Goal: Information Seeking & Learning: Learn about a topic

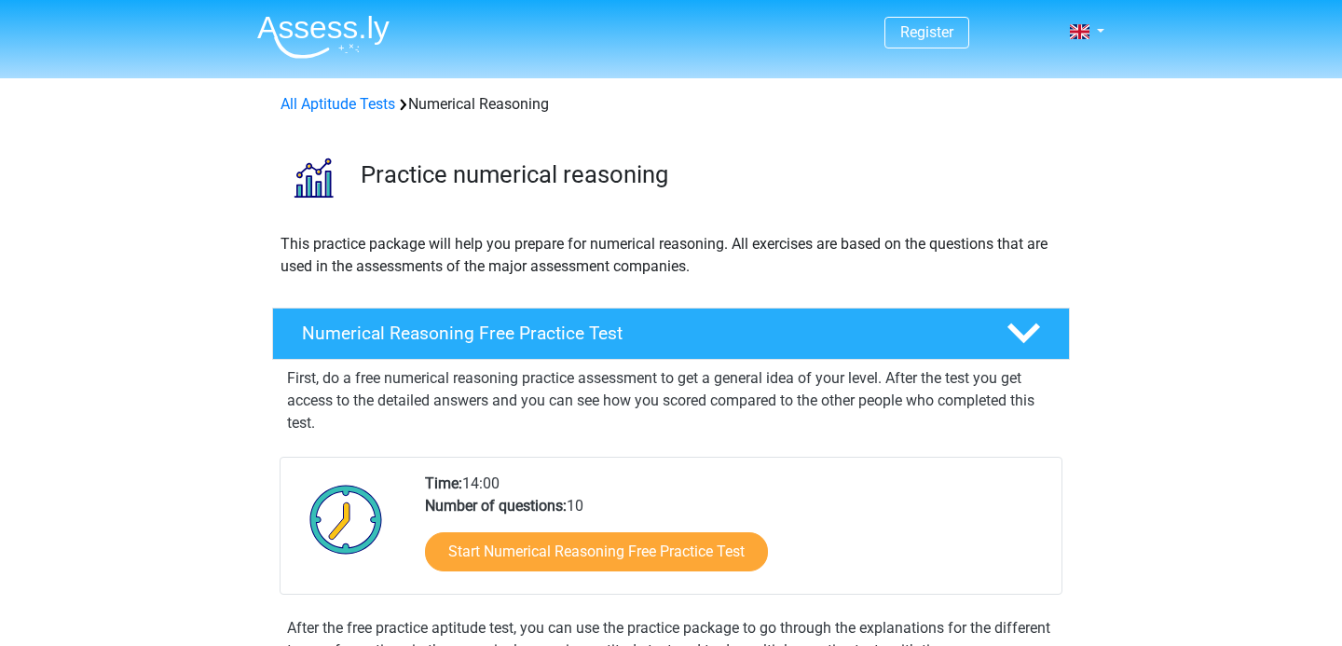
scroll to position [335, 0]
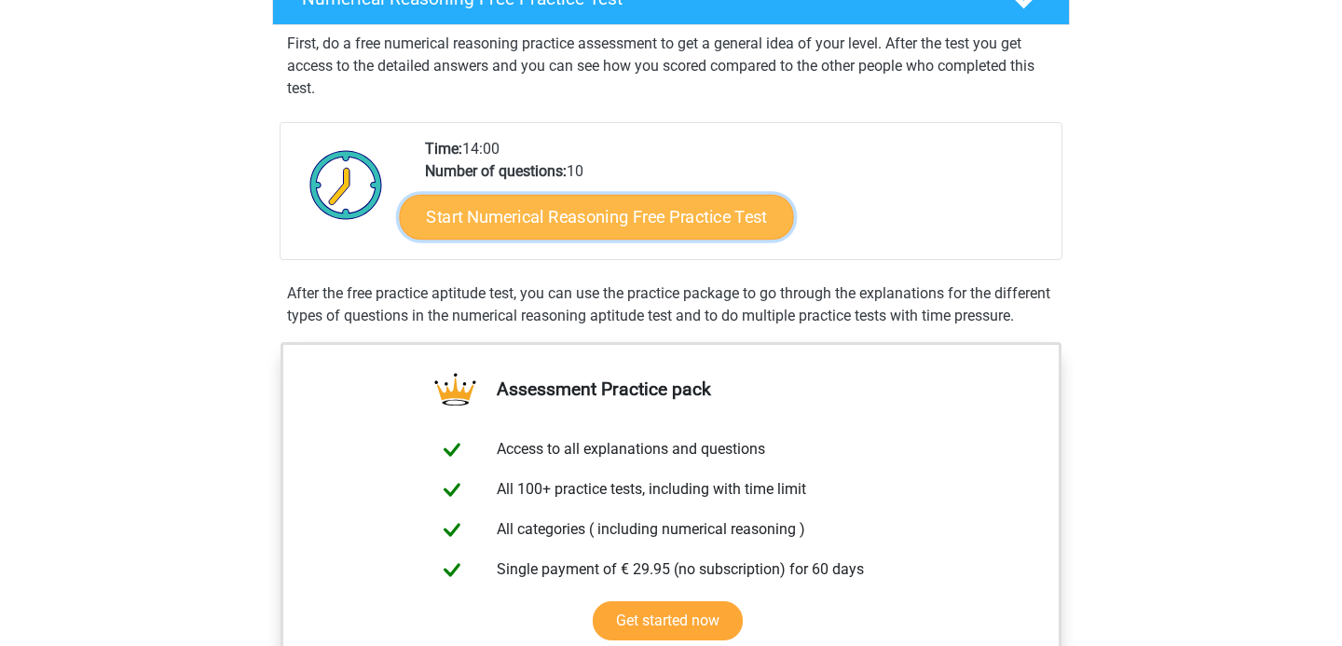
click at [625, 215] on link "Start Numerical Reasoning Free Practice Test" at bounding box center [597, 216] width 394 height 45
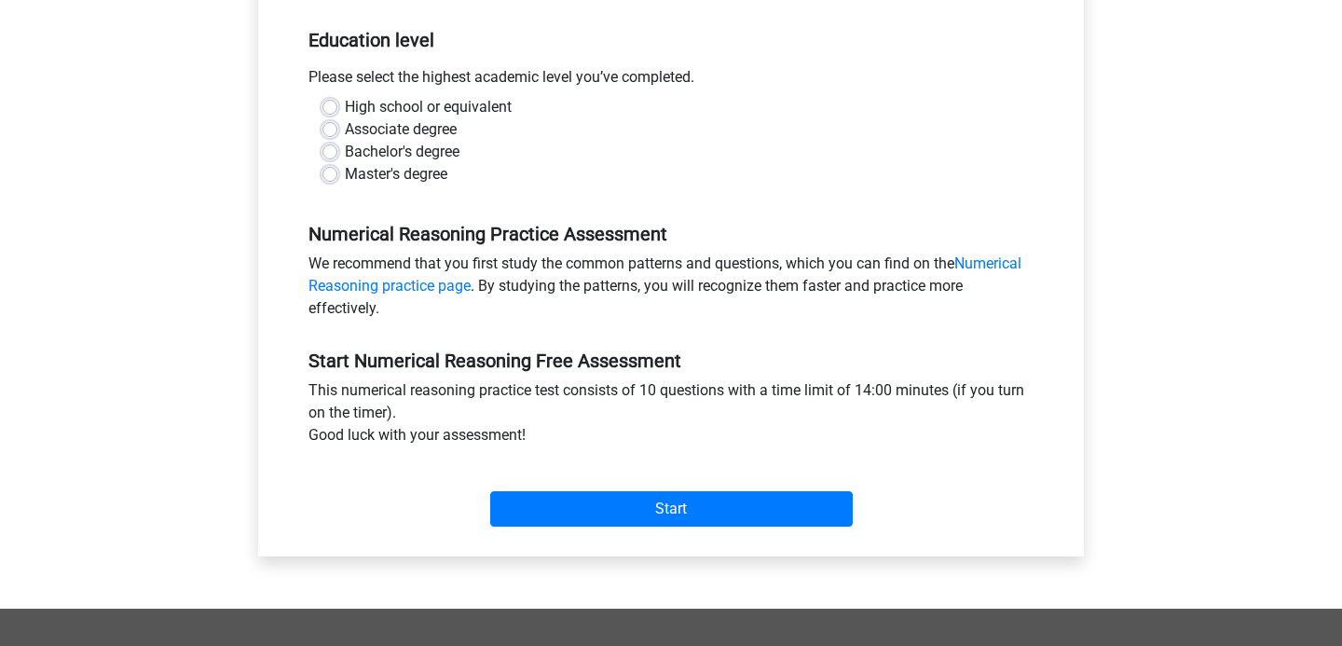
scroll to position [389, 0]
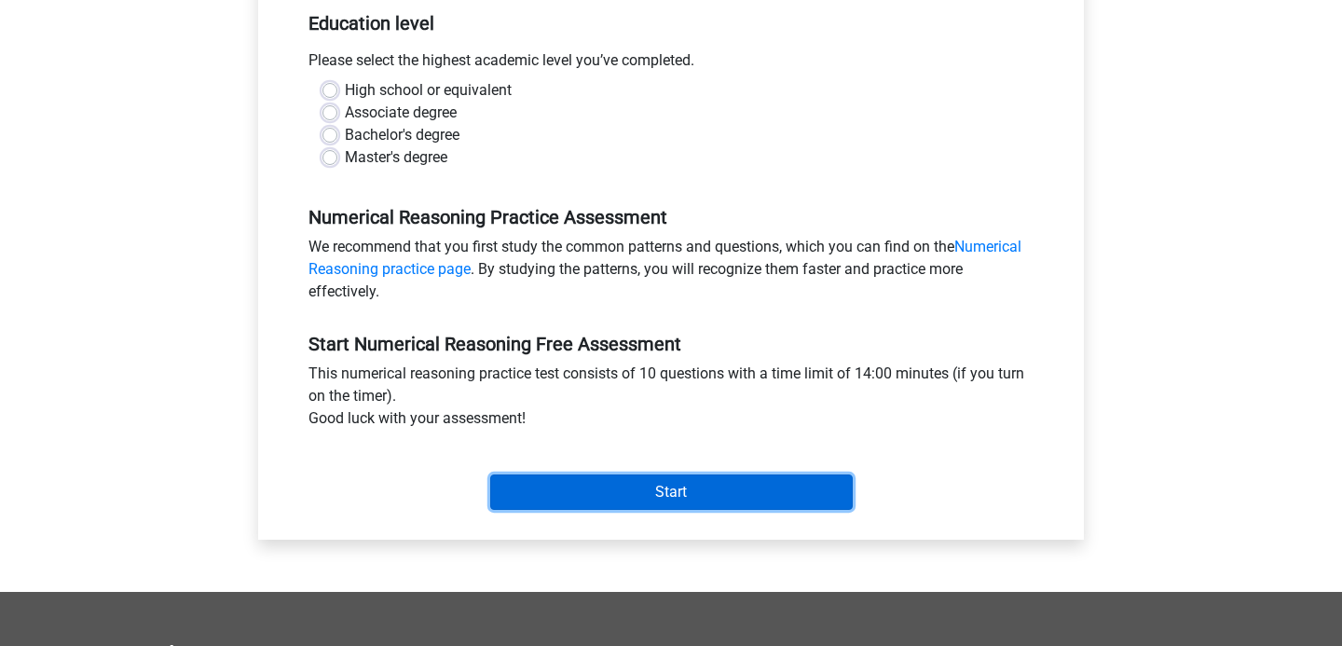
click at [610, 494] on input "Start" at bounding box center [671, 491] width 362 height 35
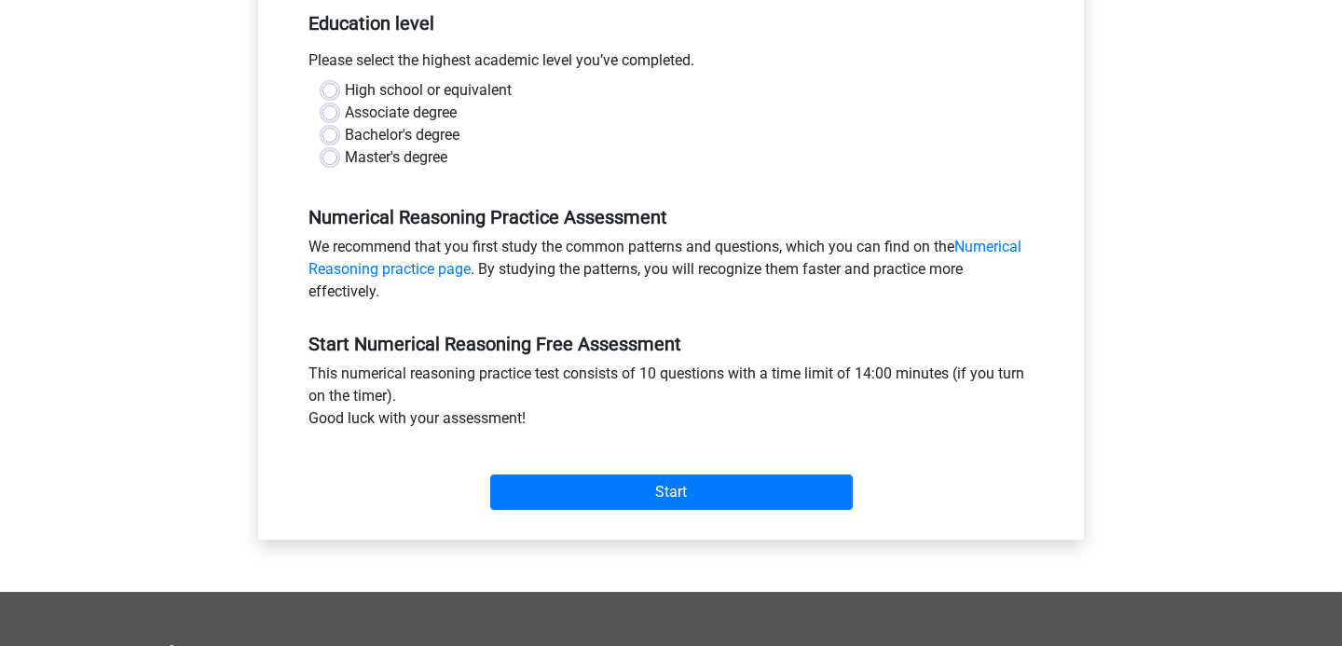
click at [477, 115] on div "Associate degree" at bounding box center [670, 113] width 697 height 22
click at [345, 133] on label "Bachelor's degree" at bounding box center [402, 135] width 115 height 22
click at [328, 133] on input "Bachelor's degree" at bounding box center [329, 133] width 15 height 19
radio input "true"
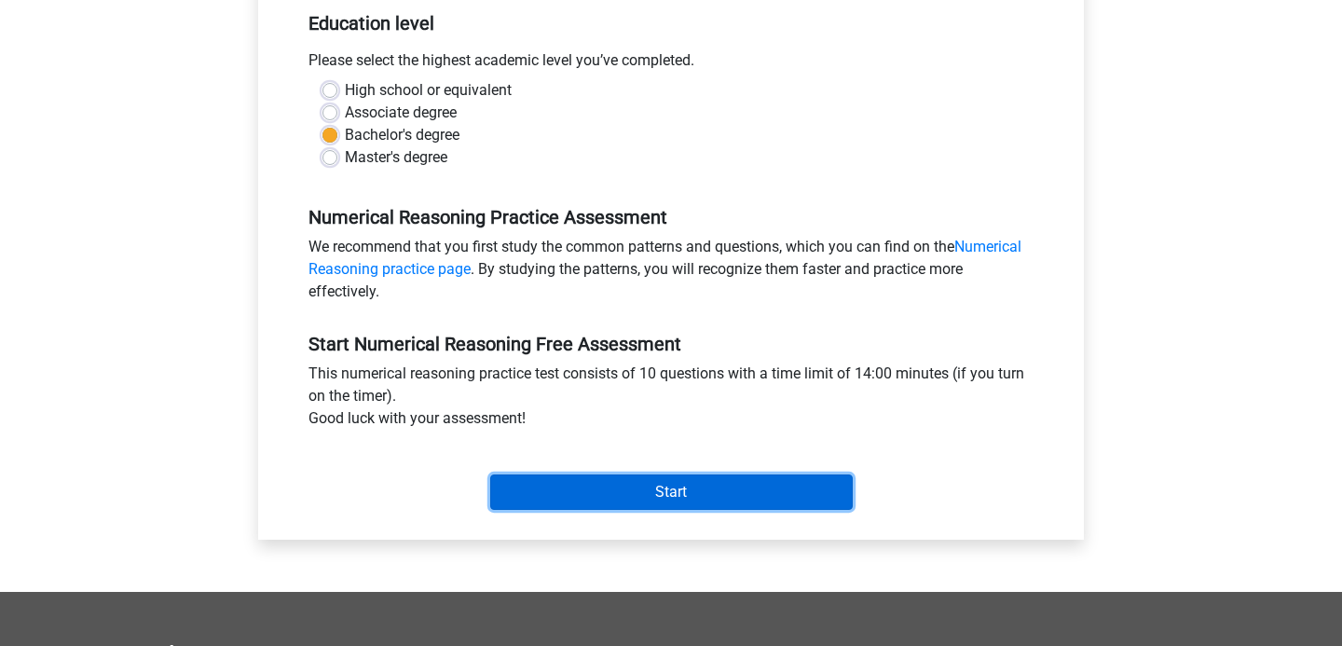
click at [639, 502] on input "Start" at bounding box center [671, 491] width 362 height 35
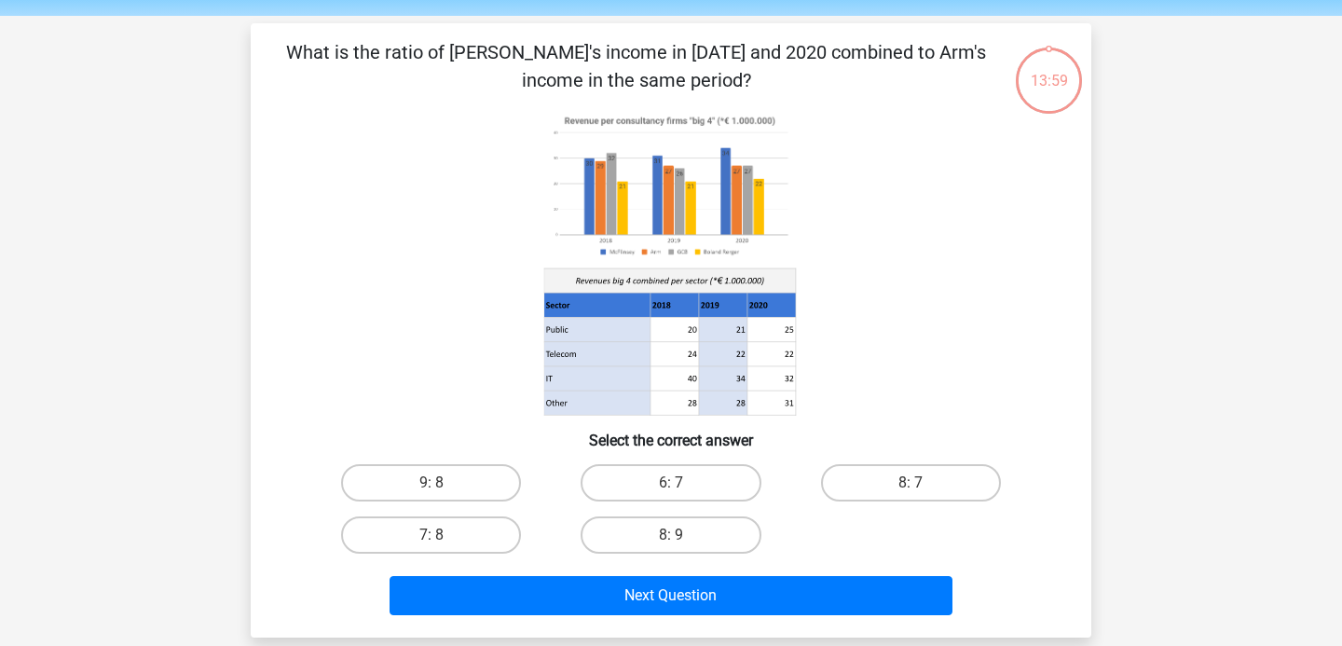
scroll to position [66, 0]
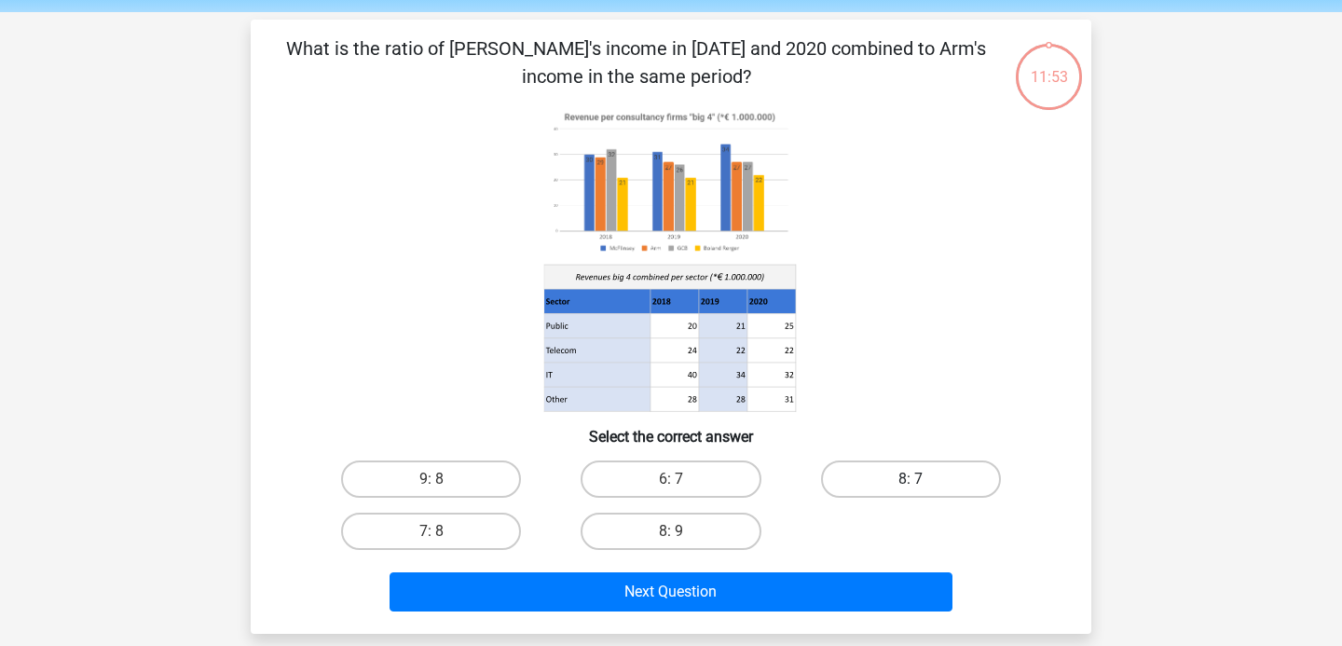
click at [912, 476] on label "8: 7" at bounding box center [911, 478] width 180 height 37
click at [912, 479] on input "8: 7" at bounding box center [916, 485] width 12 height 12
radio input "true"
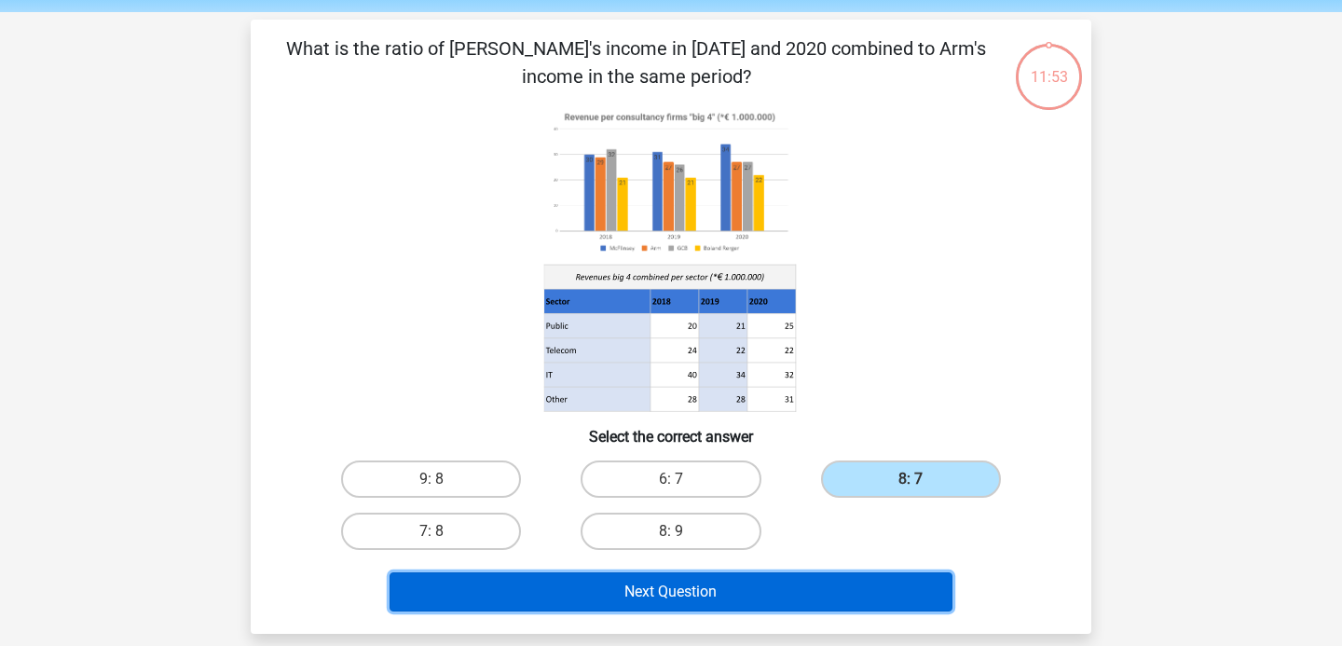
click at [762, 593] on button "Next Question" at bounding box center [672, 591] width 564 height 39
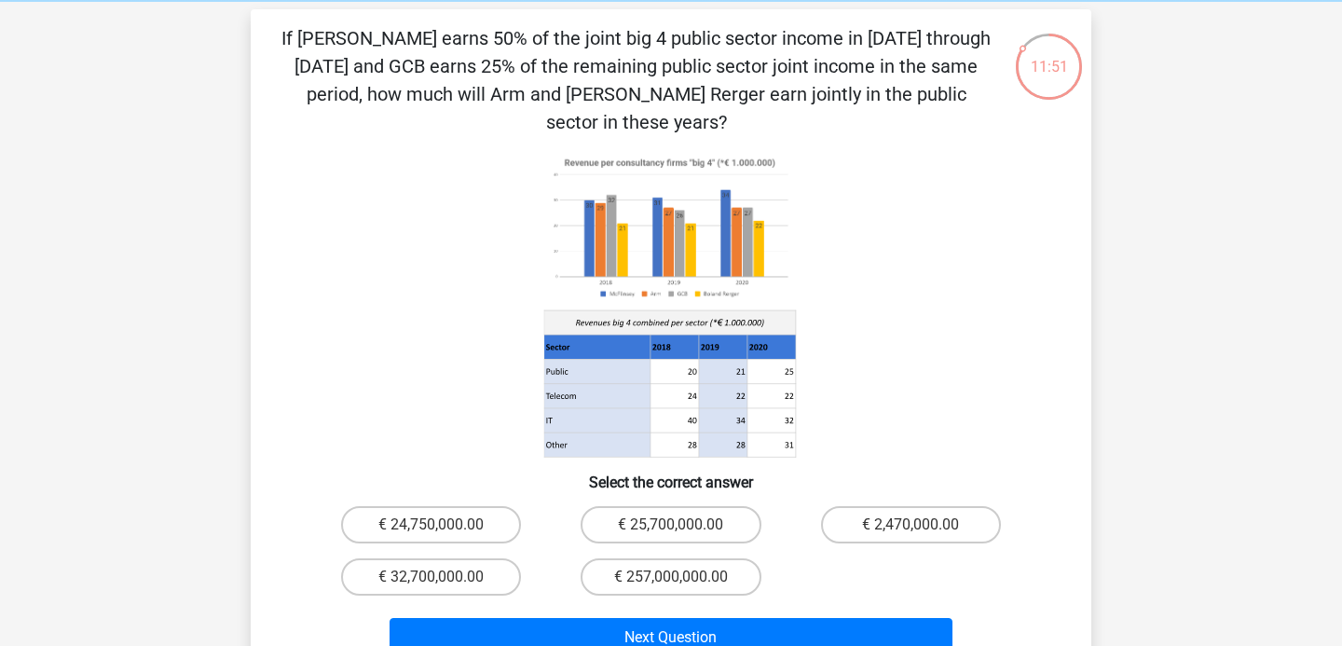
scroll to position [83, 0]
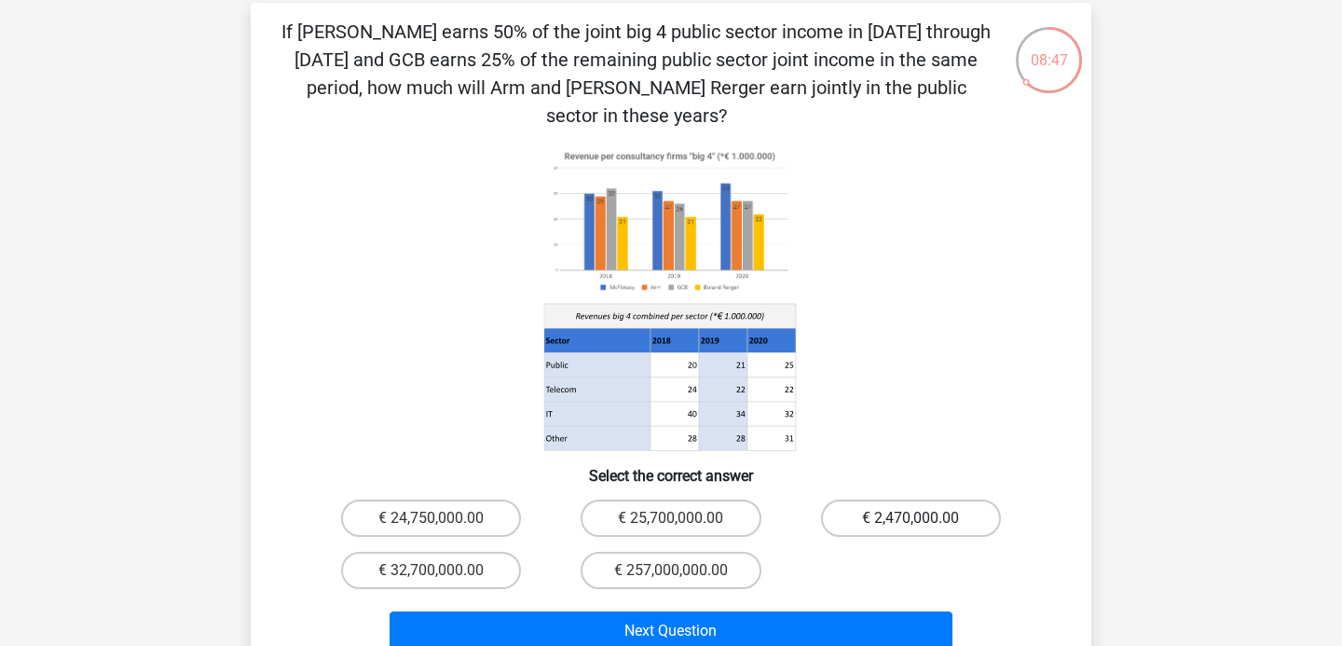
click at [879, 499] on label "€ 2,470,000.00" at bounding box center [911, 517] width 180 height 37
click at [910, 518] on input "€ 2,470,000.00" at bounding box center [916, 524] width 12 height 12
radio input "true"
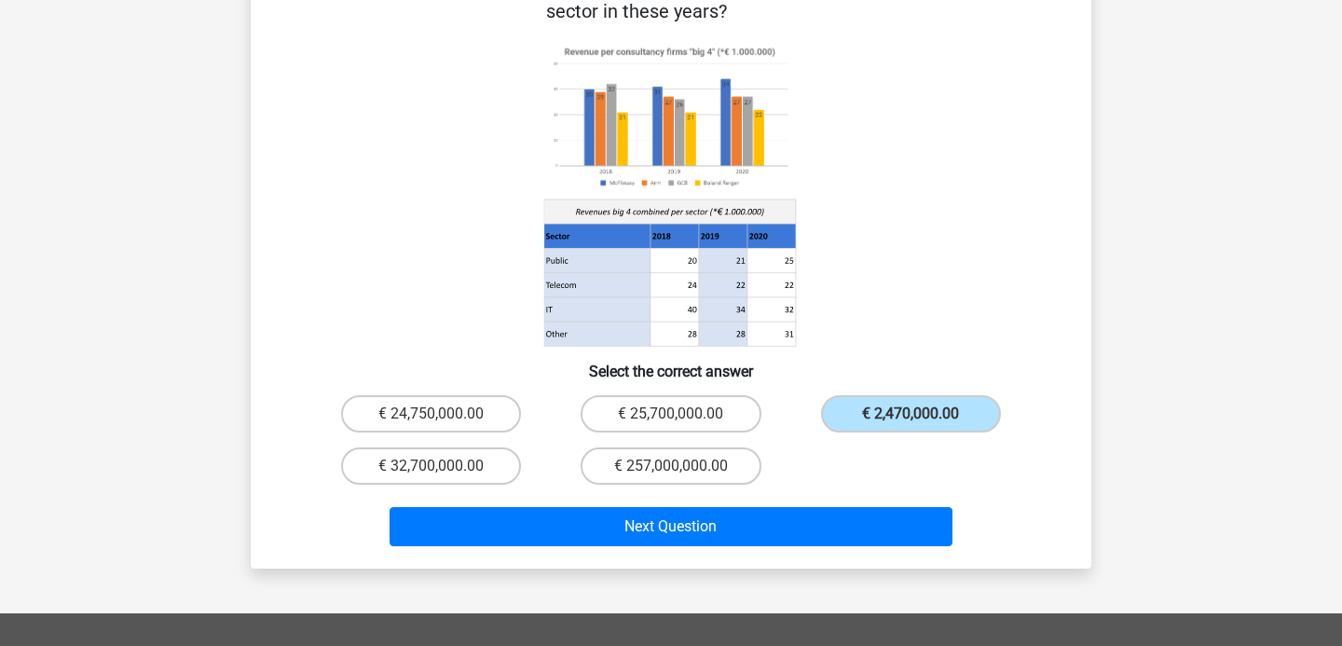
scroll to position [198, 0]
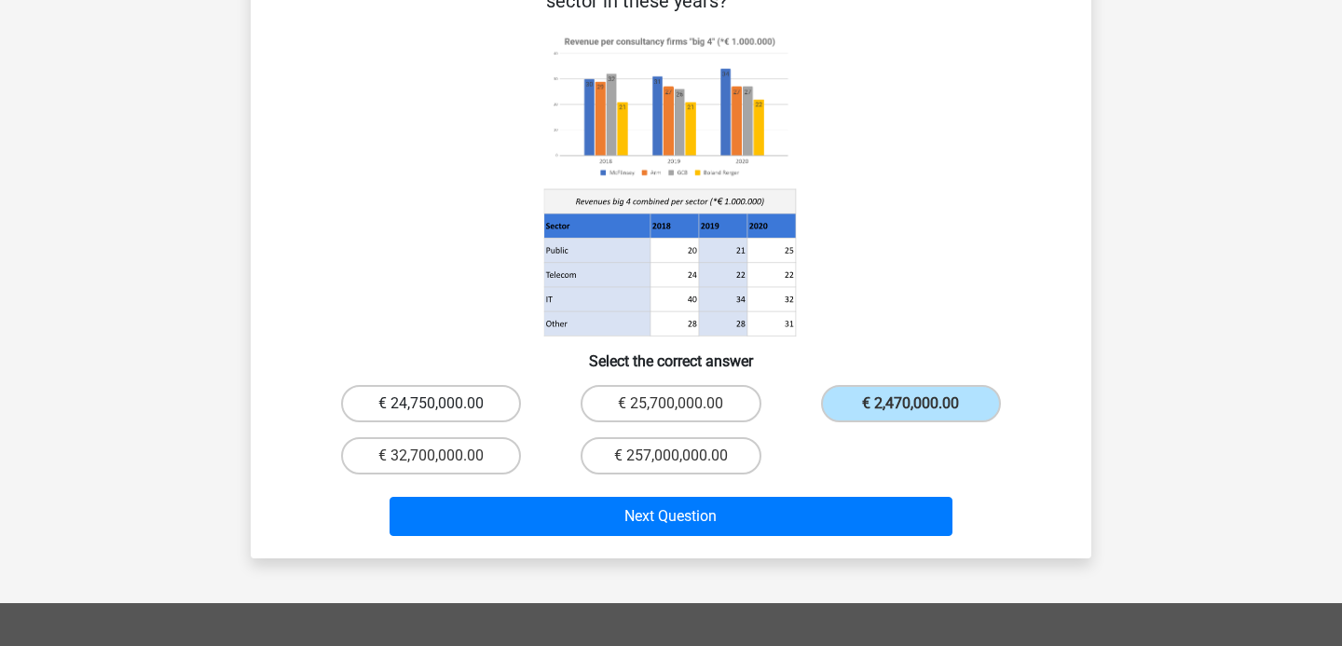
click at [389, 385] on label "€ 24,750,000.00" at bounding box center [431, 403] width 180 height 37
click at [431, 403] on input "€ 24,750,000.00" at bounding box center [437, 409] width 12 height 12
radio input "true"
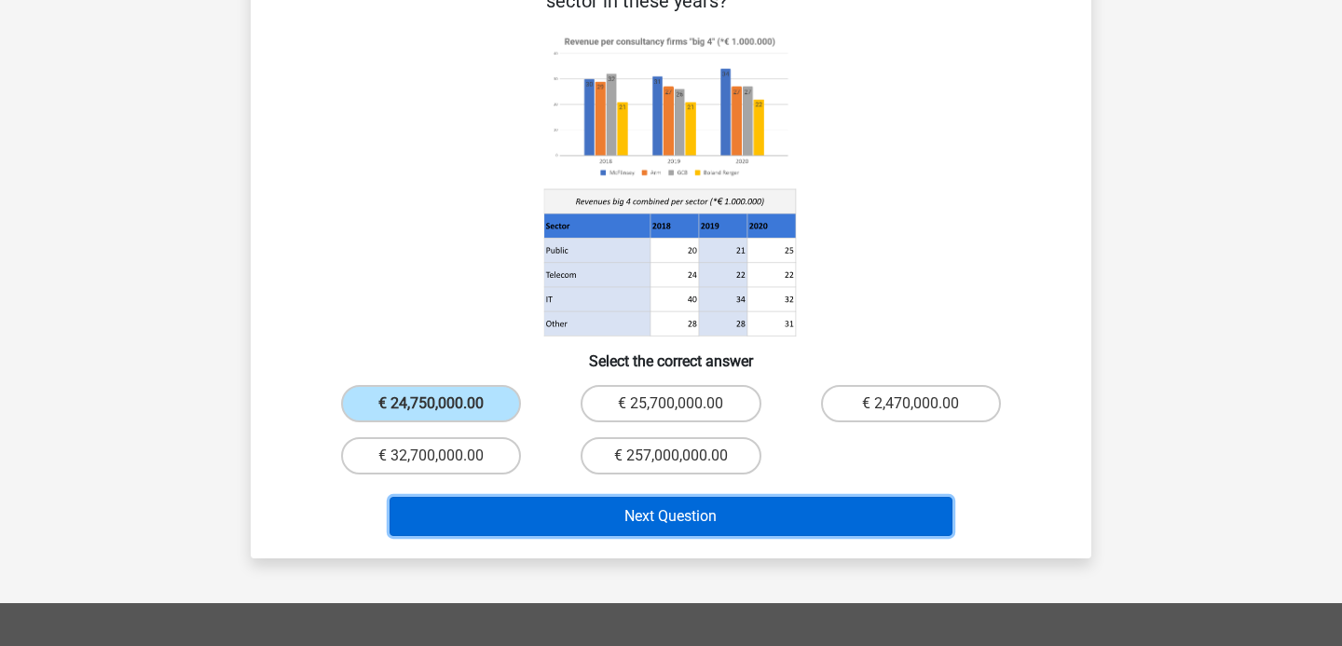
click at [743, 497] on button "Next Question" at bounding box center [672, 516] width 564 height 39
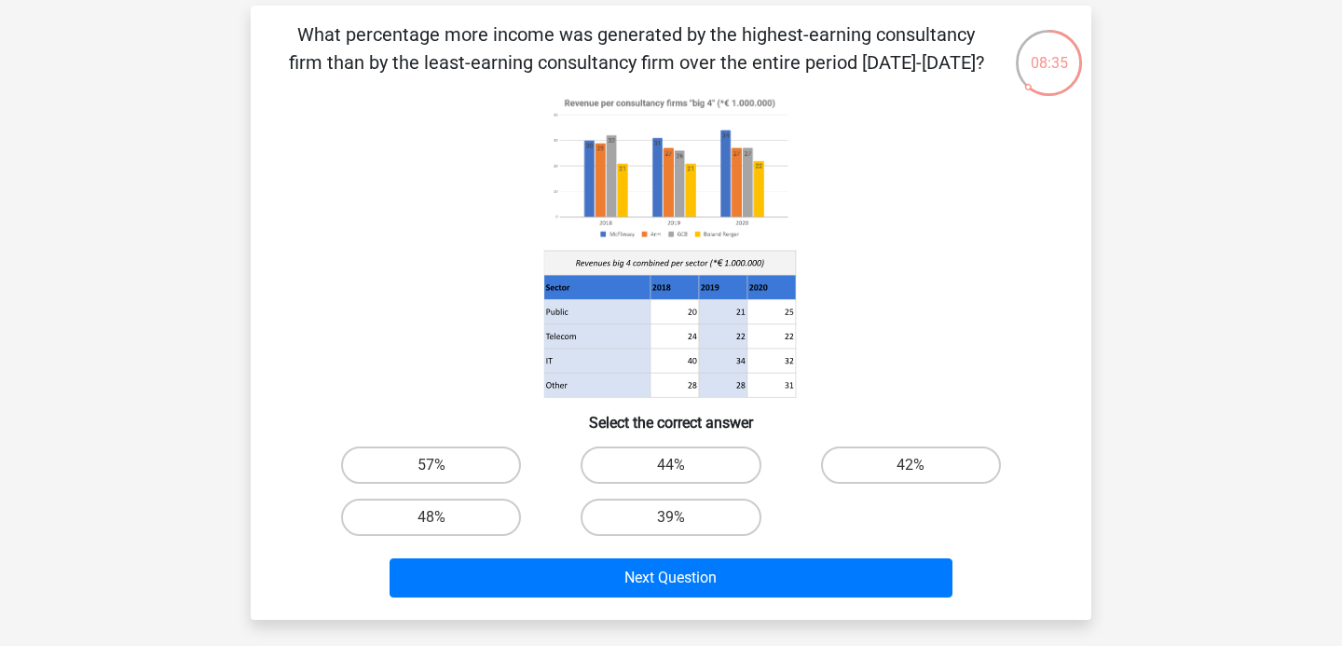
scroll to position [79, 0]
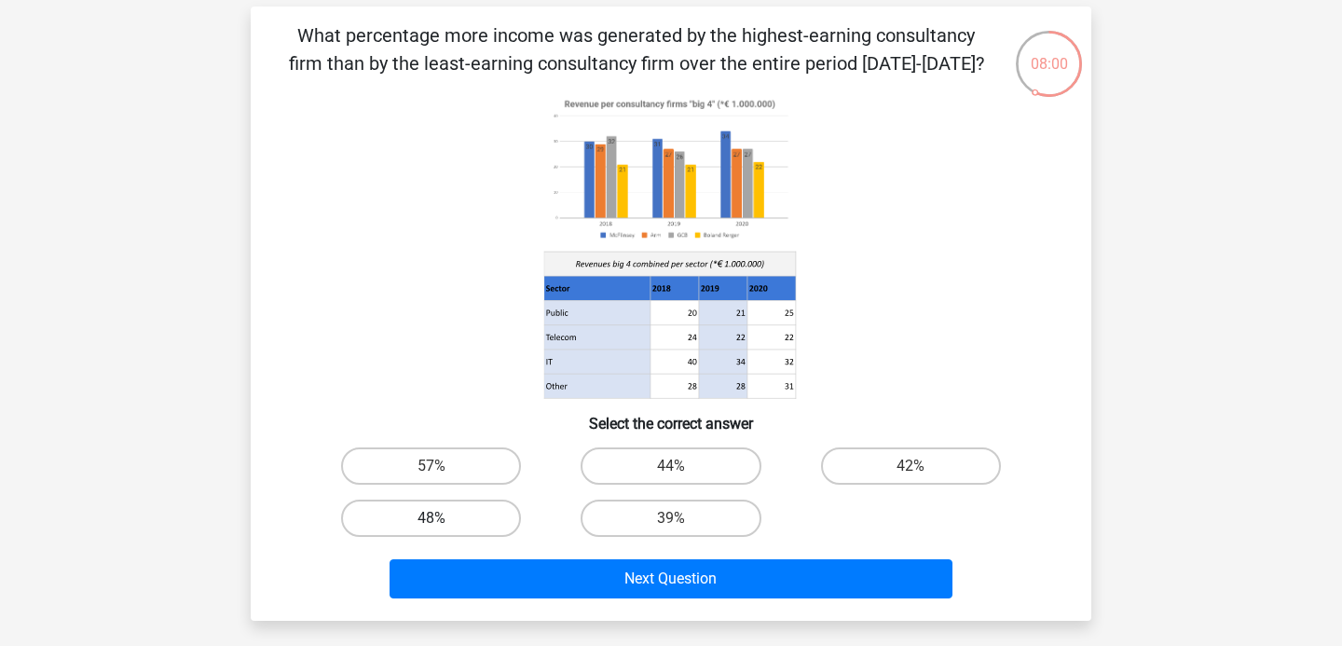
click at [461, 519] on label "48%" at bounding box center [431, 517] width 180 height 37
click at [444, 519] on input "48%" at bounding box center [437, 524] width 12 height 12
radio input "true"
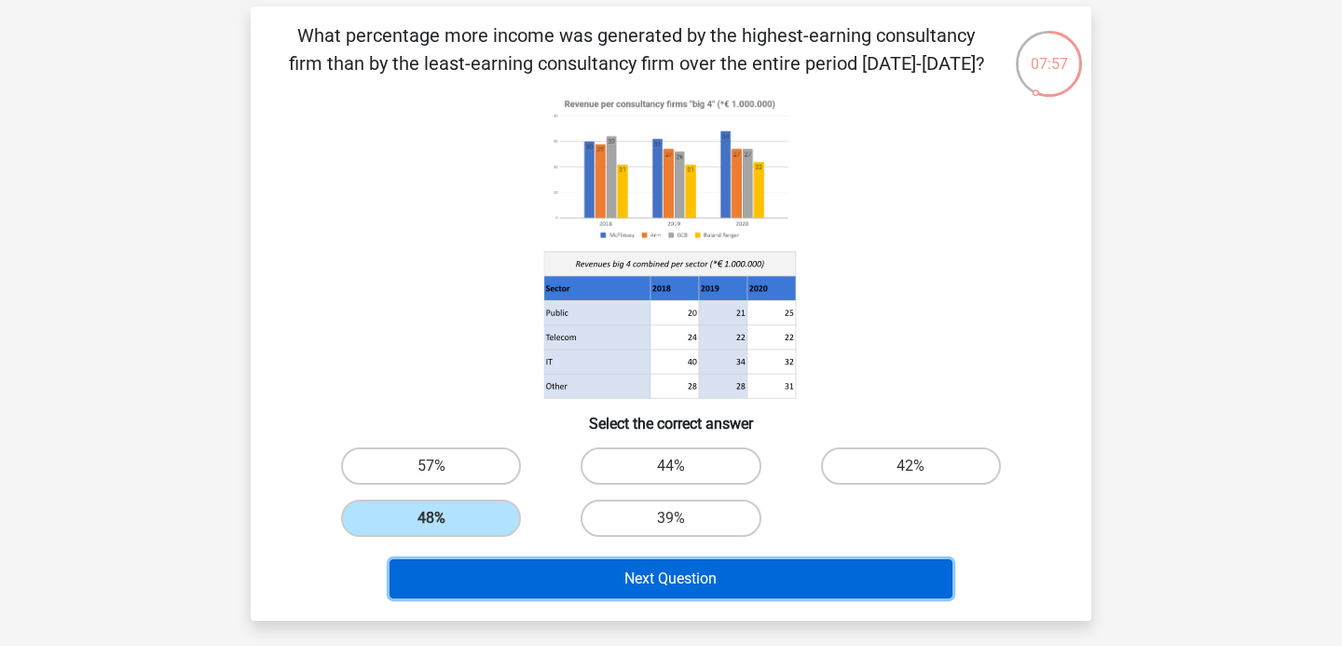
click at [722, 567] on button "Next Question" at bounding box center [672, 578] width 564 height 39
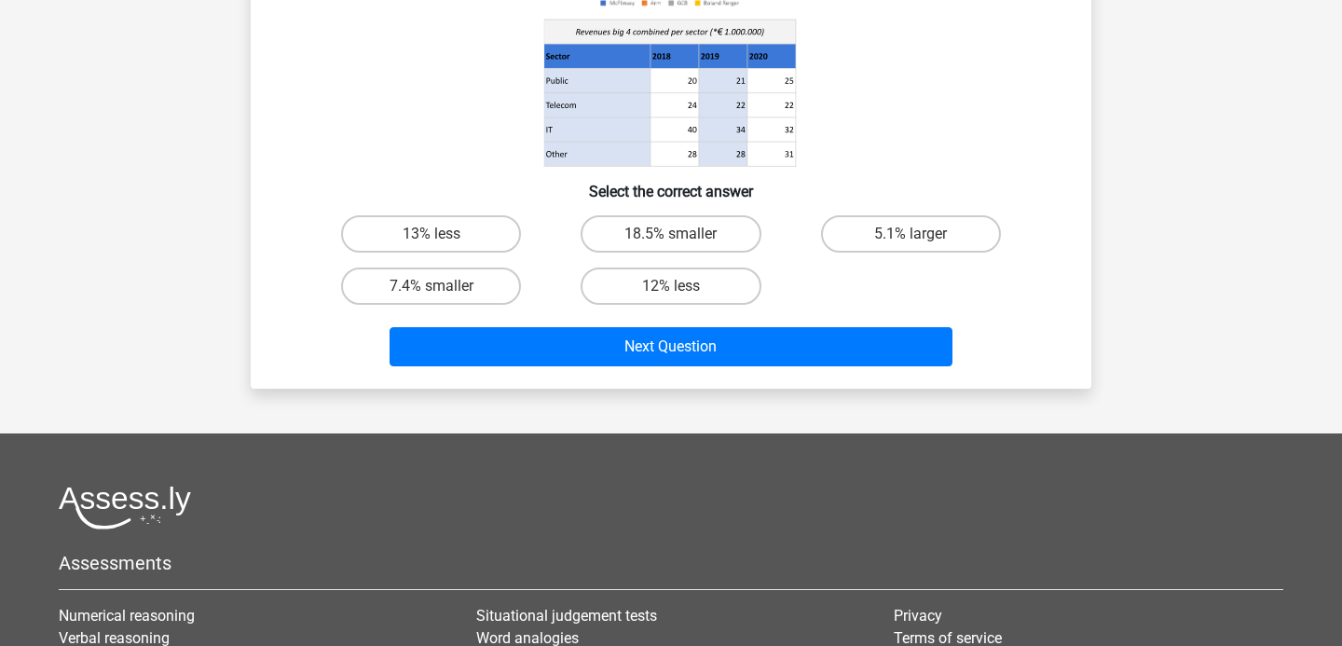
scroll to position [317, 0]
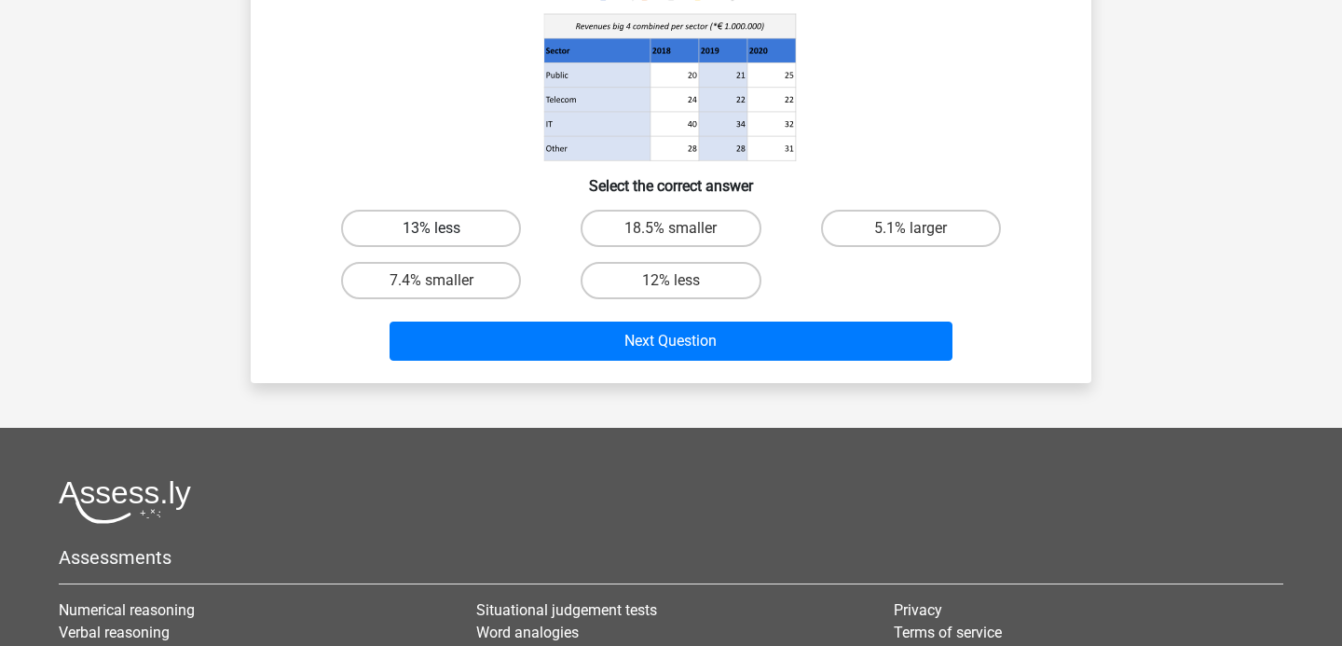
click at [516, 232] on label "13% less" at bounding box center [431, 228] width 180 height 37
click at [444, 232] on input "13% less" at bounding box center [437, 234] width 12 height 12
radio input "true"
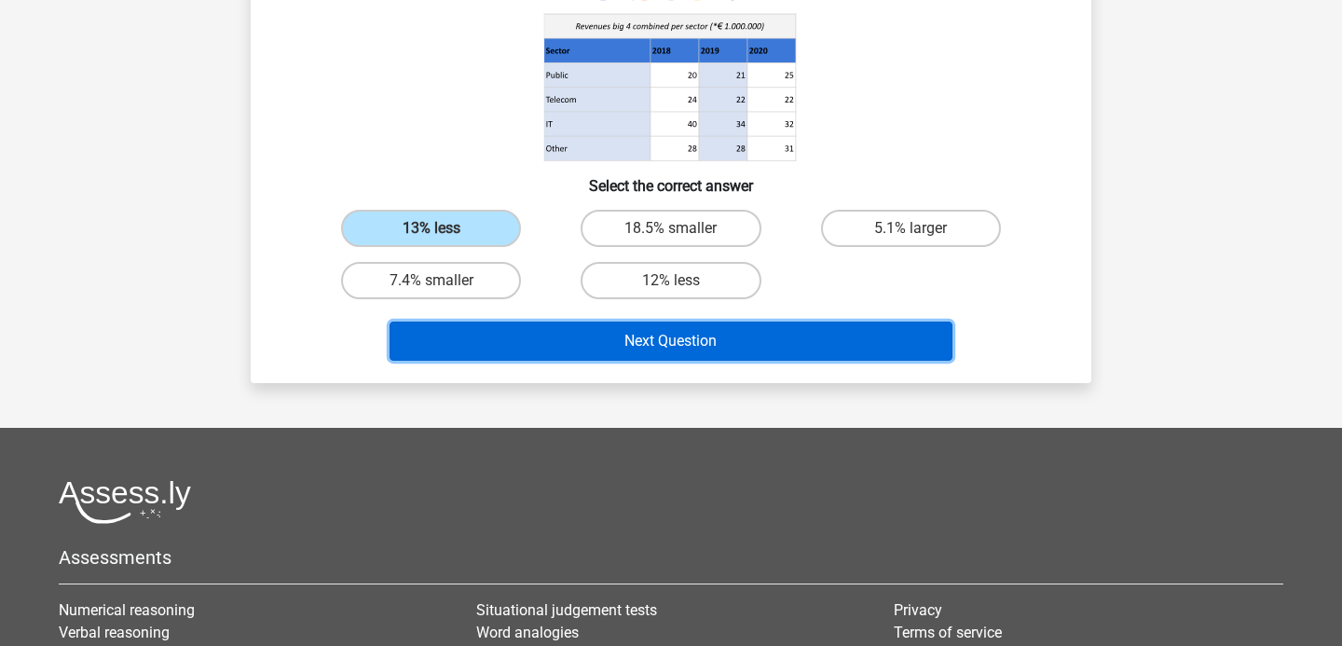
click at [619, 345] on button "Next Question" at bounding box center [672, 340] width 564 height 39
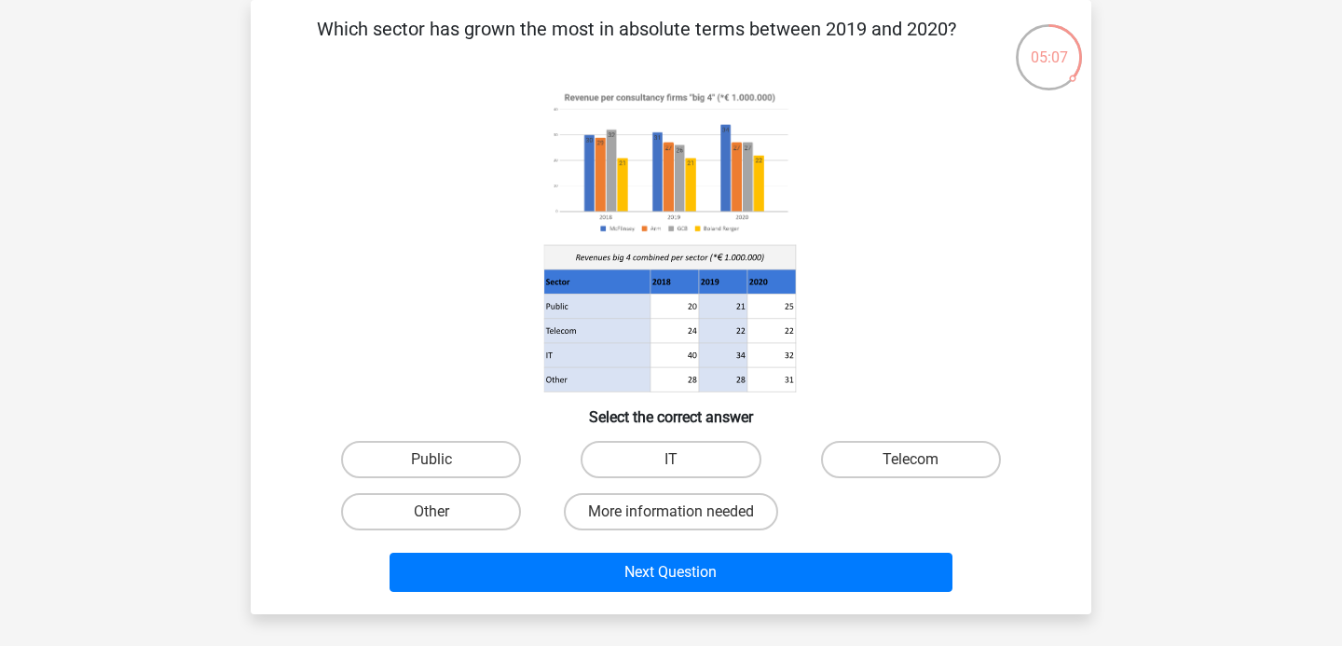
scroll to position [64, 0]
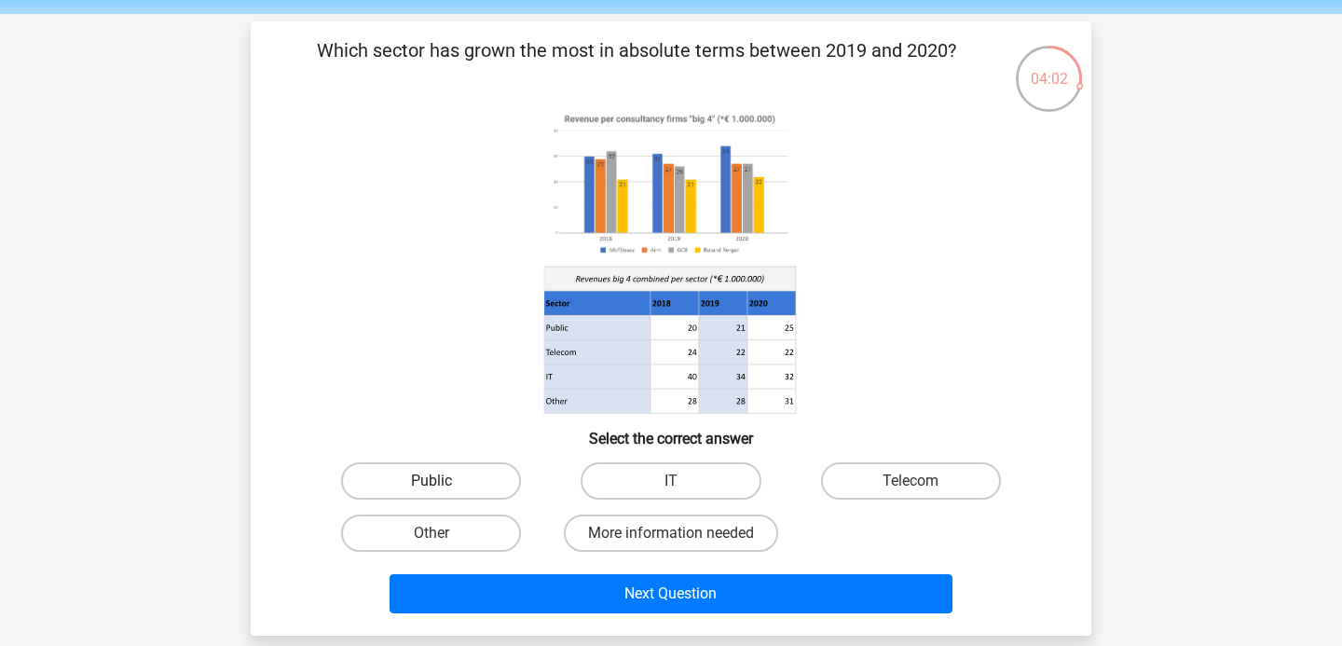
click at [490, 470] on label "Public" at bounding box center [431, 480] width 180 height 37
click at [444, 481] on input "Public" at bounding box center [437, 487] width 12 height 12
radio input "true"
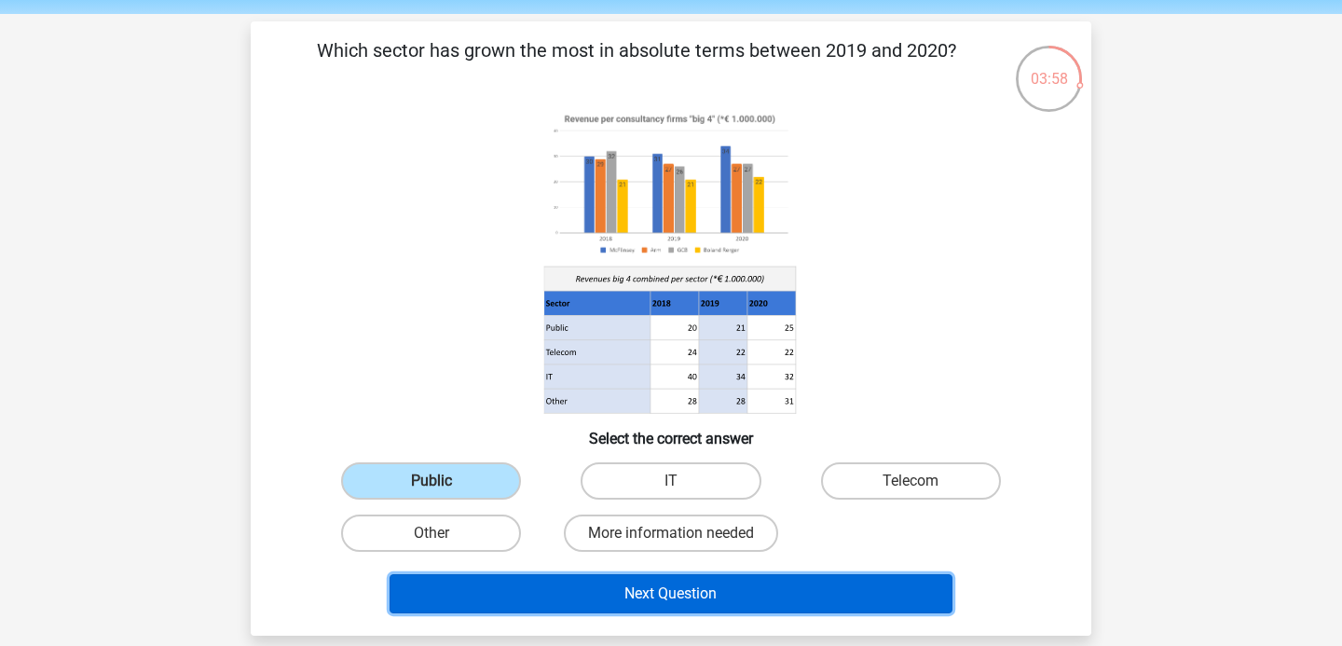
click at [761, 600] on button "Next Question" at bounding box center [672, 593] width 564 height 39
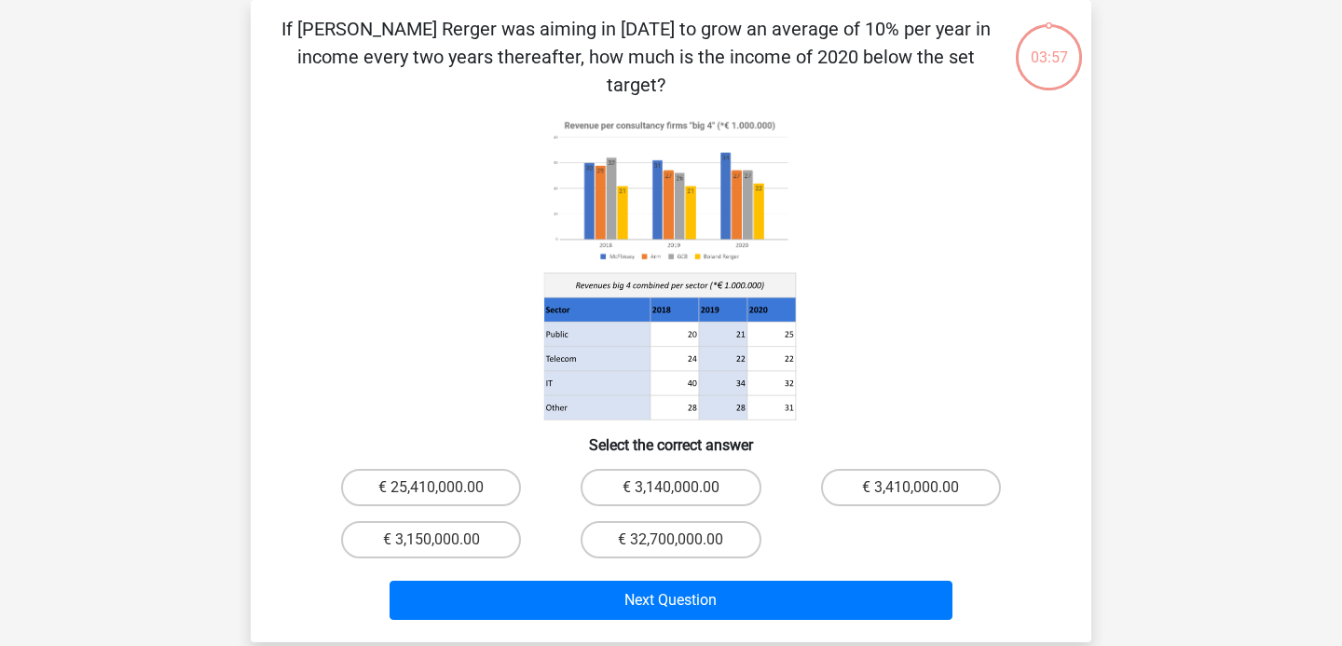
scroll to position [61, 0]
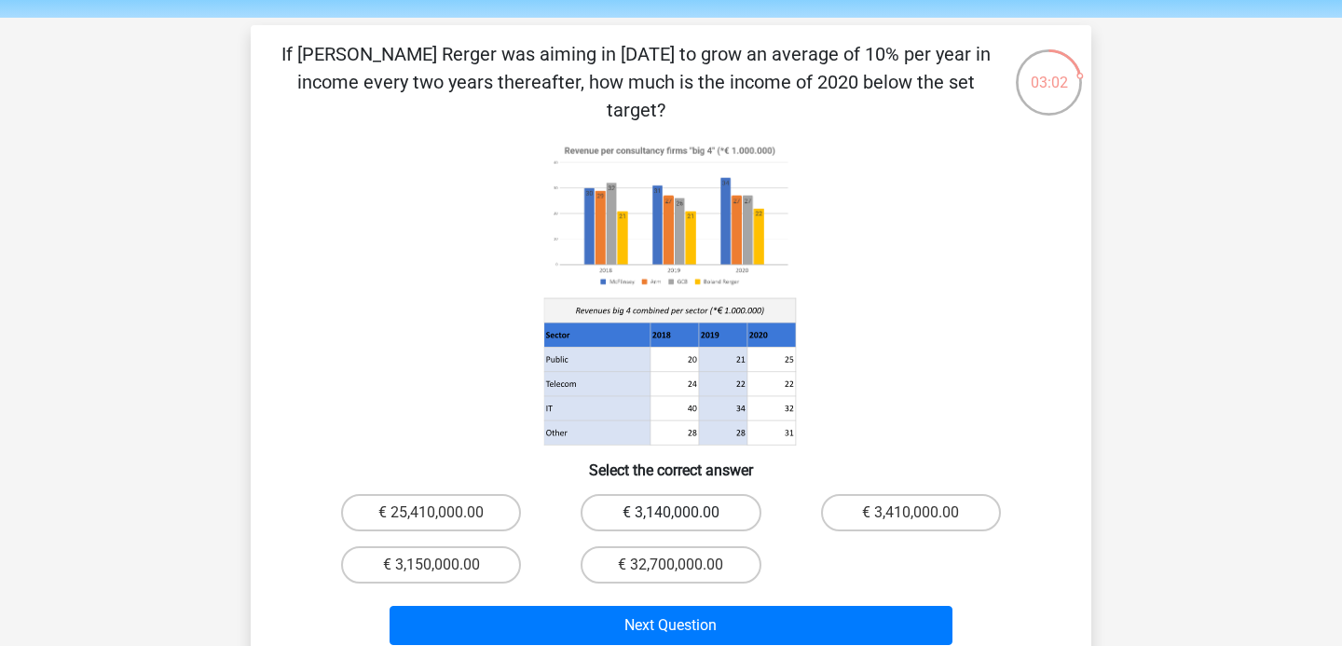
click at [728, 494] on label "€ 3,140,000.00" at bounding box center [671, 512] width 180 height 37
click at [683, 513] on input "€ 3,140,000.00" at bounding box center [677, 519] width 12 height 12
radio input "true"
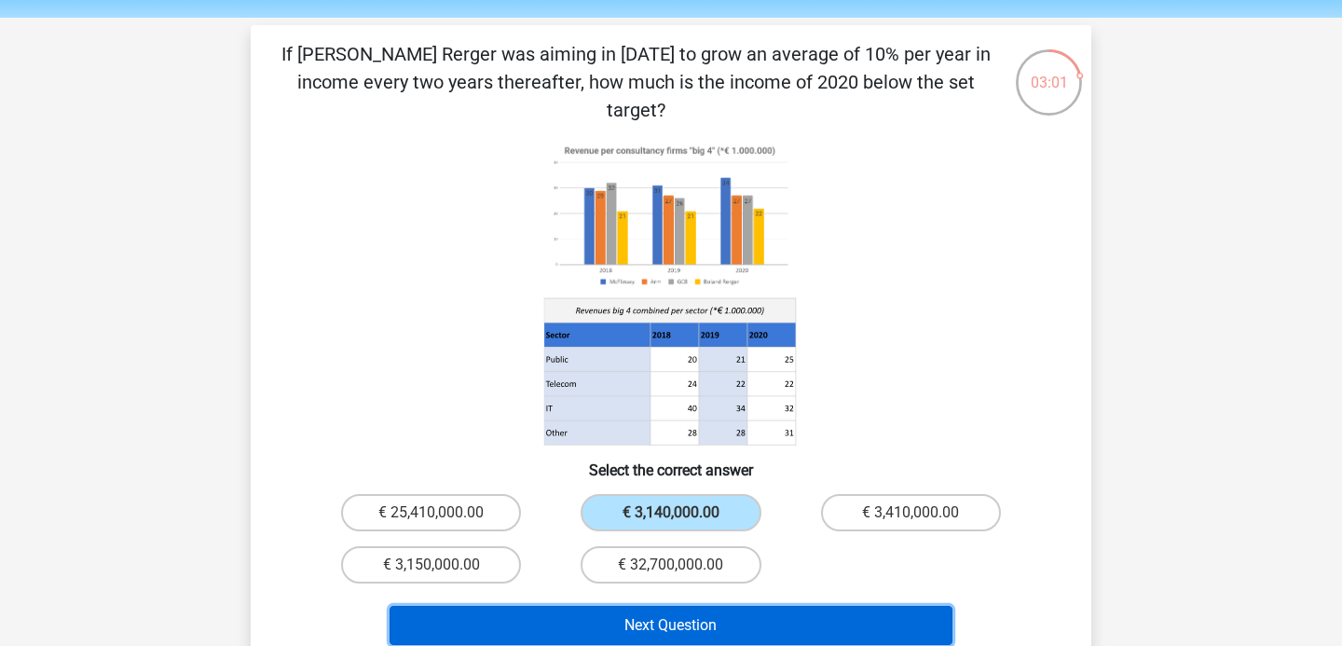
click at [750, 606] on button "Next Question" at bounding box center [672, 625] width 564 height 39
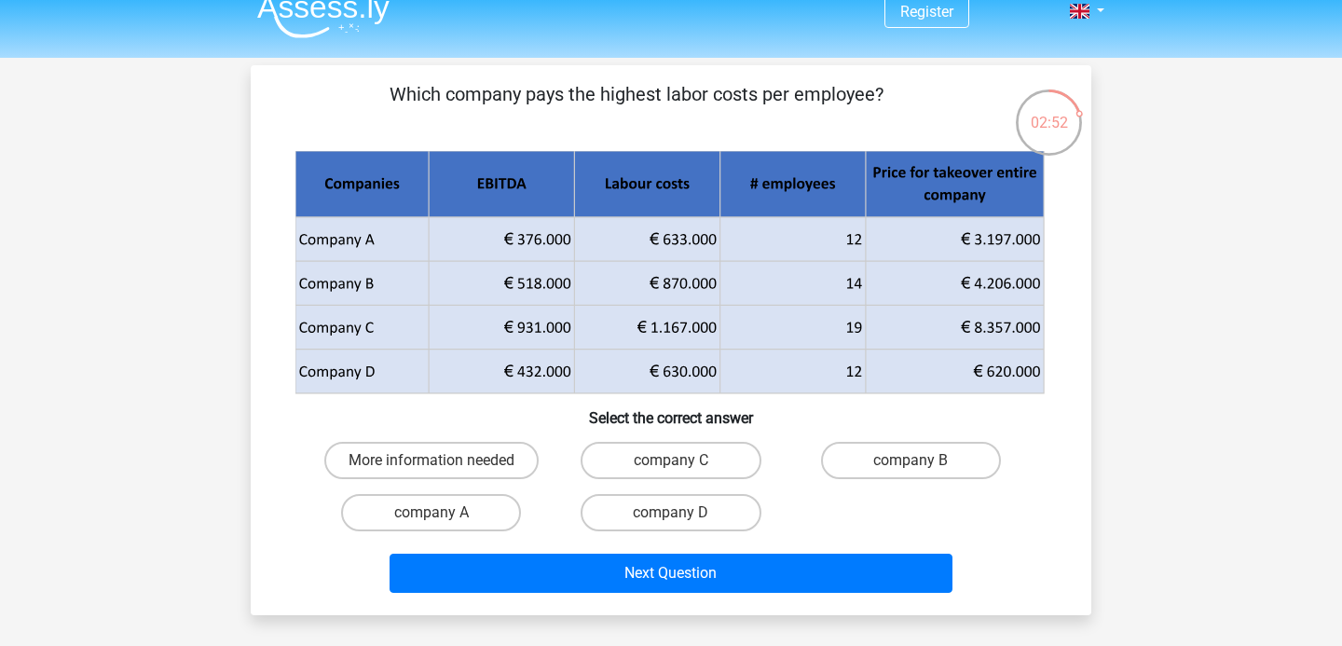
scroll to position [21, 0]
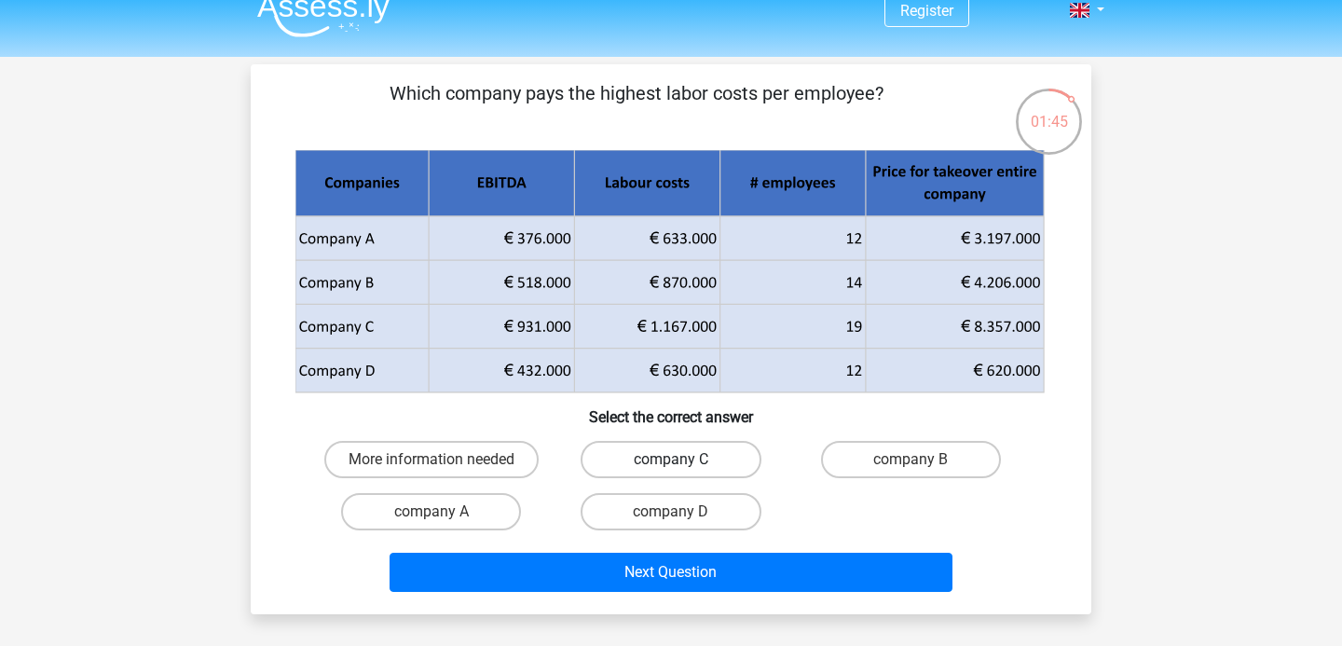
click at [717, 444] on label "company C" at bounding box center [671, 459] width 180 height 37
click at [683, 459] on input "company C" at bounding box center [677, 465] width 12 height 12
radio input "true"
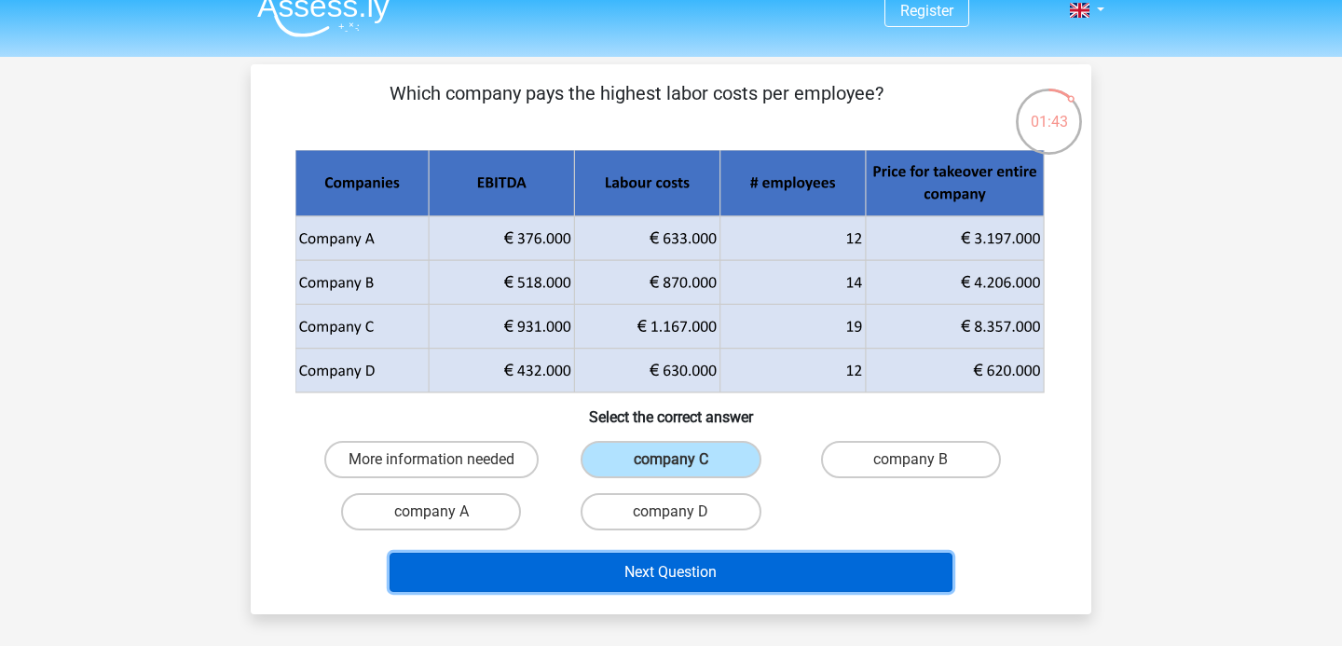
click at [739, 566] on button "Next Question" at bounding box center [672, 572] width 564 height 39
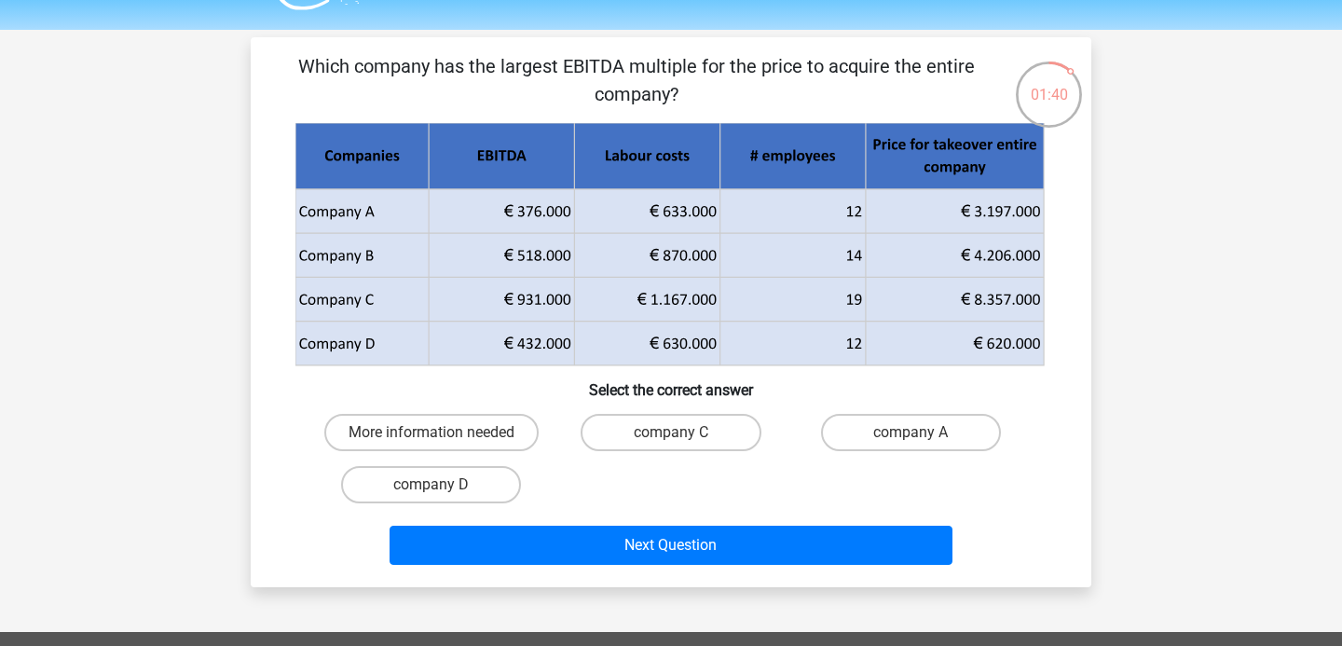
scroll to position [41, 0]
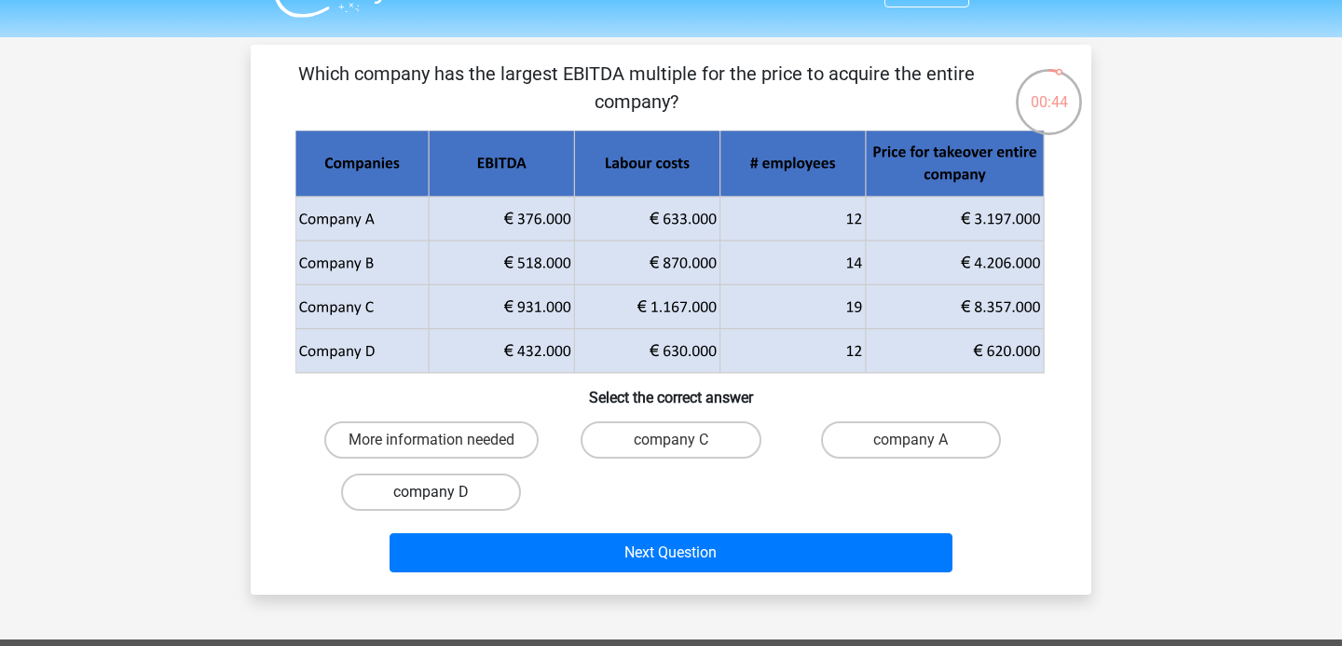
click at [476, 484] on label "company D" at bounding box center [431, 491] width 180 height 37
click at [444, 492] on input "company D" at bounding box center [437, 498] width 12 height 12
radio input "true"
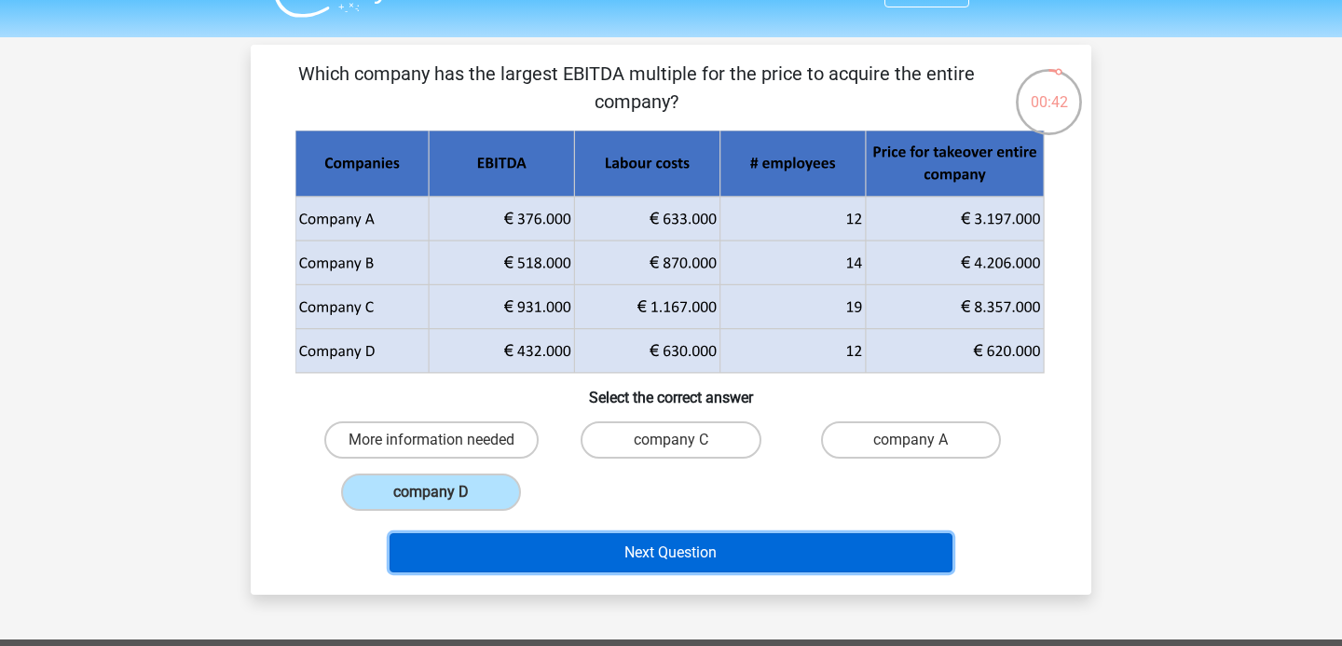
click at [676, 539] on button "Next Question" at bounding box center [672, 552] width 564 height 39
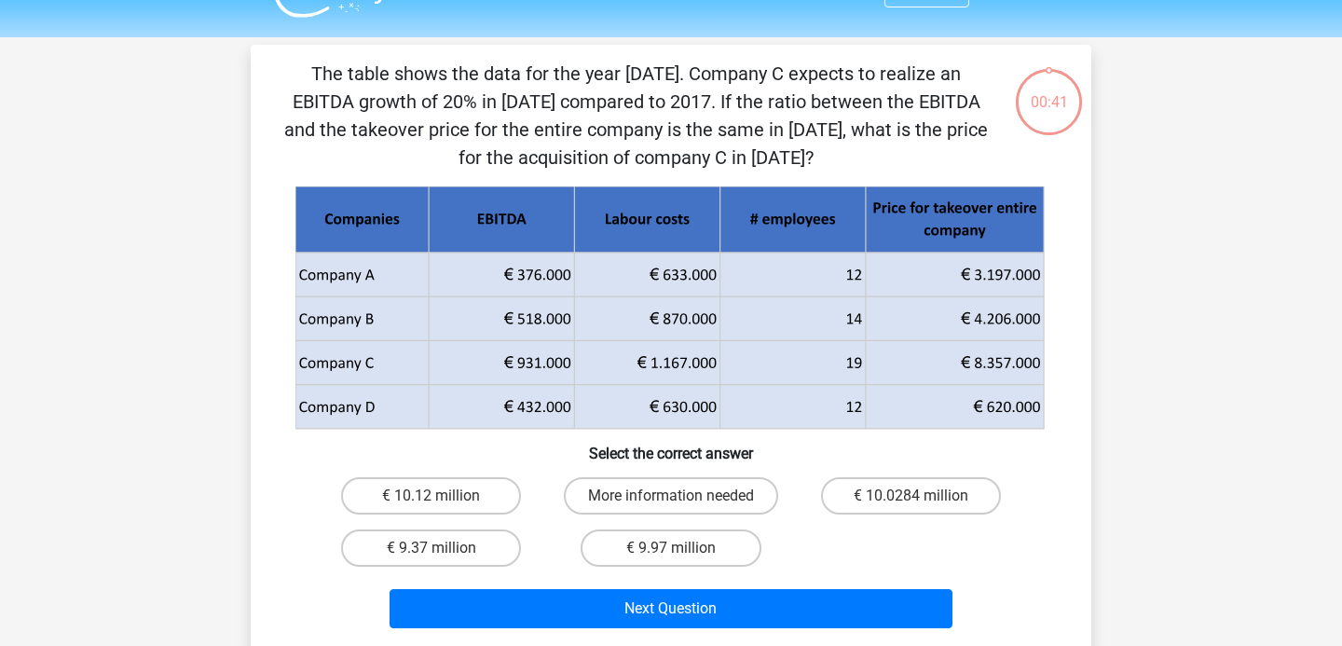
scroll to position [86, 0]
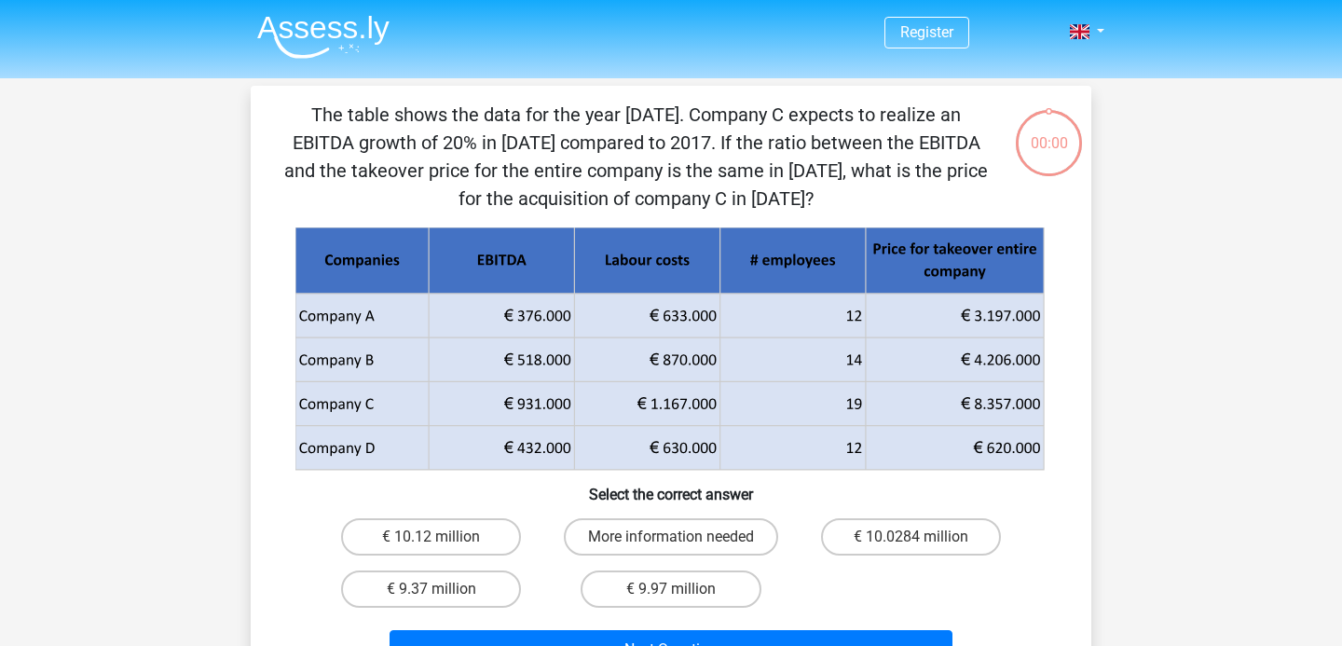
scroll to position [86, 0]
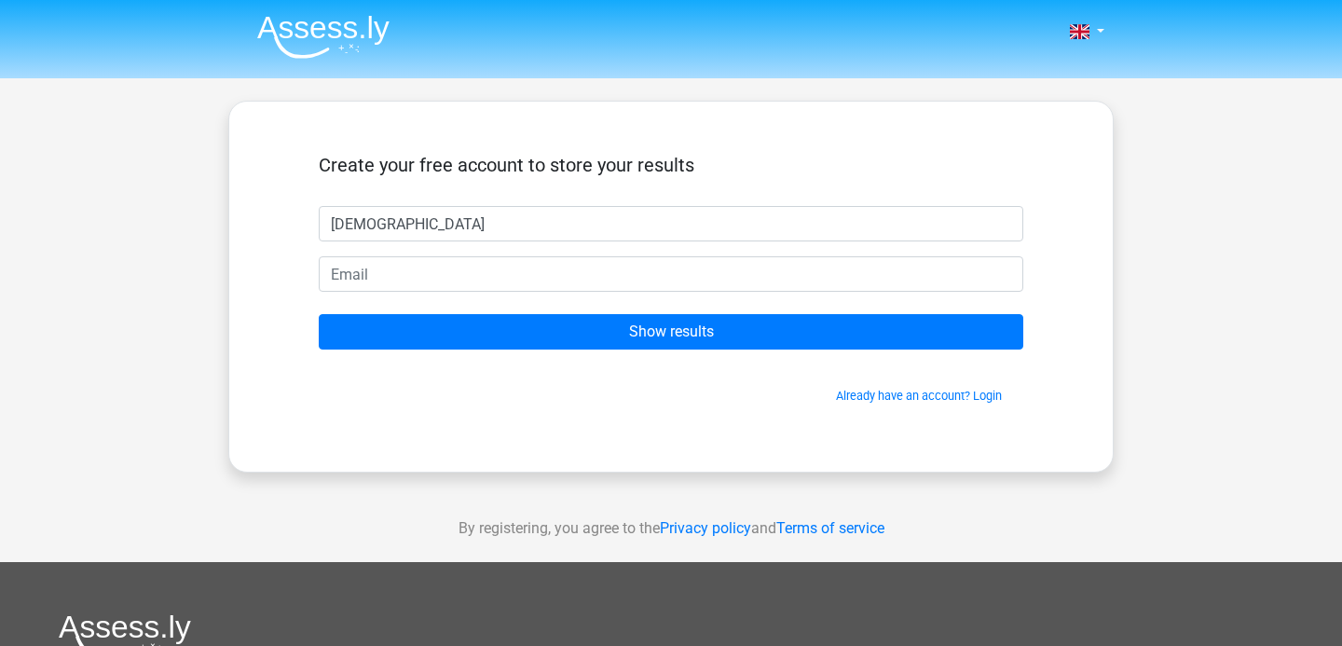
type input "[DEMOGRAPHIC_DATA]"
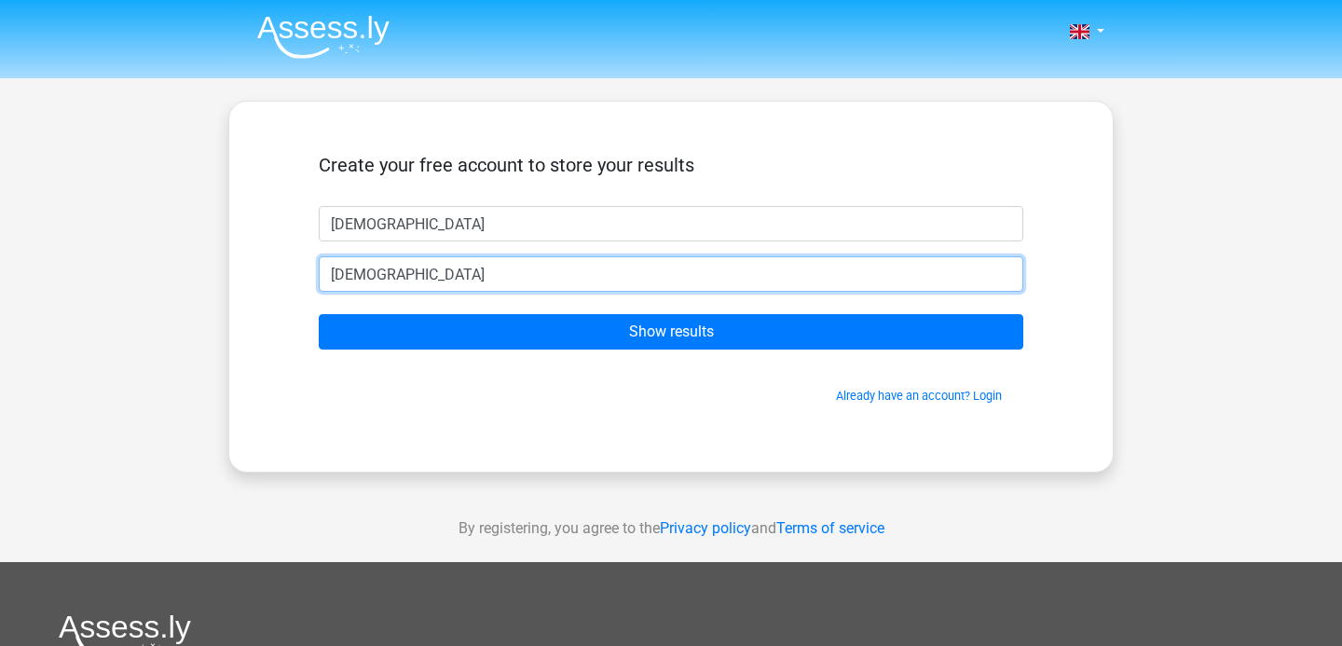
type input "[EMAIL_ADDRESS][DOMAIN_NAME]"
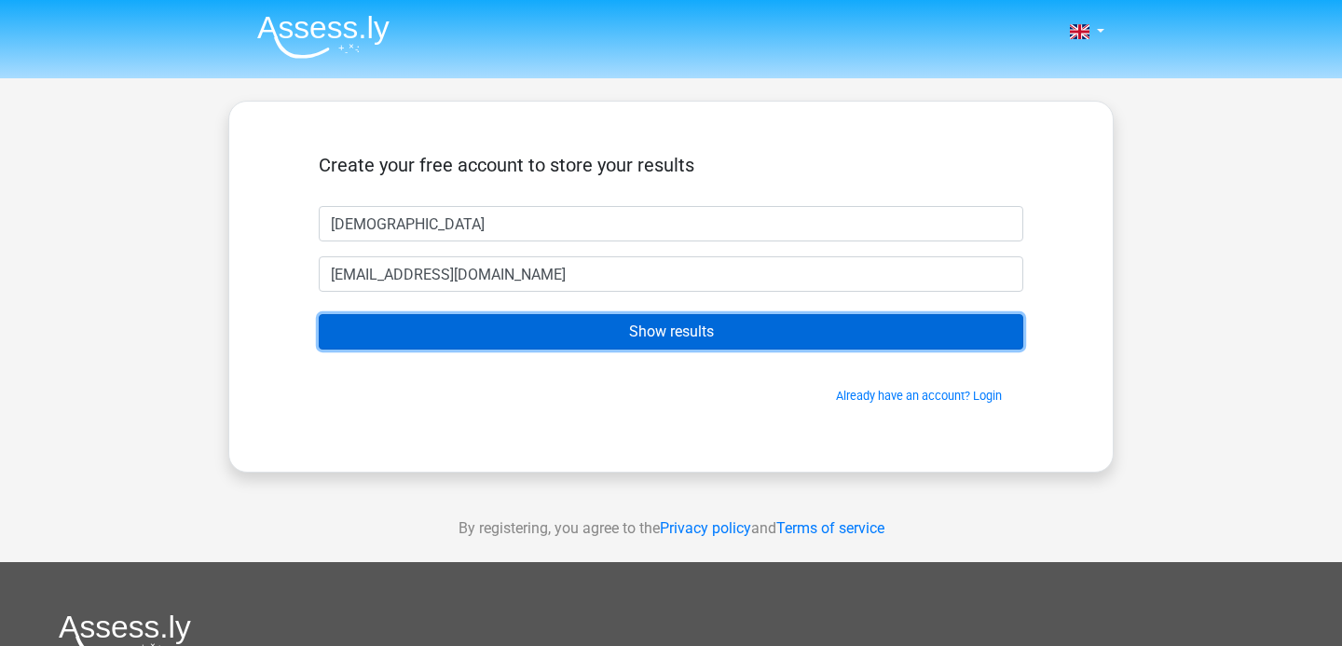
click at [572, 335] on input "Show results" at bounding box center [671, 331] width 704 height 35
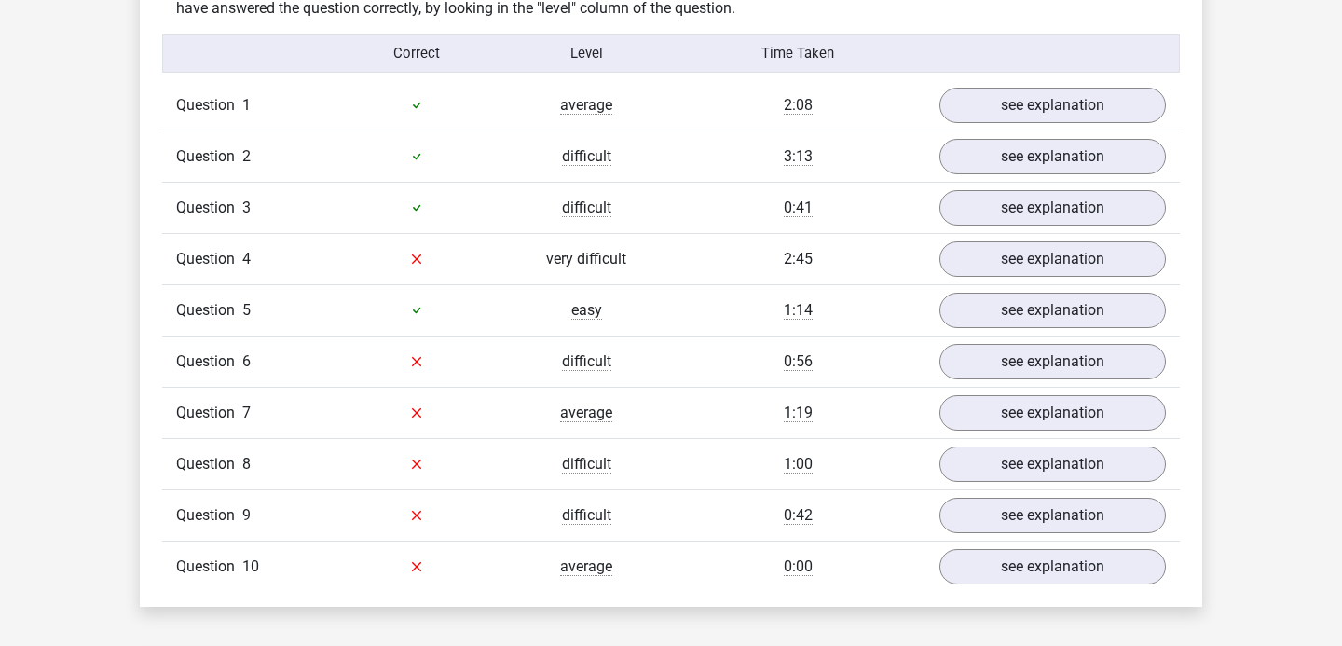
scroll to position [1484, 0]
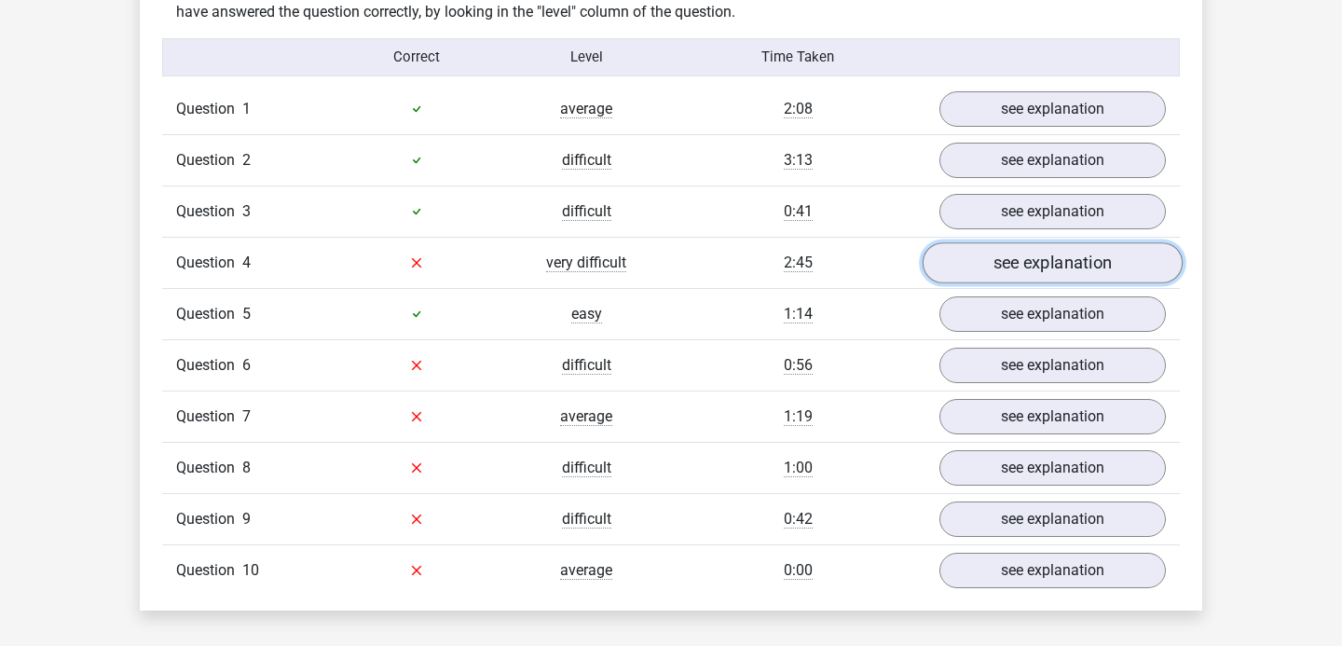
click at [1027, 279] on link "see explanation" at bounding box center [1053, 262] width 260 height 41
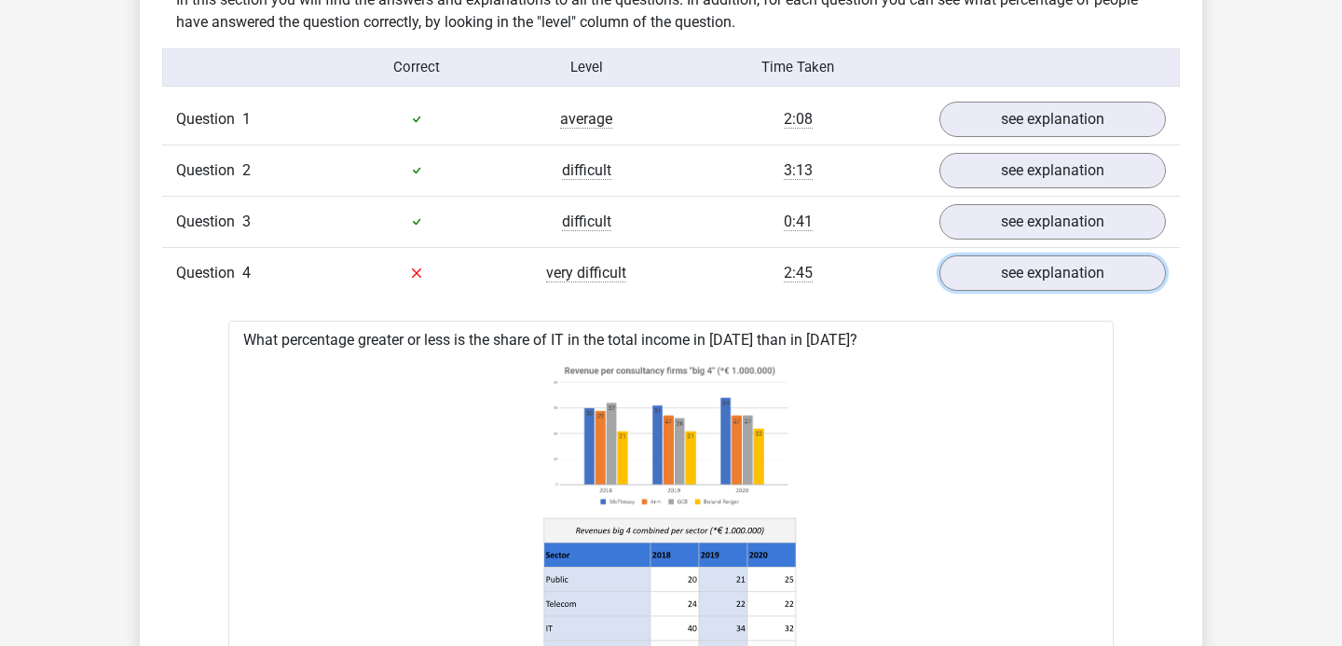
scroll to position [1475, 0]
click at [948, 267] on link "see explanation" at bounding box center [1053, 272] width 260 height 41
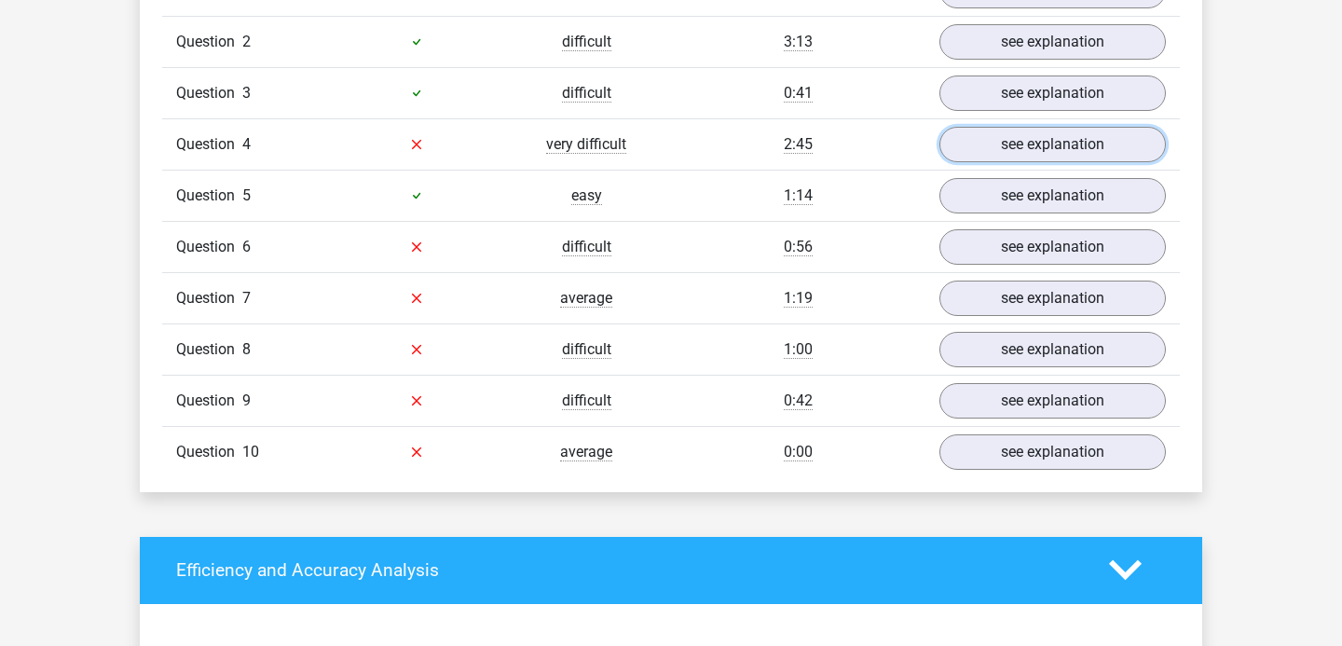
scroll to position [1604, 0]
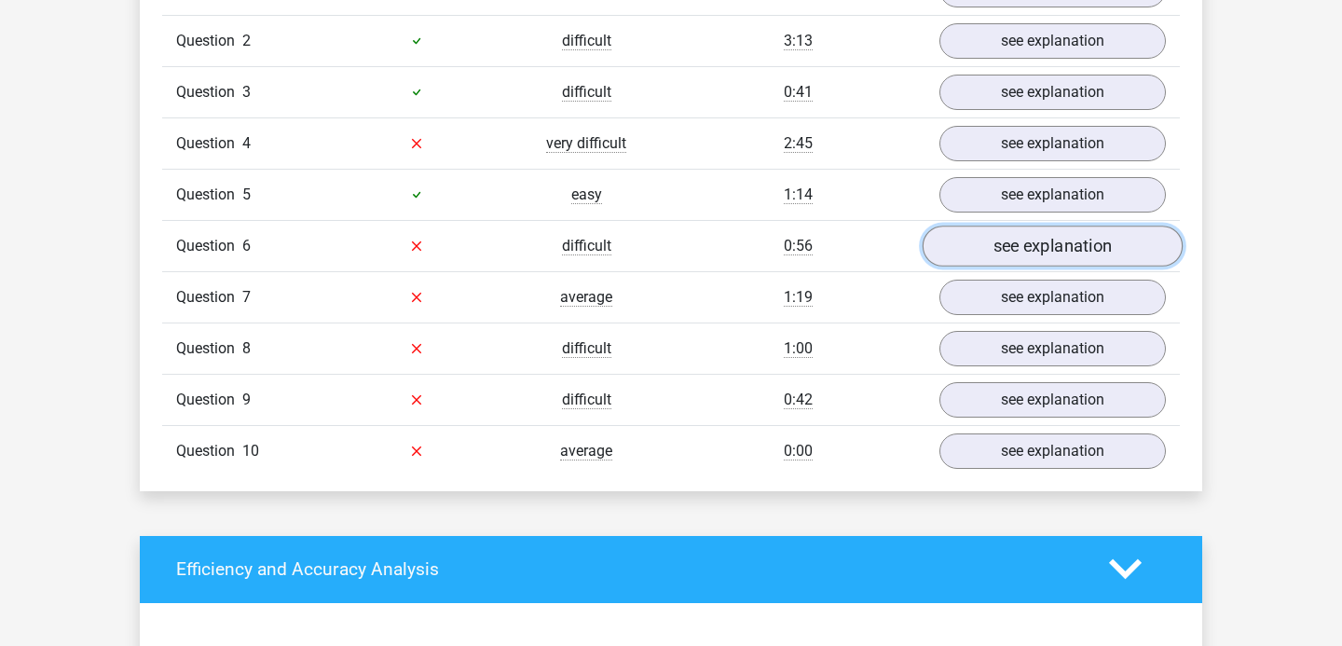
click at [1020, 257] on link "see explanation" at bounding box center [1053, 246] width 260 height 41
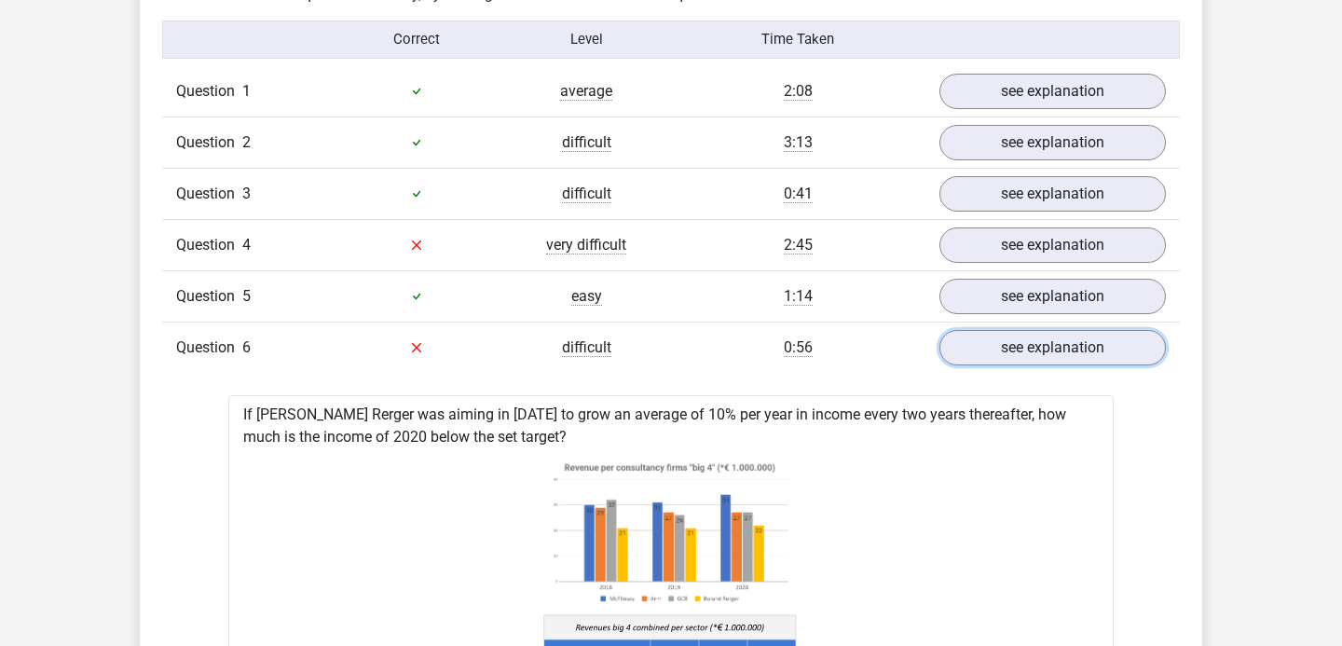
scroll to position [1500, 0]
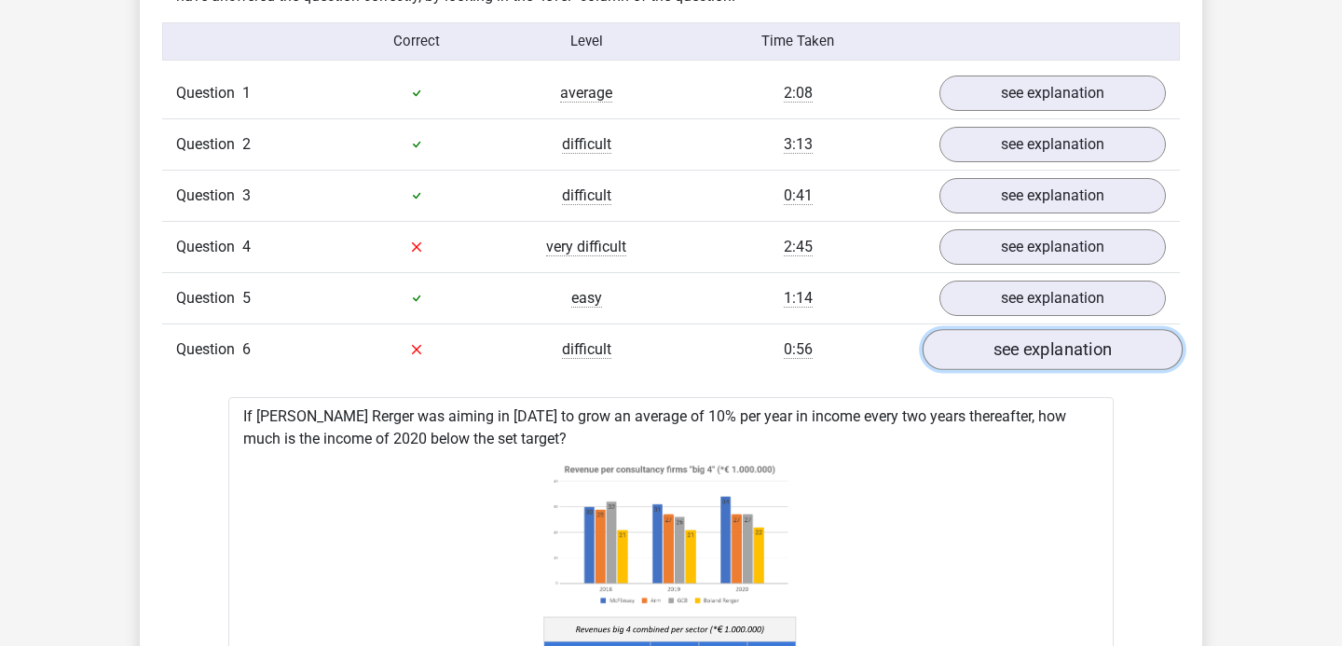
click at [980, 353] on link "see explanation" at bounding box center [1053, 349] width 260 height 41
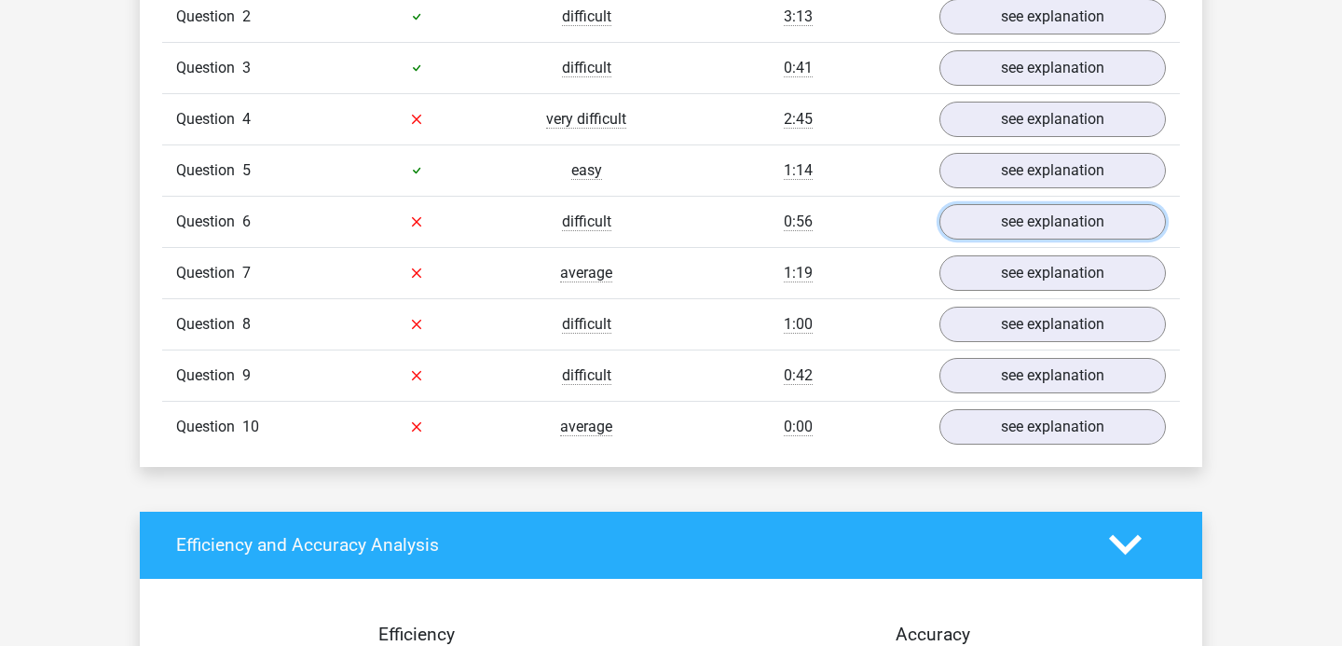
scroll to position [1627, 0]
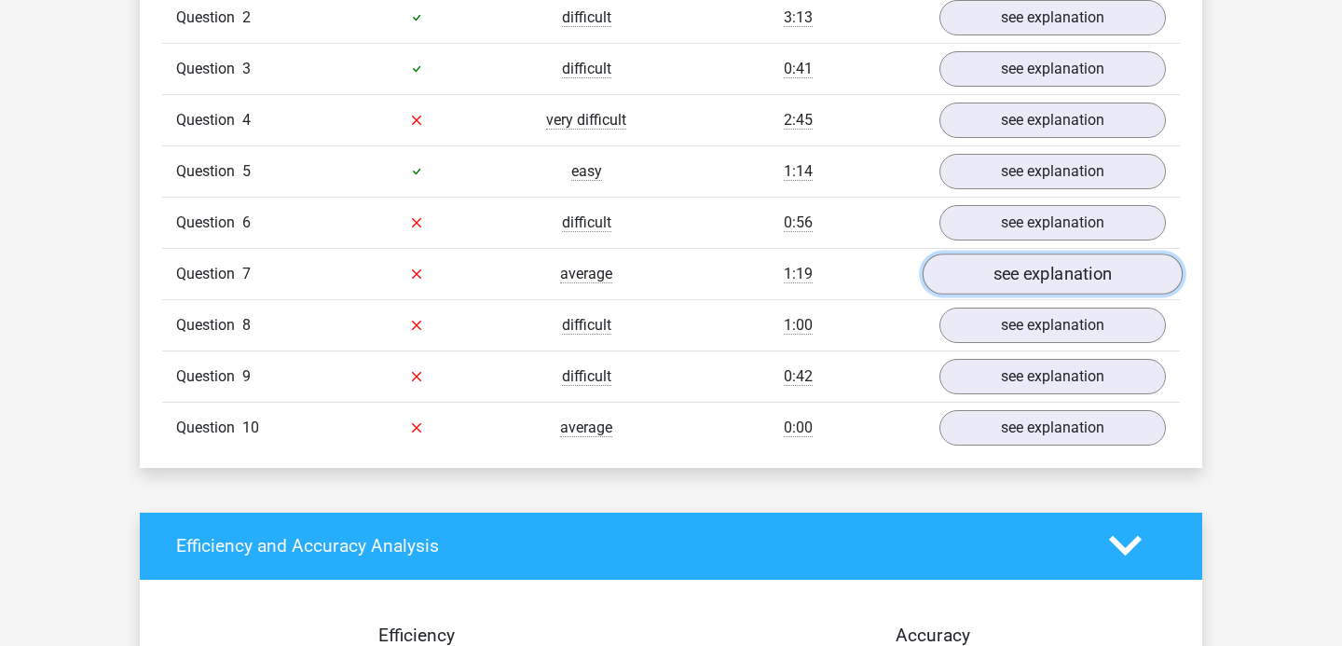
click at [1022, 291] on link "see explanation" at bounding box center [1053, 273] width 260 height 41
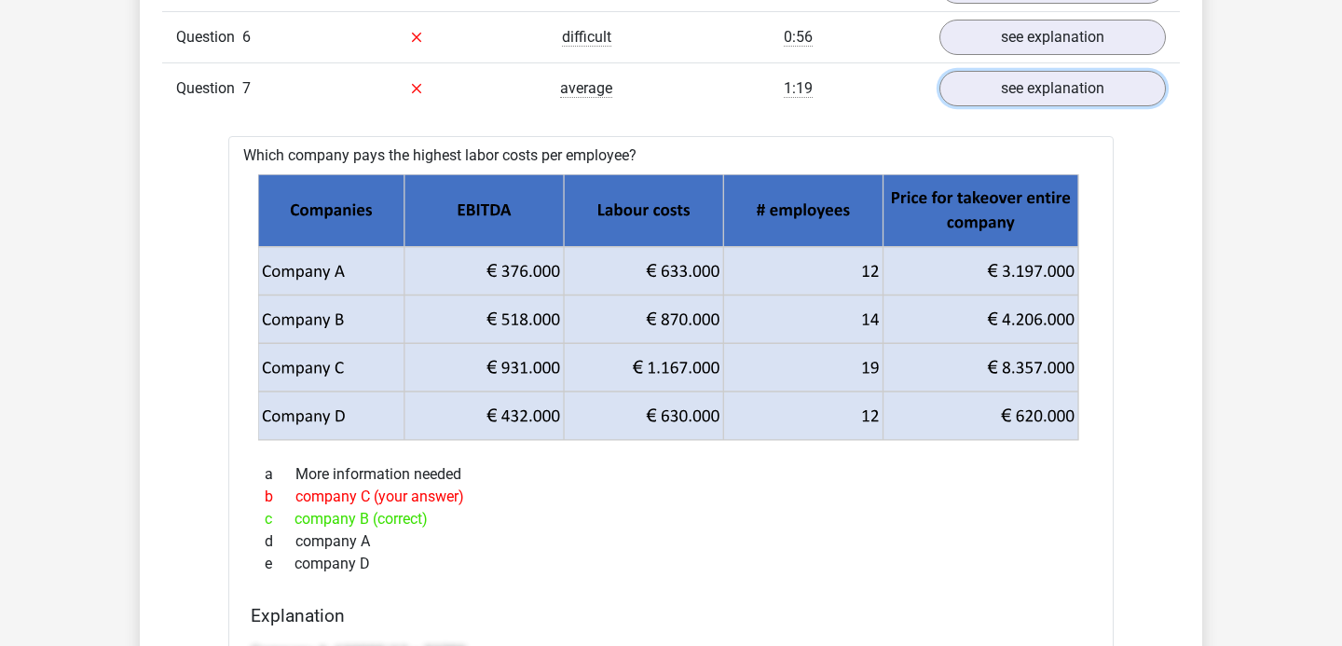
scroll to position [1808, 0]
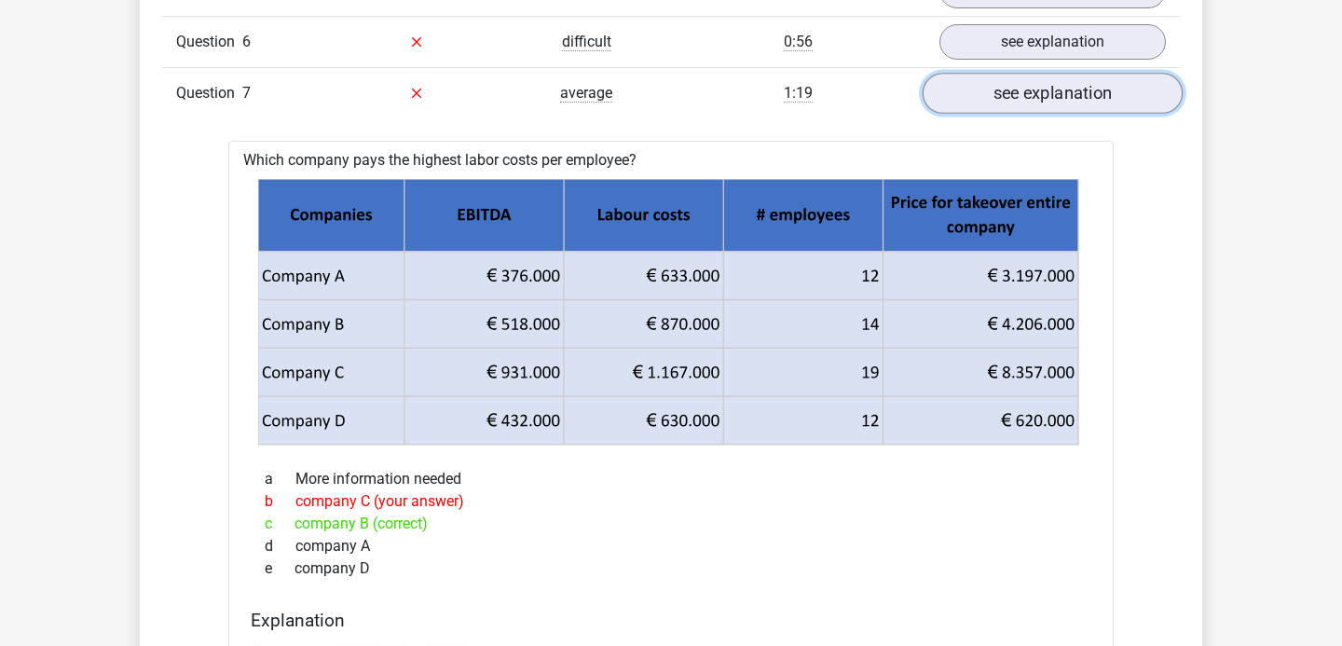
click at [1032, 89] on link "see explanation" at bounding box center [1053, 93] width 260 height 41
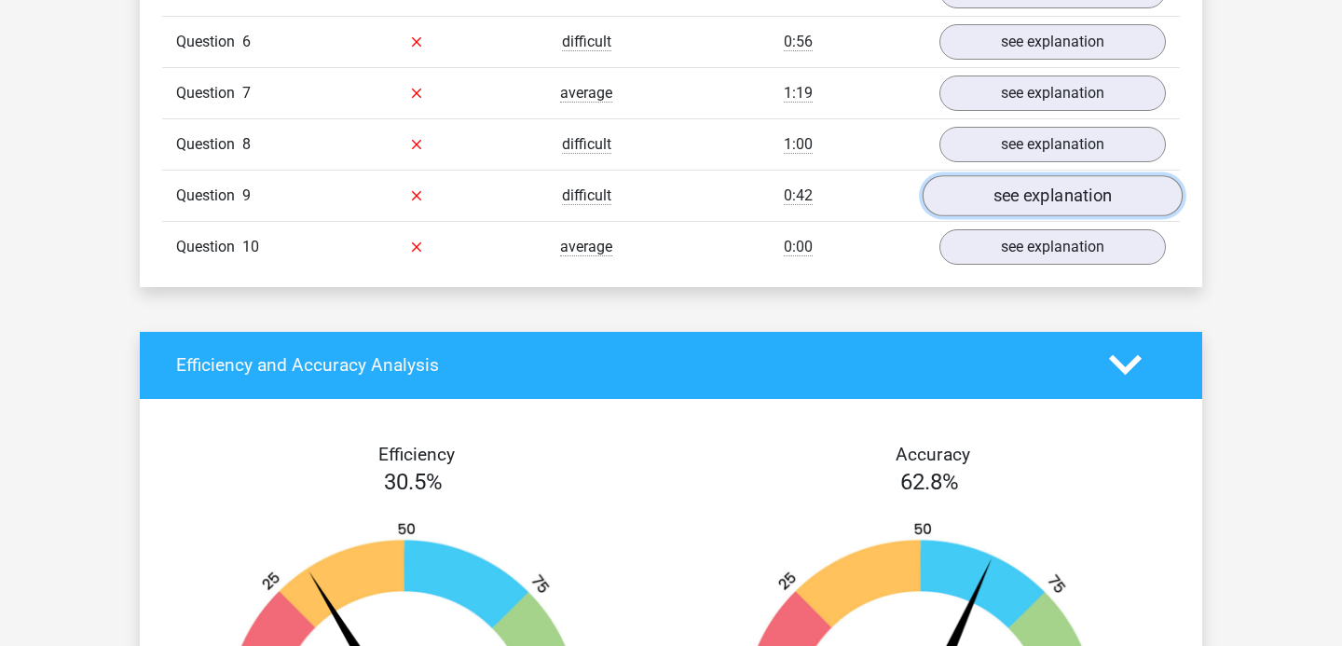
click at [1018, 203] on link "see explanation" at bounding box center [1053, 195] width 260 height 41
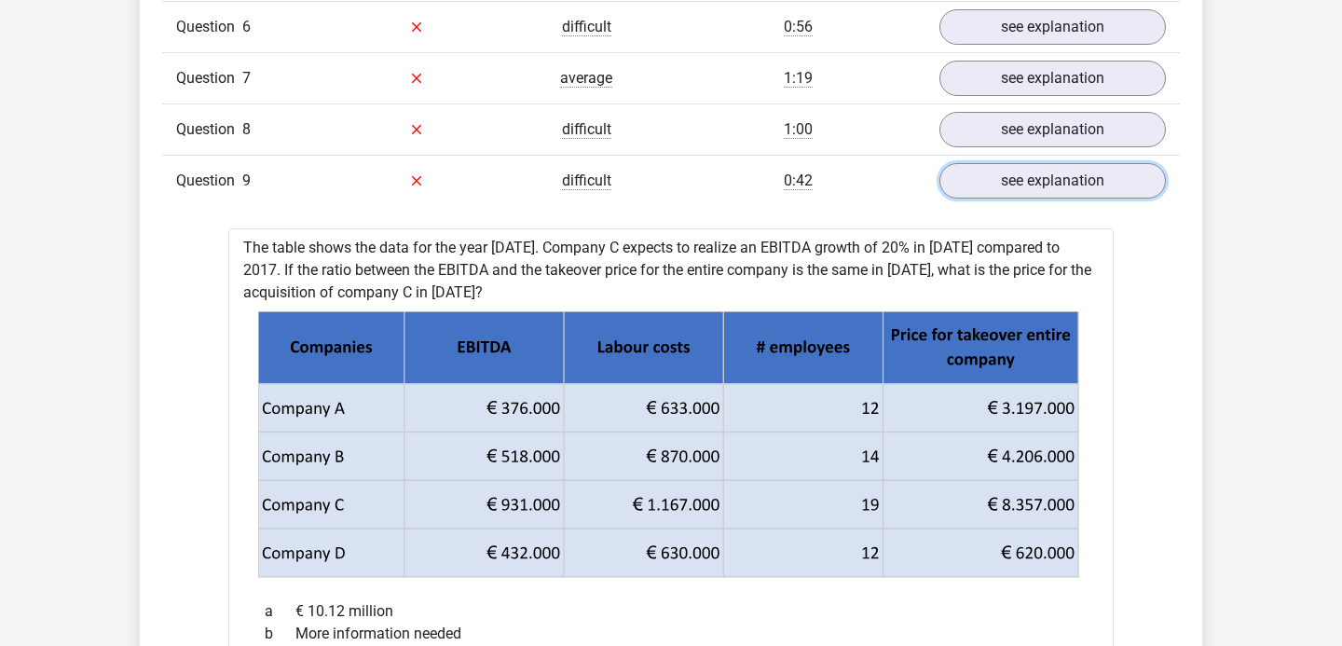
scroll to position [1795, 0]
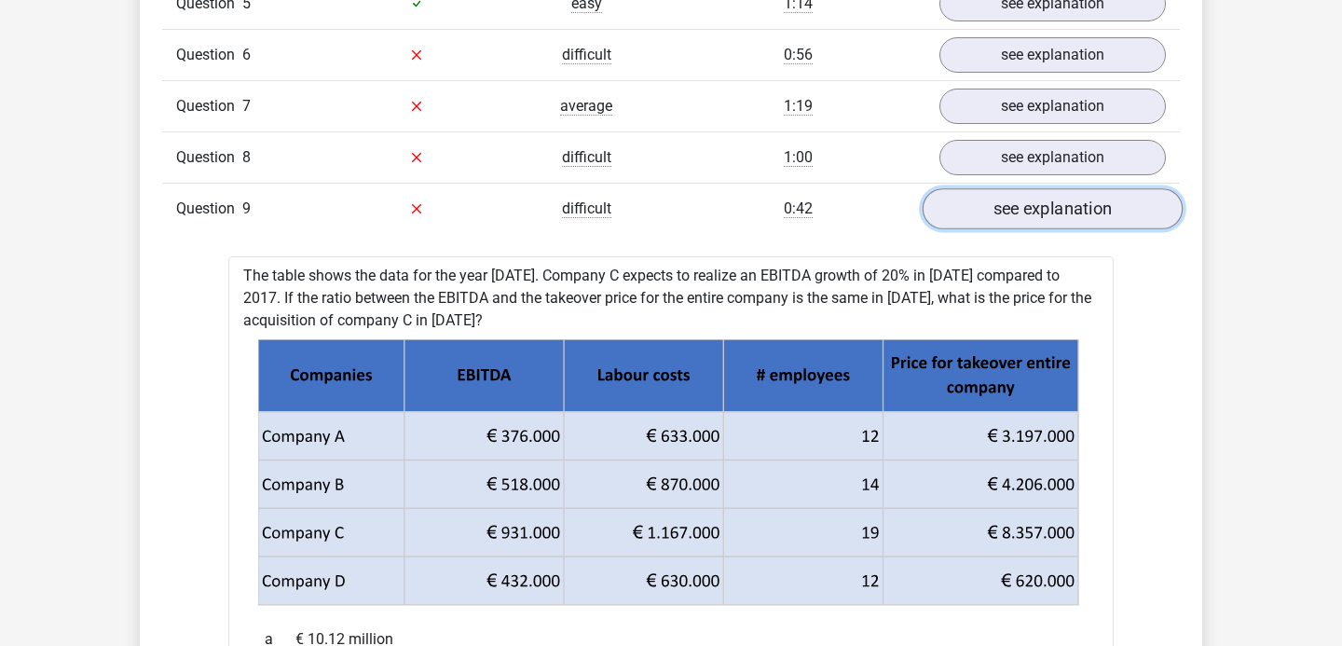
click at [1041, 194] on link "see explanation" at bounding box center [1053, 208] width 260 height 41
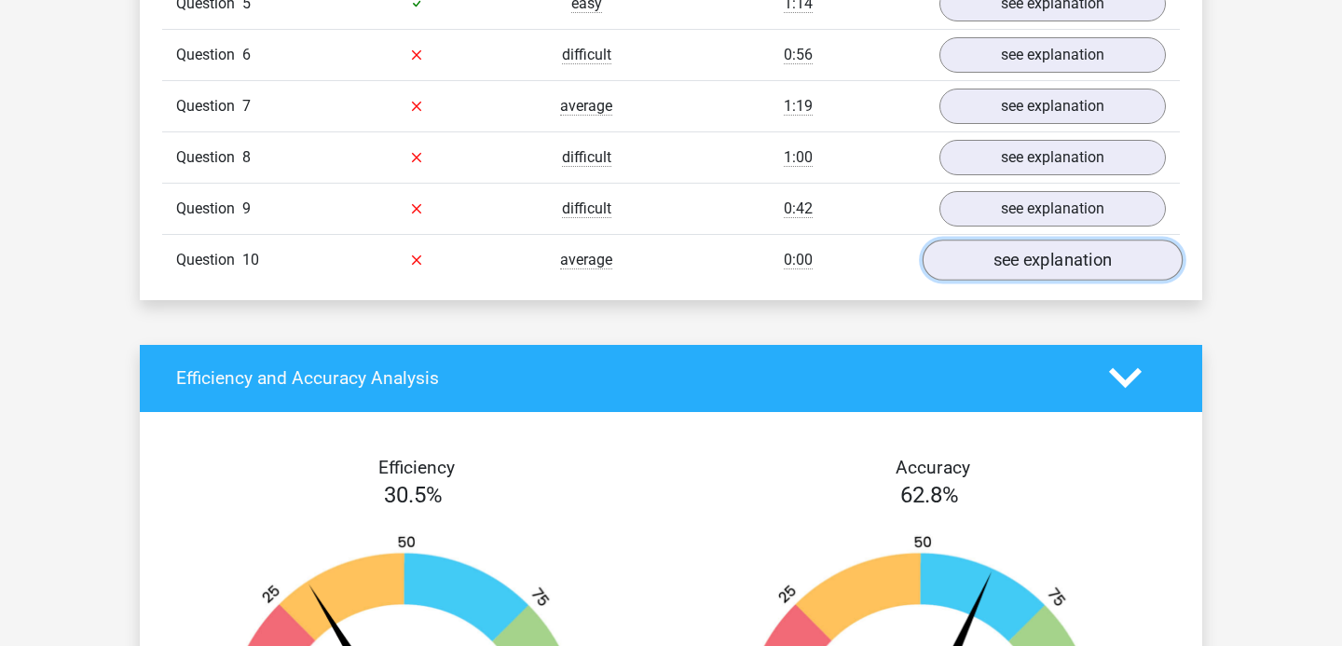
click at [1031, 249] on link "see explanation" at bounding box center [1053, 259] width 260 height 41
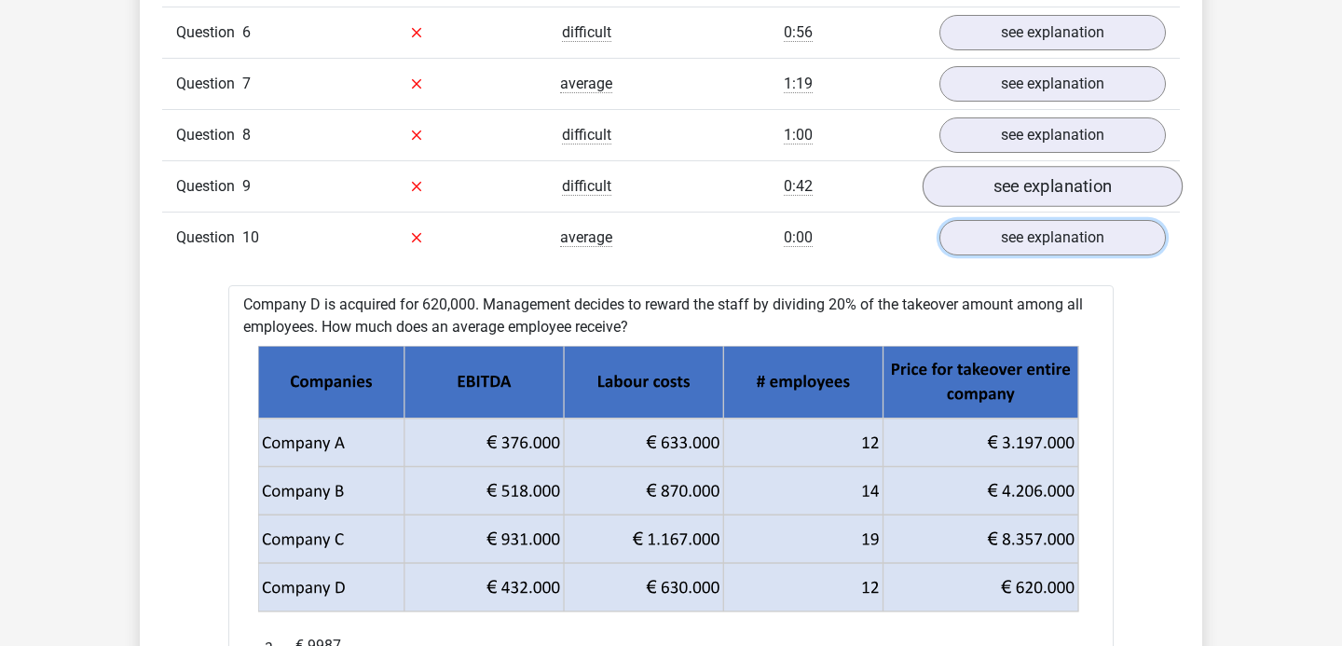
scroll to position [1813, 0]
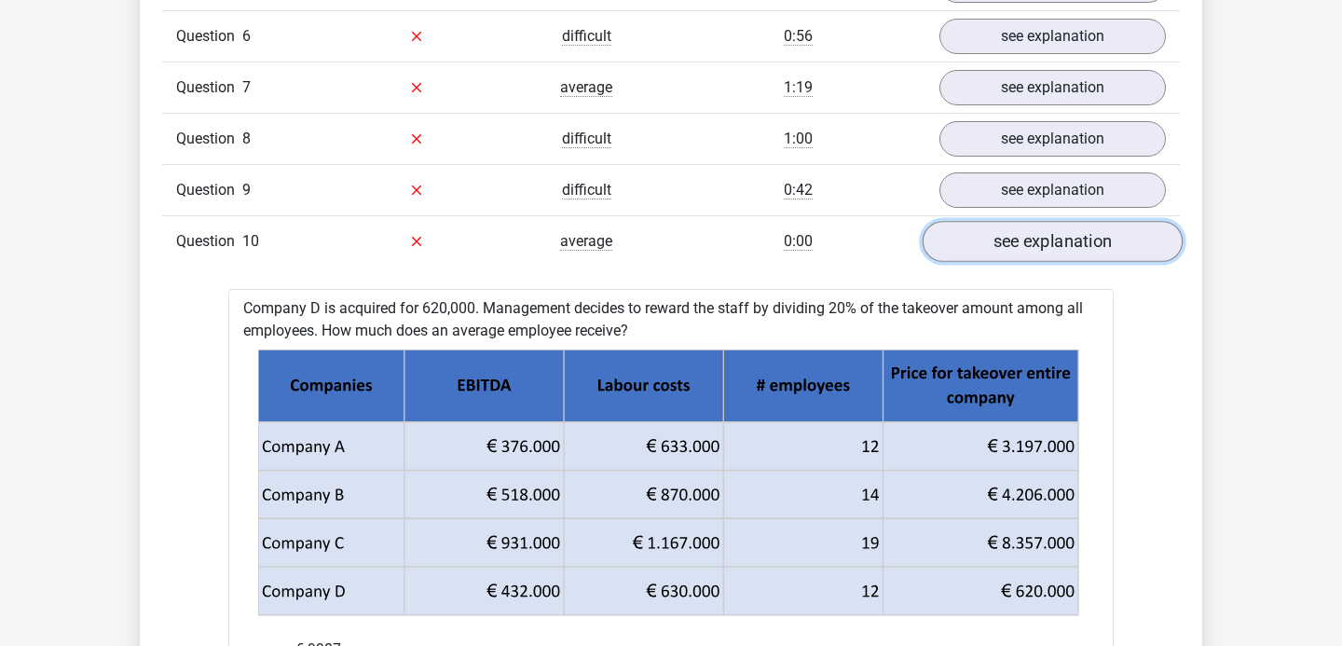
click at [1041, 242] on link "see explanation" at bounding box center [1053, 241] width 260 height 41
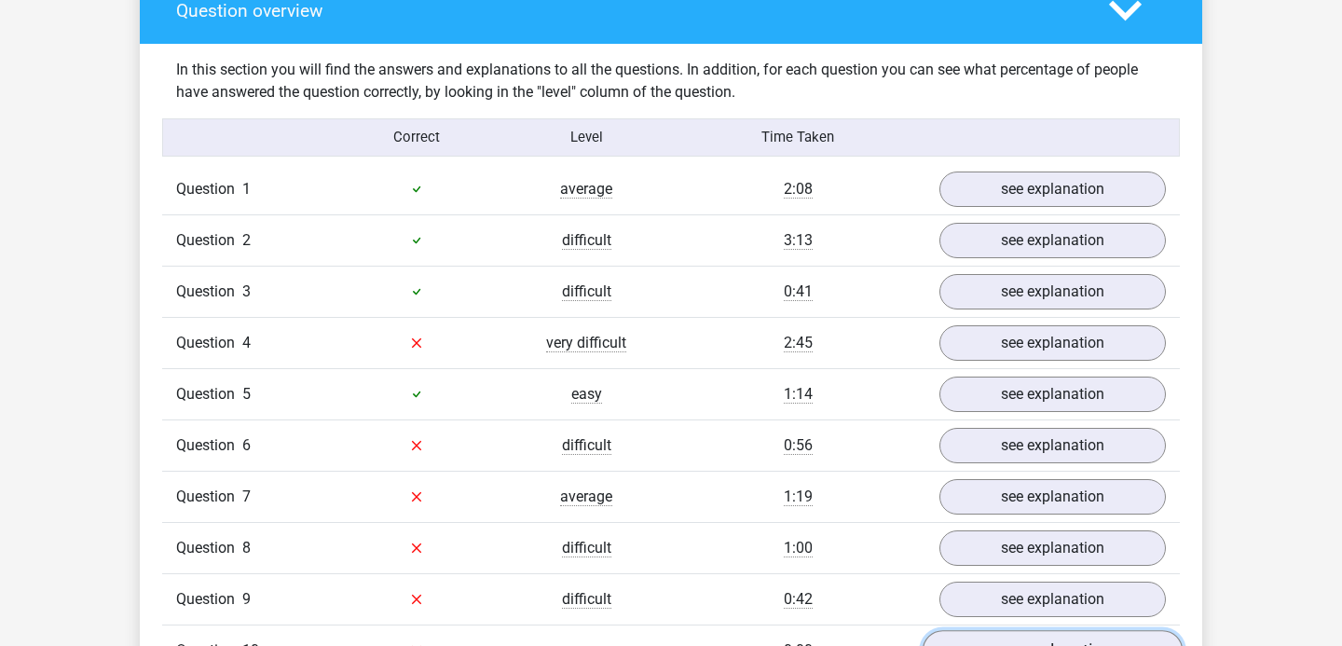
scroll to position [1403, 0]
click at [1032, 209] on div "Question 1 average 2:08 see explanation" at bounding box center [671, 190] width 1018 height 50
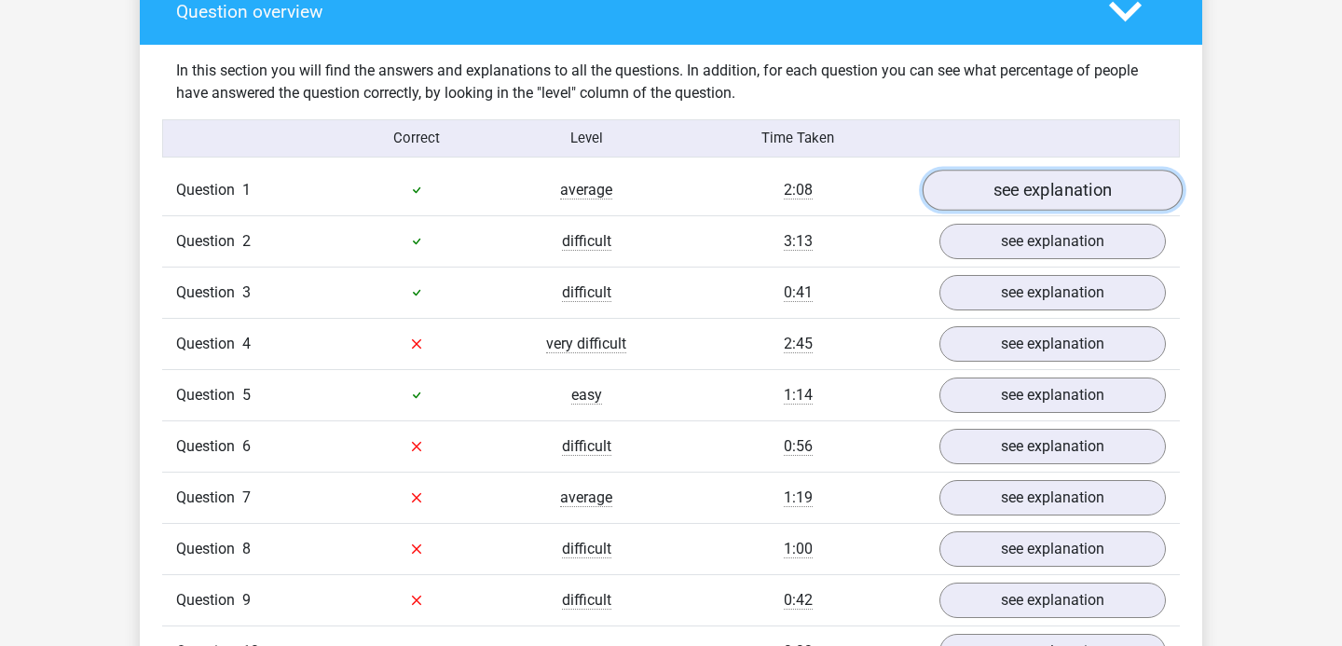
click at [1034, 198] on link "see explanation" at bounding box center [1053, 190] width 260 height 41
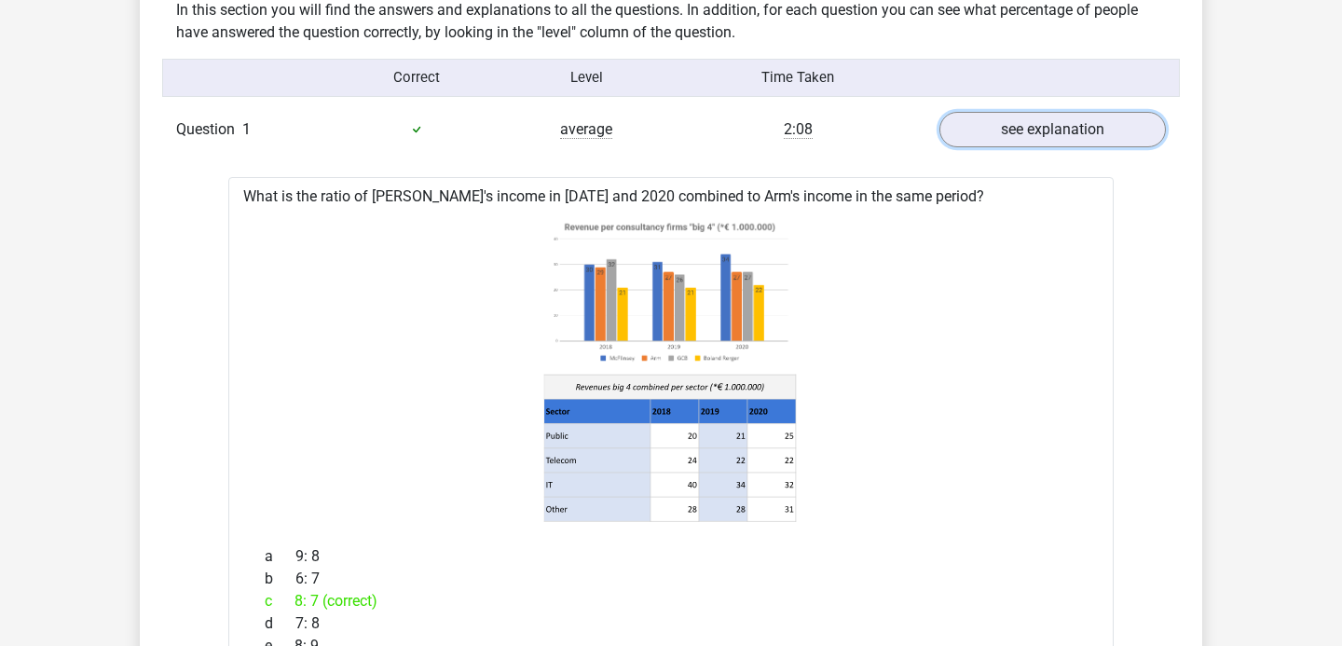
scroll to position [1425, 0]
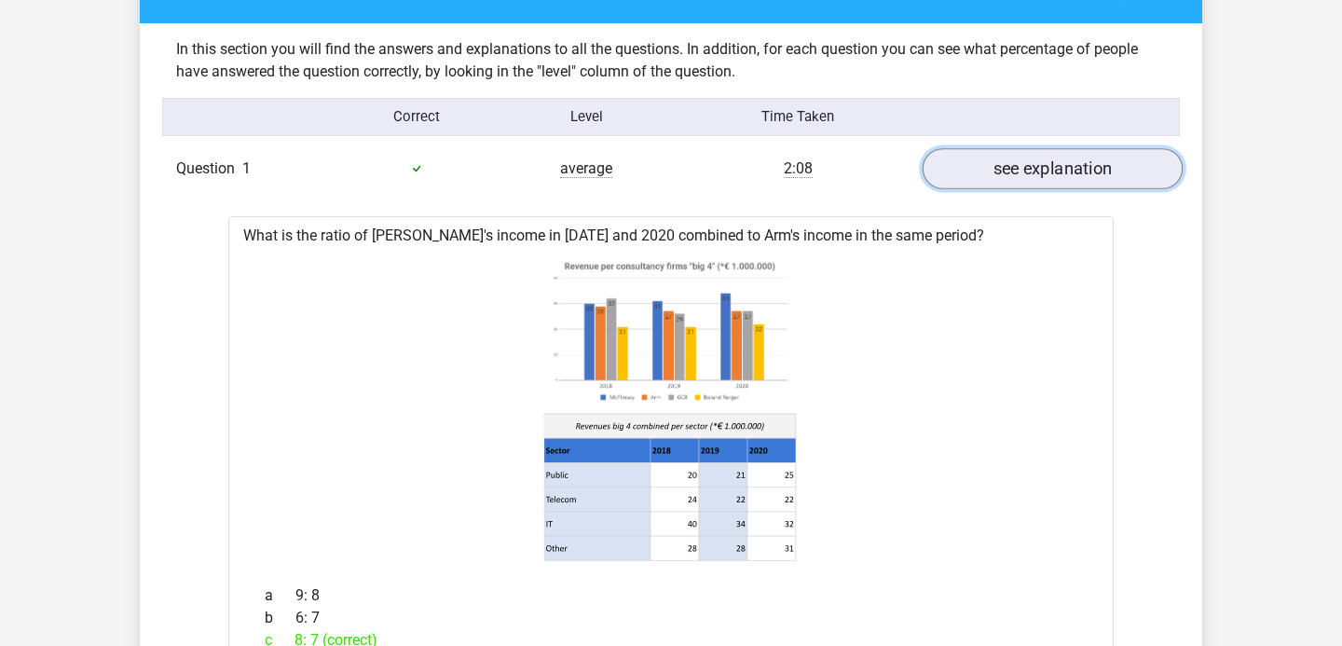
click at [1023, 165] on link "see explanation" at bounding box center [1053, 168] width 260 height 41
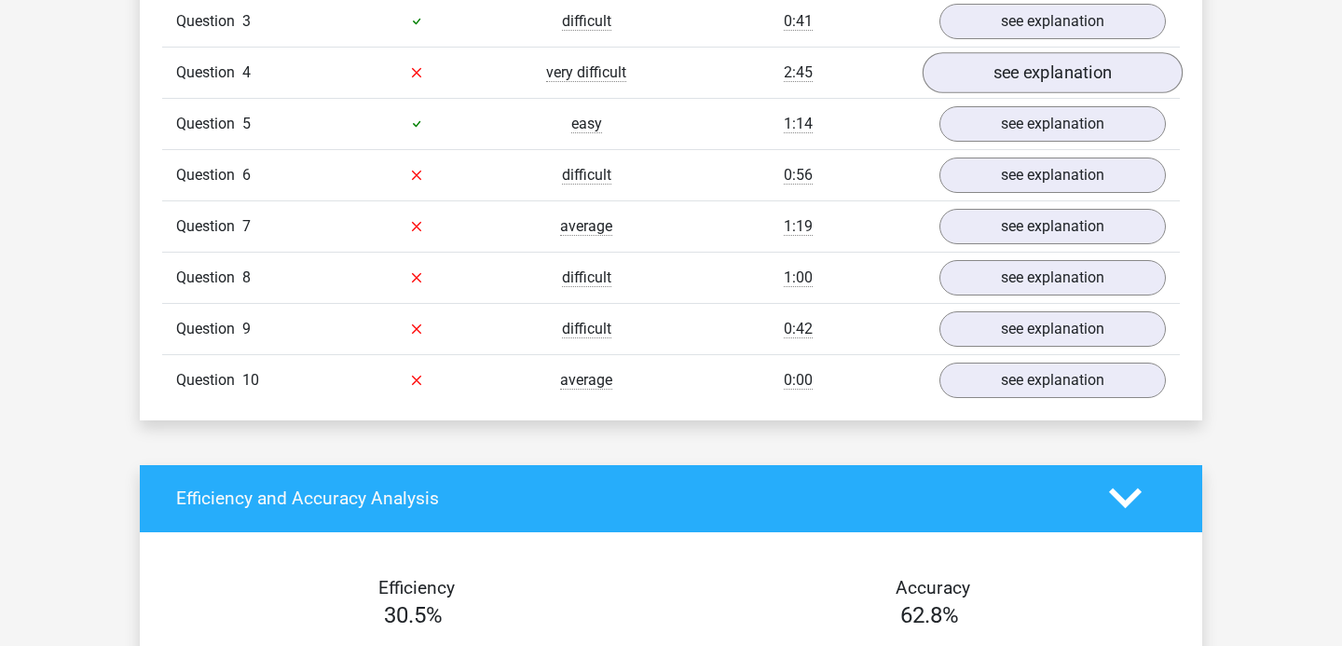
scroll to position [1689, 0]
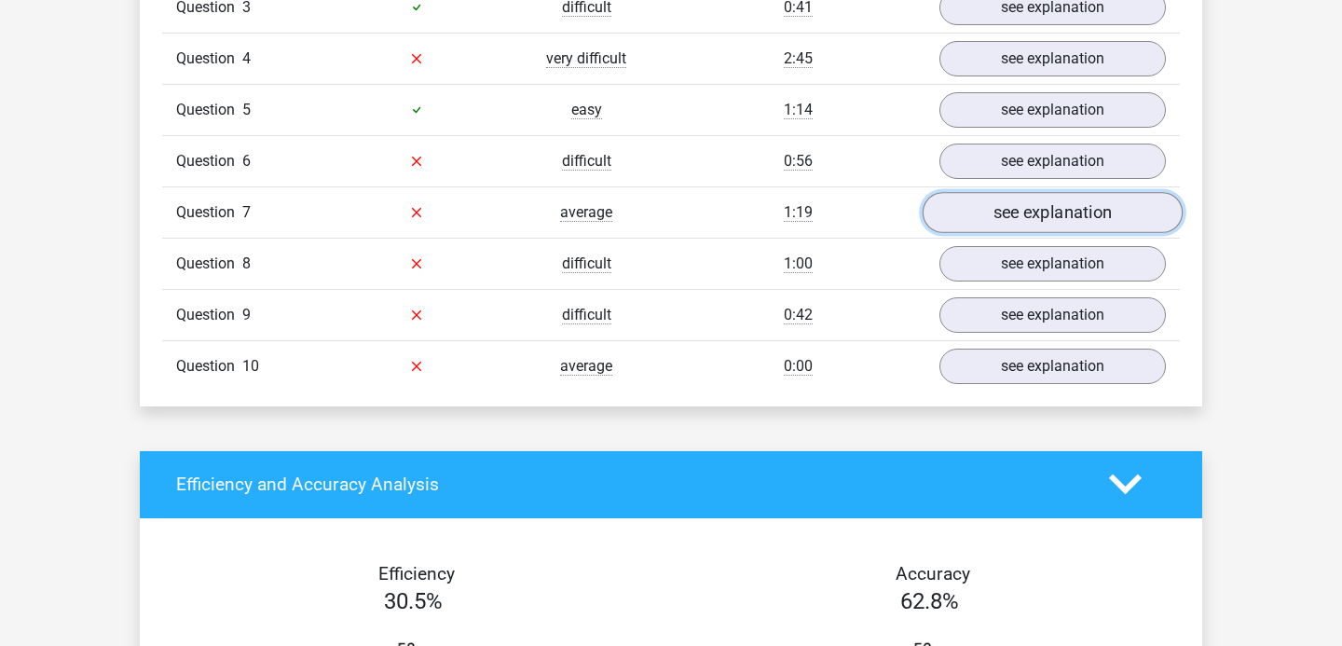
click at [1023, 228] on link "see explanation" at bounding box center [1053, 212] width 260 height 41
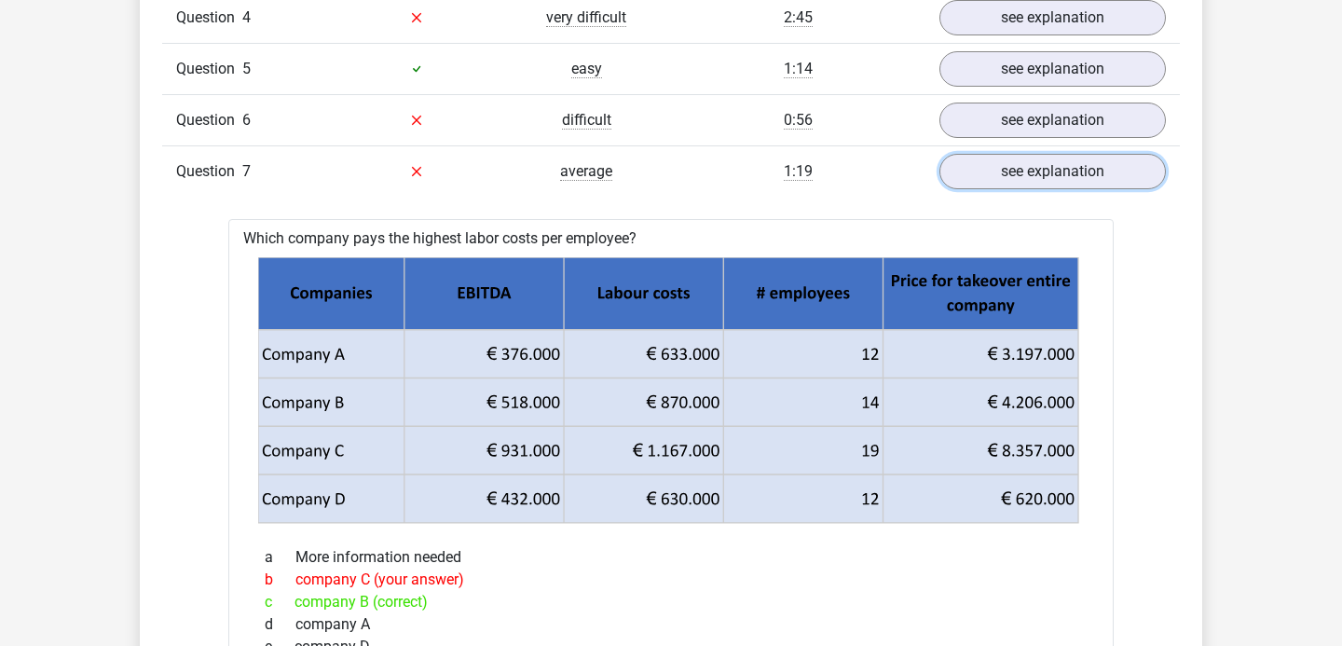
scroll to position [1707, 0]
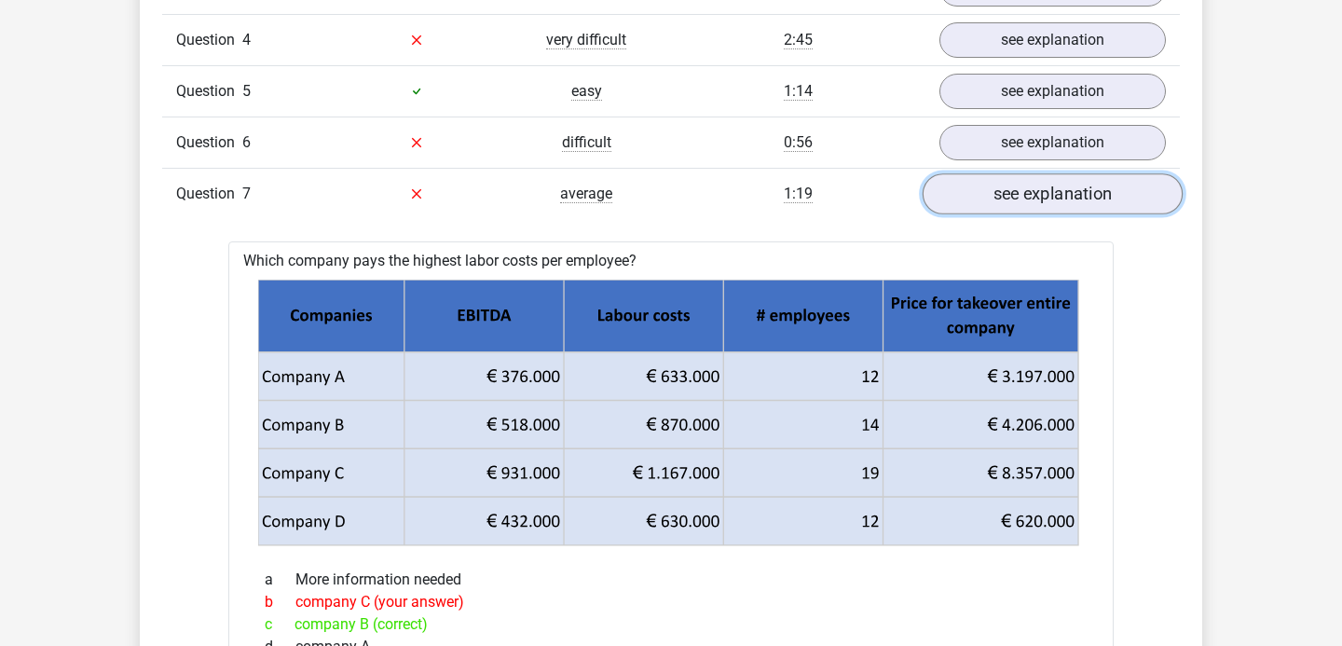
click at [1020, 188] on link "see explanation" at bounding box center [1053, 193] width 260 height 41
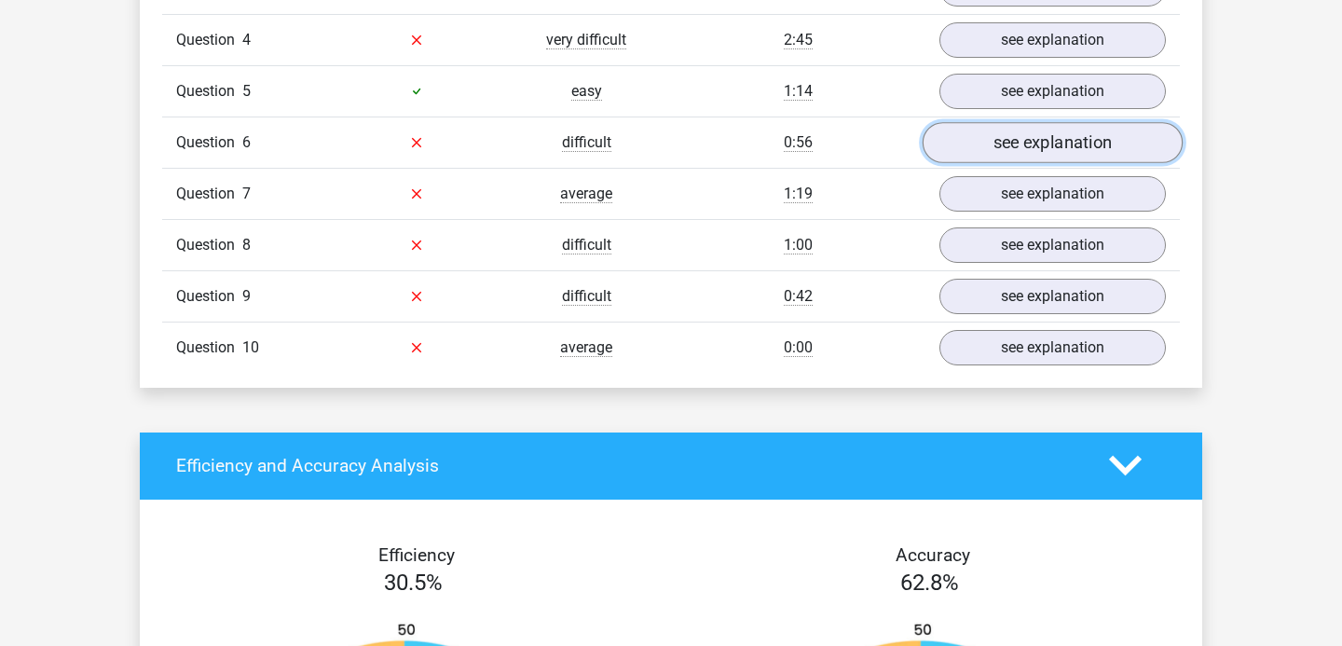
click at [1023, 153] on link "see explanation" at bounding box center [1053, 142] width 260 height 41
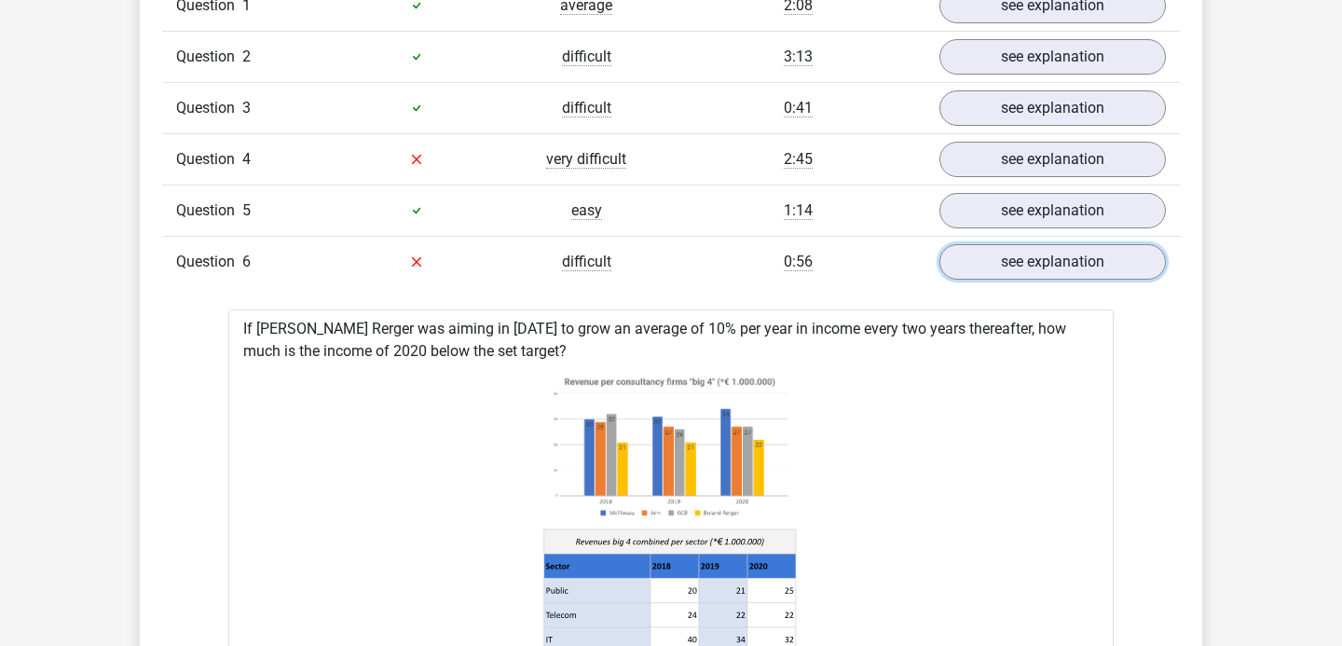
scroll to position [1565, 0]
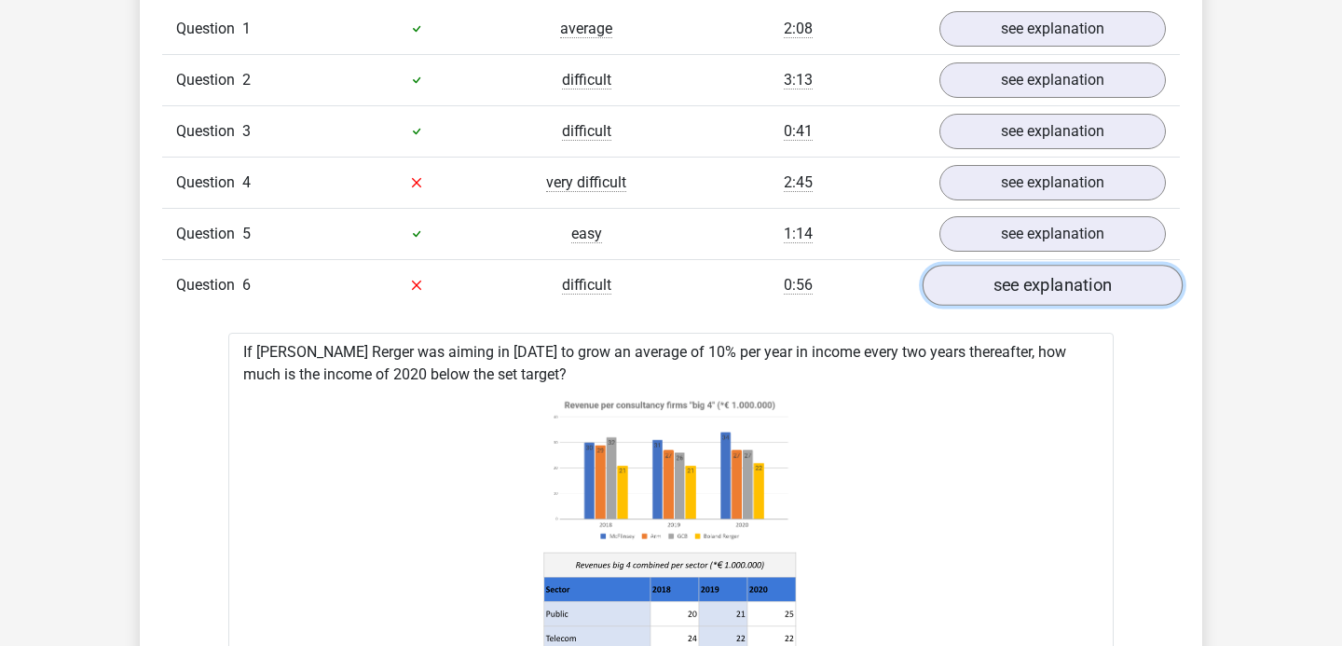
click at [990, 289] on link "see explanation" at bounding box center [1053, 285] width 260 height 41
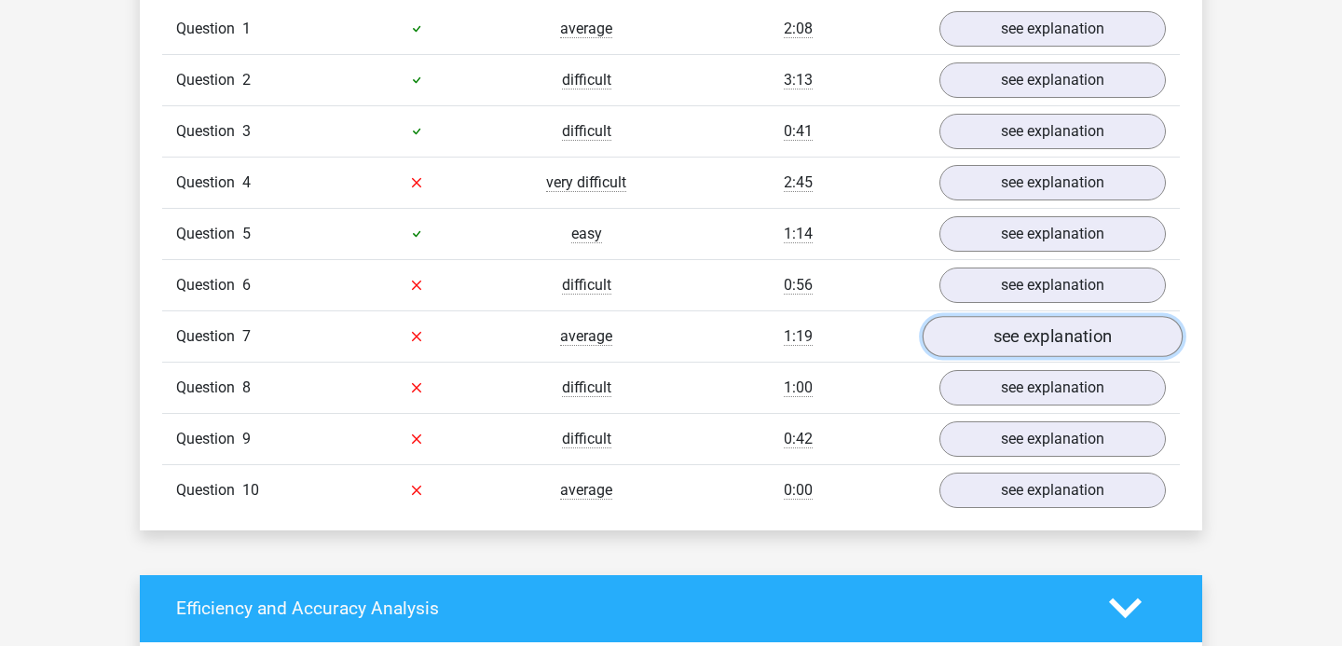
click at [984, 350] on link "see explanation" at bounding box center [1053, 336] width 260 height 41
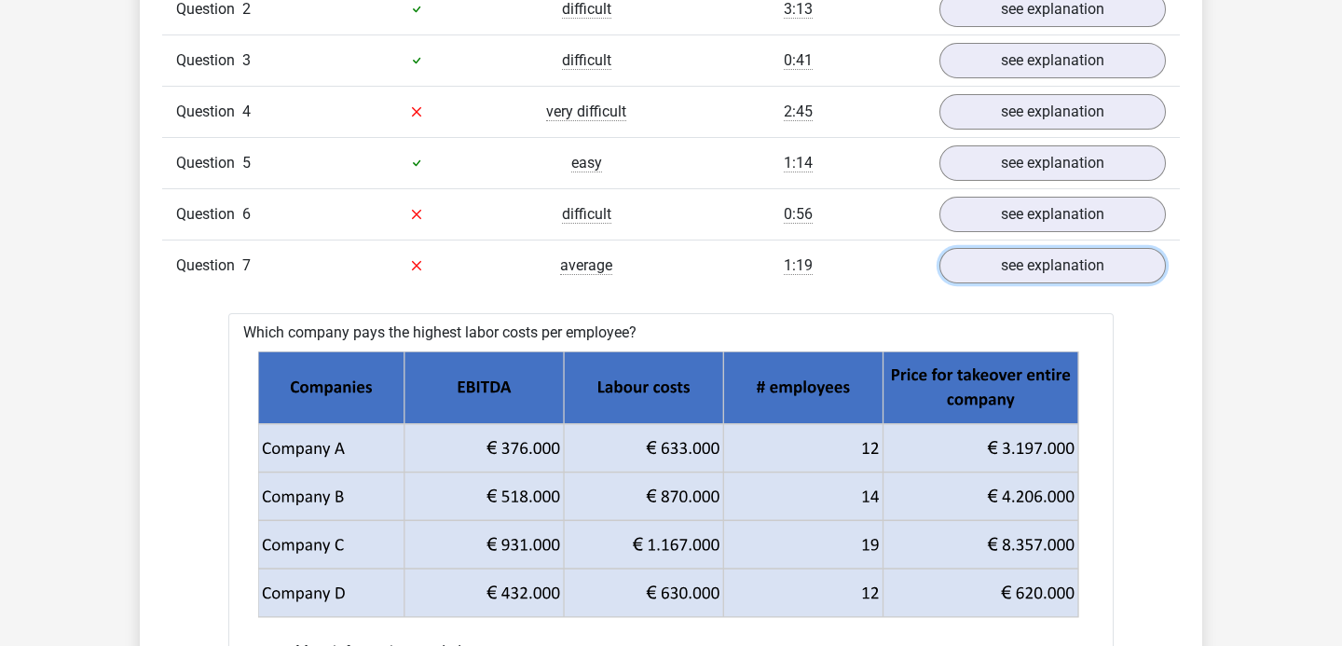
scroll to position [1667, 0]
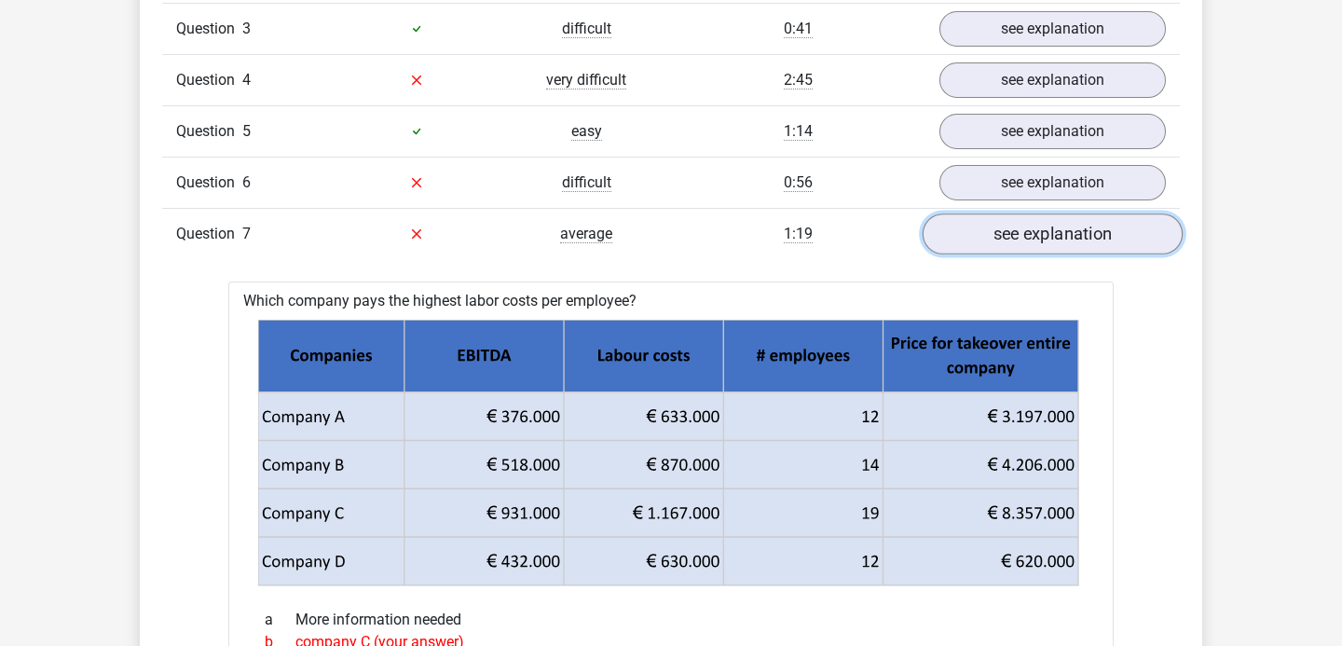
click at [982, 239] on link "see explanation" at bounding box center [1053, 233] width 260 height 41
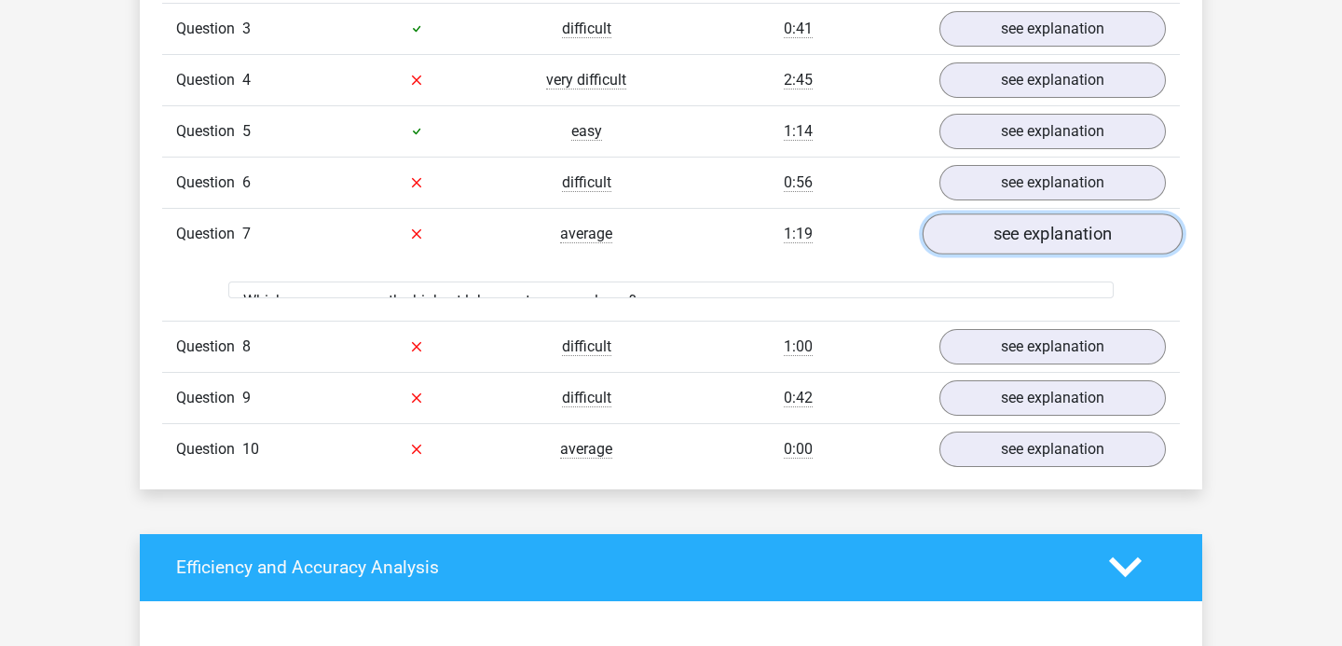
click at [982, 239] on link "see explanation" at bounding box center [1053, 233] width 260 height 41
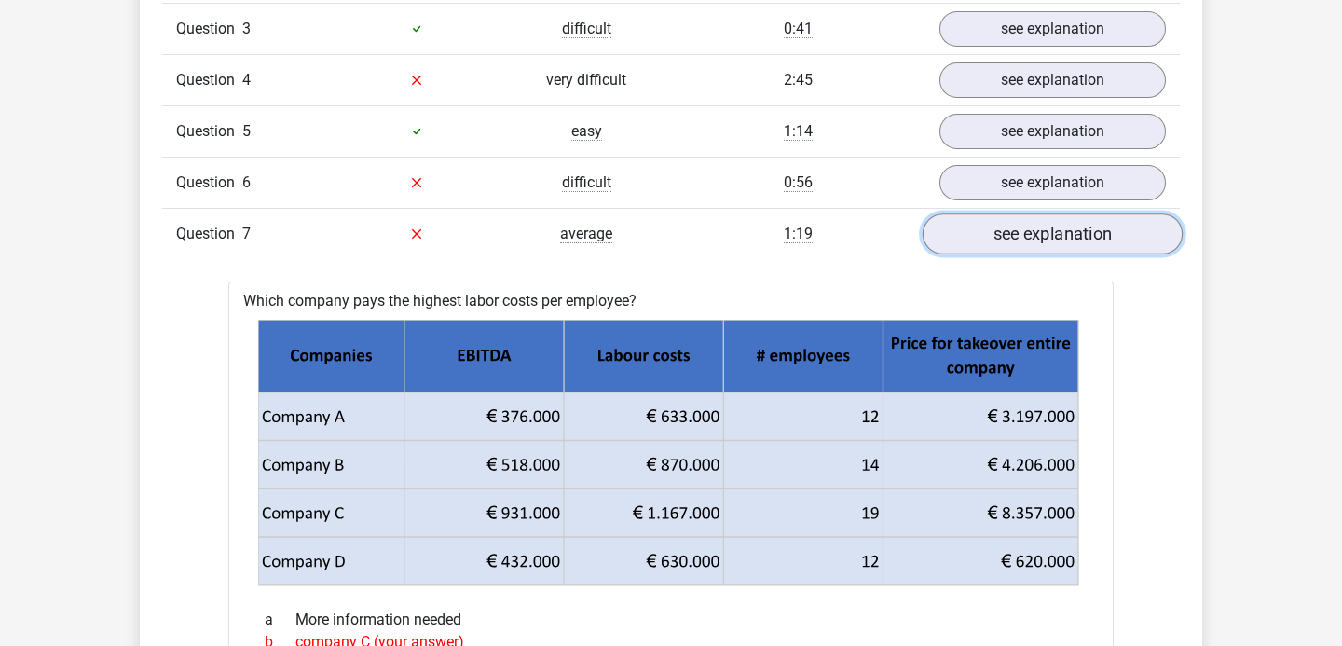
click at [982, 239] on link "see explanation" at bounding box center [1053, 233] width 260 height 41
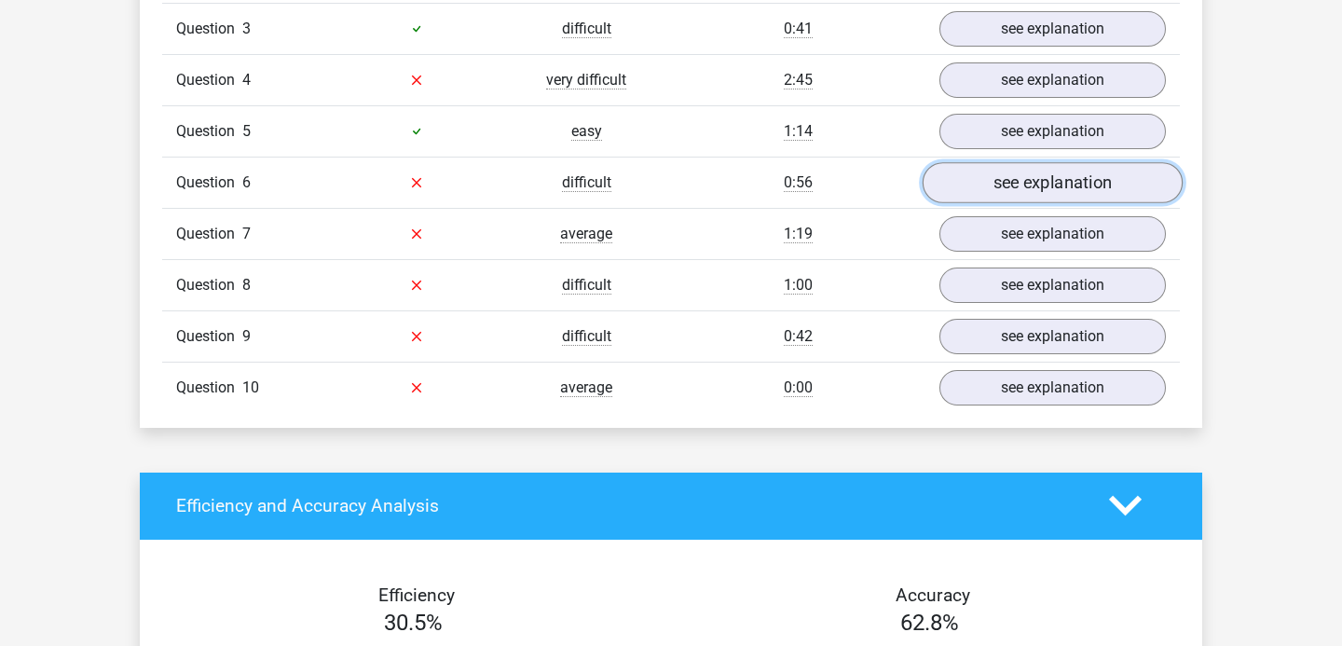
click at [1003, 196] on link "see explanation" at bounding box center [1053, 182] width 260 height 41
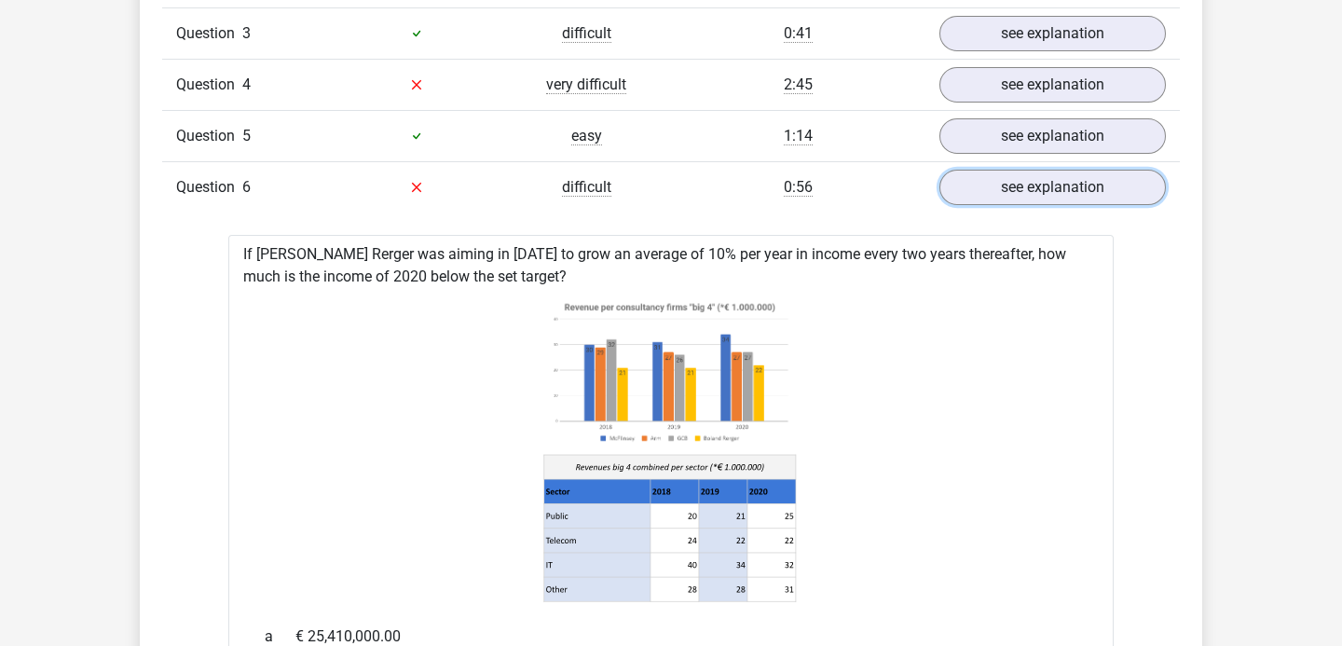
scroll to position [1652, 0]
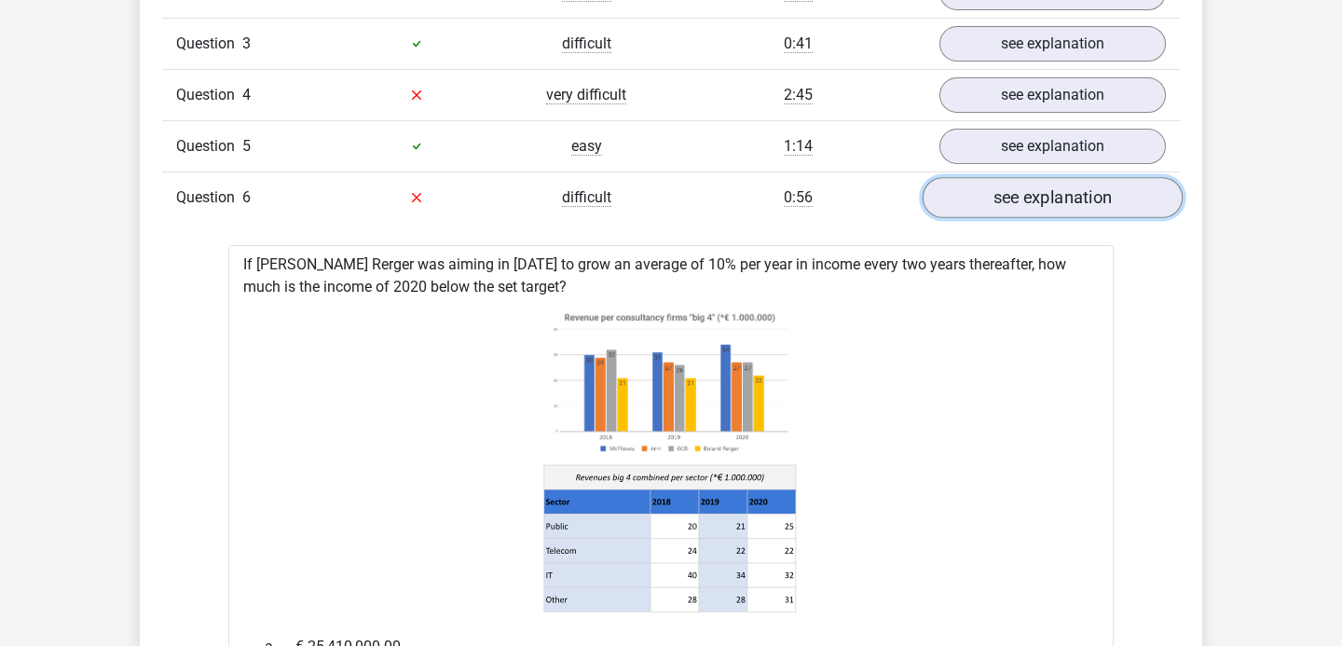
click at [1050, 192] on link "see explanation" at bounding box center [1053, 197] width 260 height 41
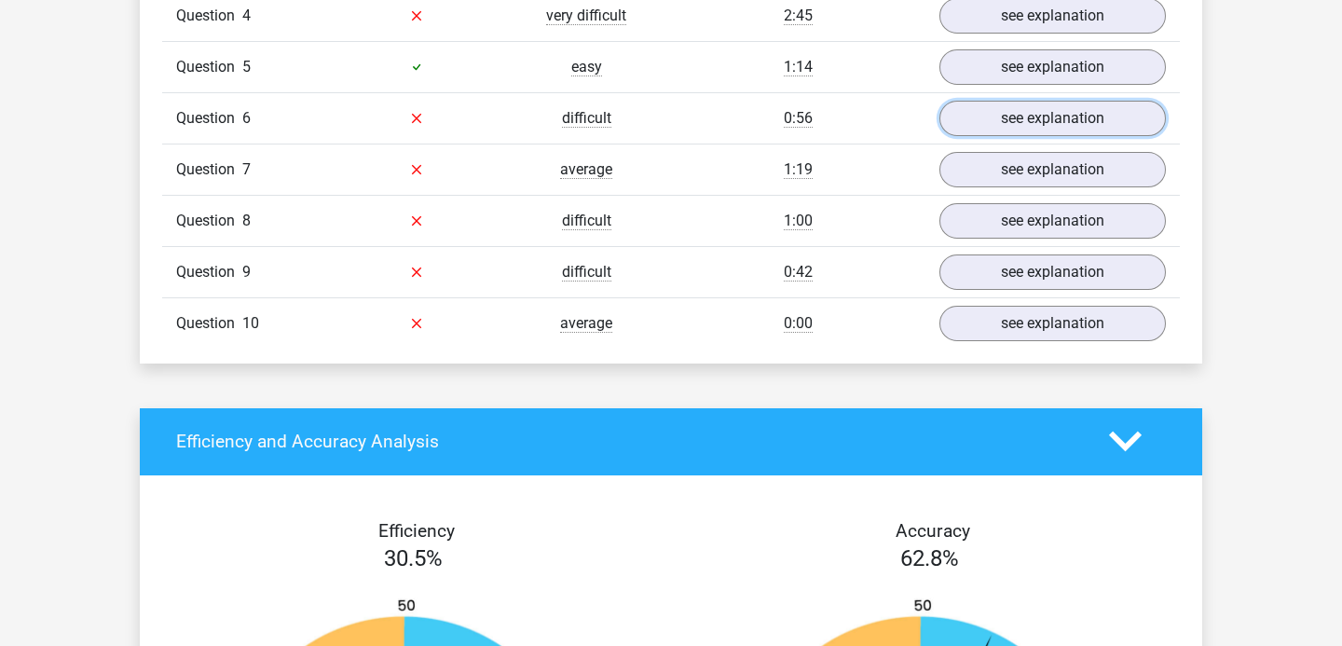
scroll to position [1733, 0]
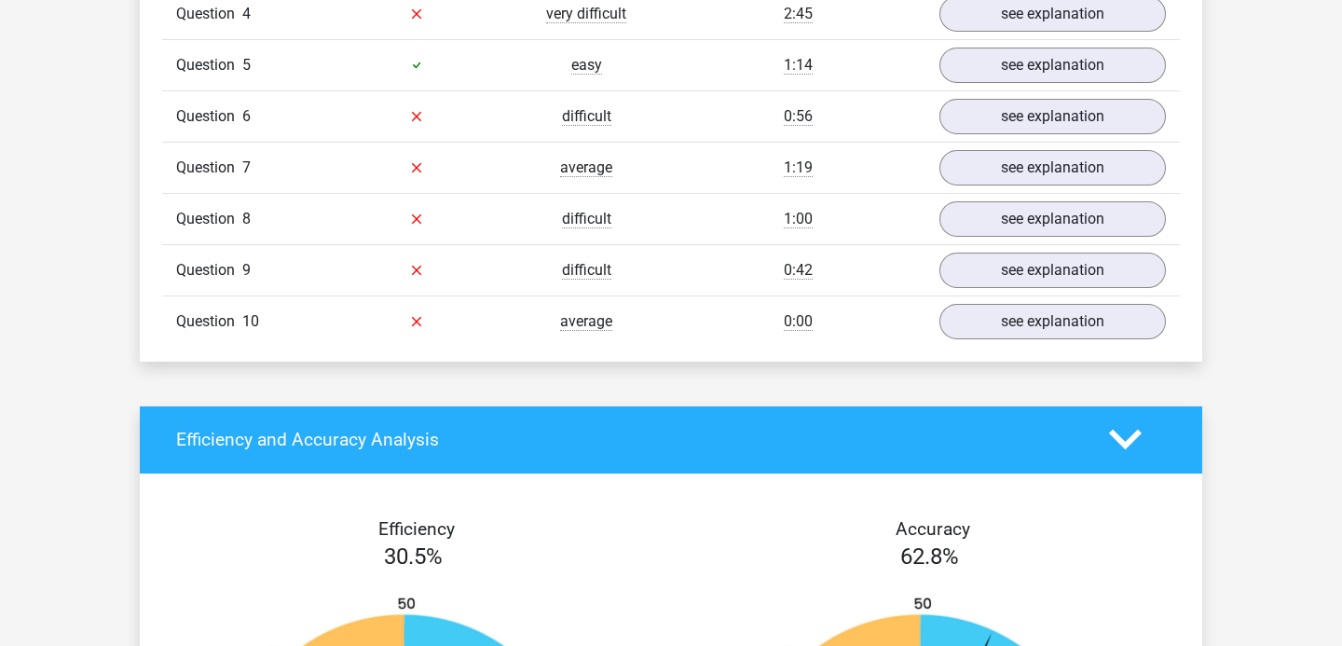
click at [993, 237] on div "Question 8 difficult 1:00 see explanation" at bounding box center [671, 218] width 1018 height 51
click at [996, 232] on link "see explanation" at bounding box center [1053, 218] width 260 height 41
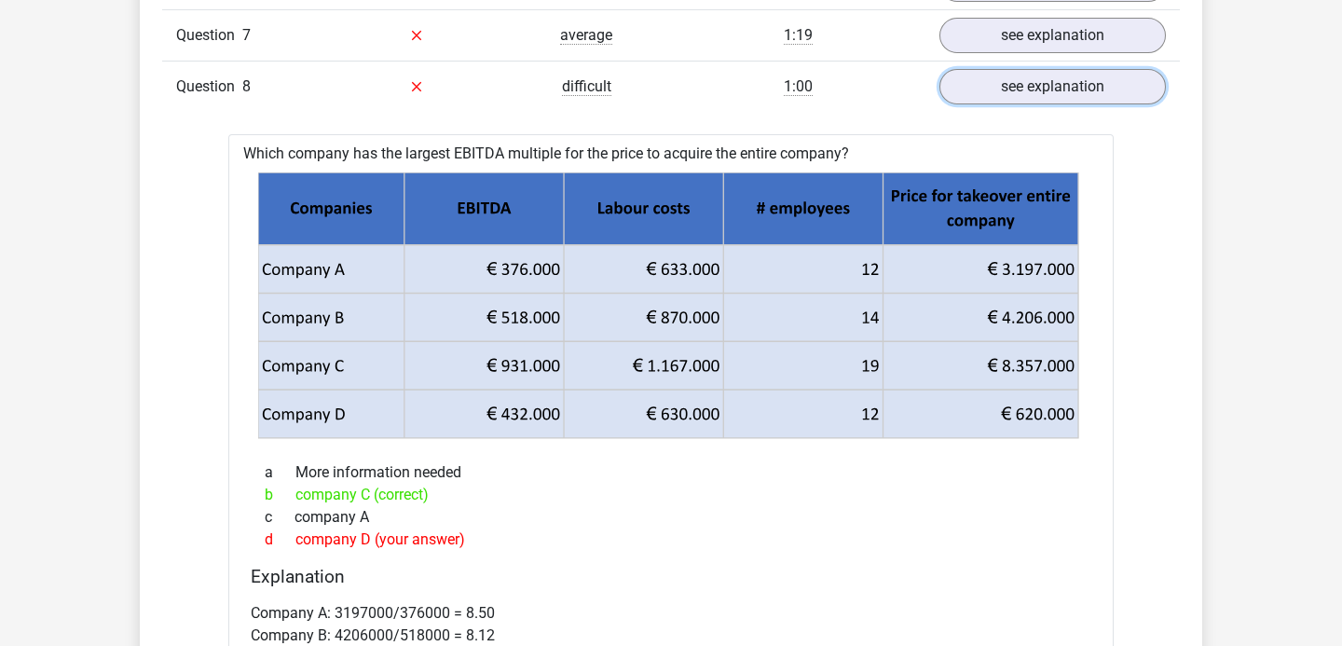
scroll to position [1852, 0]
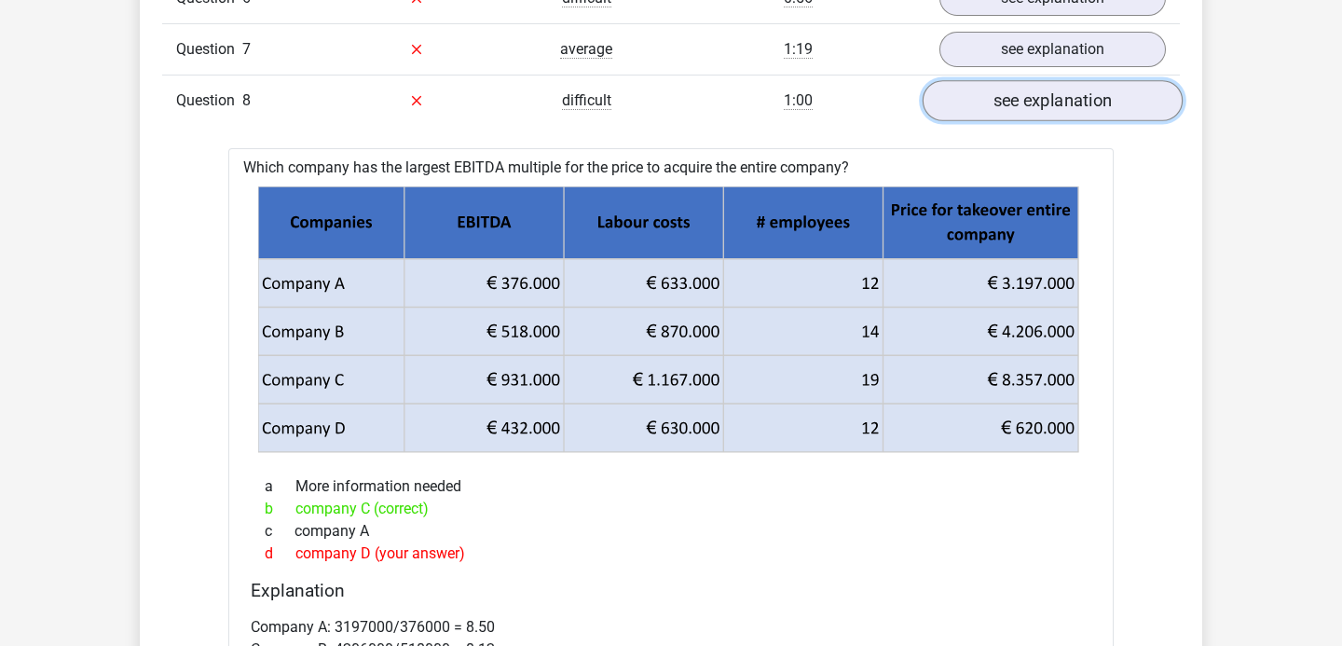
click at [1026, 116] on link "see explanation" at bounding box center [1053, 100] width 260 height 41
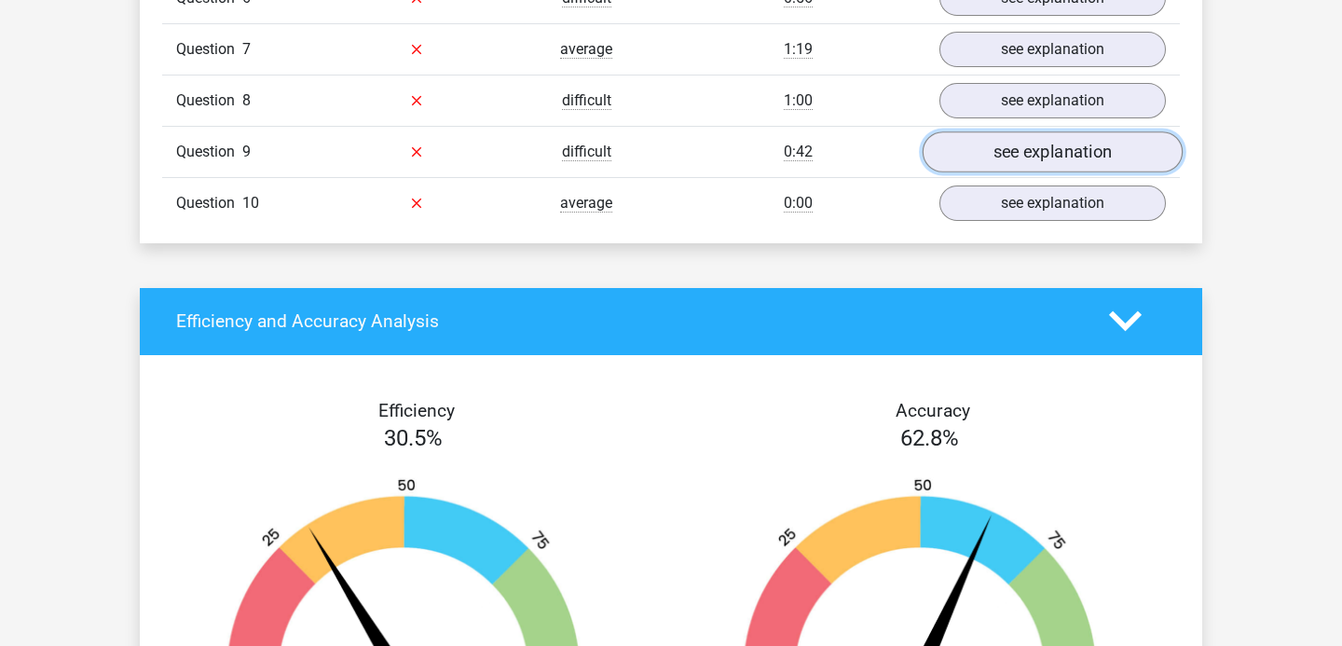
click at [1017, 161] on link "see explanation" at bounding box center [1053, 151] width 260 height 41
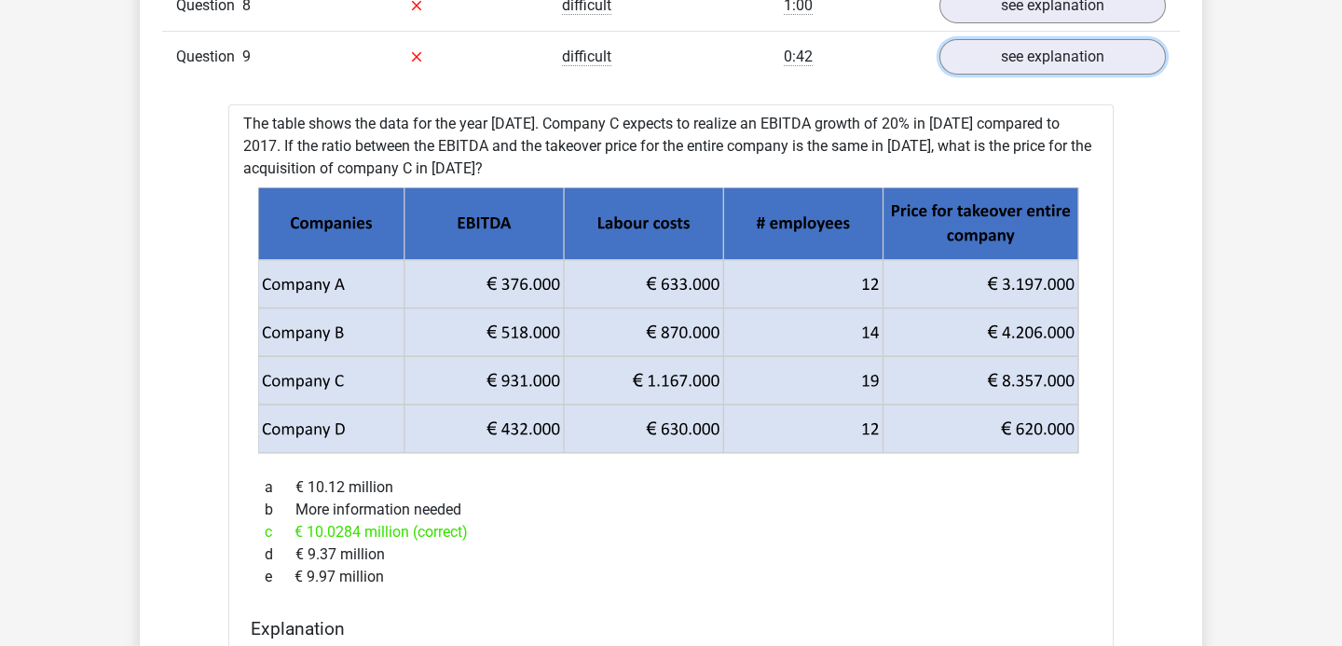
scroll to position [1943, 0]
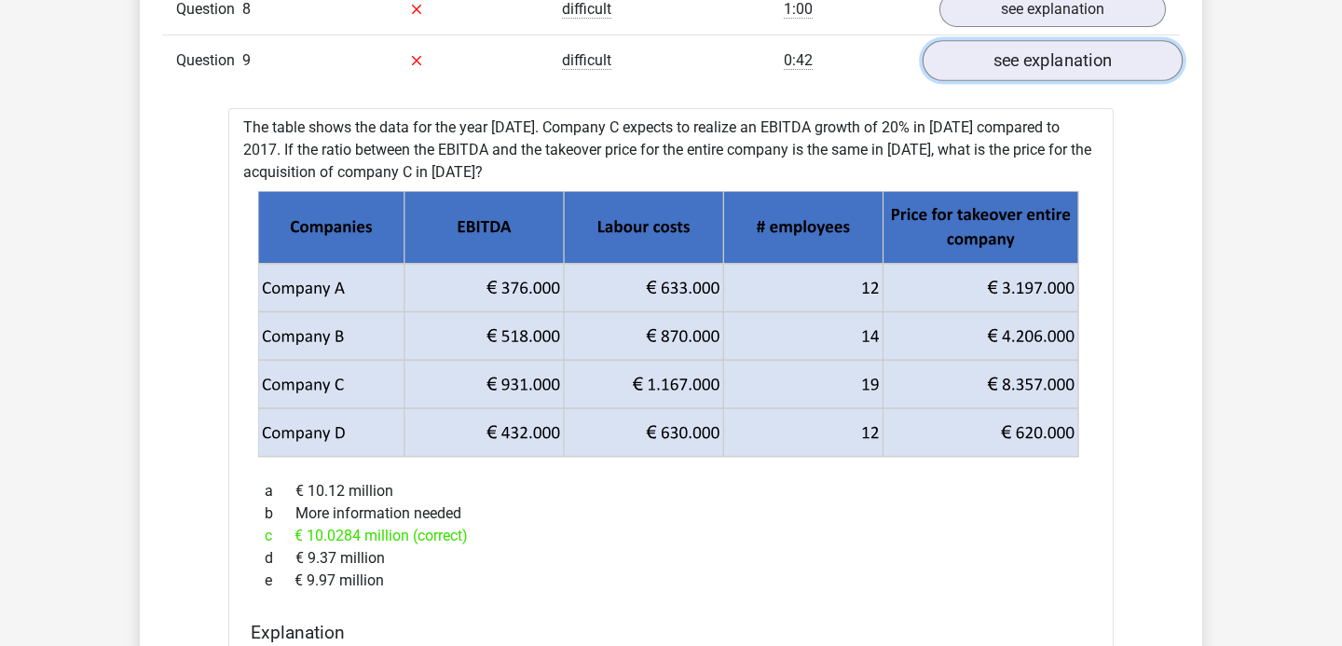
click at [1042, 47] on link "see explanation" at bounding box center [1053, 60] width 260 height 41
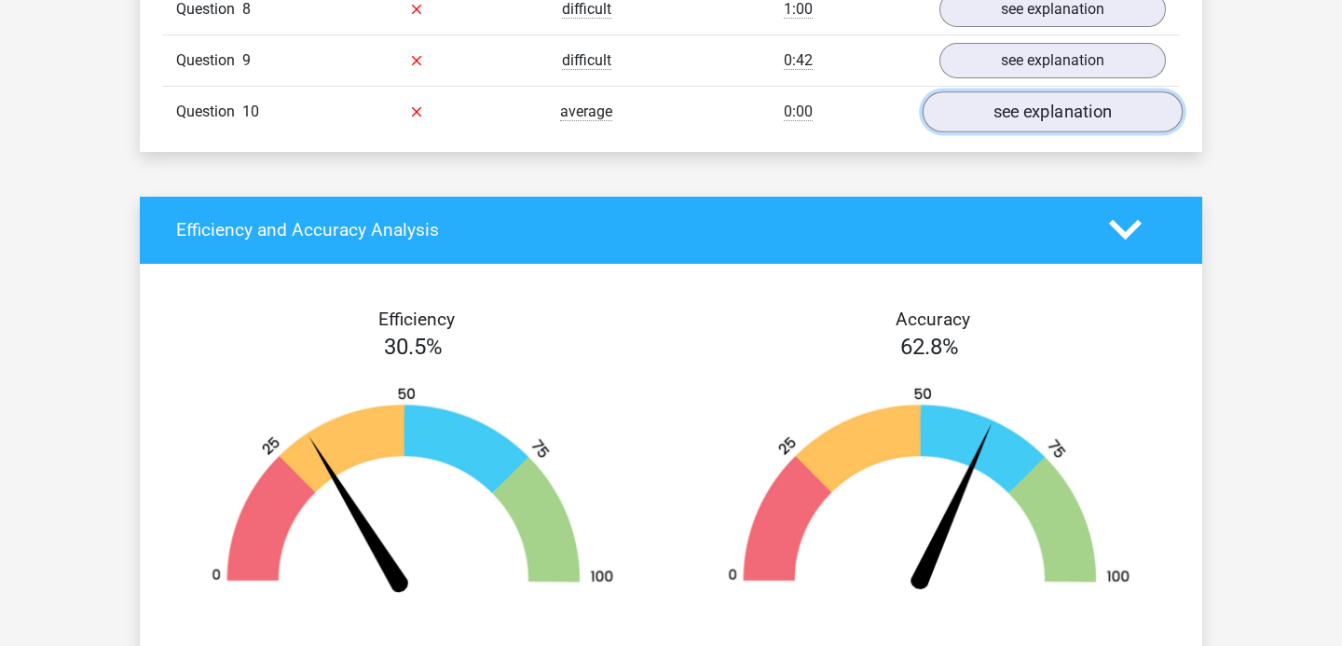
click at [1025, 103] on link "see explanation" at bounding box center [1053, 111] width 260 height 41
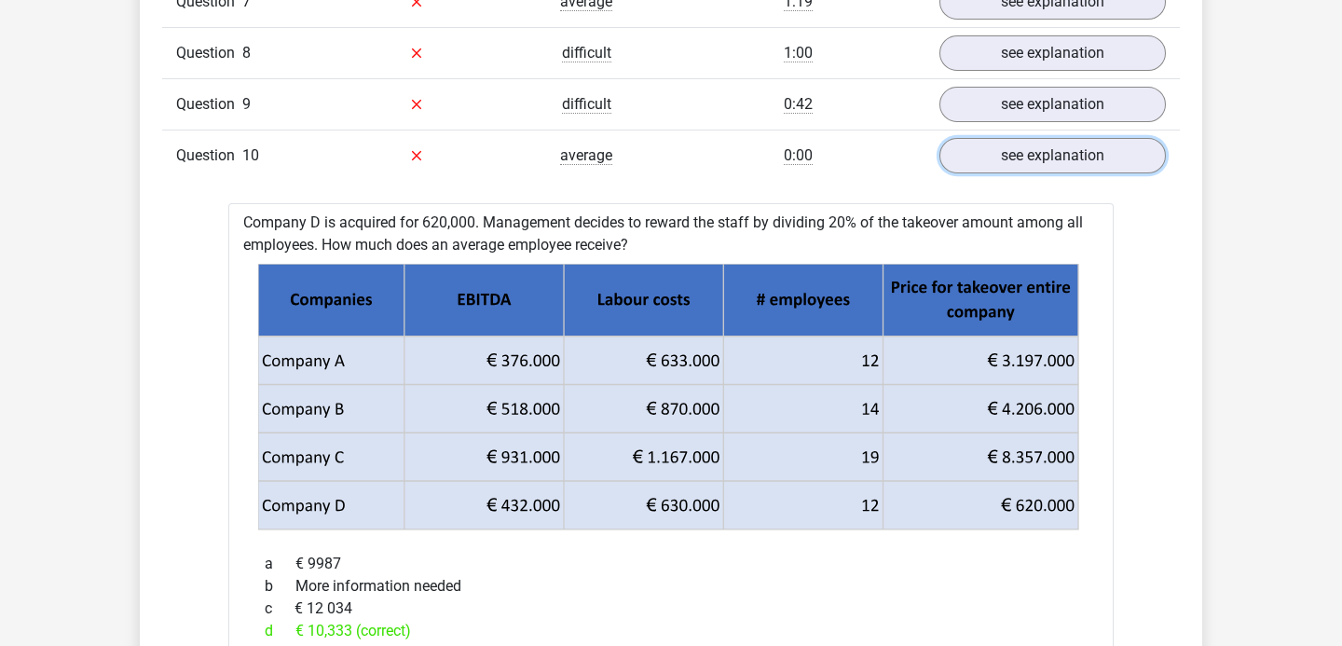
scroll to position [1900, 0]
click at [1021, 141] on link "see explanation" at bounding box center [1053, 154] width 260 height 41
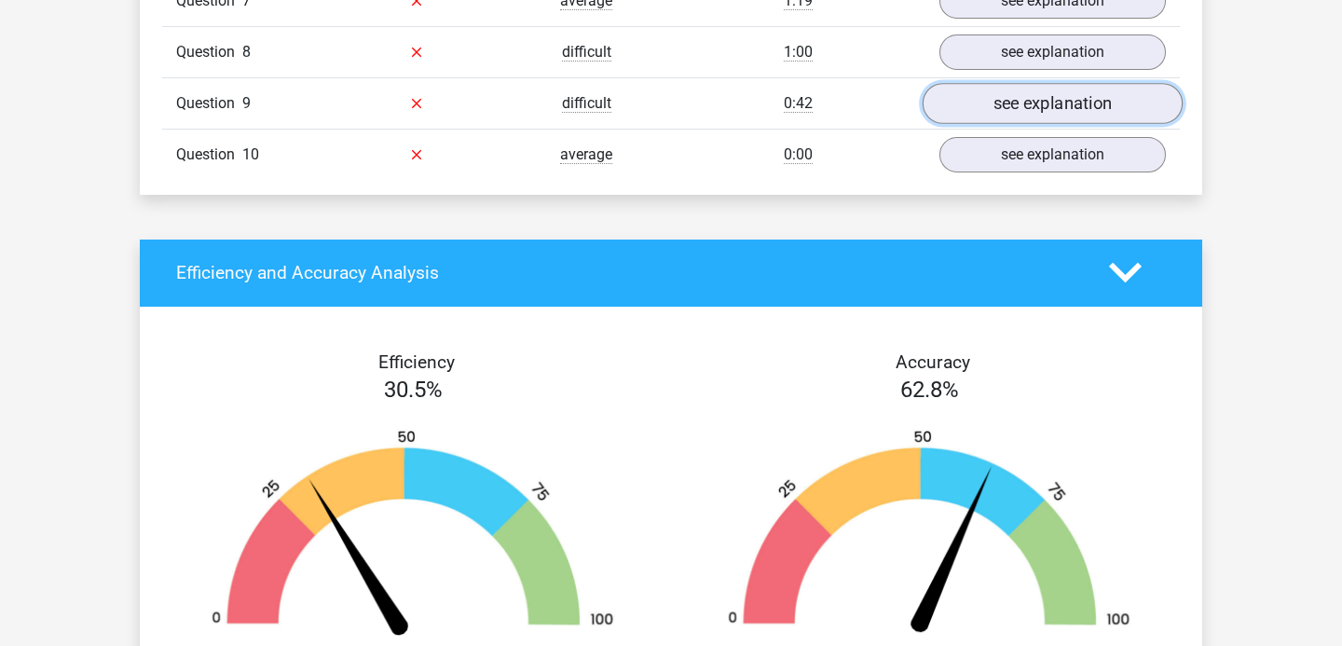
click at [1020, 108] on link "see explanation" at bounding box center [1053, 103] width 260 height 41
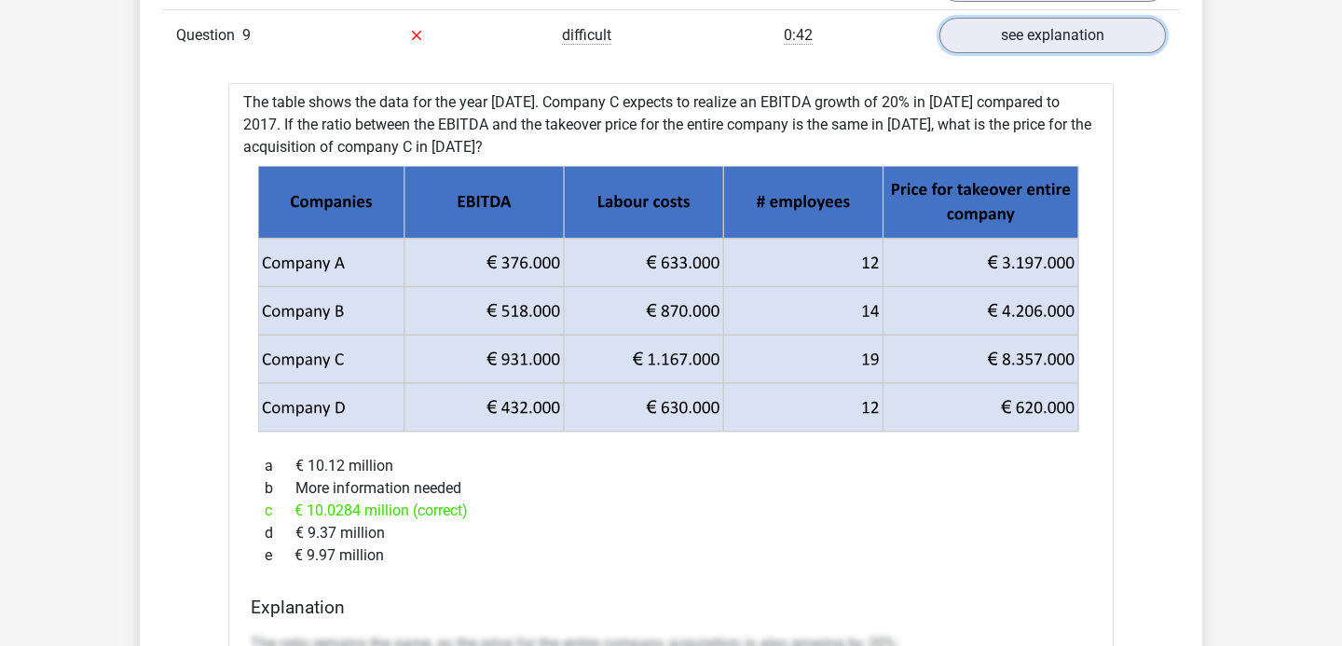
scroll to position [1969, 0]
click at [1004, 24] on link "see explanation" at bounding box center [1053, 34] width 260 height 41
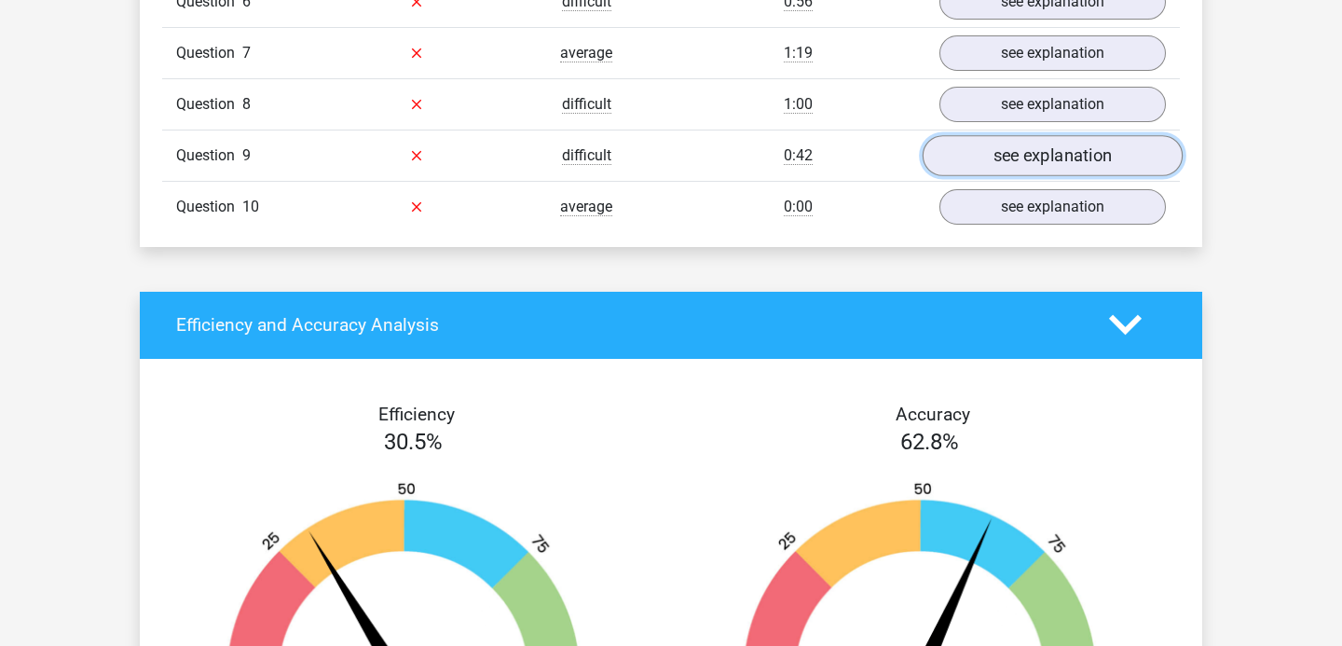
click at [992, 170] on link "see explanation" at bounding box center [1053, 155] width 260 height 41
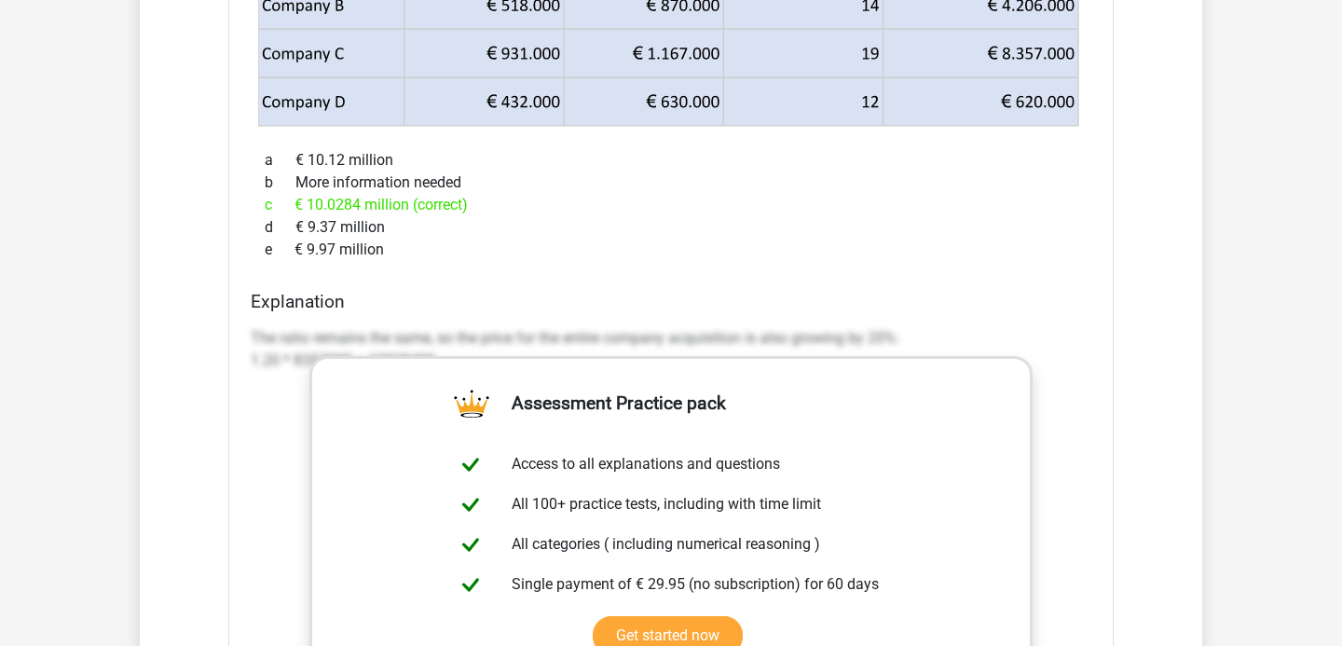
scroll to position [2276, 0]
click at [391, 251] on div "e € 9.97 million" at bounding box center [671, 248] width 841 height 22
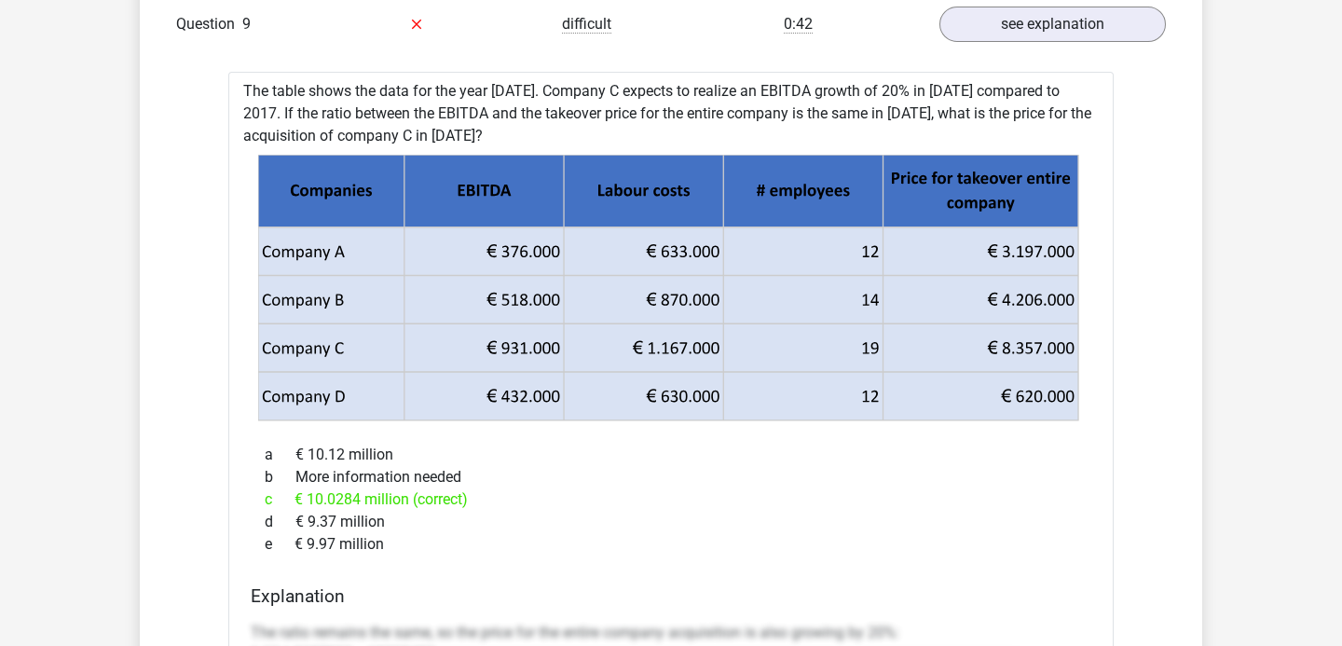
scroll to position [1983, 0]
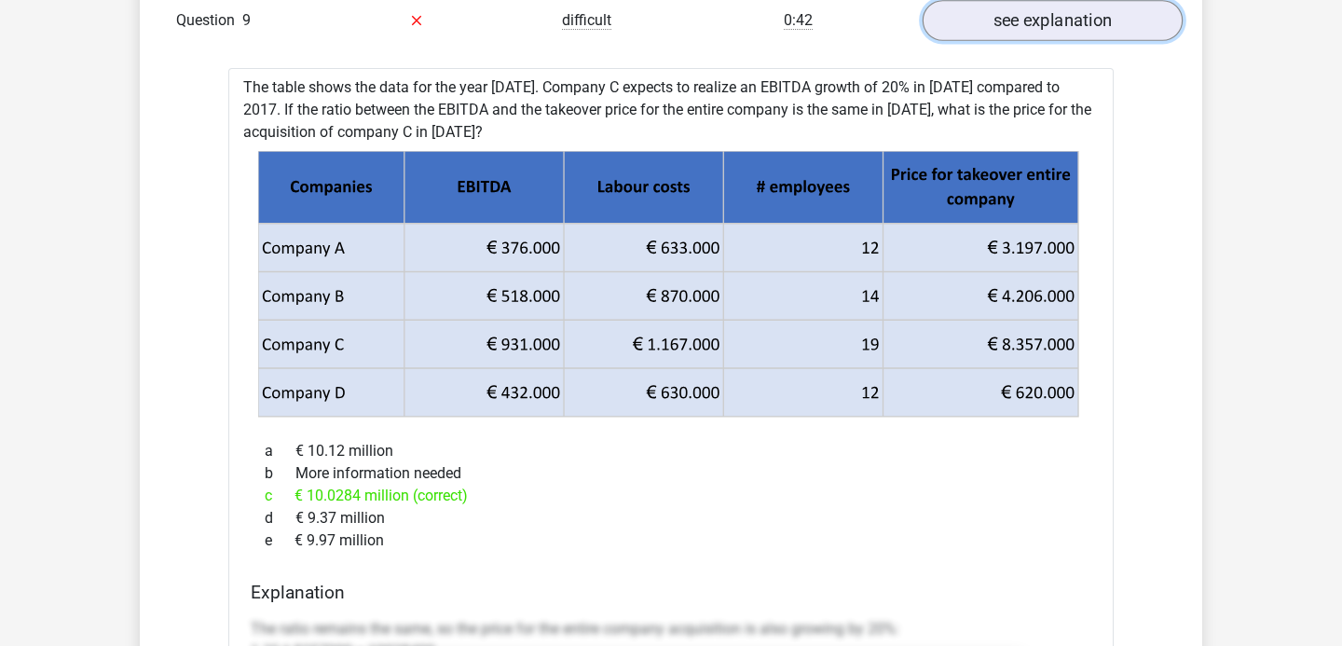
click at [1005, 26] on link "see explanation" at bounding box center [1053, 20] width 260 height 41
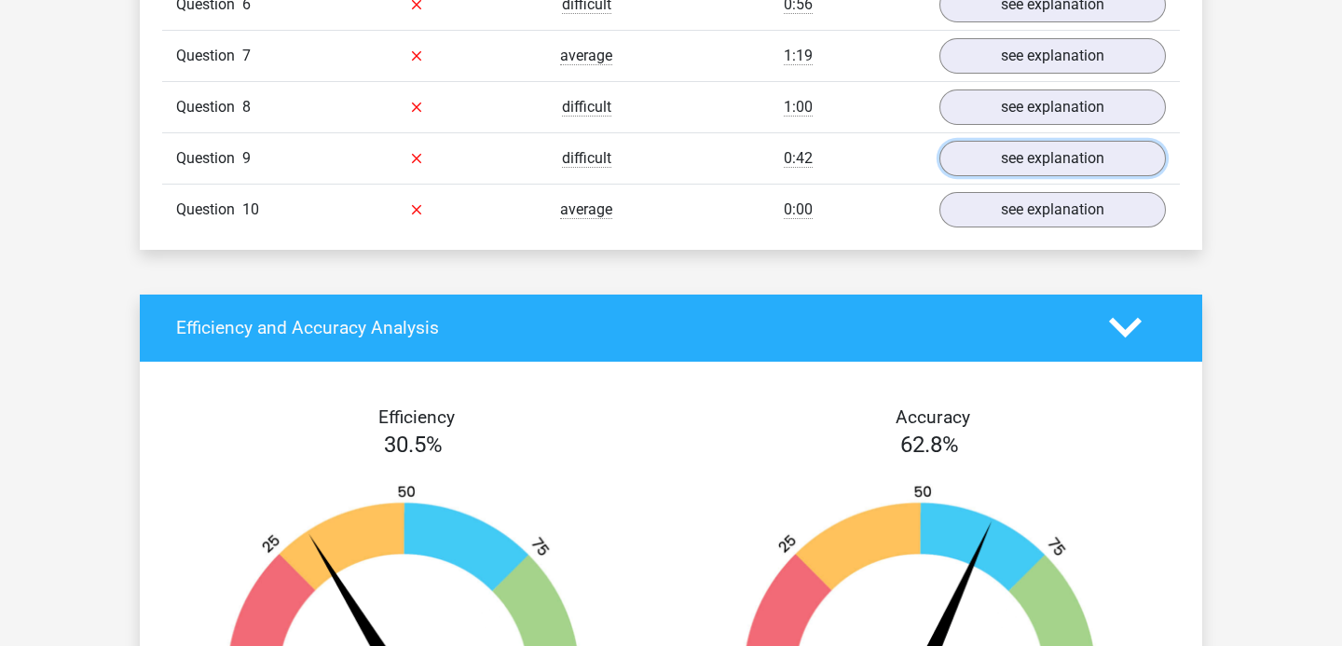
scroll to position [1843, 0]
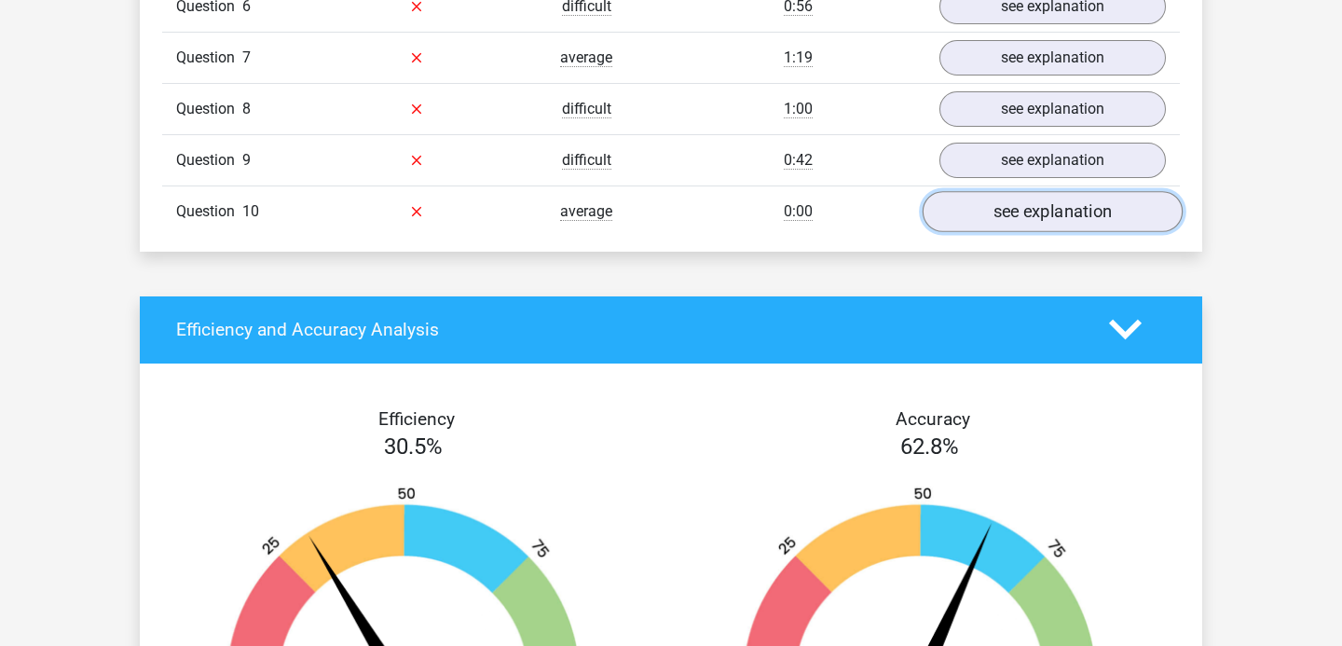
click at [997, 223] on link "see explanation" at bounding box center [1053, 211] width 260 height 41
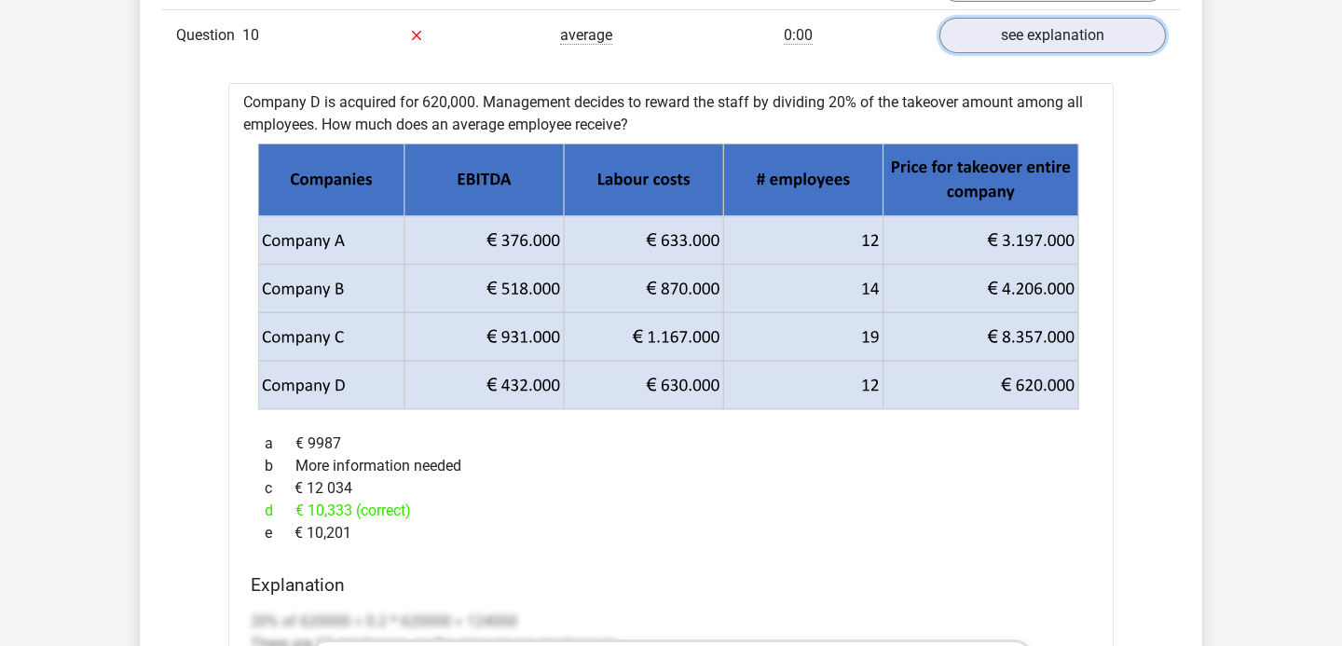
scroll to position [2004, 0]
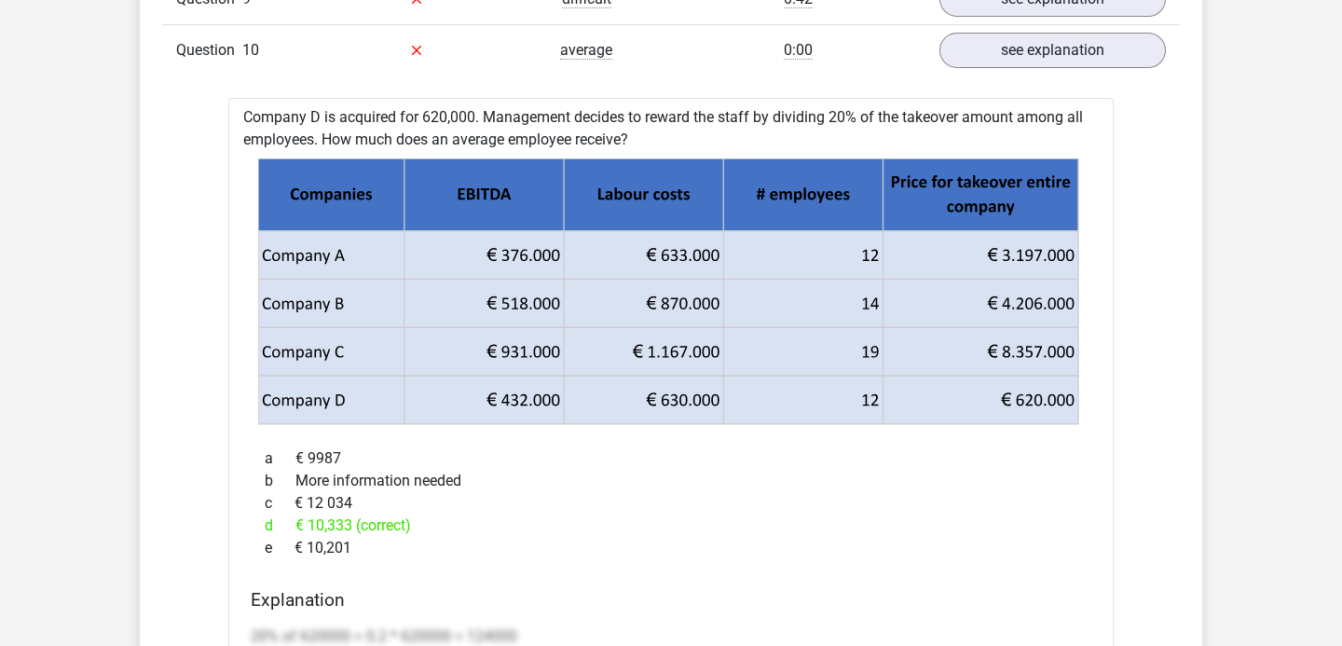
click at [1087, 69] on div "Question 10 average 0:00 see explanation" at bounding box center [671, 49] width 1018 height 51
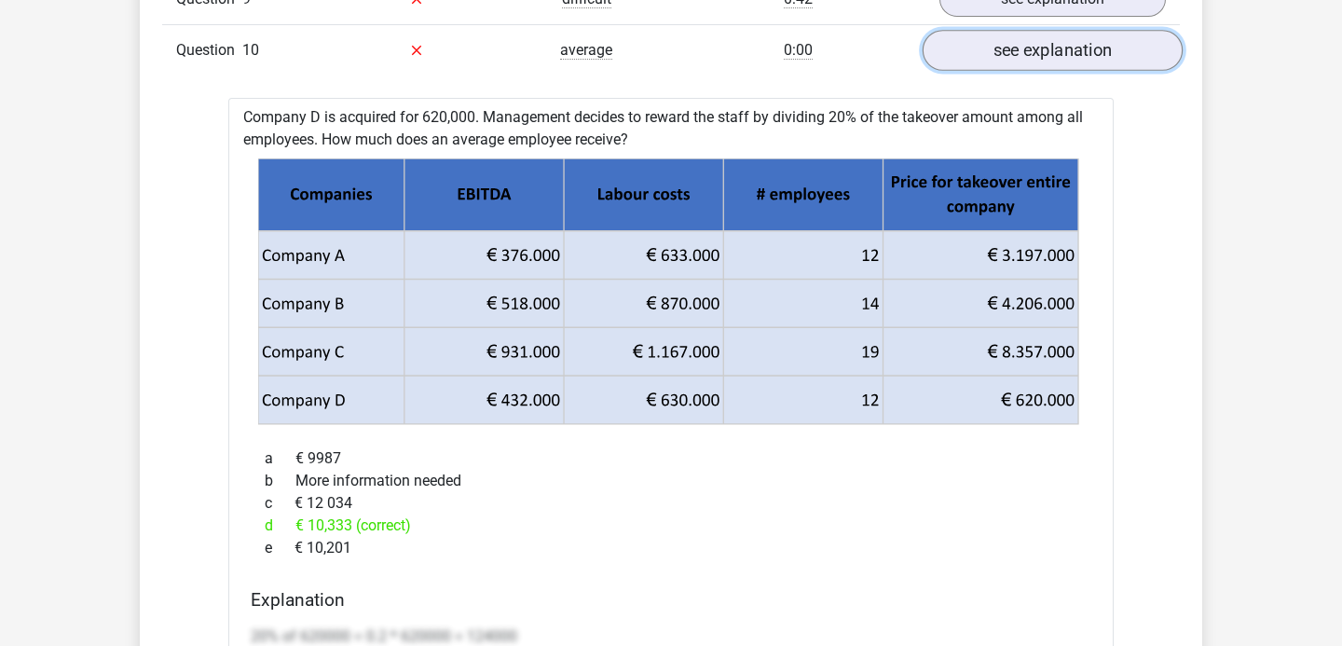
click at [1079, 62] on link "see explanation" at bounding box center [1053, 50] width 260 height 41
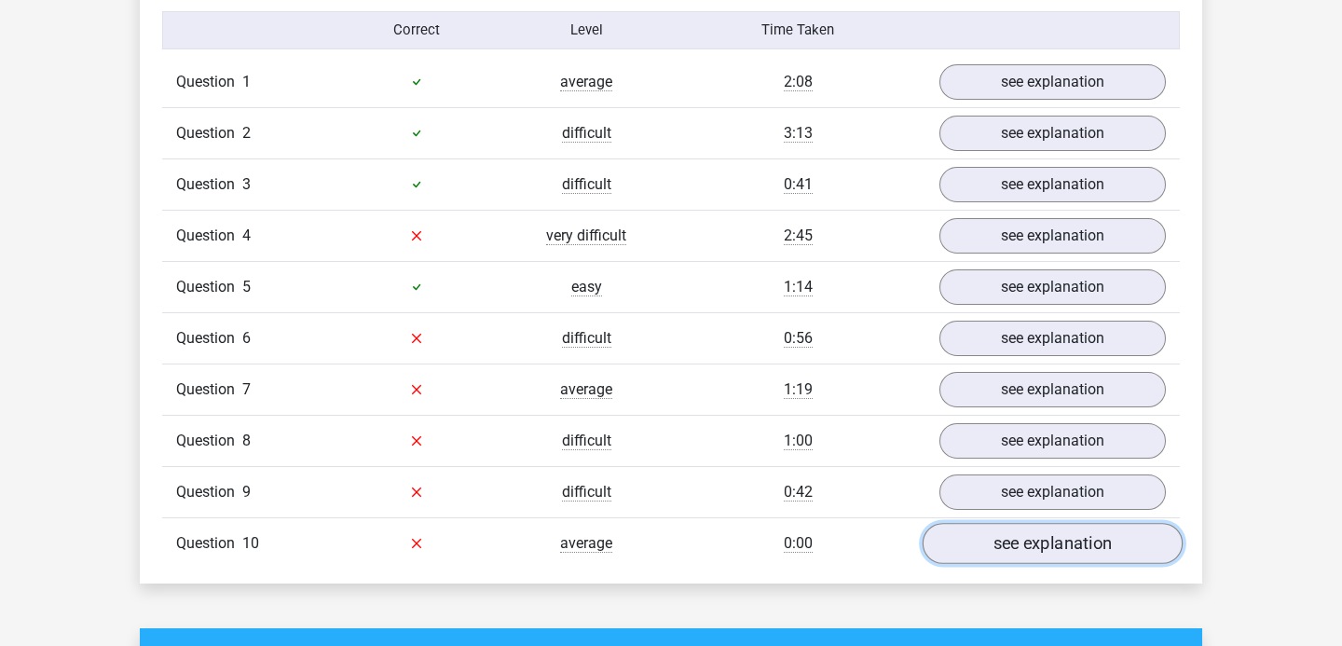
scroll to position [1542, 0]
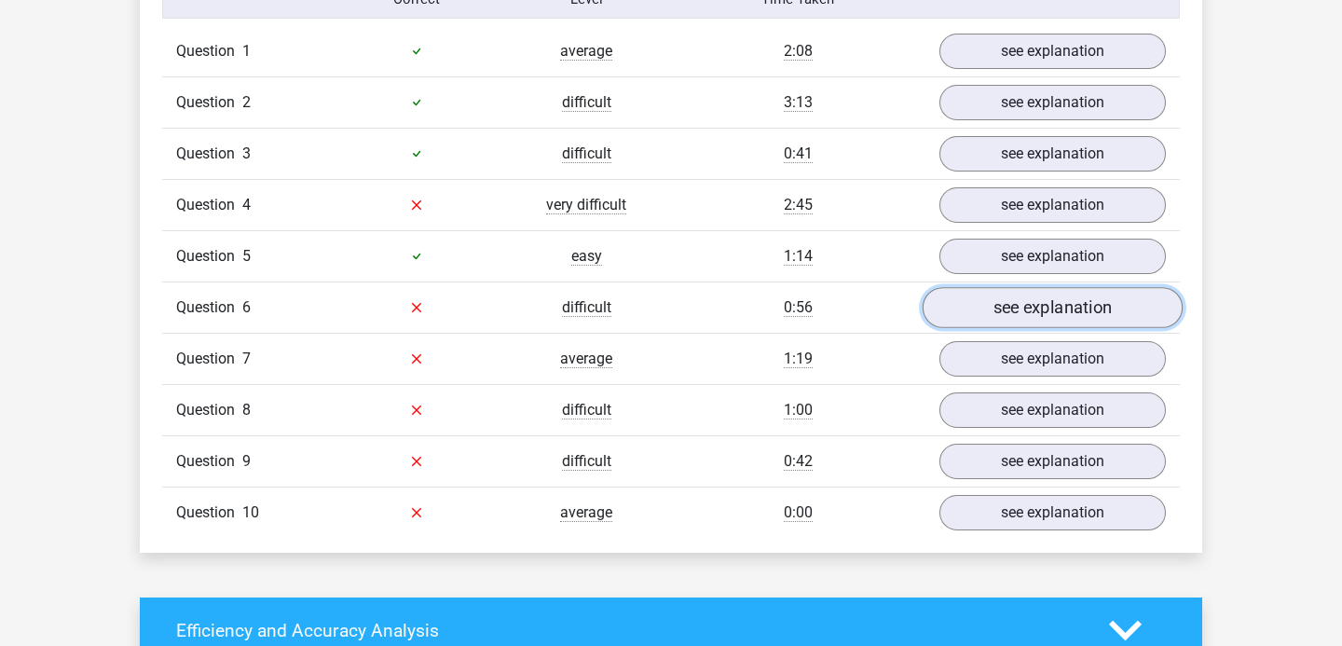
click at [1036, 290] on link "see explanation" at bounding box center [1053, 307] width 260 height 41
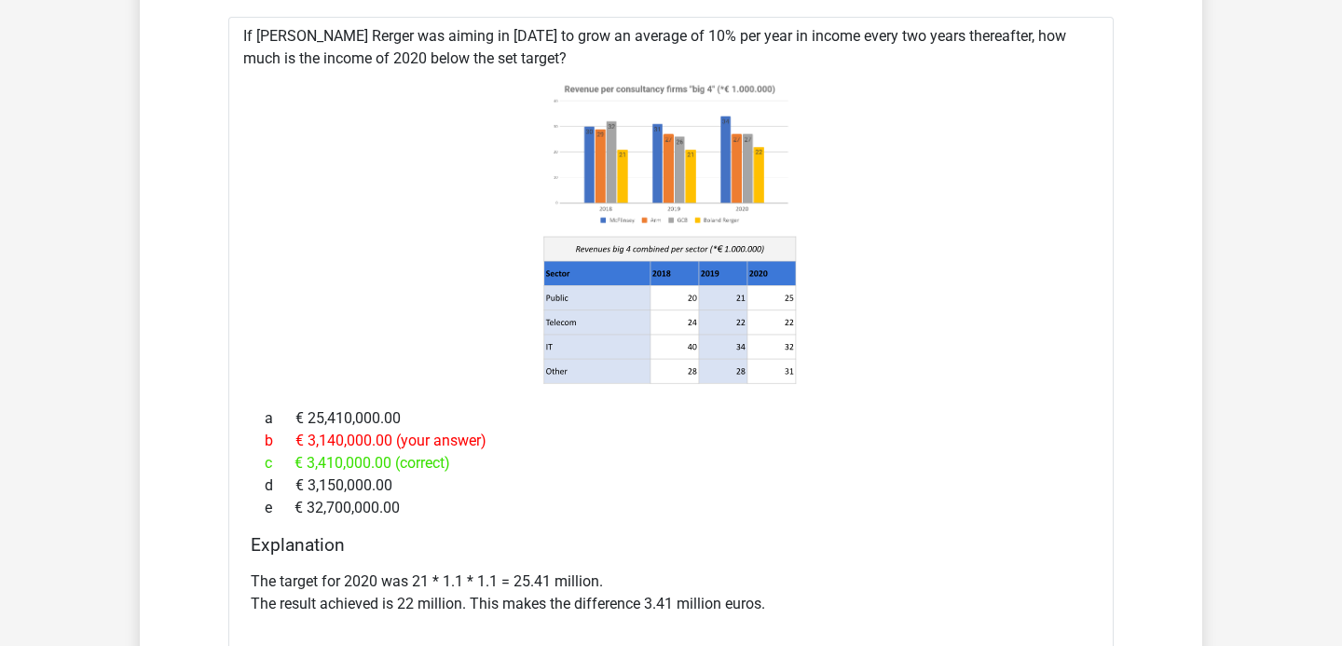
scroll to position [1686, 0]
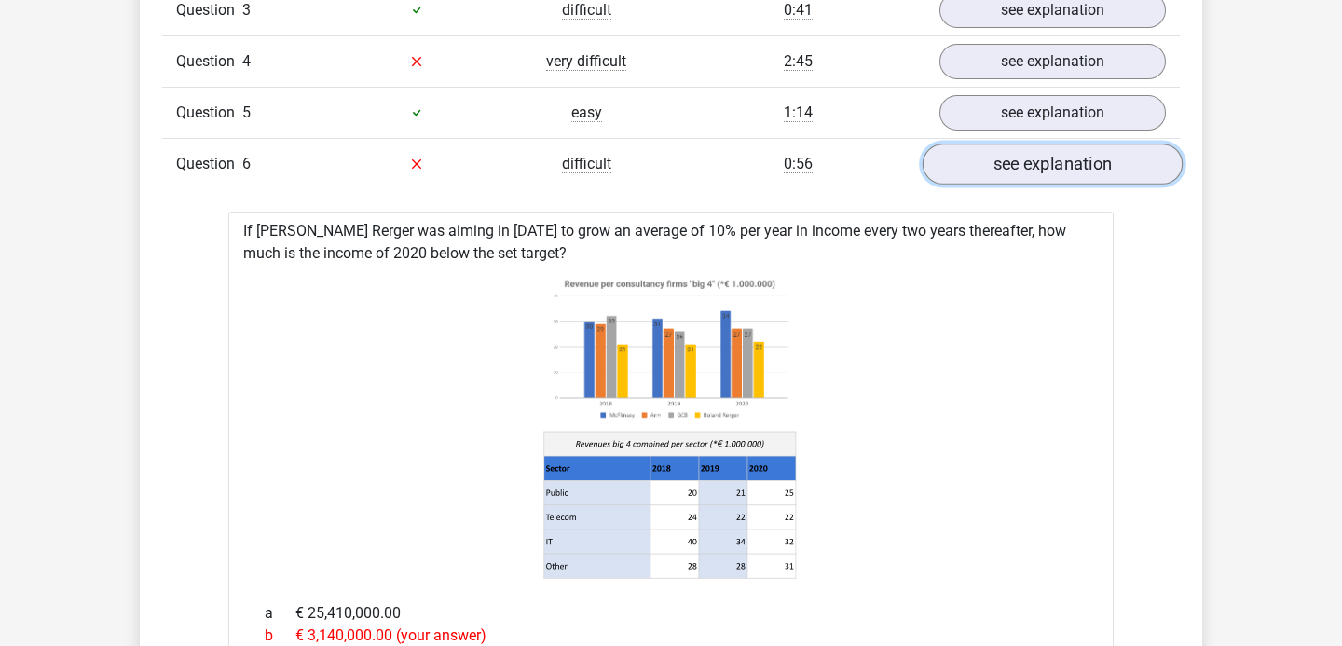
click at [1042, 177] on link "see explanation" at bounding box center [1053, 164] width 260 height 41
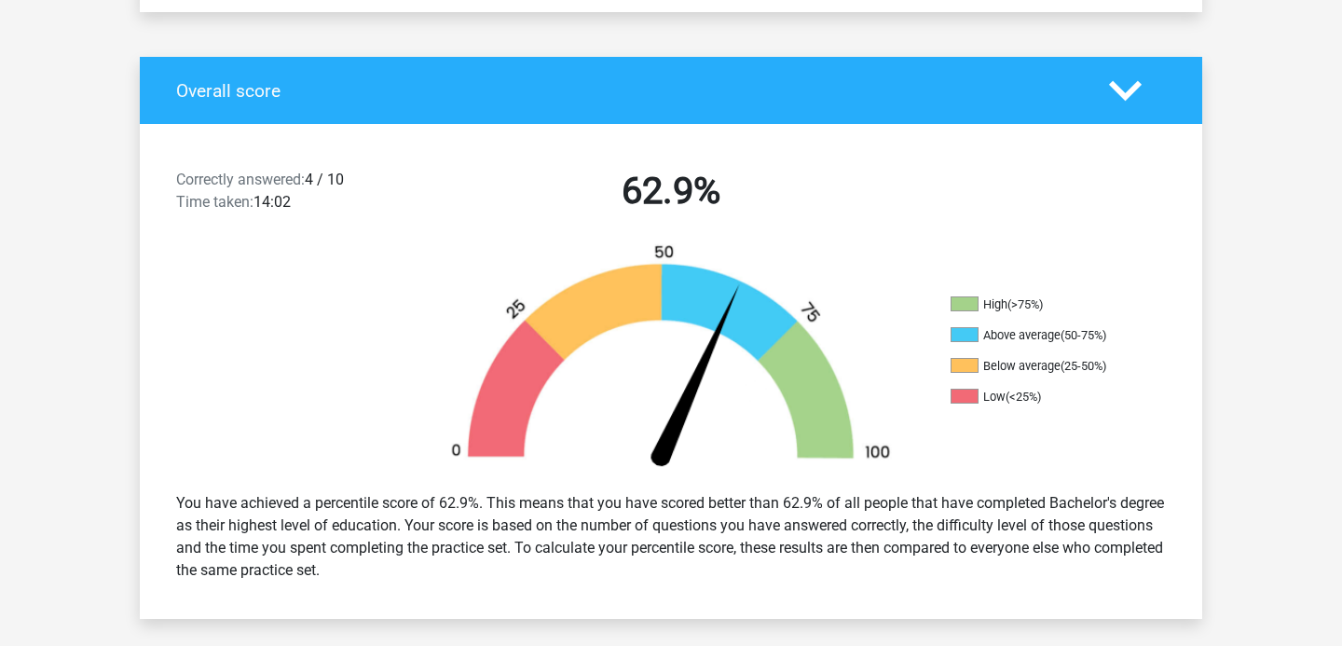
scroll to position [358, 0]
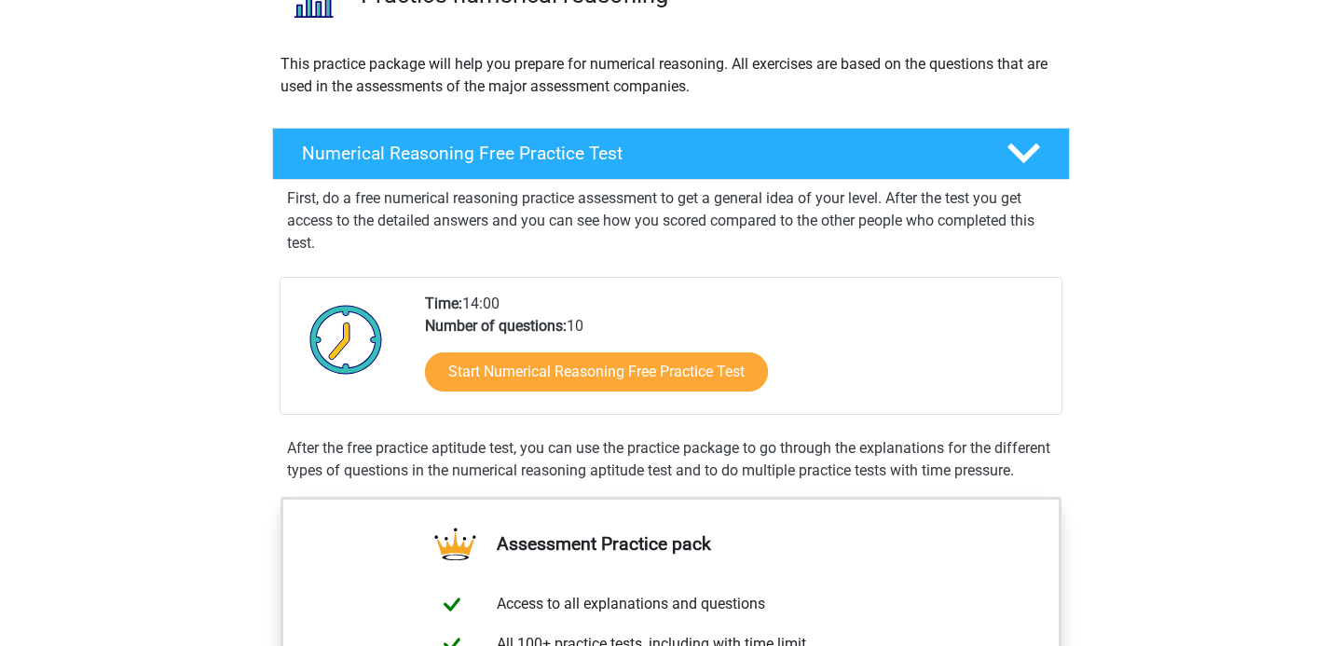
scroll to position [163, 0]
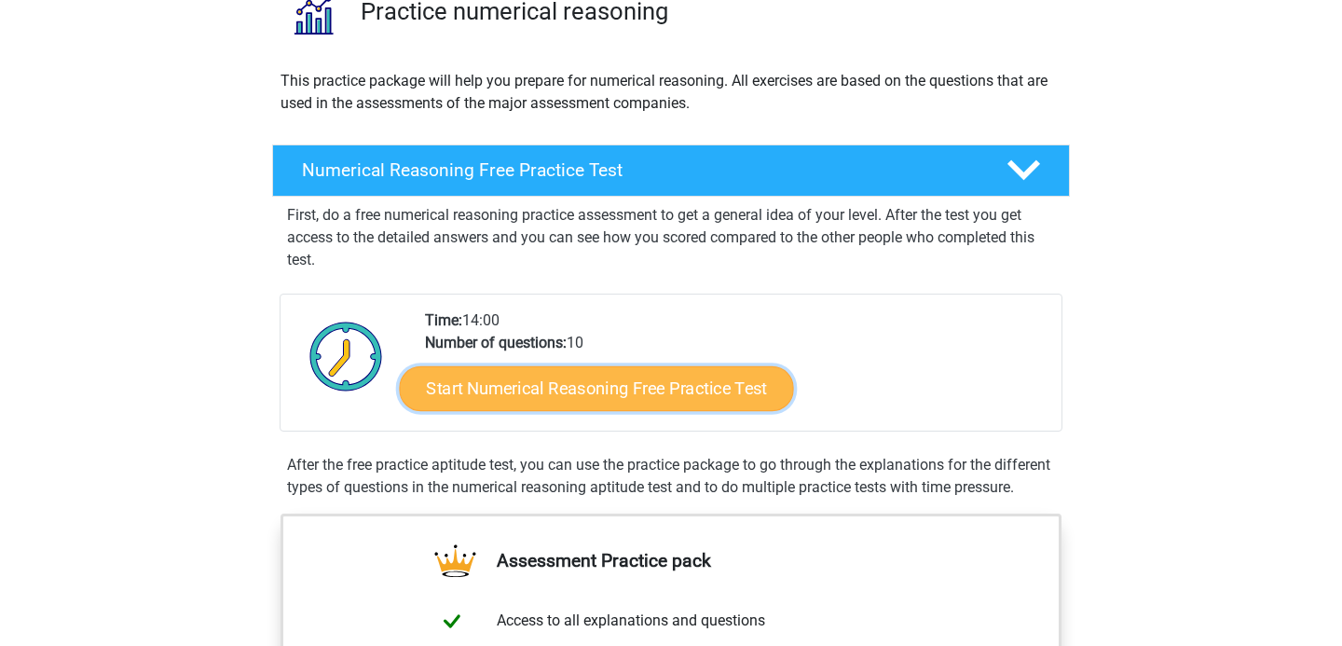
click at [760, 383] on link "Start Numerical Reasoning Free Practice Test" at bounding box center [597, 387] width 394 height 45
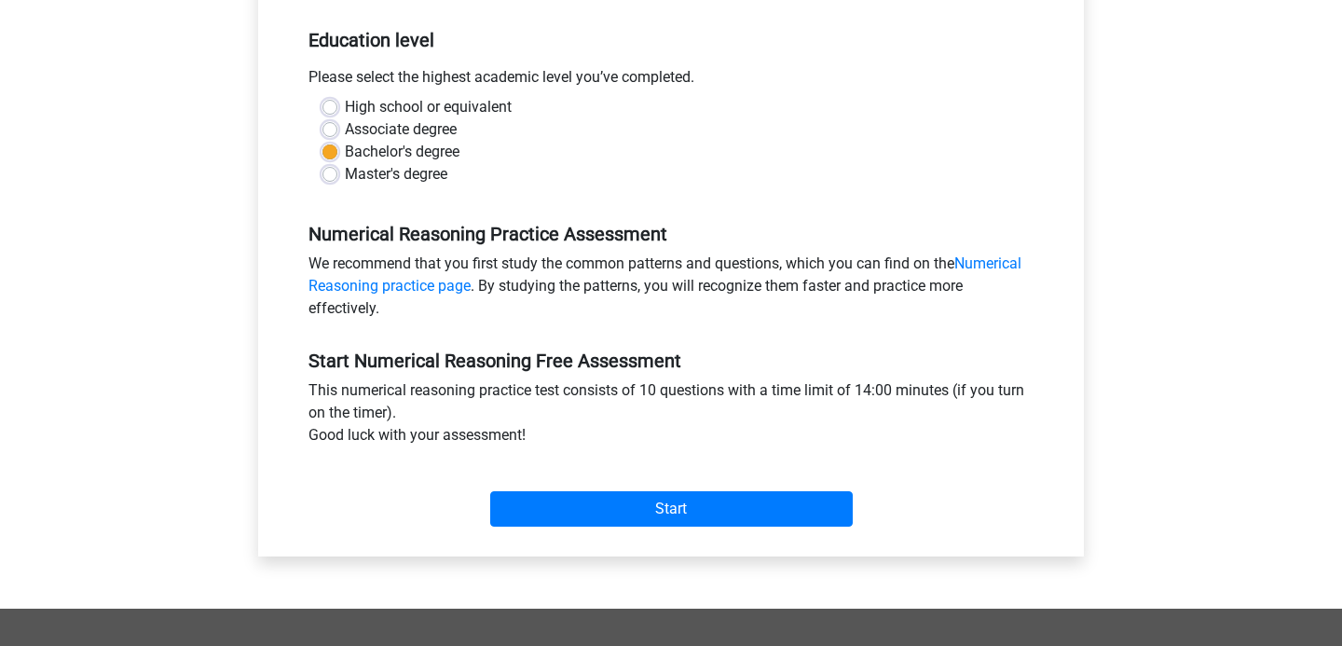
scroll to position [376, 0]
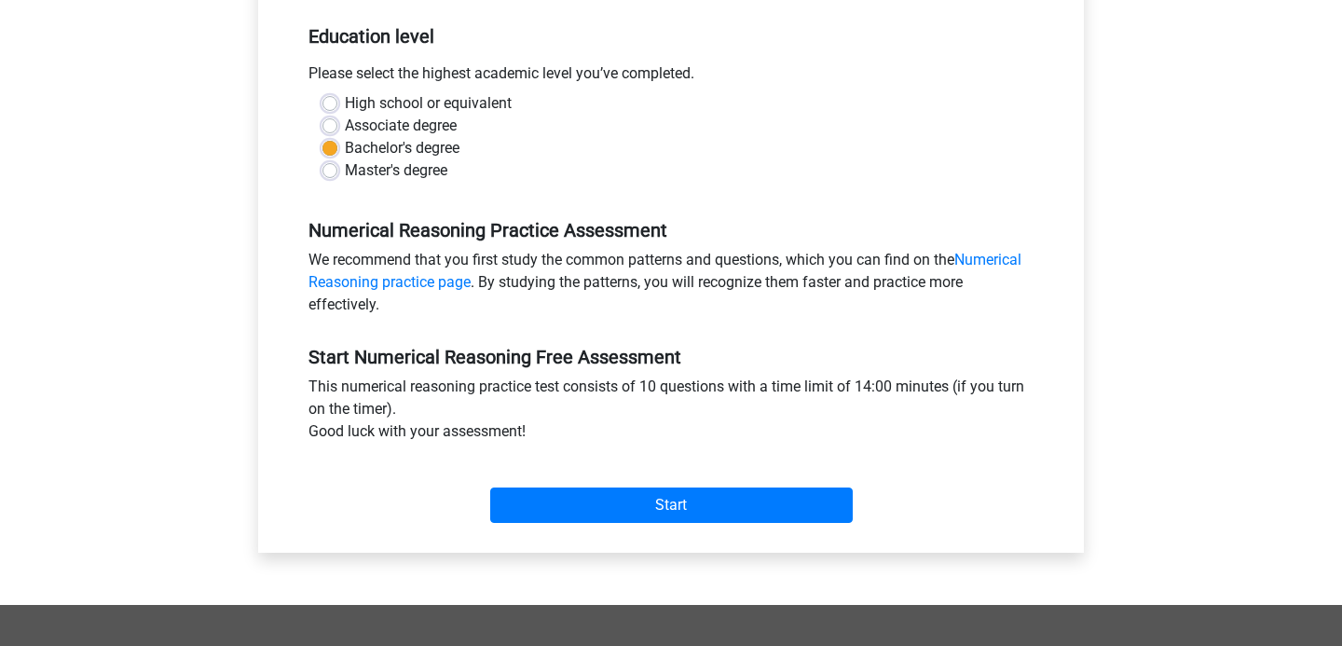
click at [363, 166] on label "Master's degree" at bounding box center [396, 170] width 103 height 22
click at [337, 166] on input "Master's degree" at bounding box center [329, 168] width 15 height 19
radio input "true"
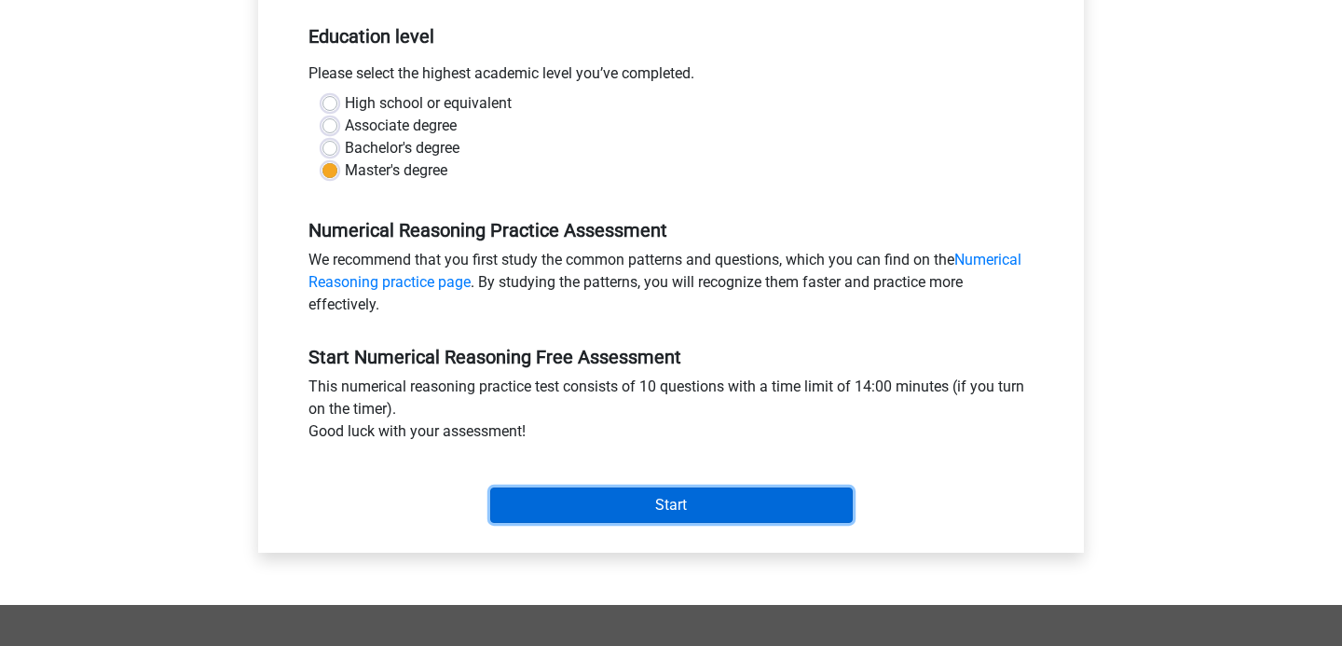
click at [655, 508] on input "Start" at bounding box center [671, 504] width 362 height 35
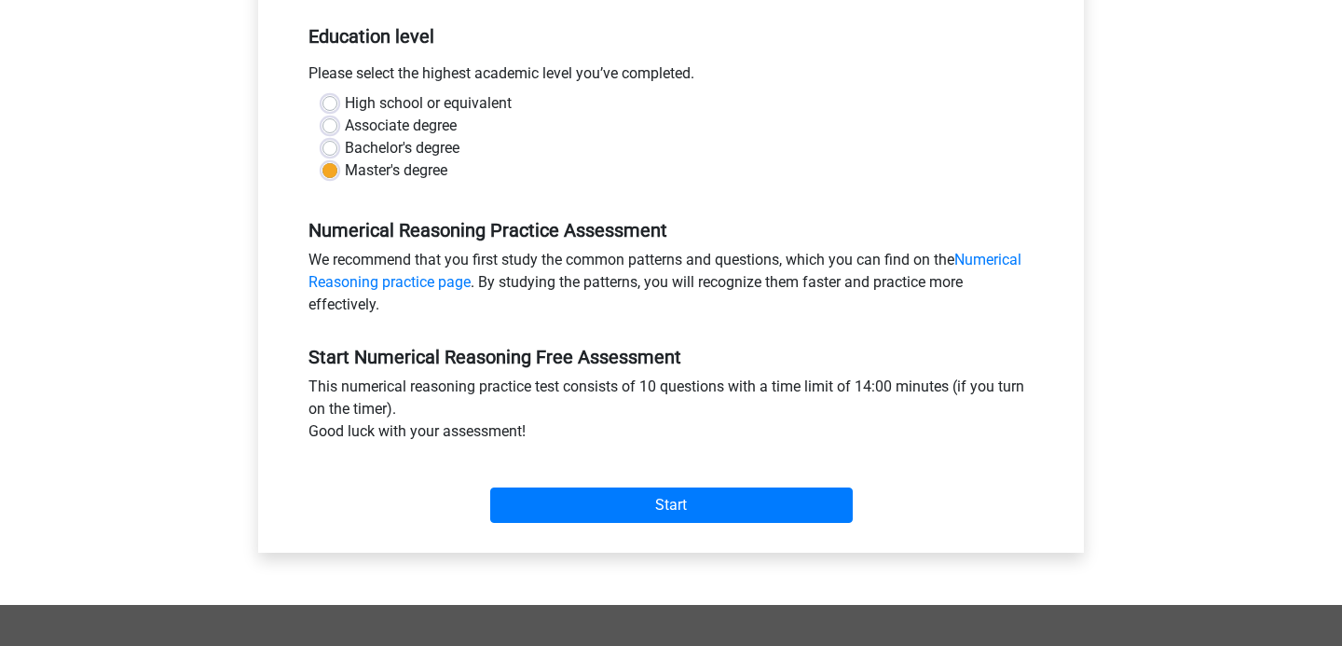
scroll to position [0, 0]
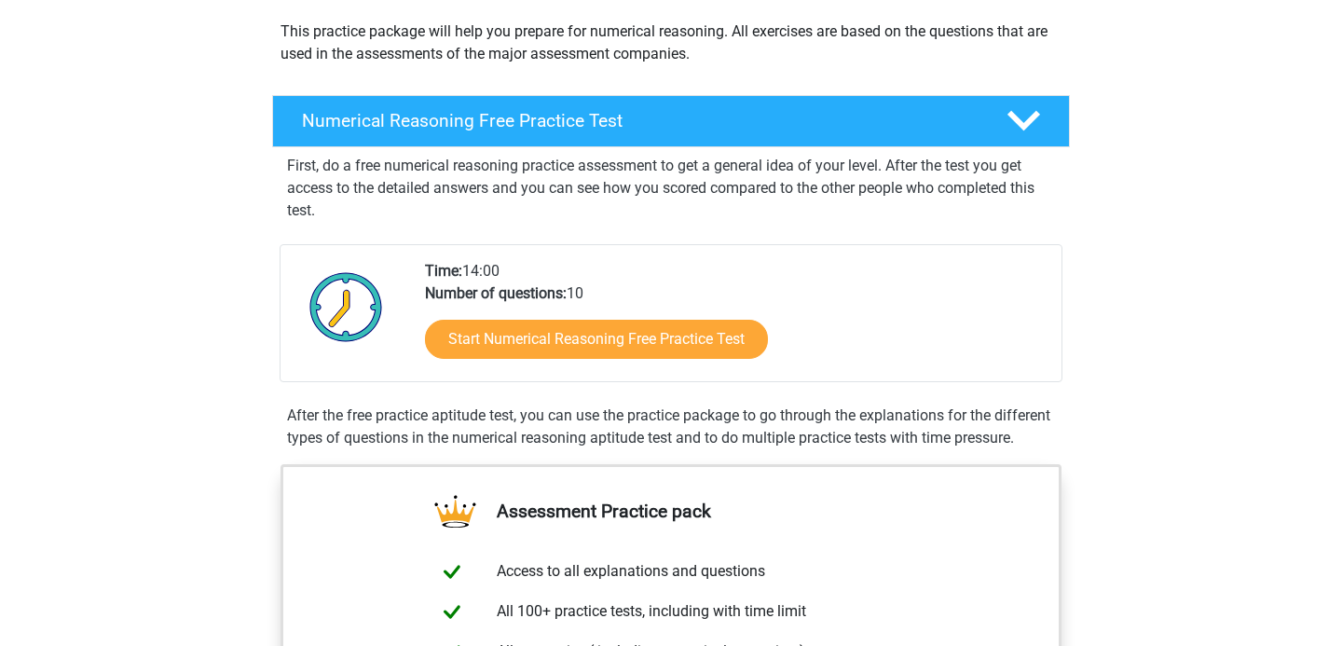
scroll to position [198, 0]
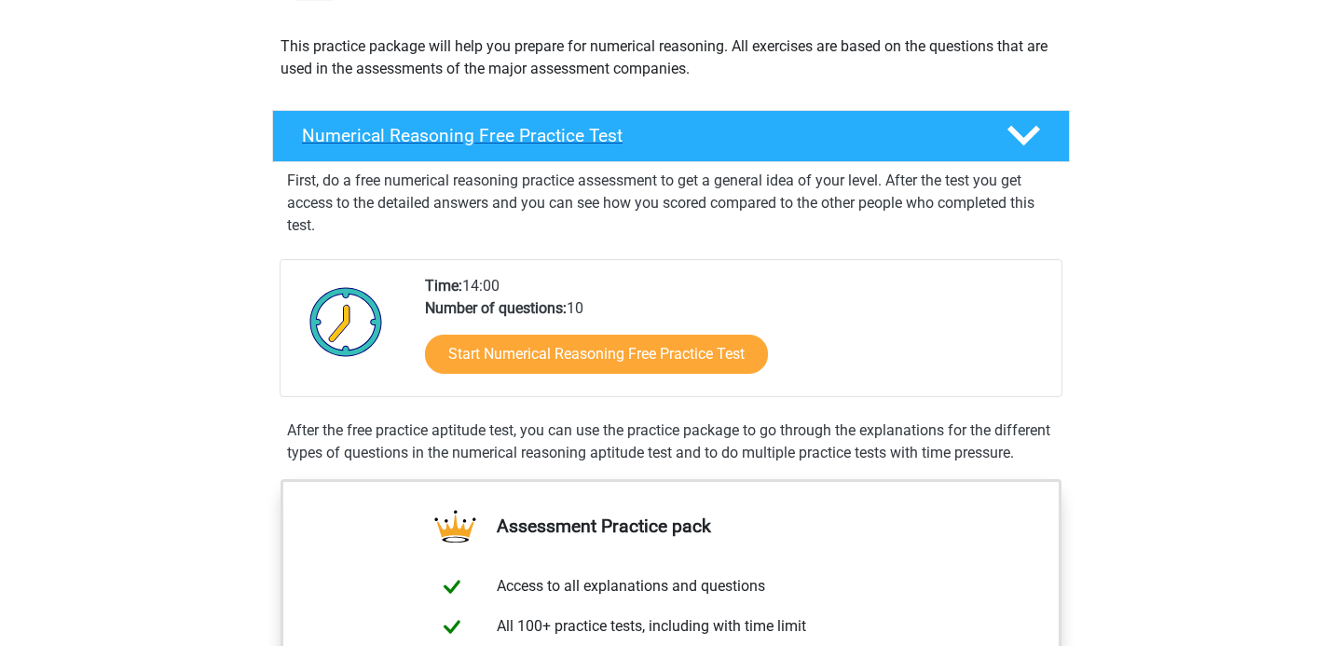
click at [1019, 142] on icon at bounding box center [1023, 135] width 33 height 33
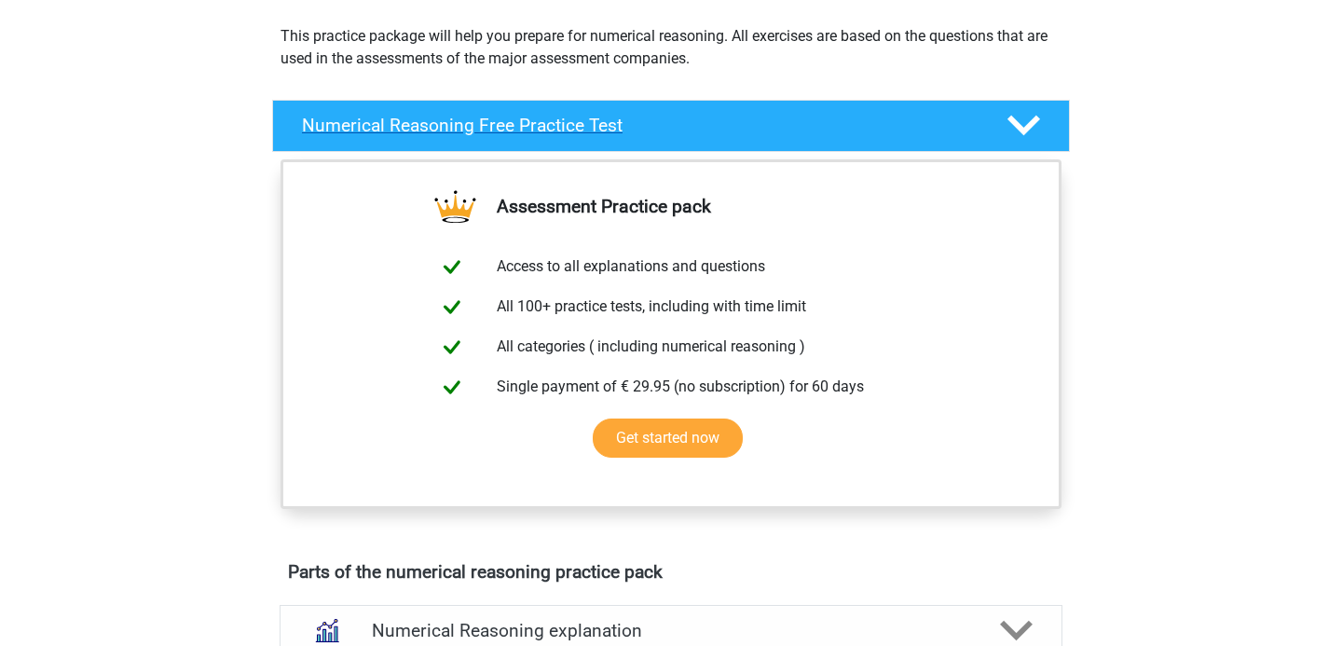
scroll to position [216, 0]
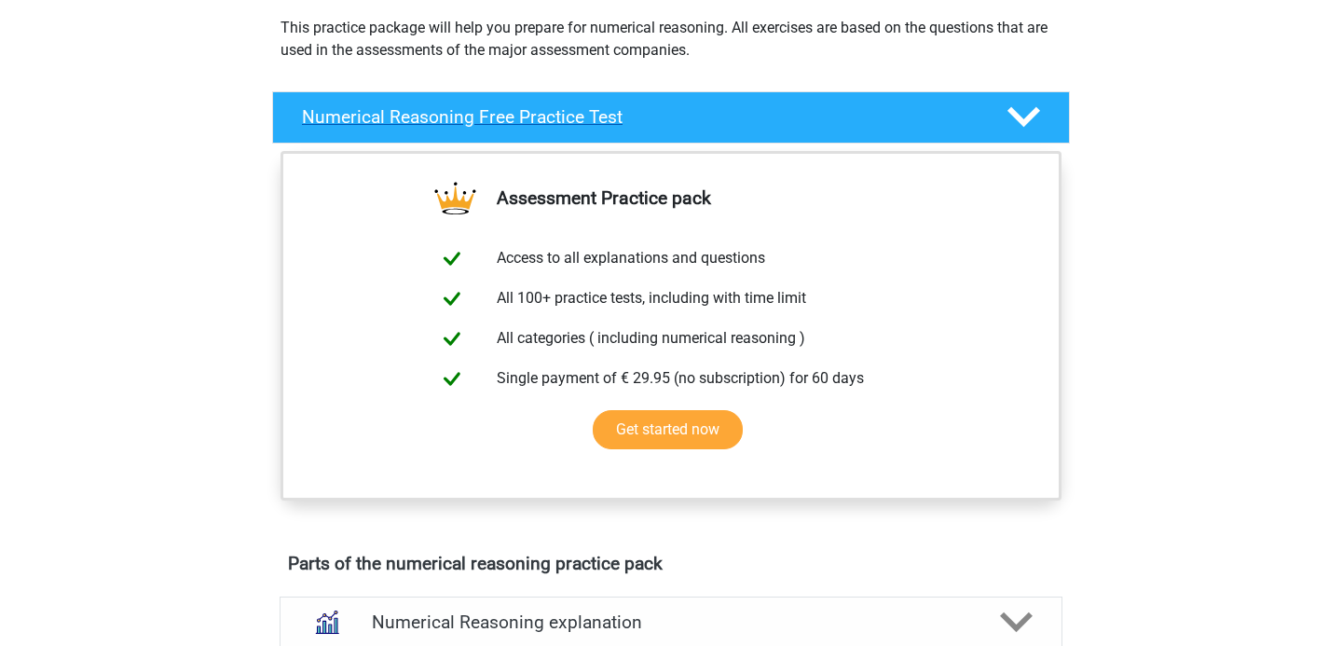
click at [1023, 127] on icon at bounding box center [1023, 117] width 33 height 33
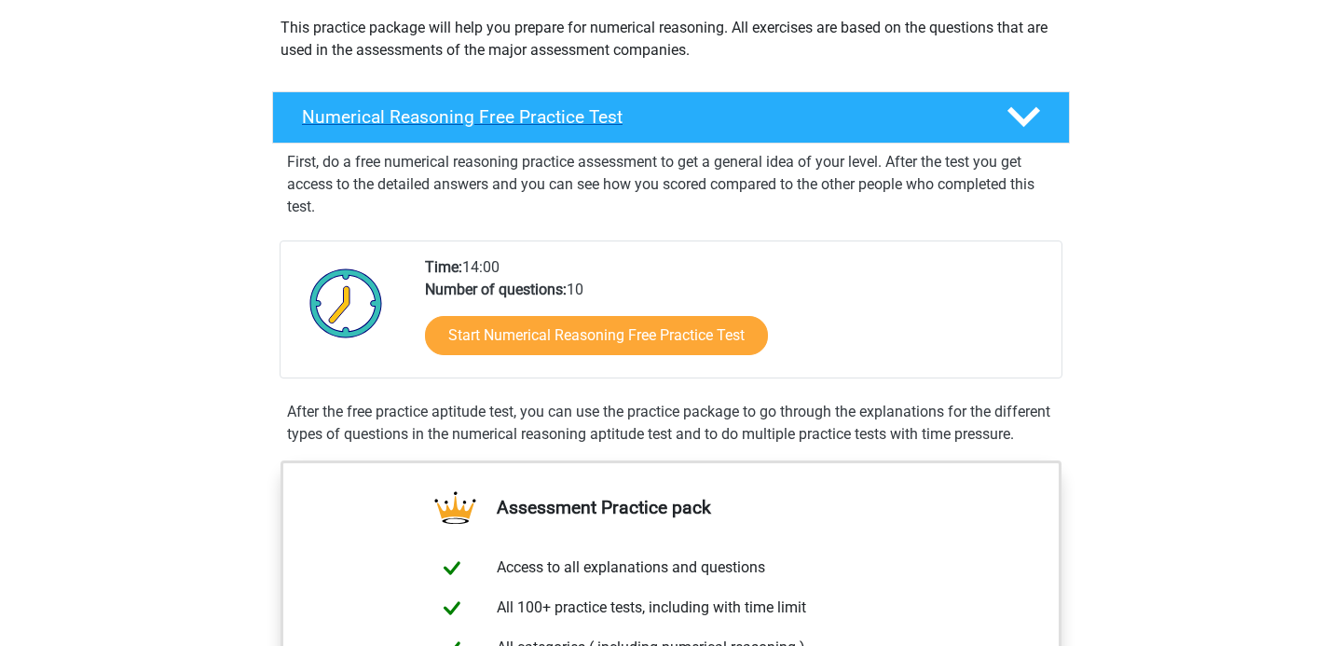
click at [1023, 127] on icon at bounding box center [1023, 117] width 33 height 33
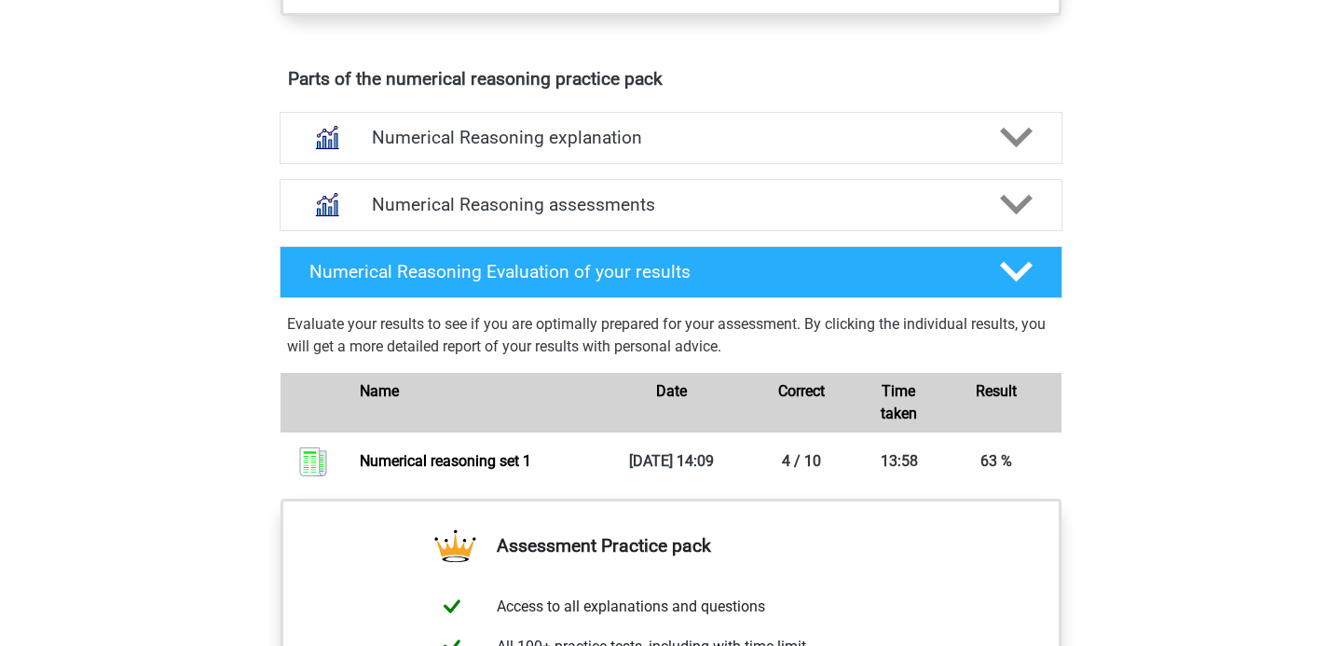
scroll to position [704, 0]
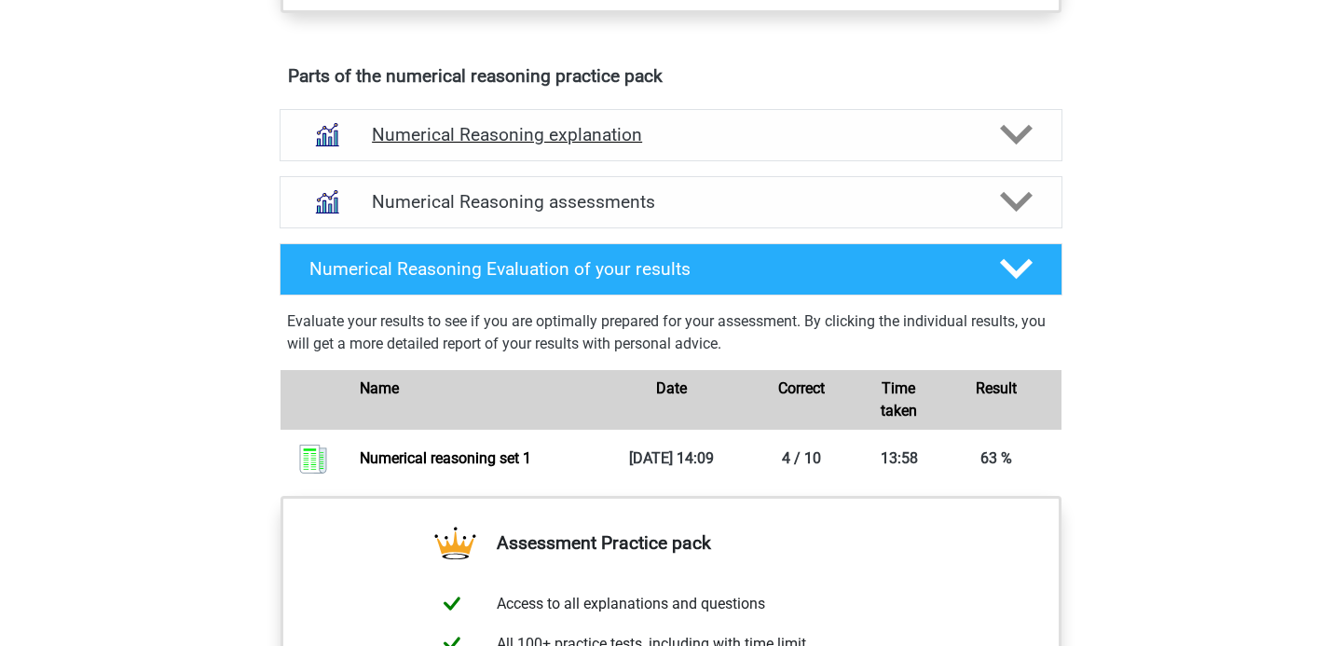
click at [1029, 136] on icon at bounding box center [1016, 134] width 33 height 33
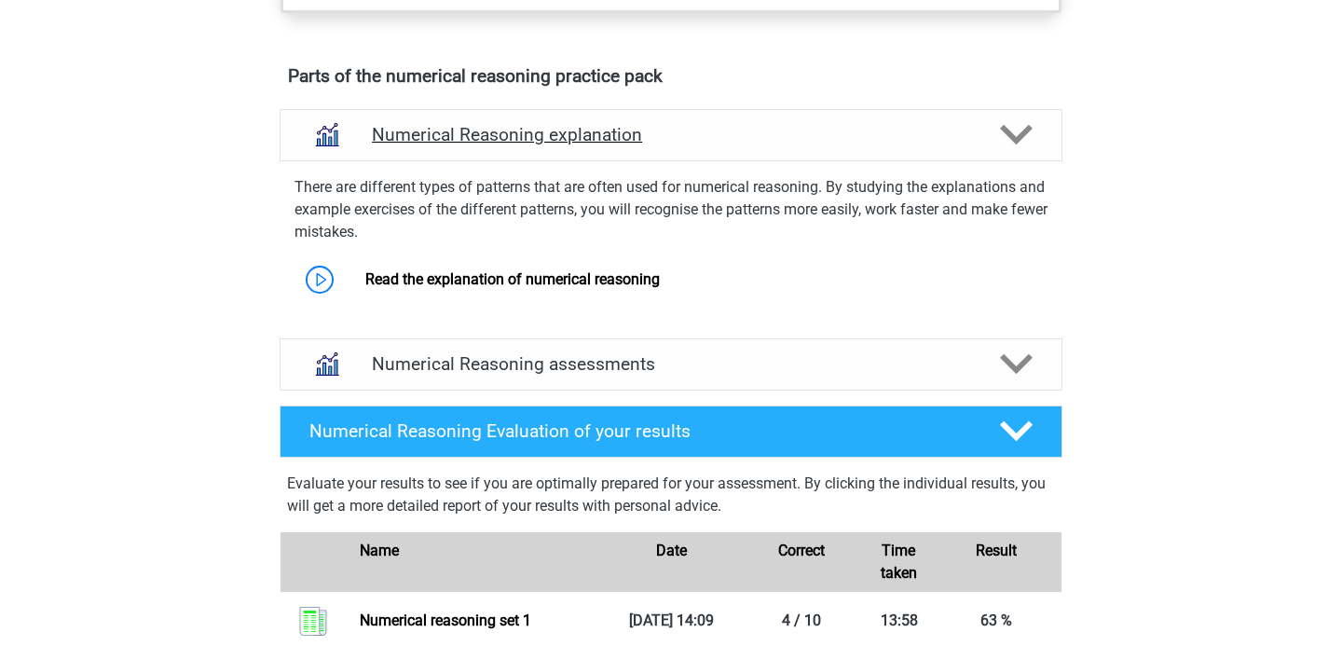
click at [1029, 136] on icon at bounding box center [1016, 134] width 33 height 33
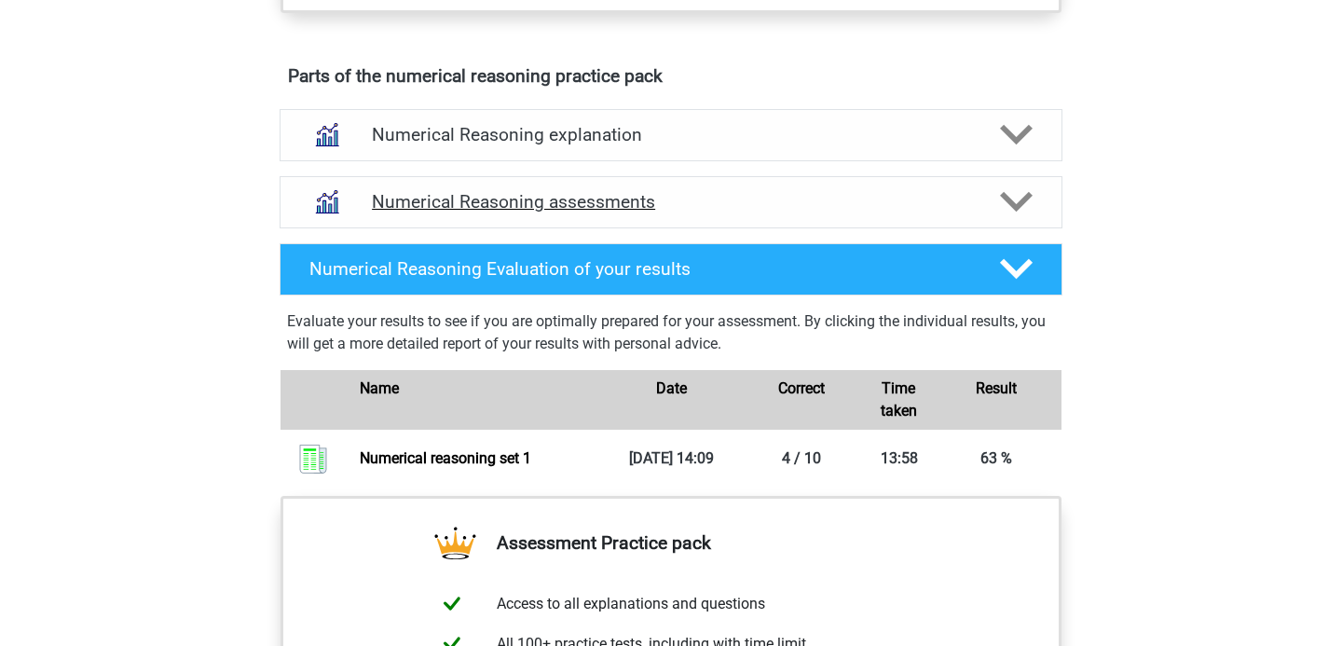
click at [1013, 206] on polygon at bounding box center [1016, 202] width 33 height 21
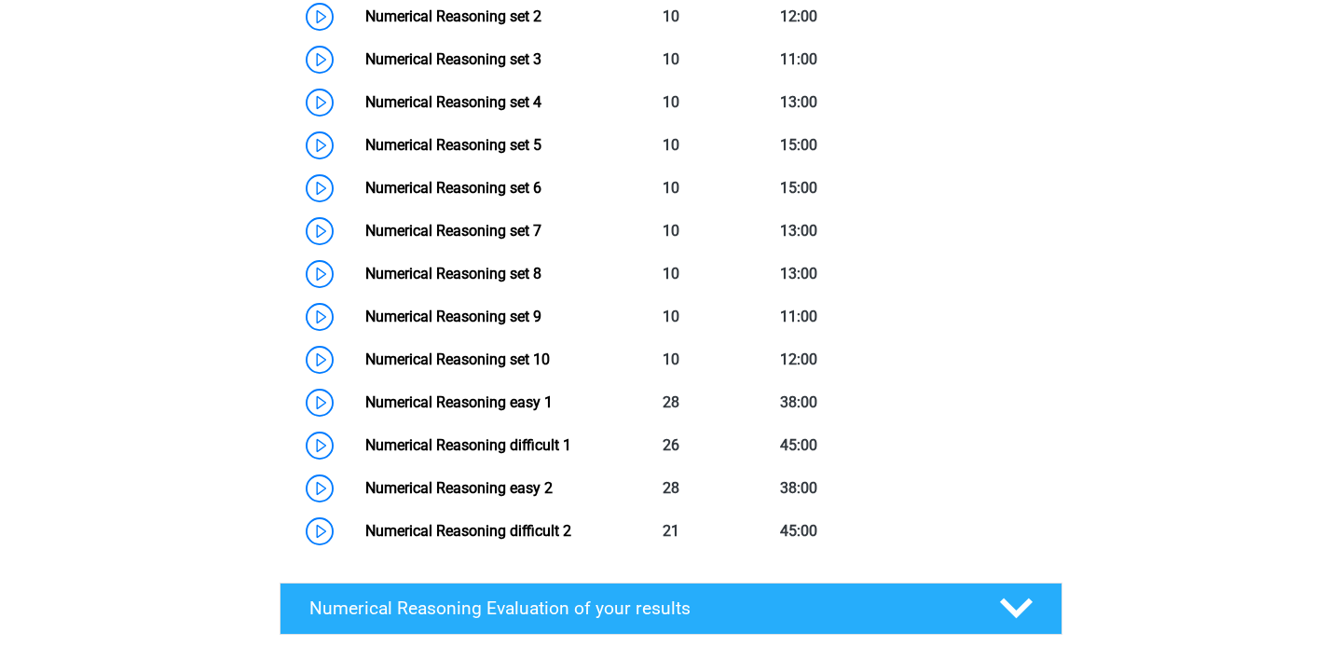
scroll to position [1107, 0]
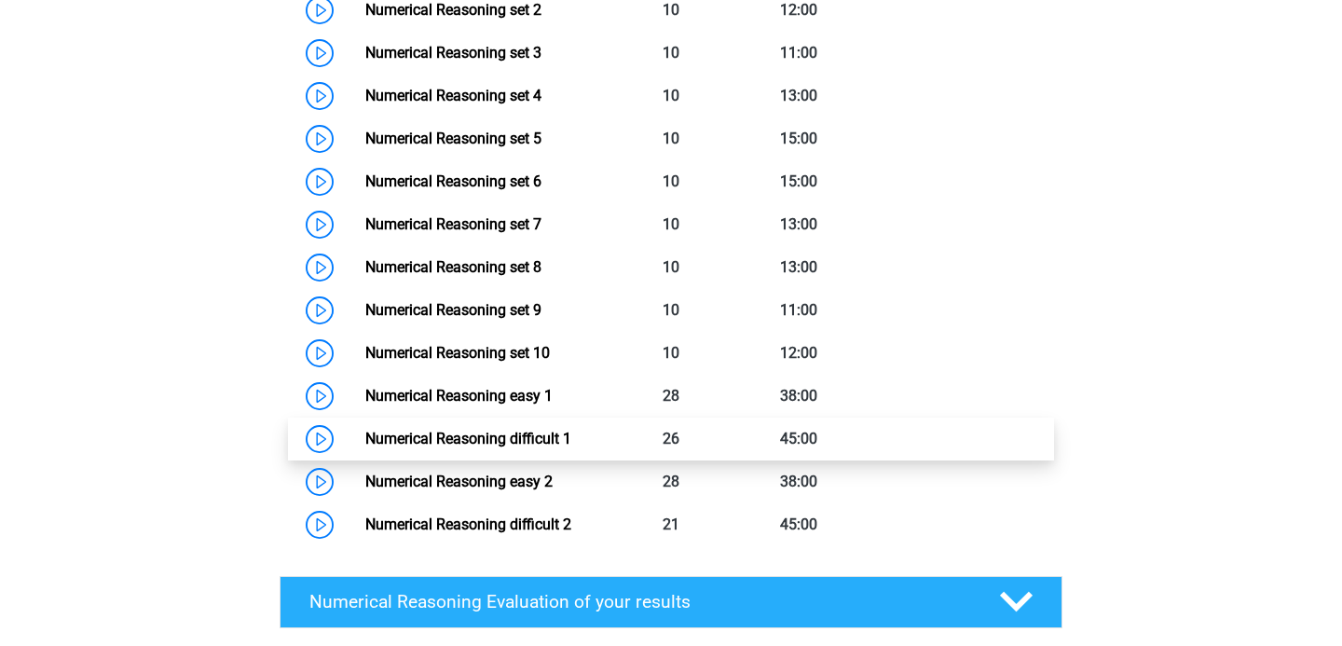
click at [500, 436] on link "Numerical Reasoning difficult 1" at bounding box center [468, 439] width 206 height 18
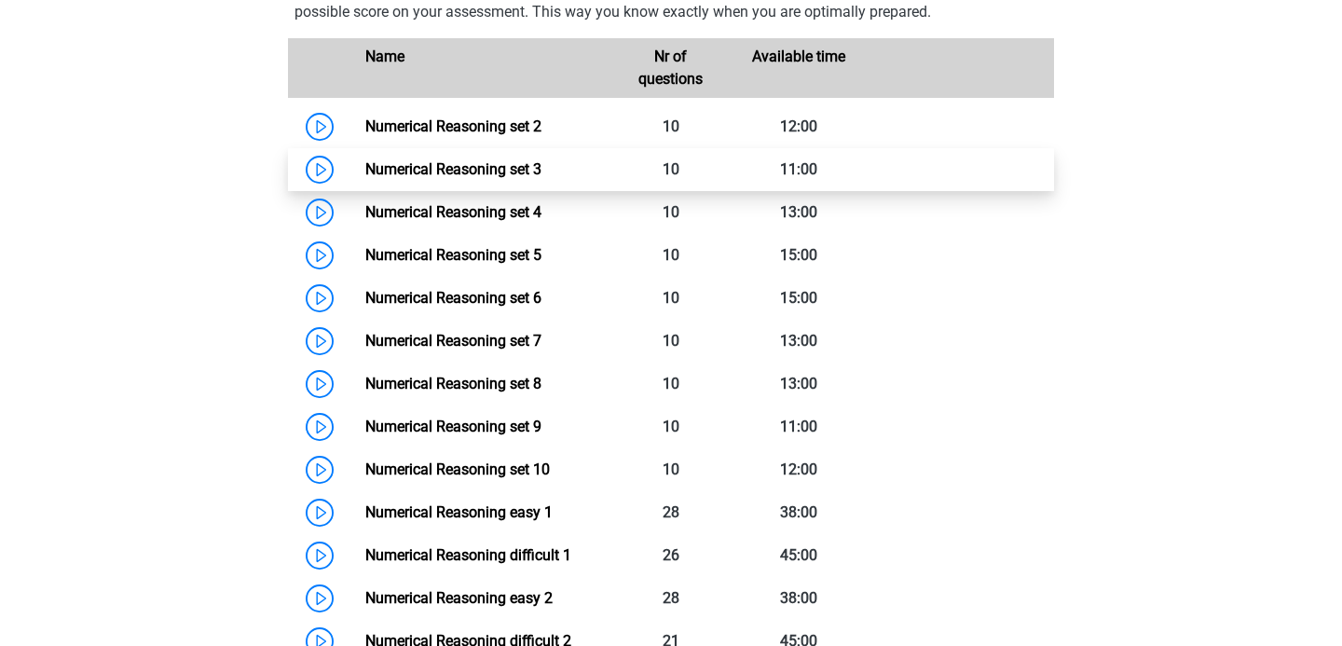
scroll to position [976, 0]
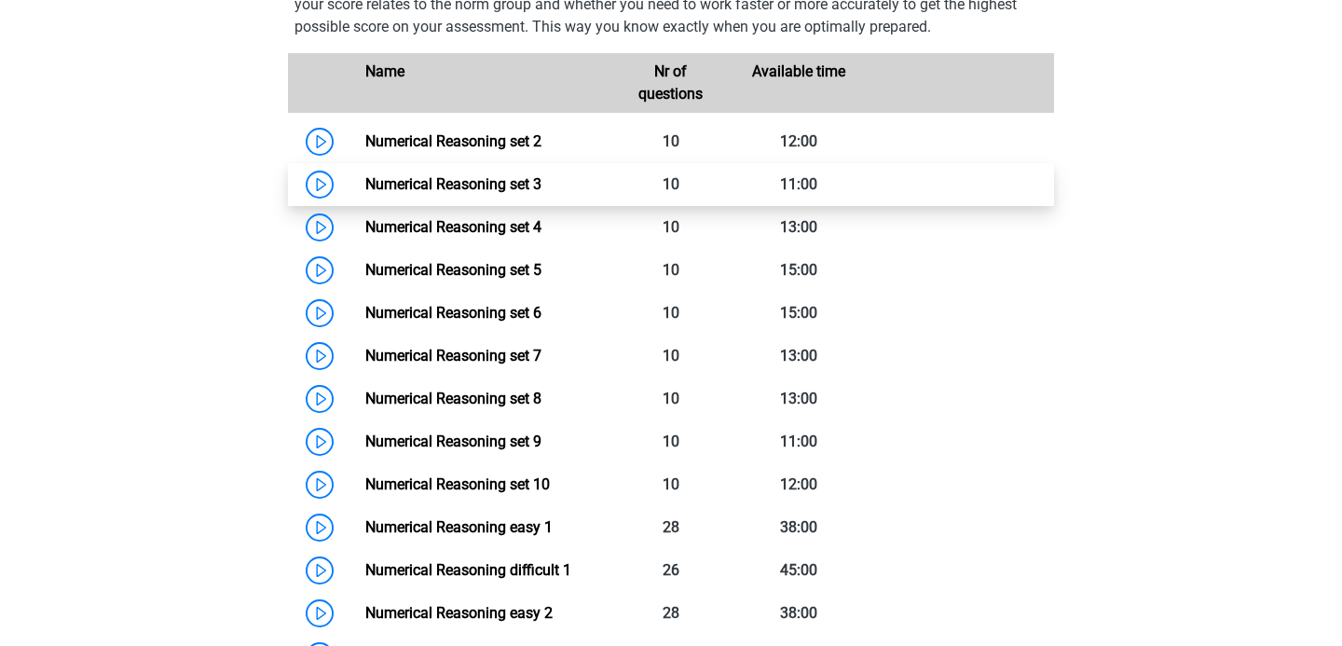
click at [541, 183] on link "Numerical Reasoning set 3" at bounding box center [453, 184] width 176 height 18
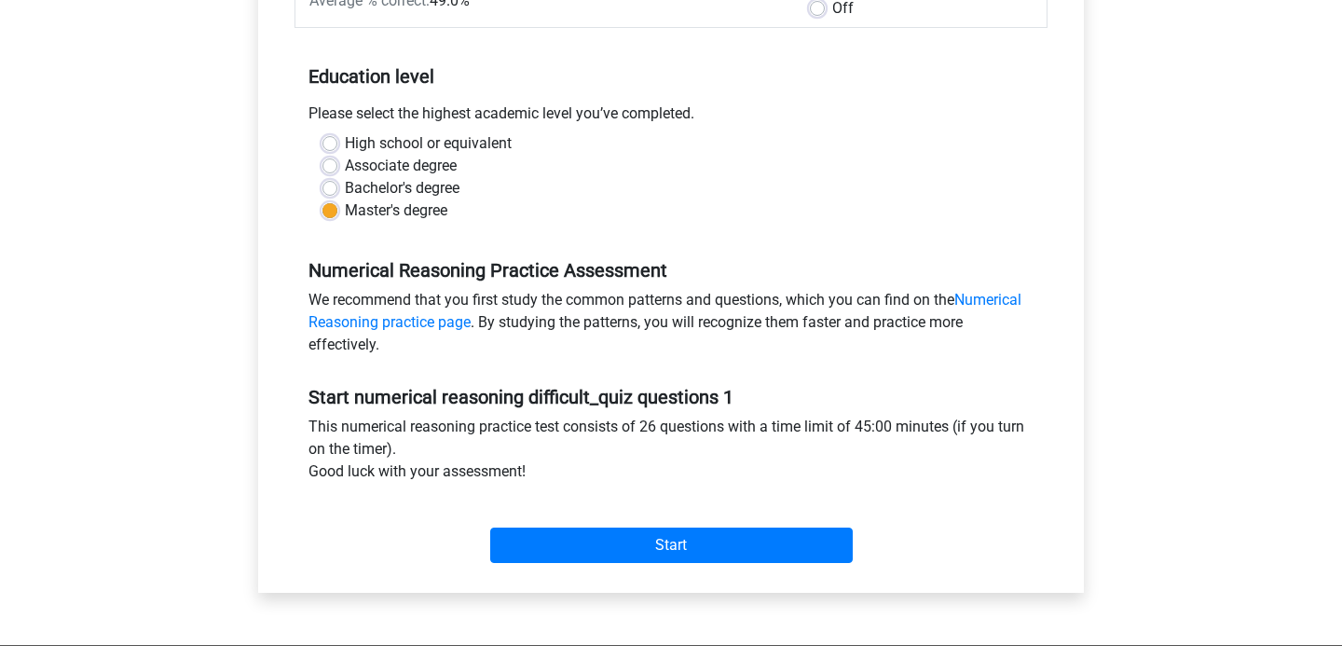
scroll to position [339, 0]
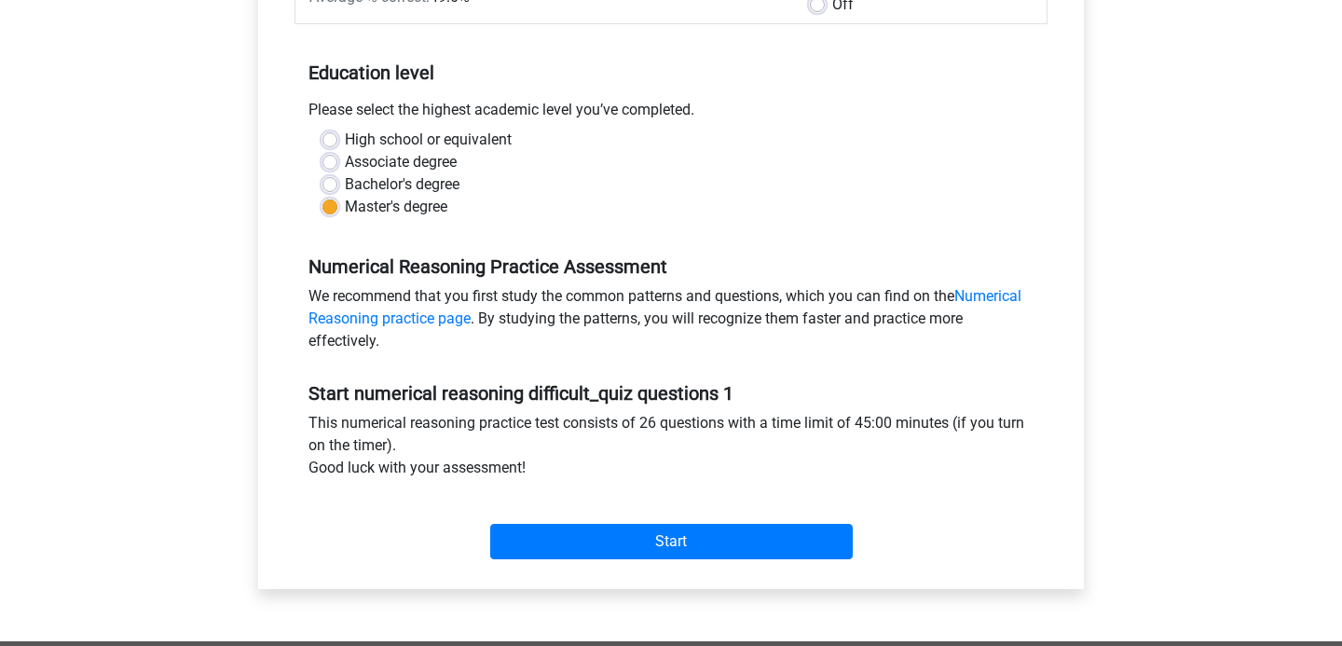
click at [356, 190] on label "Bachelor's degree" at bounding box center [402, 184] width 115 height 22
click at [337, 190] on input "Bachelor's degree" at bounding box center [329, 182] width 15 height 19
radio input "true"
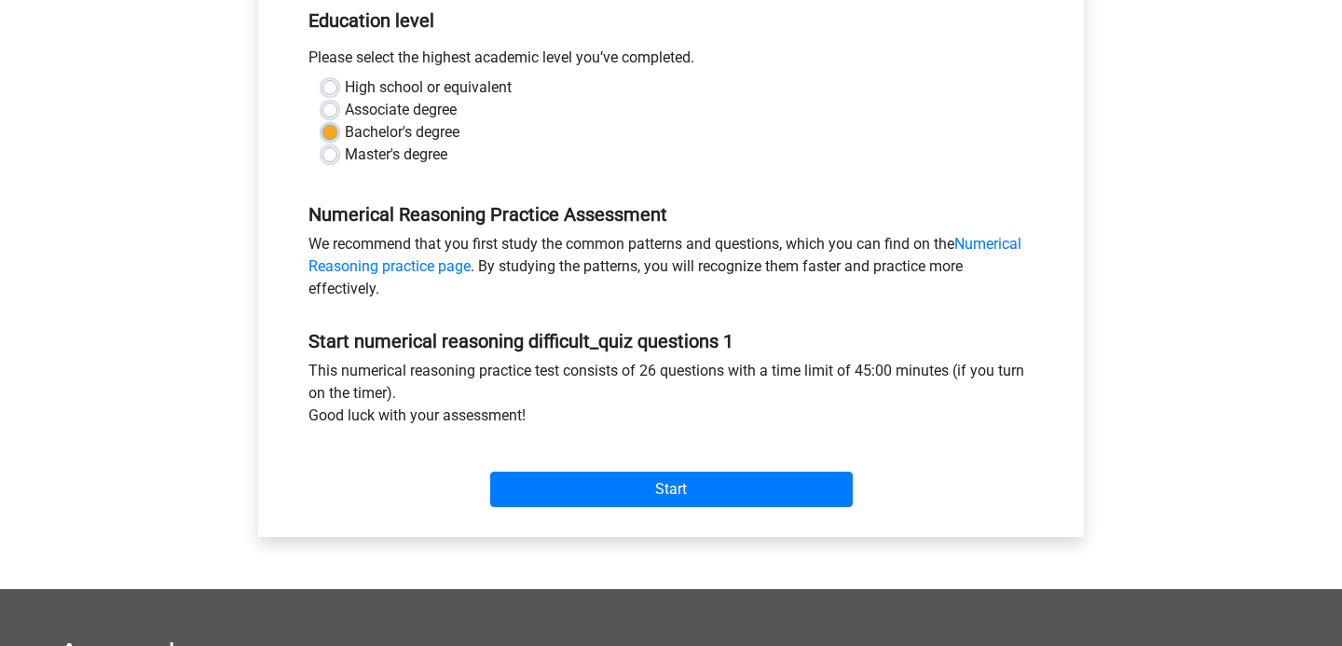
scroll to position [407, 0]
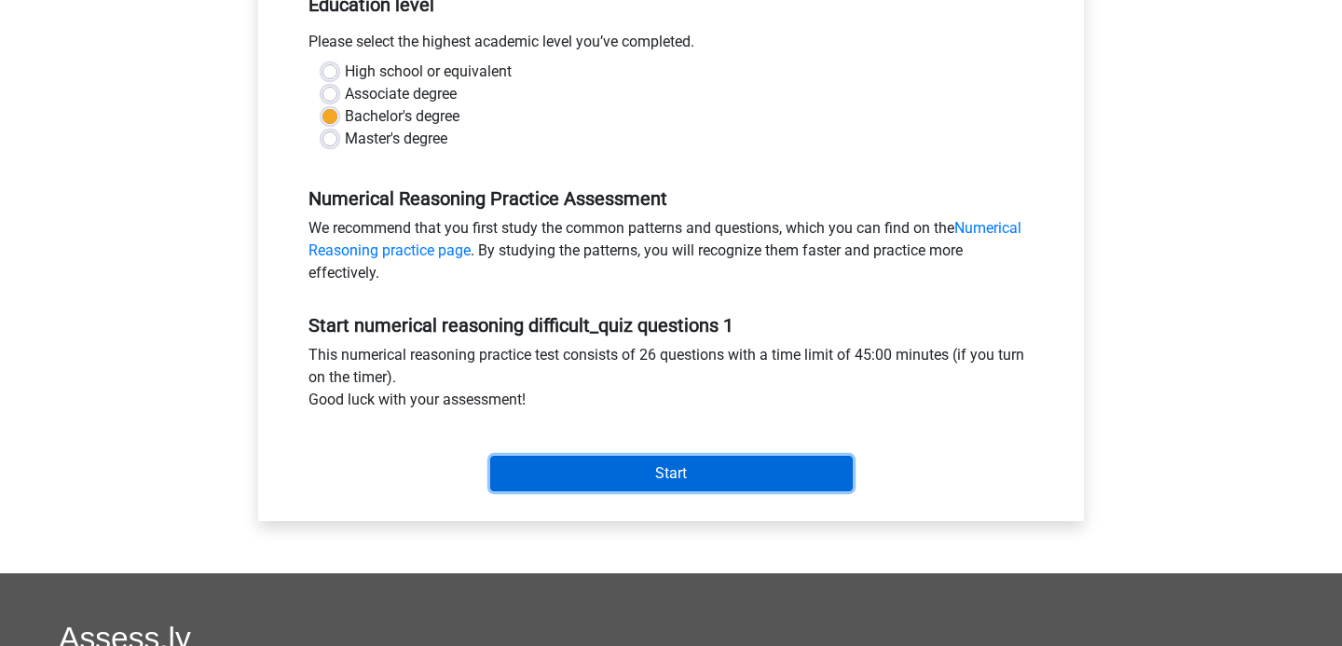
click at [650, 466] on input "Start" at bounding box center [671, 473] width 362 height 35
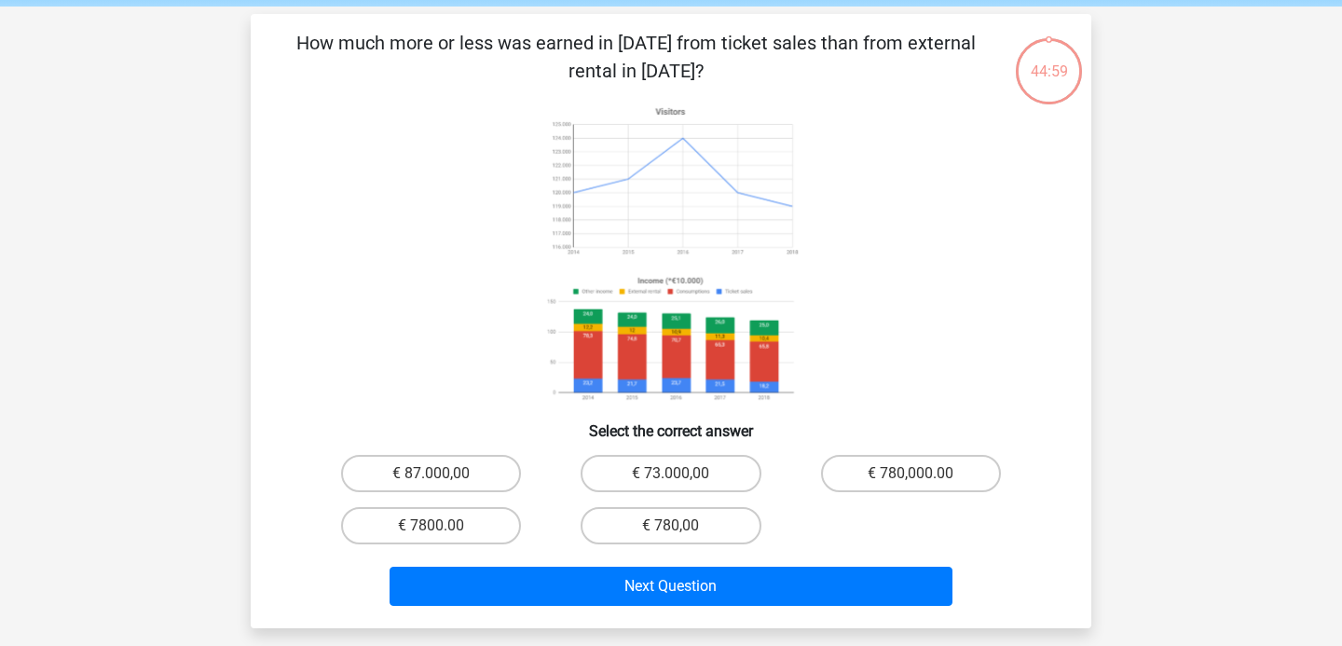
scroll to position [74, 0]
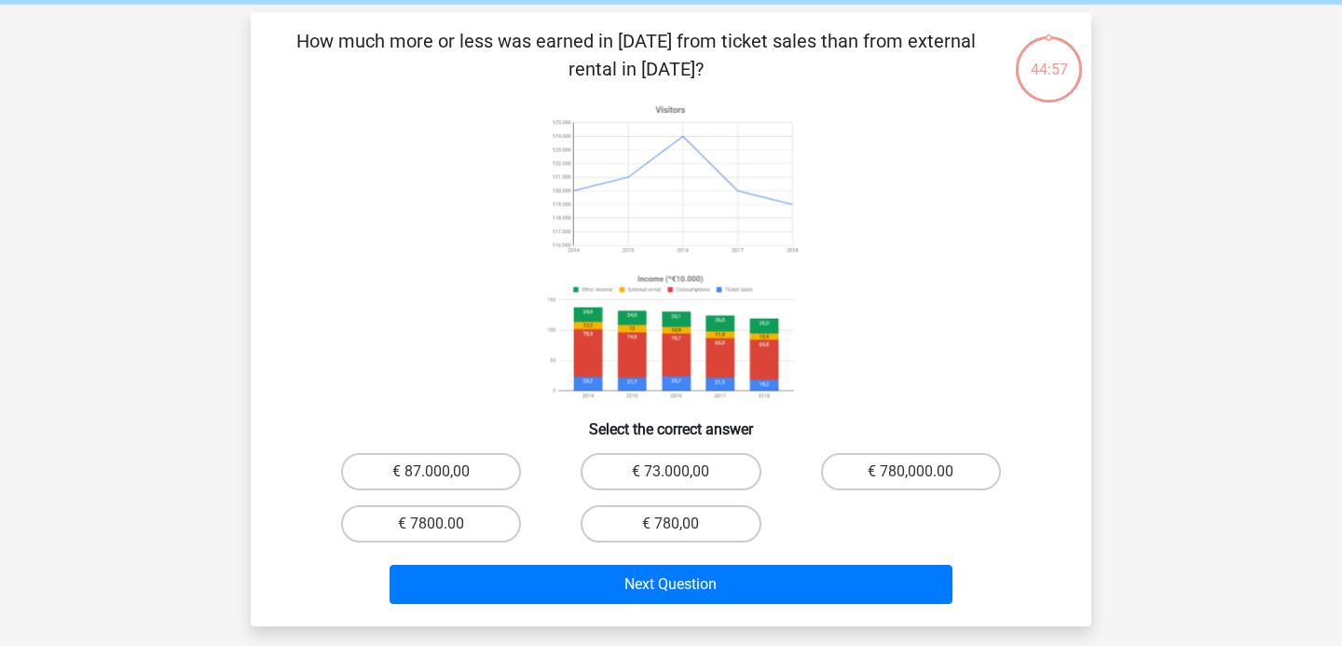
click at [1053, 83] on div "44:57" at bounding box center [1049, 55] width 70 height 70
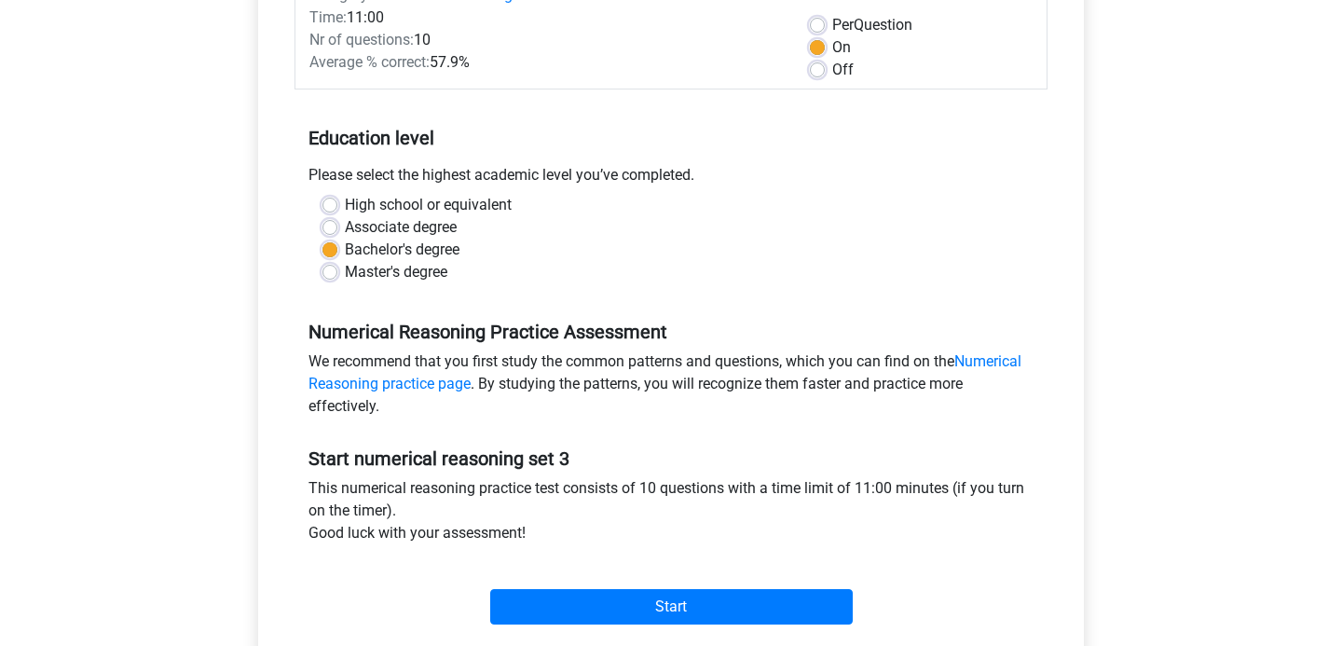
scroll to position [467, 0]
click at [677, 589] on input "Start" at bounding box center [671, 606] width 362 height 35
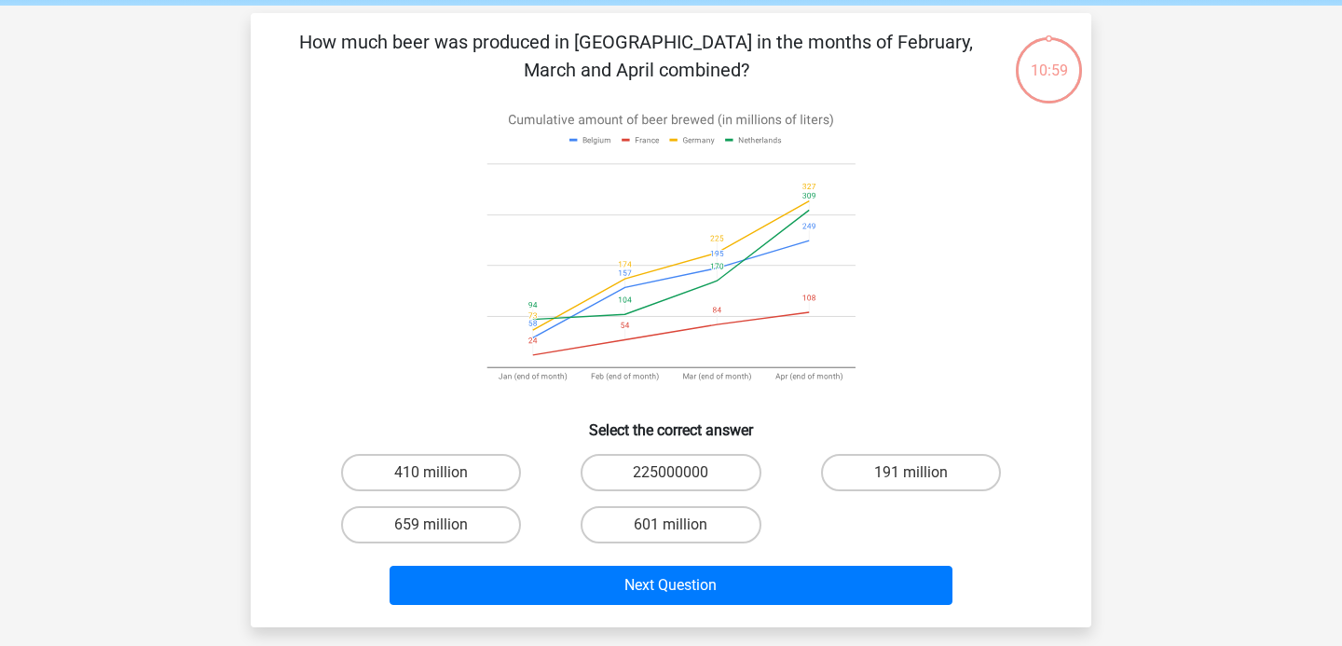
scroll to position [80, 0]
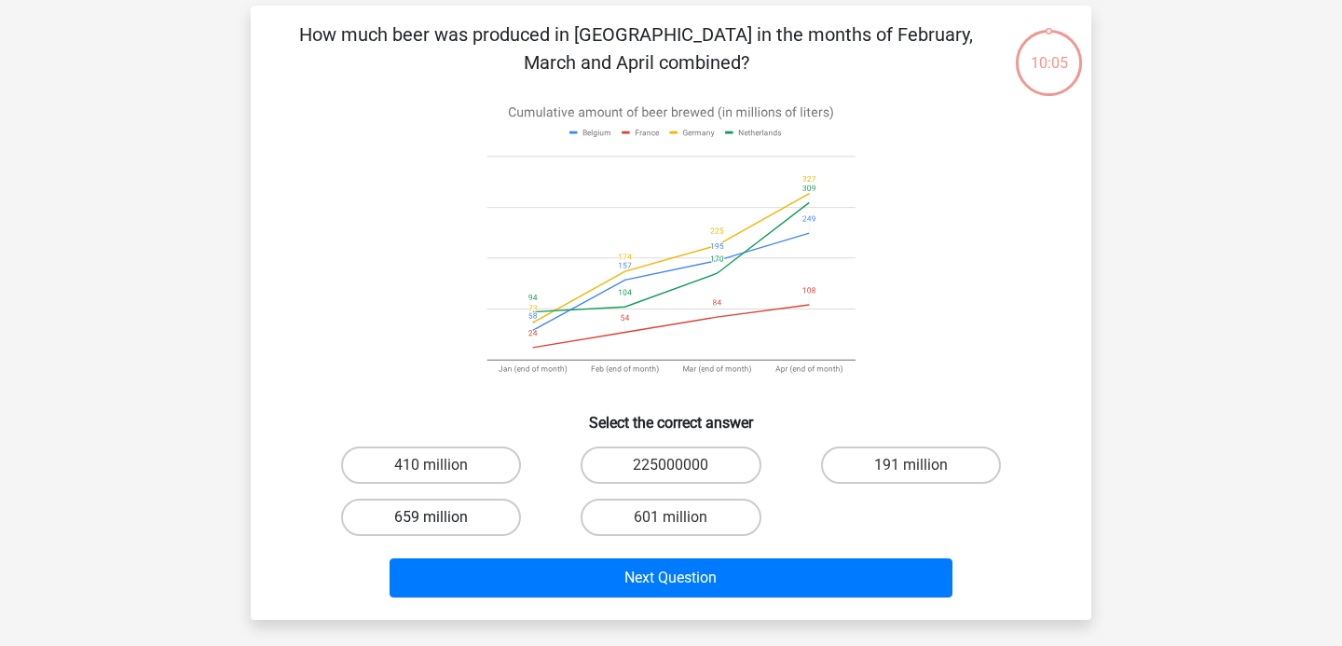
click at [481, 511] on label "659 million" at bounding box center [431, 517] width 180 height 37
click at [444, 517] on input "659 million" at bounding box center [437, 523] width 12 height 12
radio input "true"
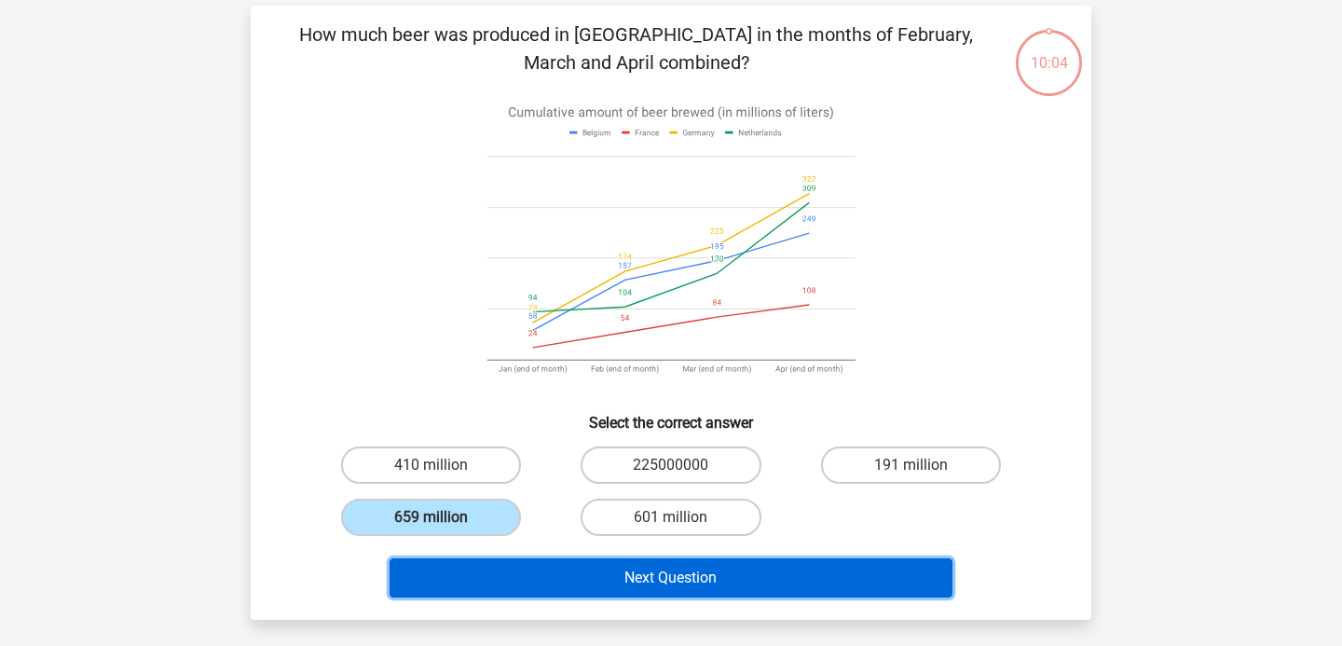
click at [572, 568] on button "Next Question" at bounding box center [672, 577] width 564 height 39
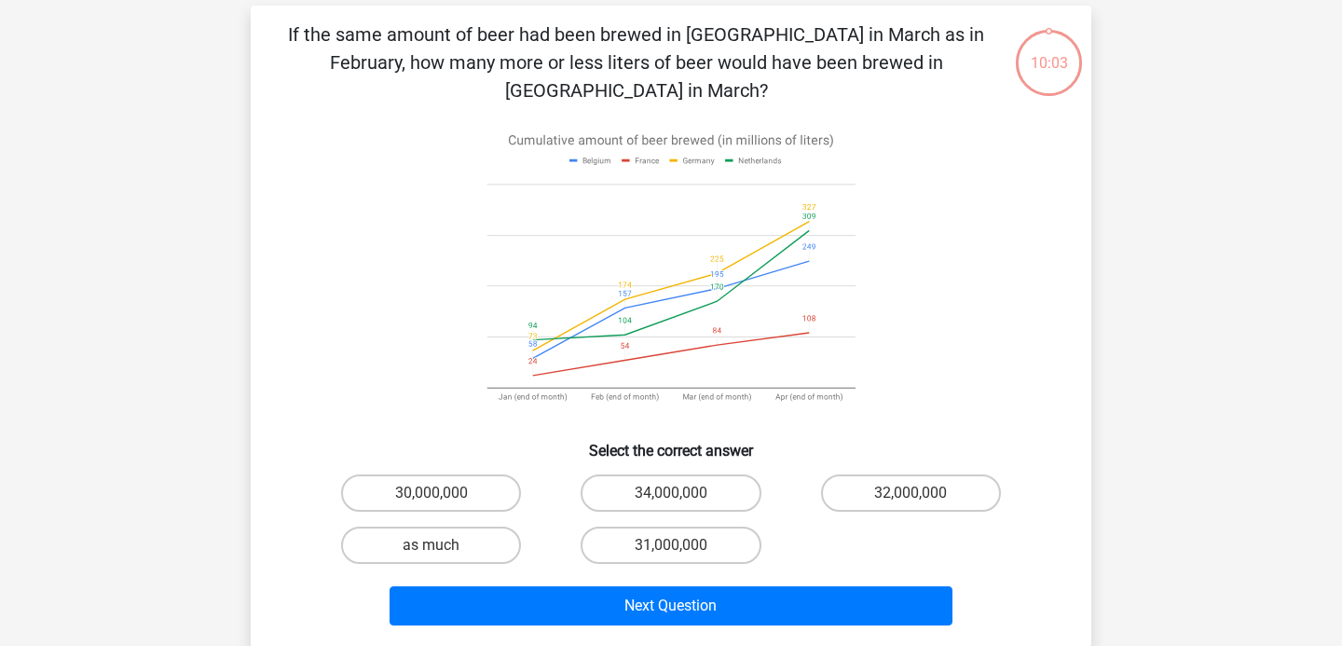
scroll to position [86, 0]
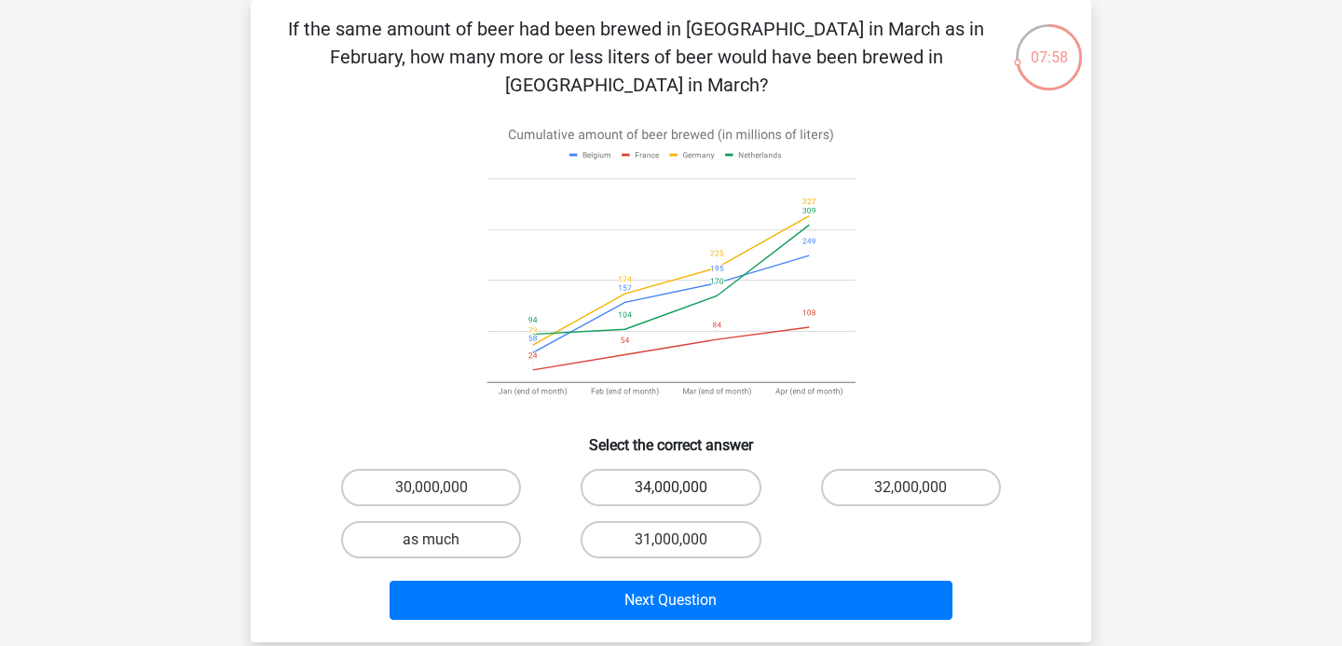
click at [679, 469] on label "34,000,000" at bounding box center [671, 487] width 180 height 37
click at [679, 487] on input "34,000,000" at bounding box center [677, 493] width 12 height 12
radio input "true"
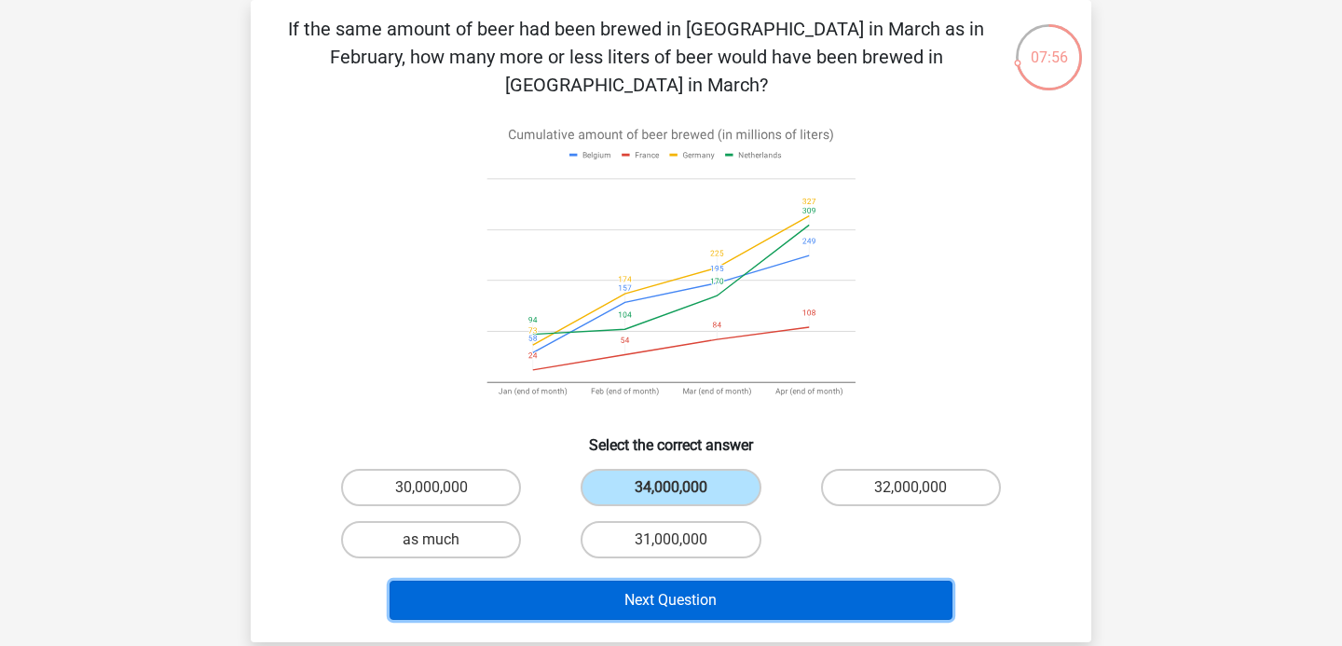
click at [666, 581] on button "Next Question" at bounding box center [672, 600] width 564 height 39
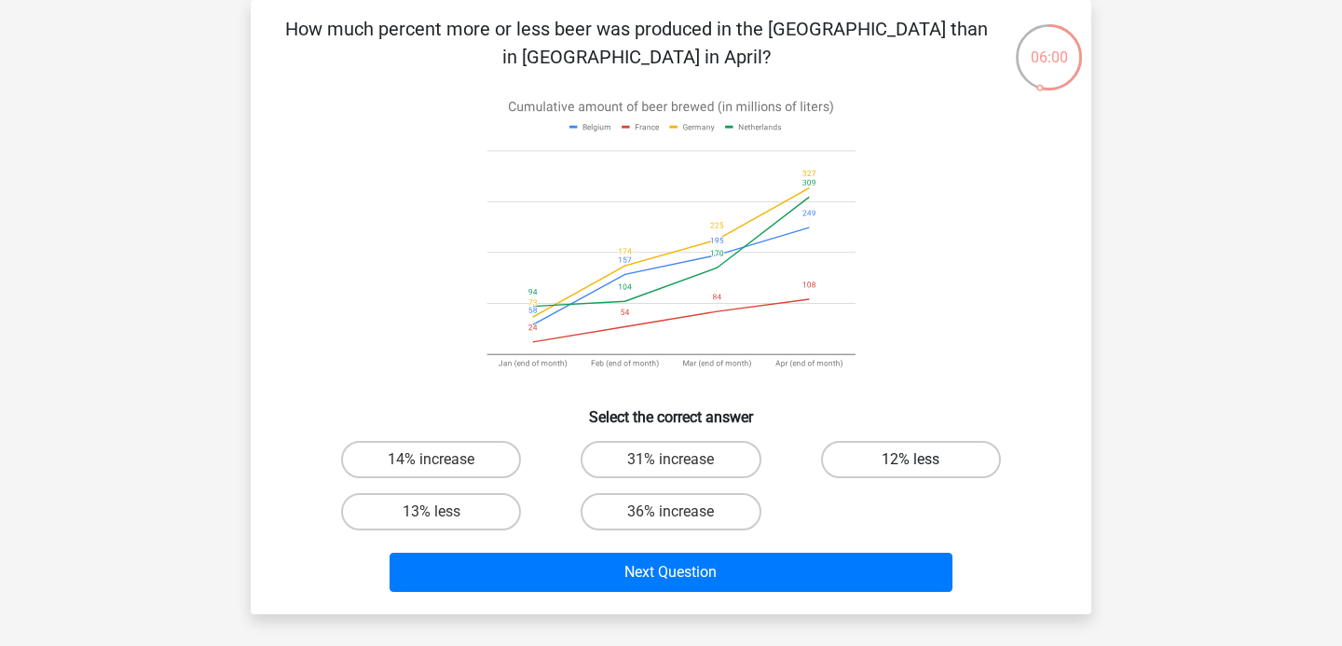
click at [856, 462] on label "12% less" at bounding box center [911, 459] width 180 height 37
click at [910, 462] on input "12% less" at bounding box center [916, 465] width 12 height 12
radio input "true"
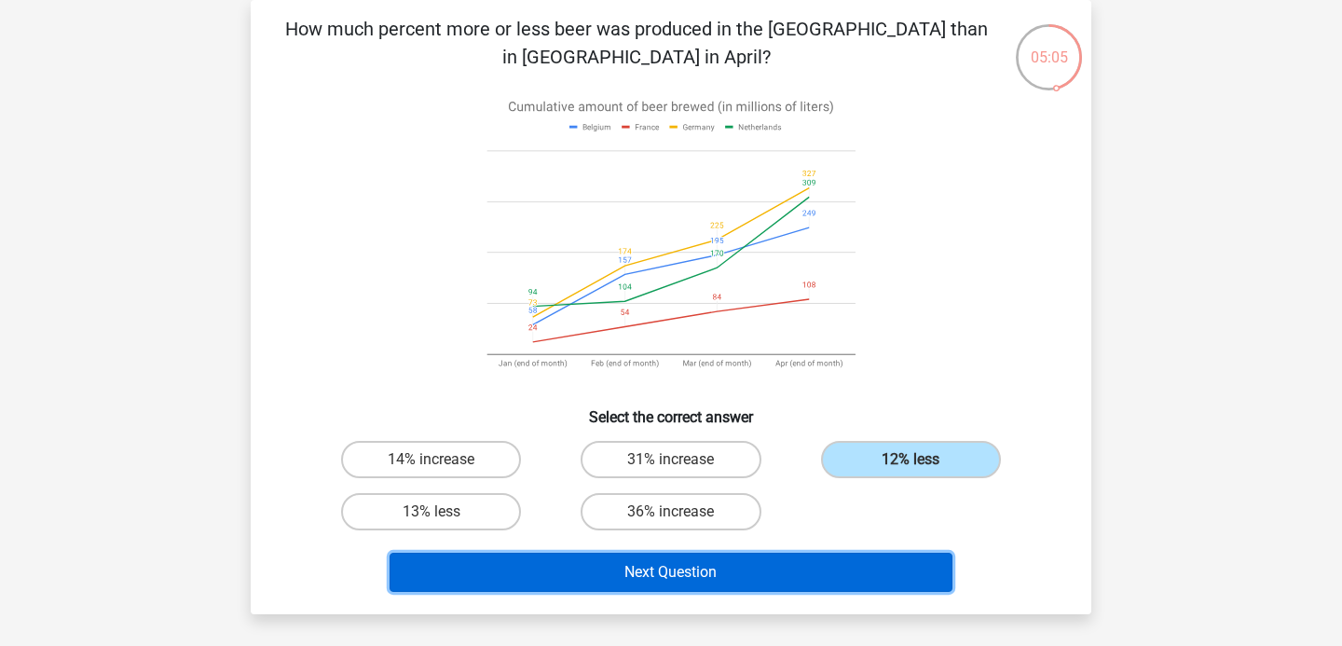
click at [790, 569] on button "Next Question" at bounding box center [672, 572] width 564 height 39
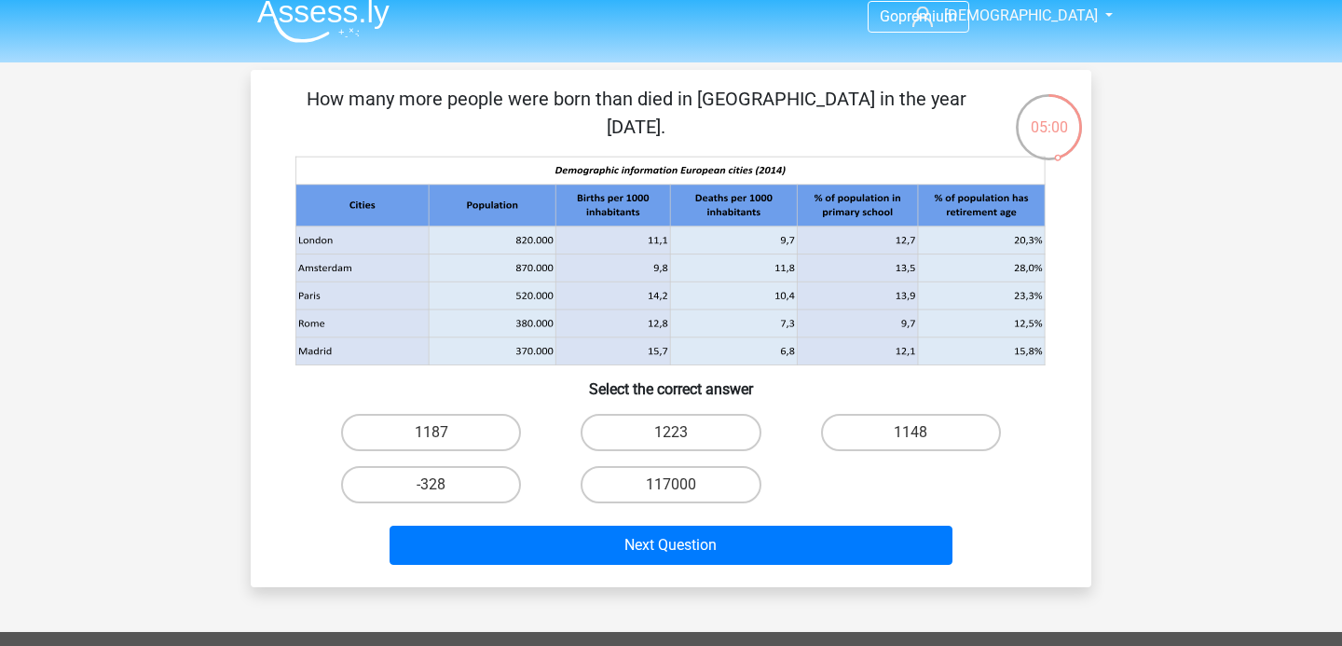
scroll to position [0, 0]
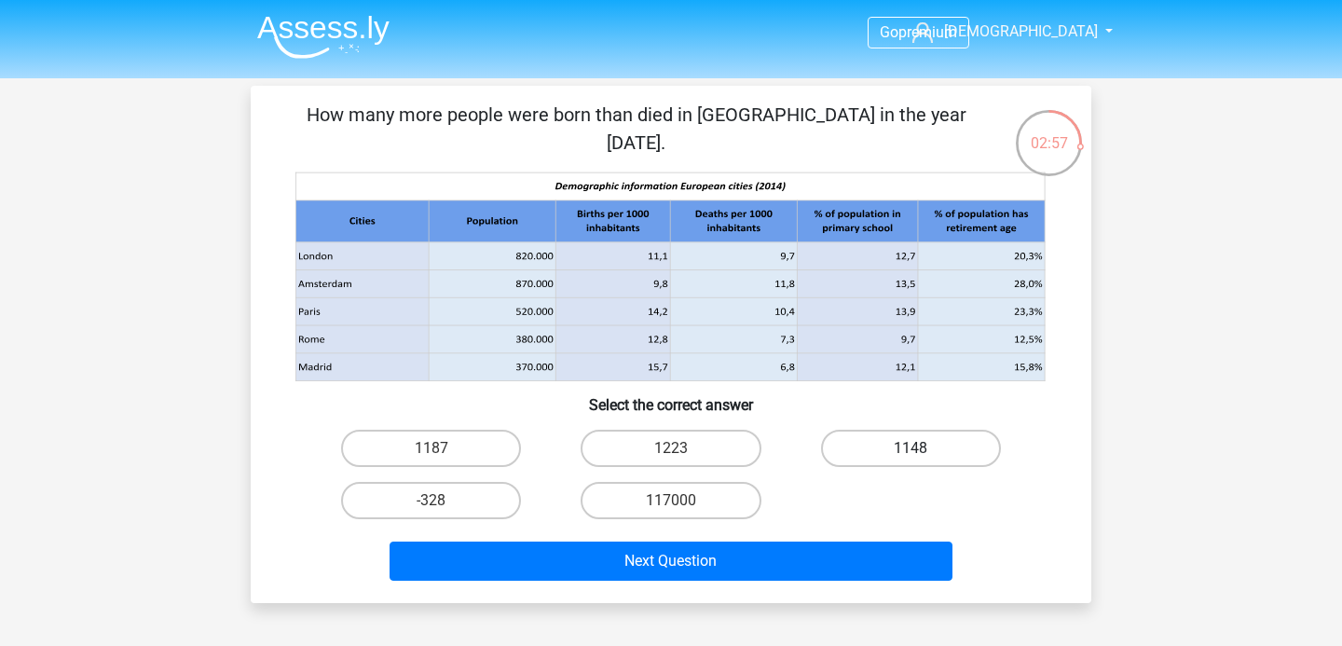
click at [912, 444] on label "1148" at bounding box center [911, 448] width 180 height 37
click at [912, 448] on input "1148" at bounding box center [916, 454] width 12 height 12
radio input "true"
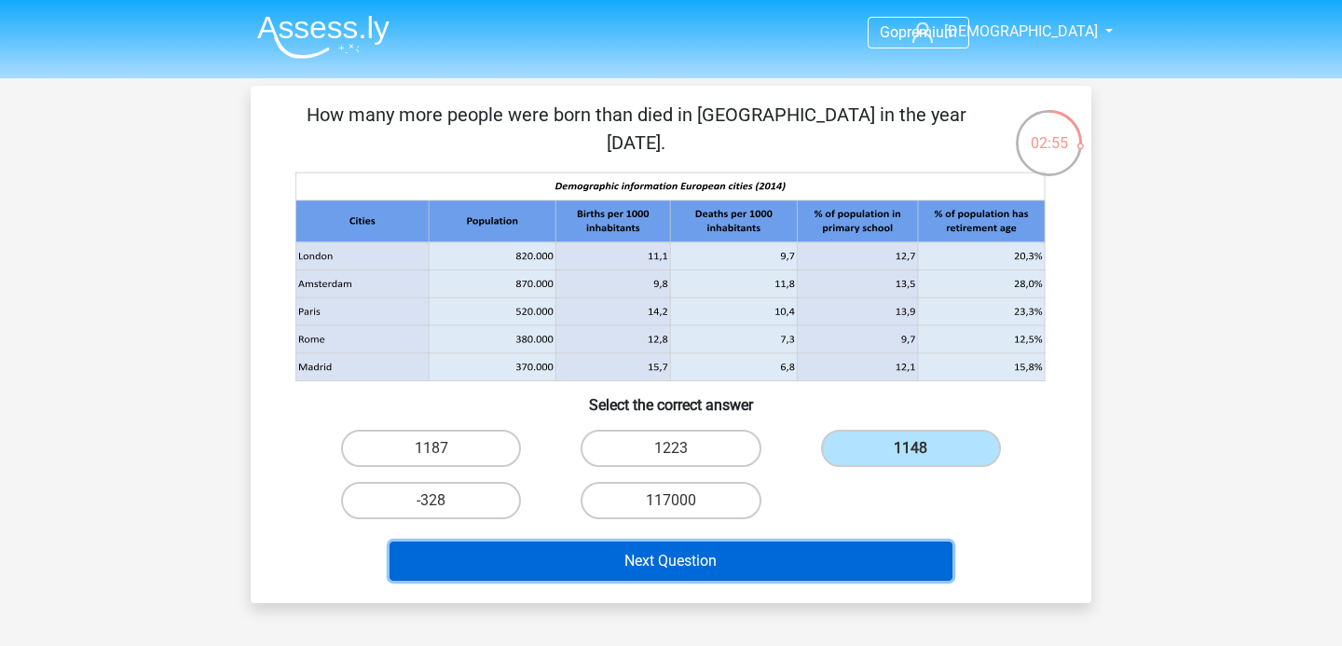
click at [797, 570] on button "Next Question" at bounding box center [672, 560] width 564 height 39
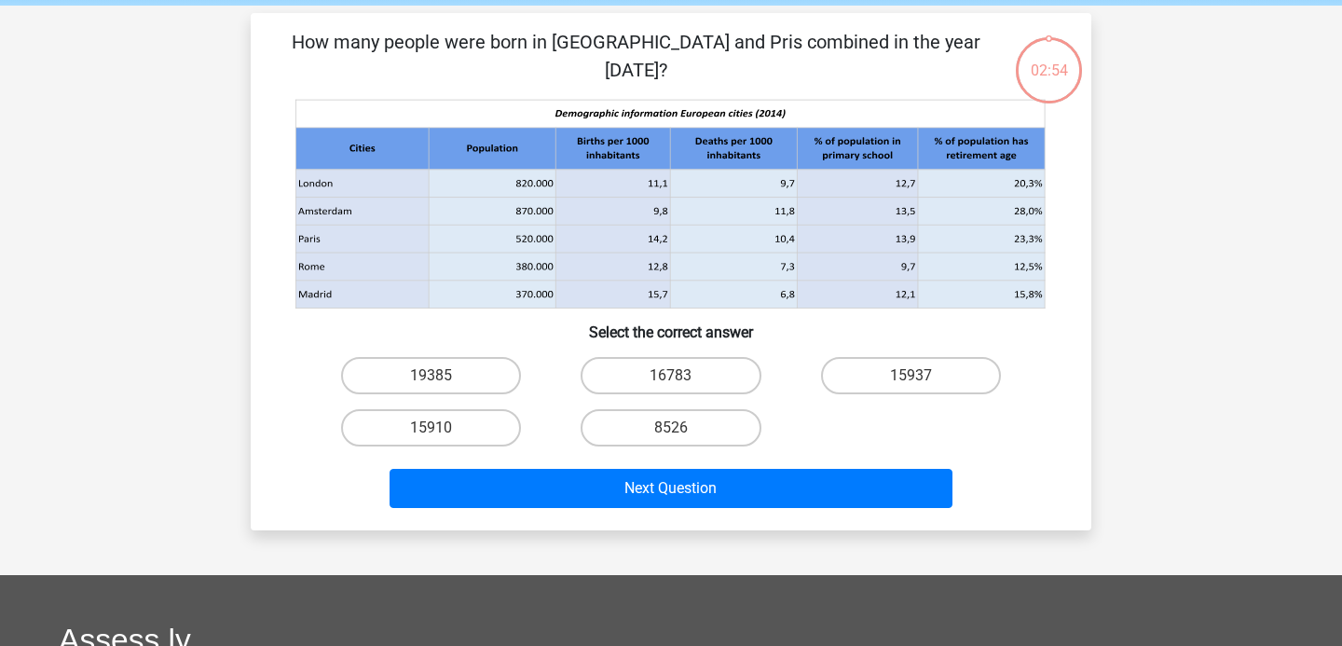
scroll to position [86, 0]
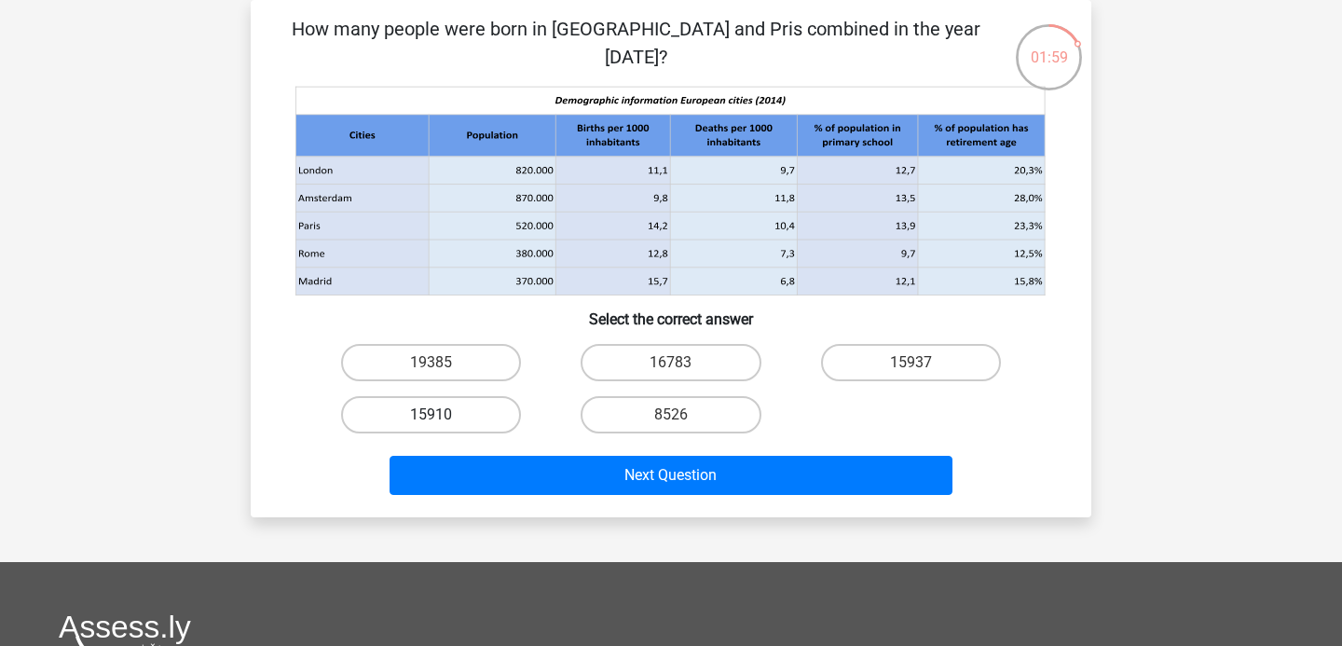
click at [467, 403] on label "15910" at bounding box center [431, 414] width 180 height 37
click at [444, 415] on input "15910" at bounding box center [437, 421] width 12 height 12
radio input "true"
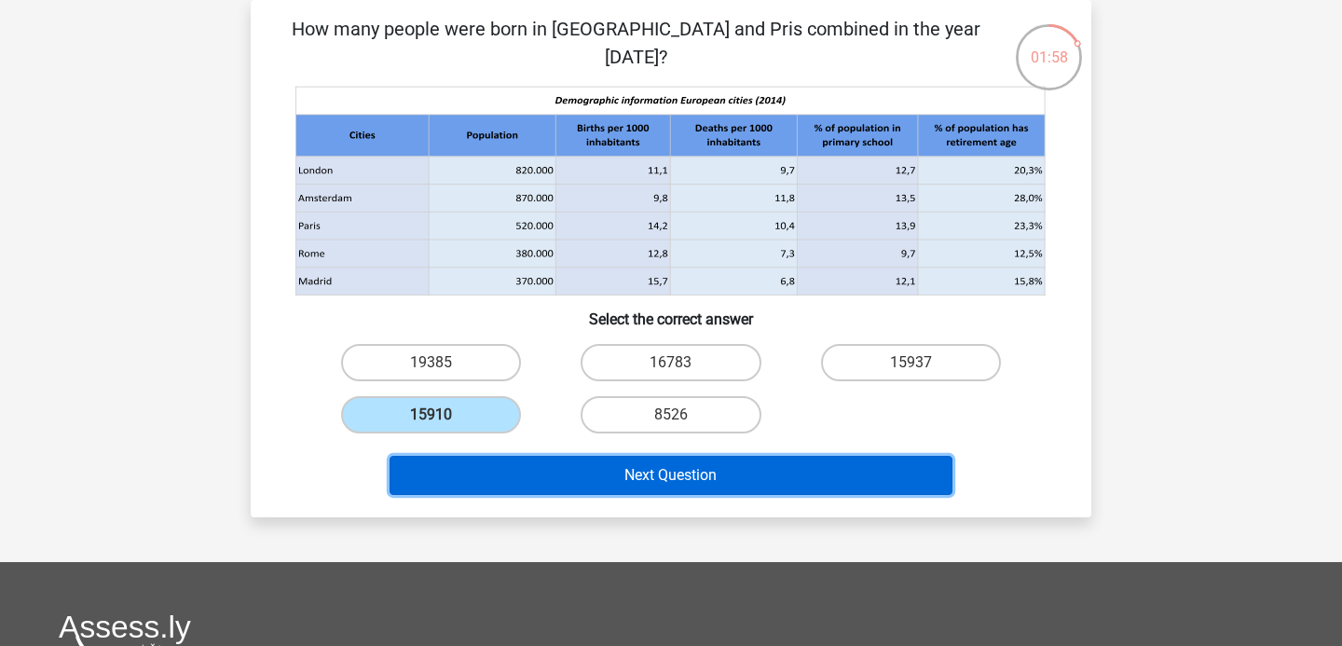
click at [718, 478] on button "Next Question" at bounding box center [672, 475] width 564 height 39
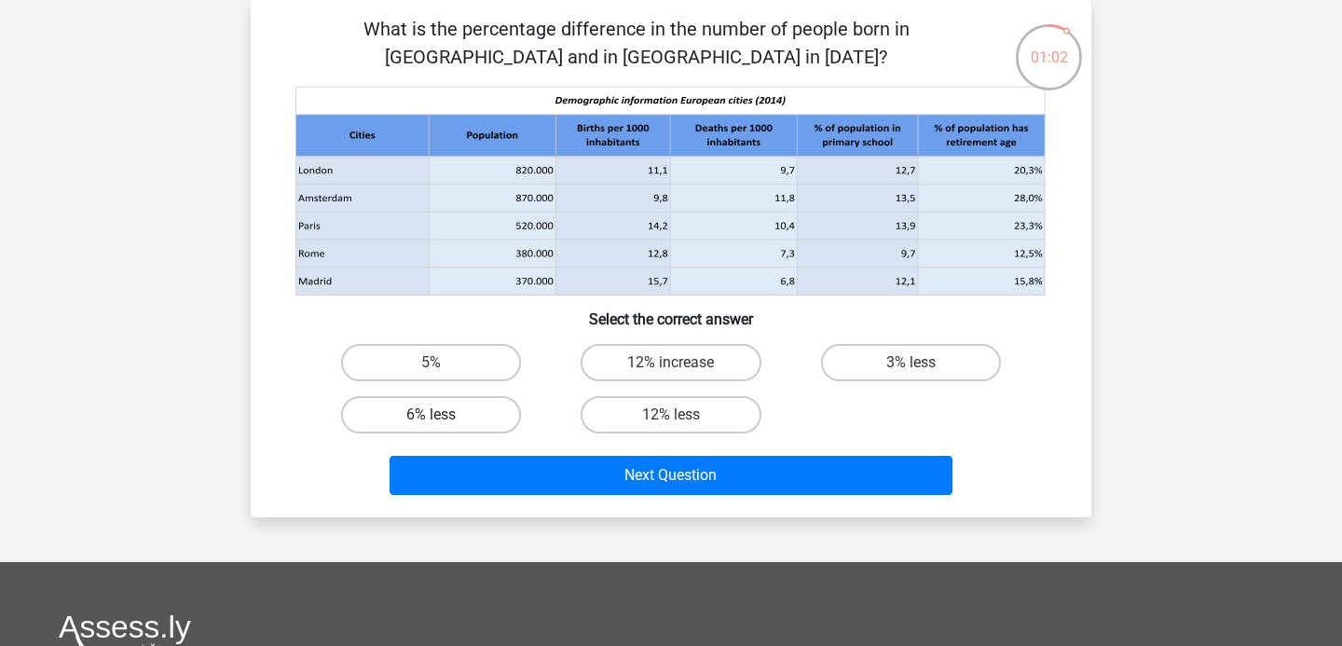
click at [455, 410] on label "6% less" at bounding box center [431, 414] width 180 height 37
click at [444, 415] on input "6% less" at bounding box center [437, 421] width 12 height 12
radio input "true"
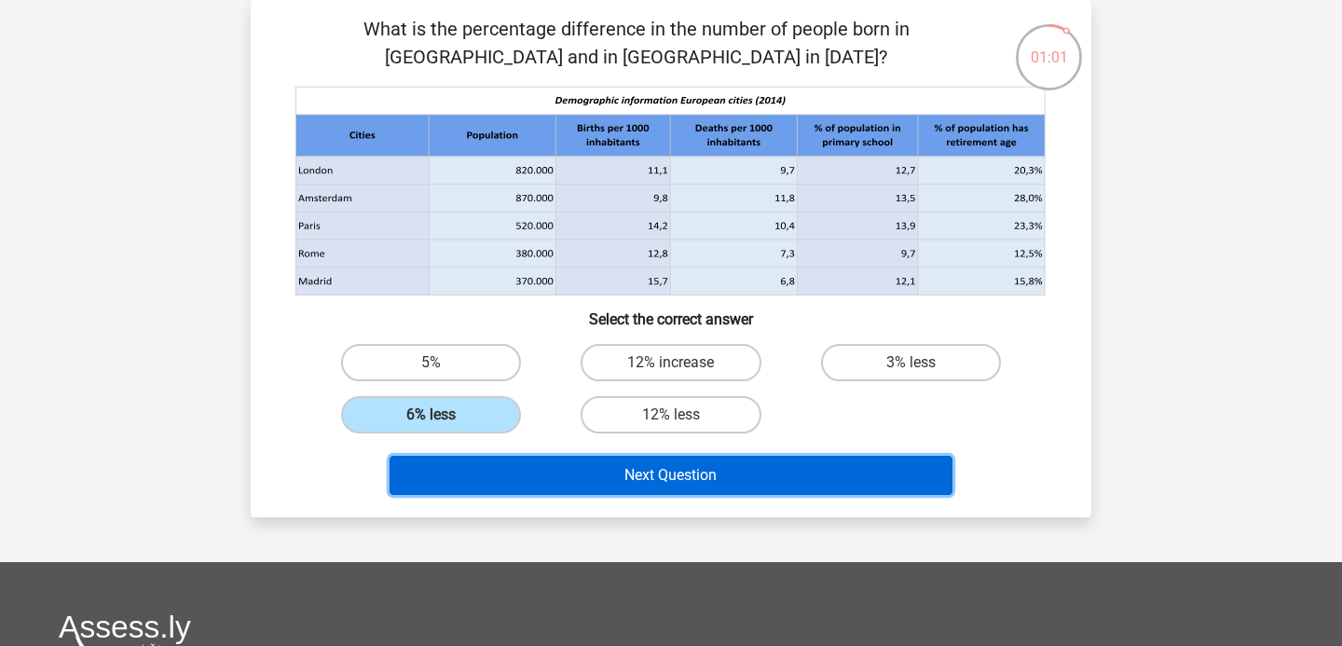
click at [734, 491] on button "Next Question" at bounding box center [672, 475] width 564 height 39
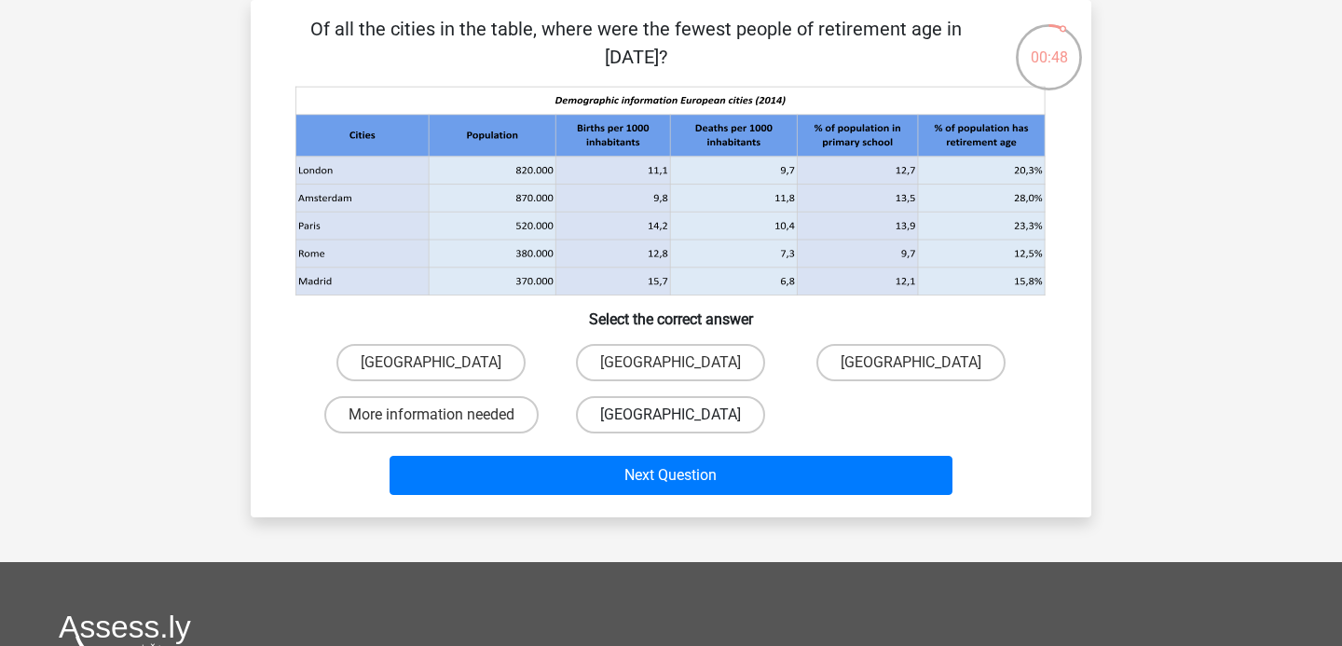
click at [641, 414] on label "Rome" at bounding box center [670, 414] width 189 height 37
click at [671, 415] on input "Rome" at bounding box center [677, 421] width 12 height 12
radio input "true"
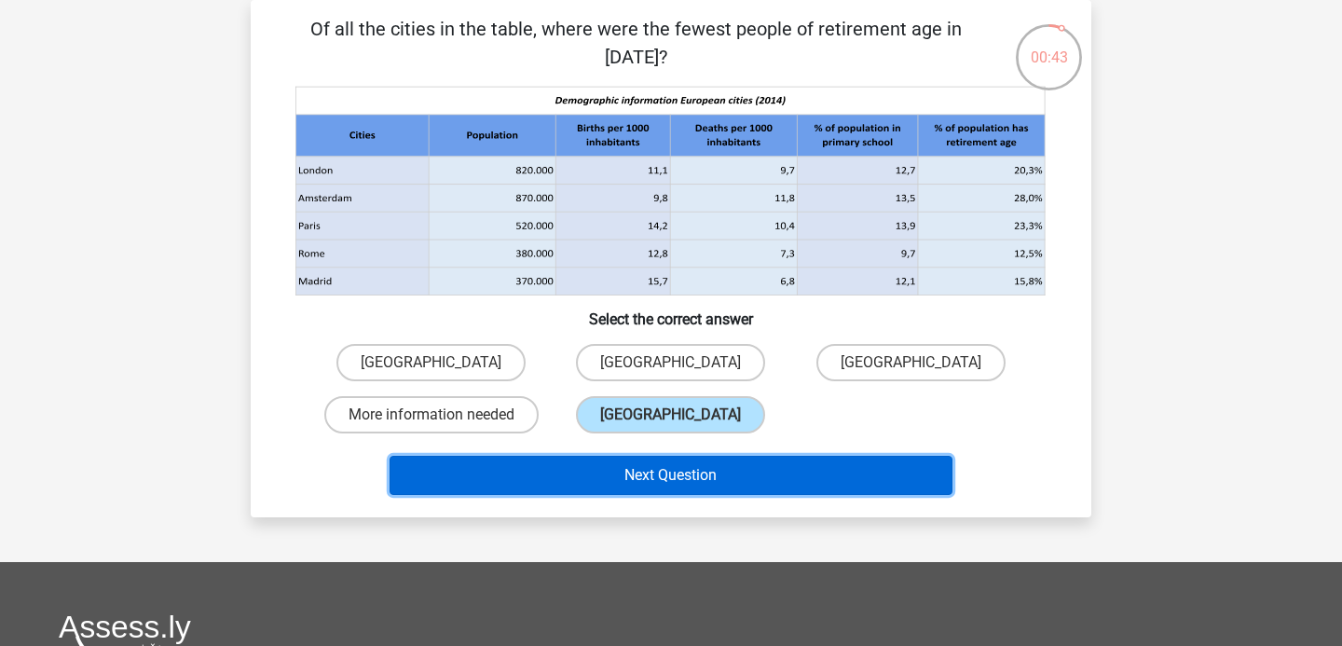
click at [799, 472] on button "Next Question" at bounding box center [672, 475] width 564 height 39
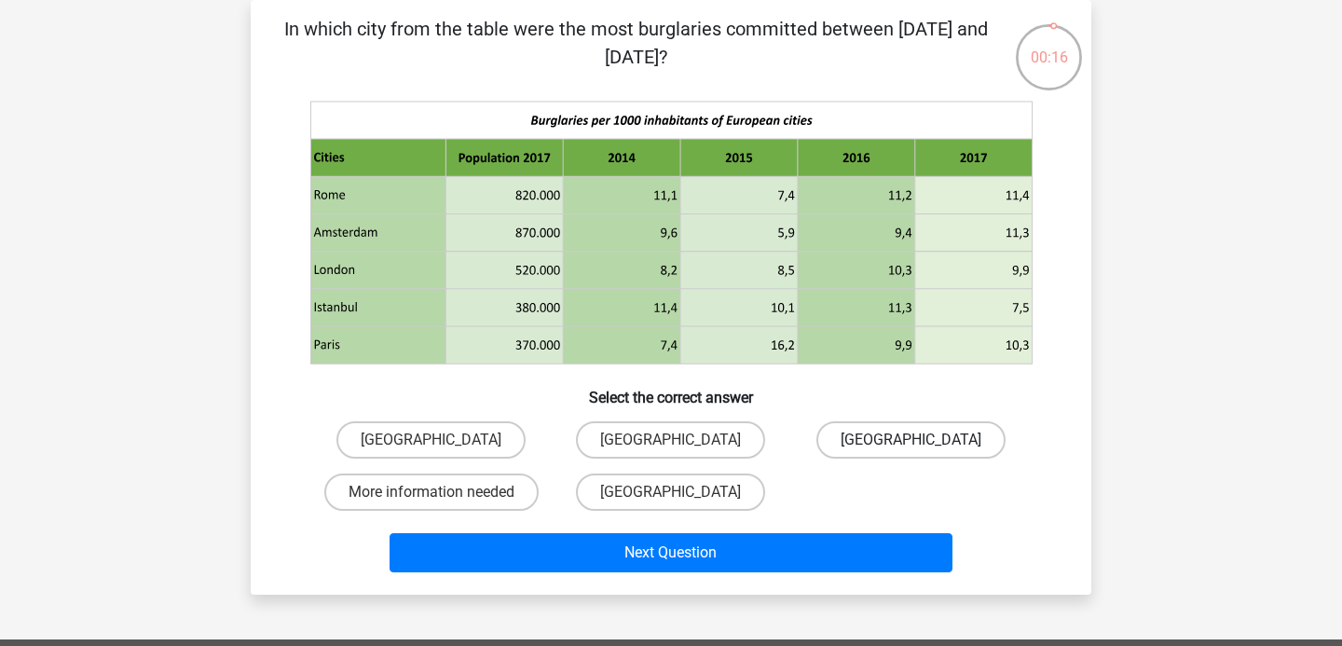
click at [862, 437] on label "Rome" at bounding box center [910, 439] width 189 height 37
click at [910, 440] on input "Rome" at bounding box center [916, 446] width 12 height 12
radio input "true"
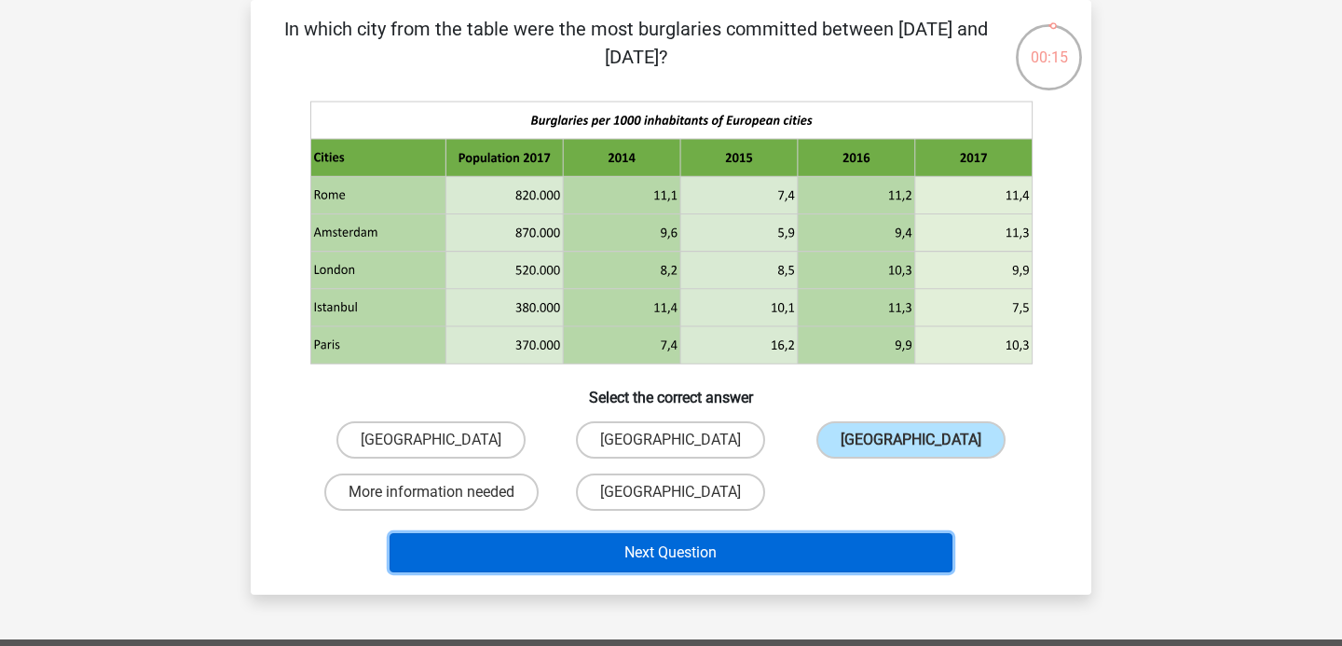
click at [789, 566] on button "Next Question" at bounding box center [672, 552] width 564 height 39
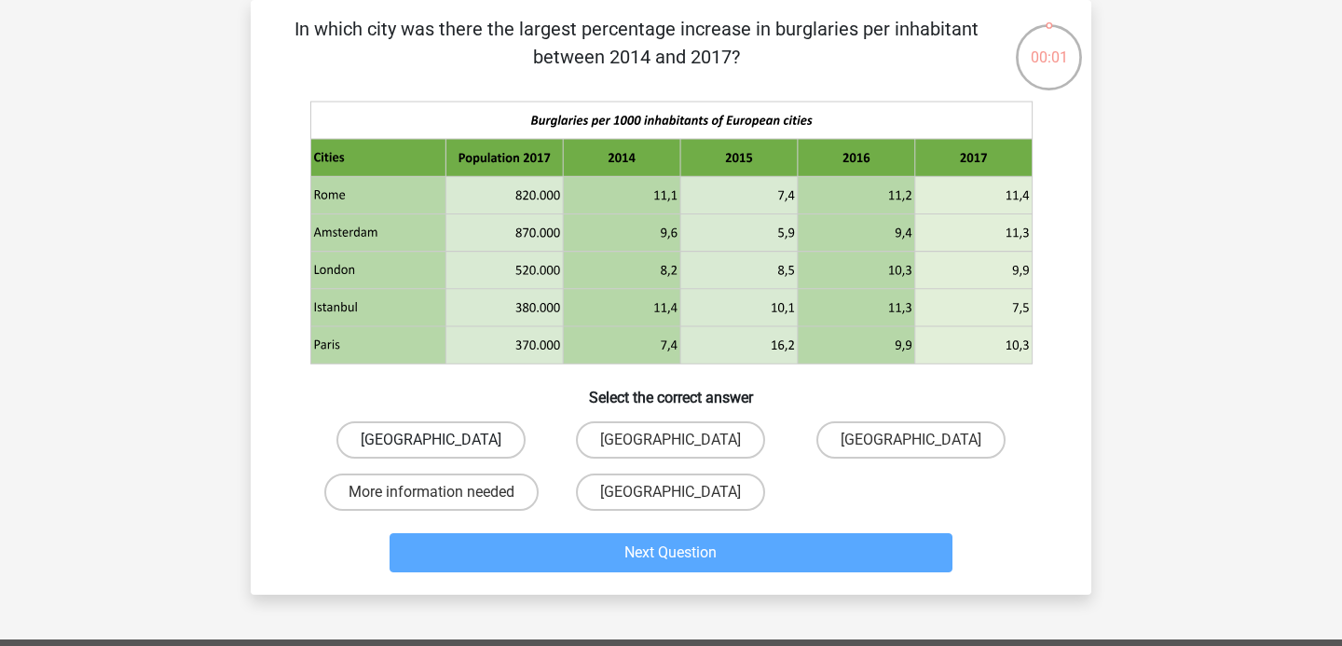
click at [485, 440] on label "[GEOGRAPHIC_DATA]" at bounding box center [430, 439] width 189 height 37
click at [444, 440] on input "[GEOGRAPHIC_DATA]" at bounding box center [437, 446] width 12 height 12
radio input "true"
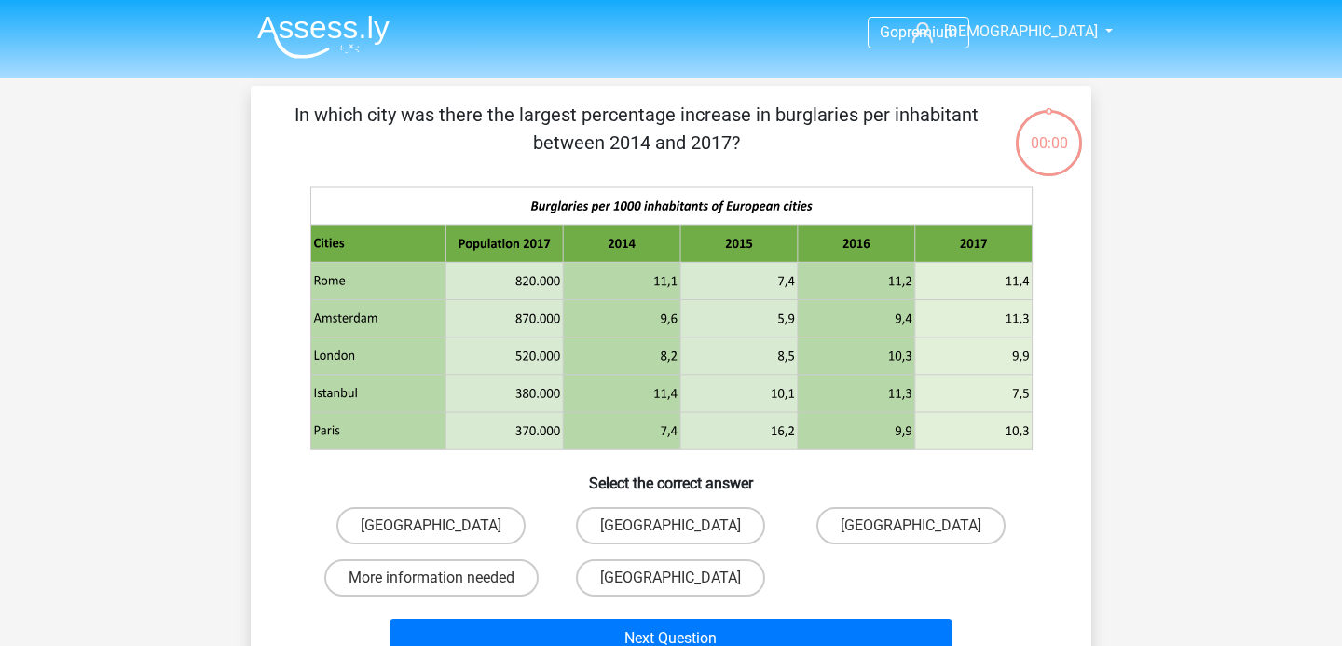
scroll to position [86, 0]
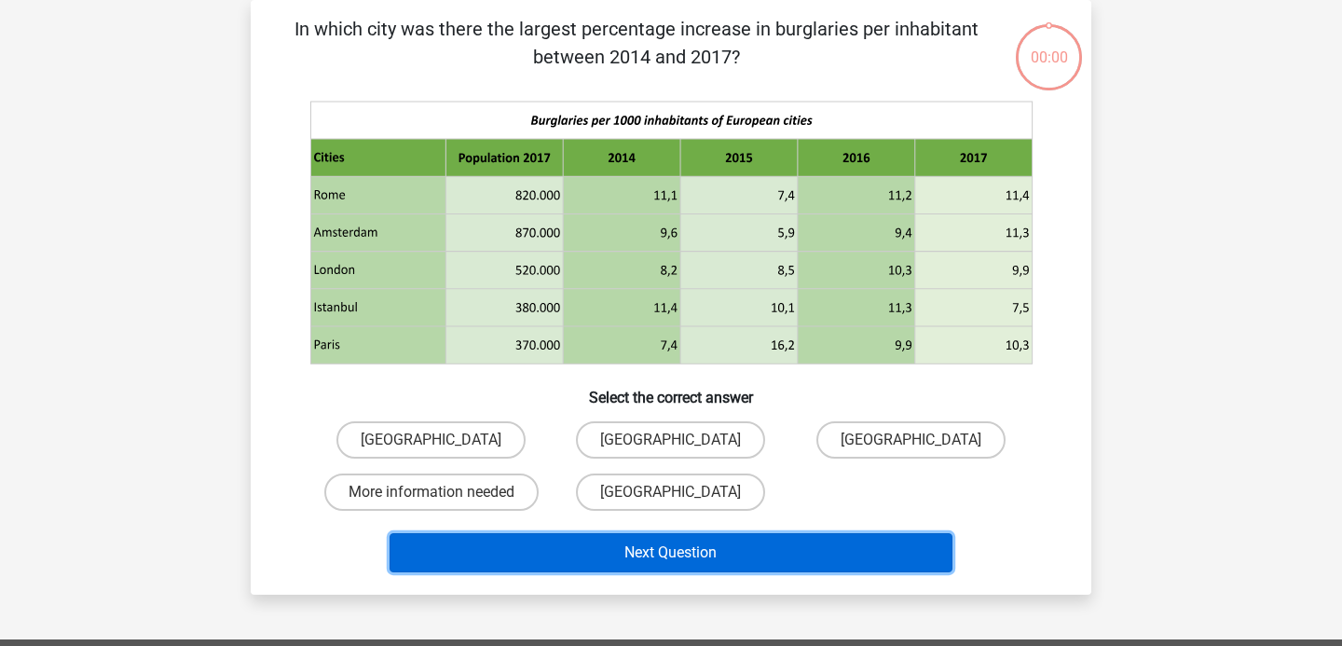
click at [718, 541] on button "Next Question" at bounding box center [672, 552] width 564 height 39
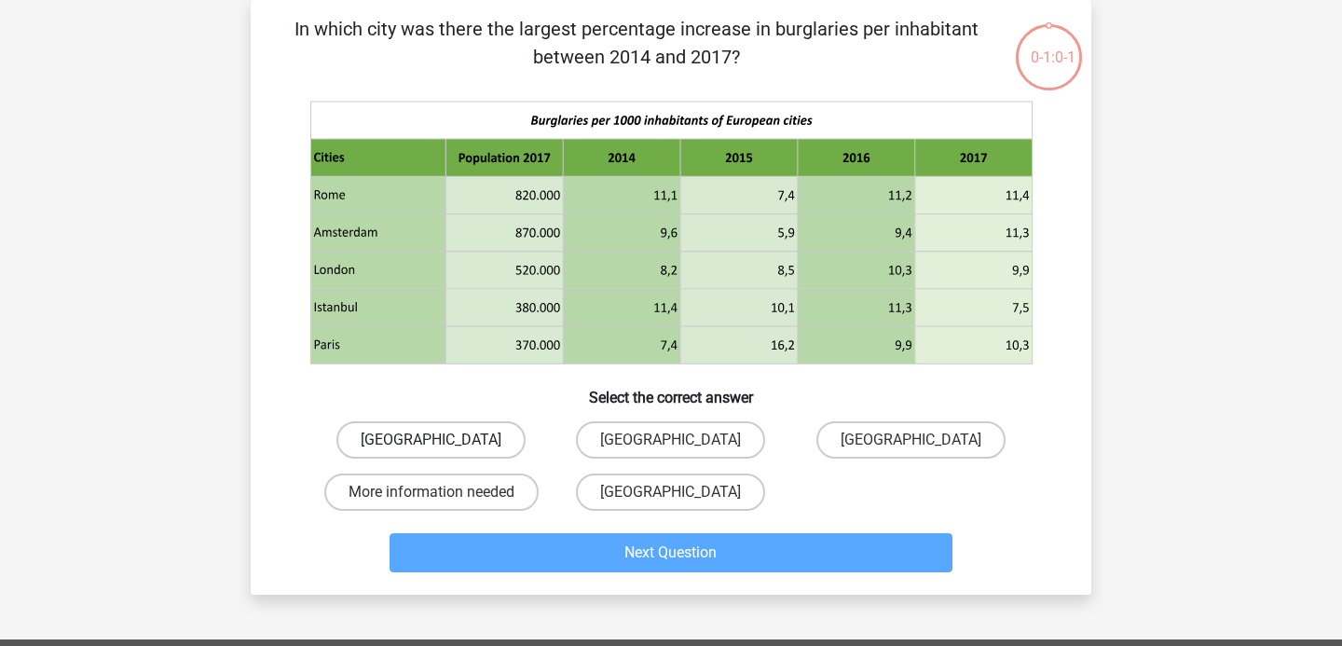
click at [469, 434] on label "[GEOGRAPHIC_DATA]" at bounding box center [430, 439] width 189 height 37
click at [444, 440] on input "[GEOGRAPHIC_DATA]" at bounding box center [437, 446] width 12 height 12
radio input "true"
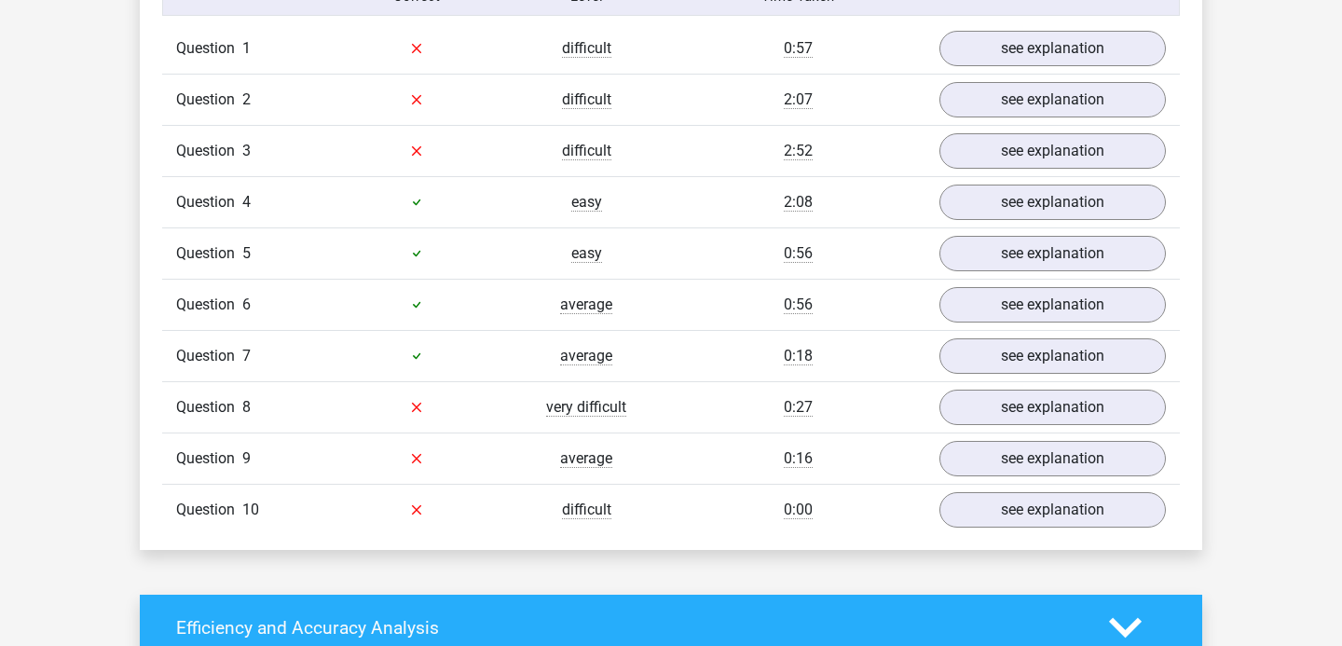
scroll to position [1570, 0]
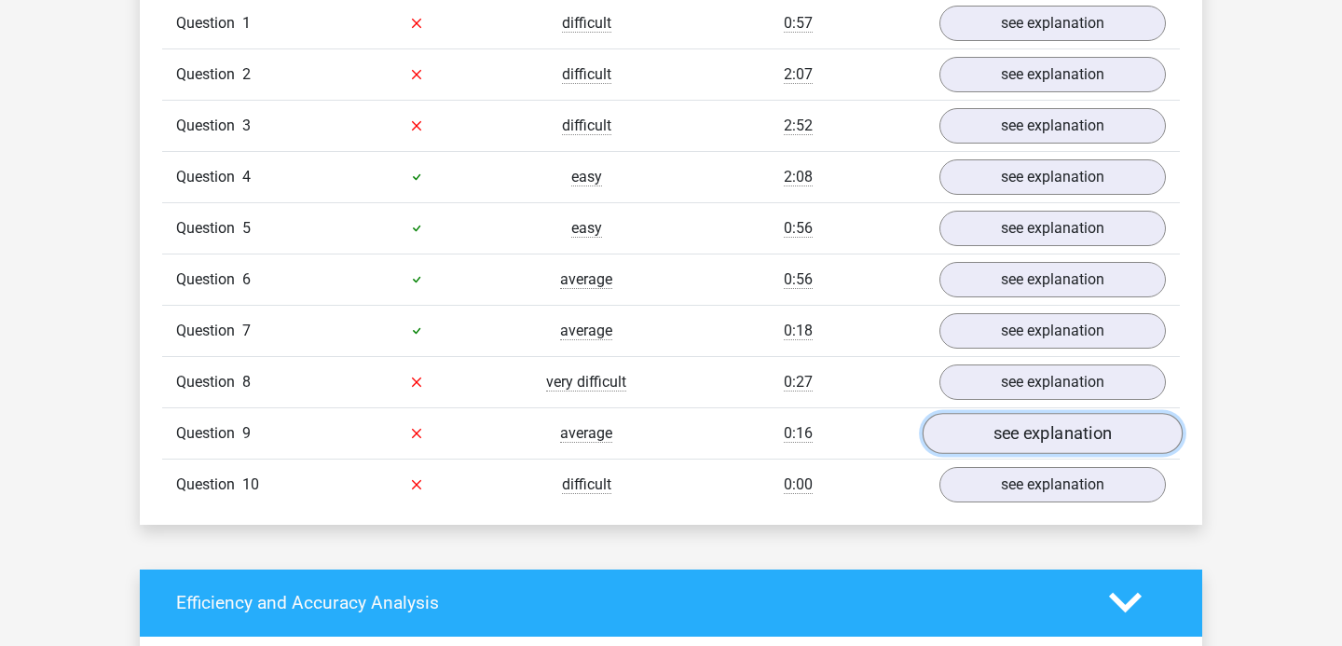
click at [987, 425] on link "see explanation" at bounding box center [1053, 433] width 260 height 41
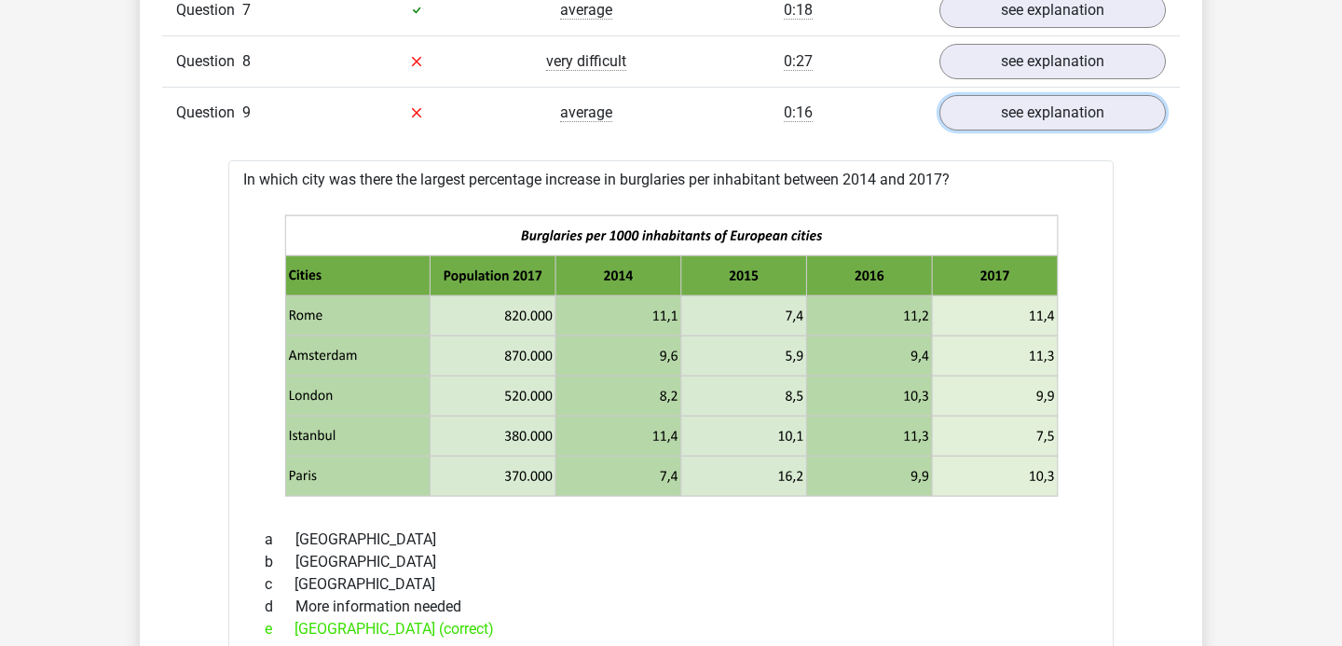
scroll to position [1857, 0]
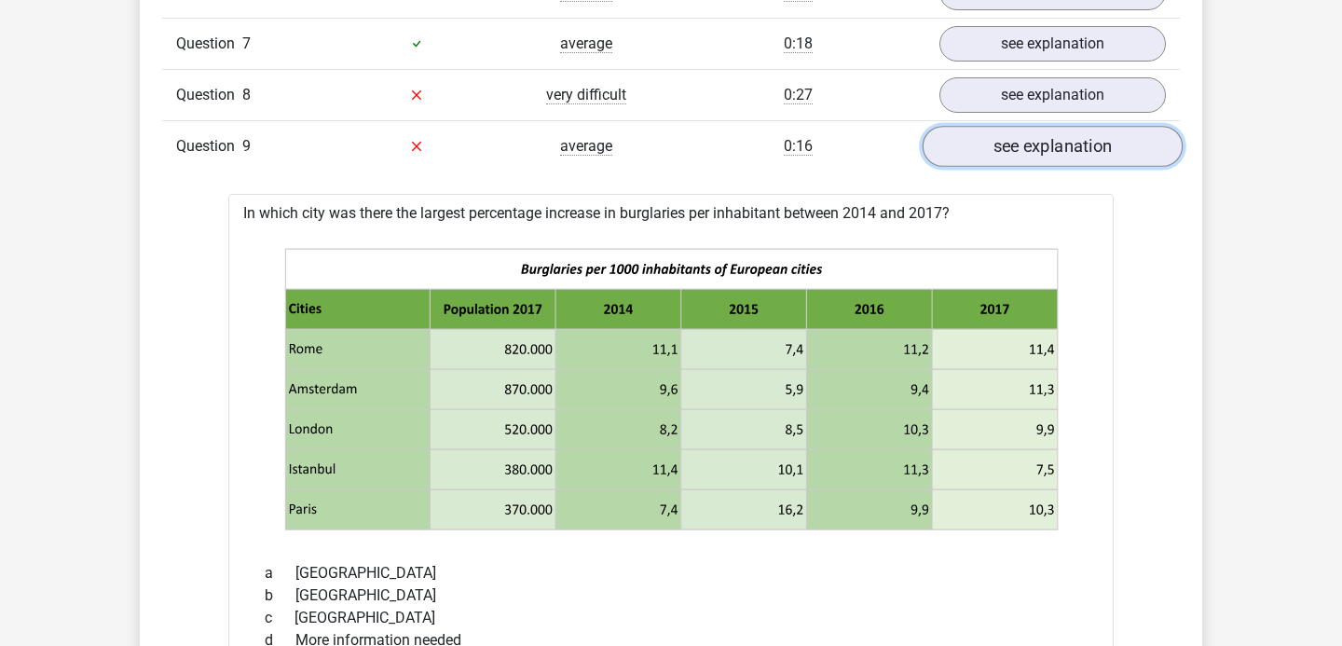
click at [1049, 145] on link "see explanation" at bounding box center [1053, 146] width 260 height 41
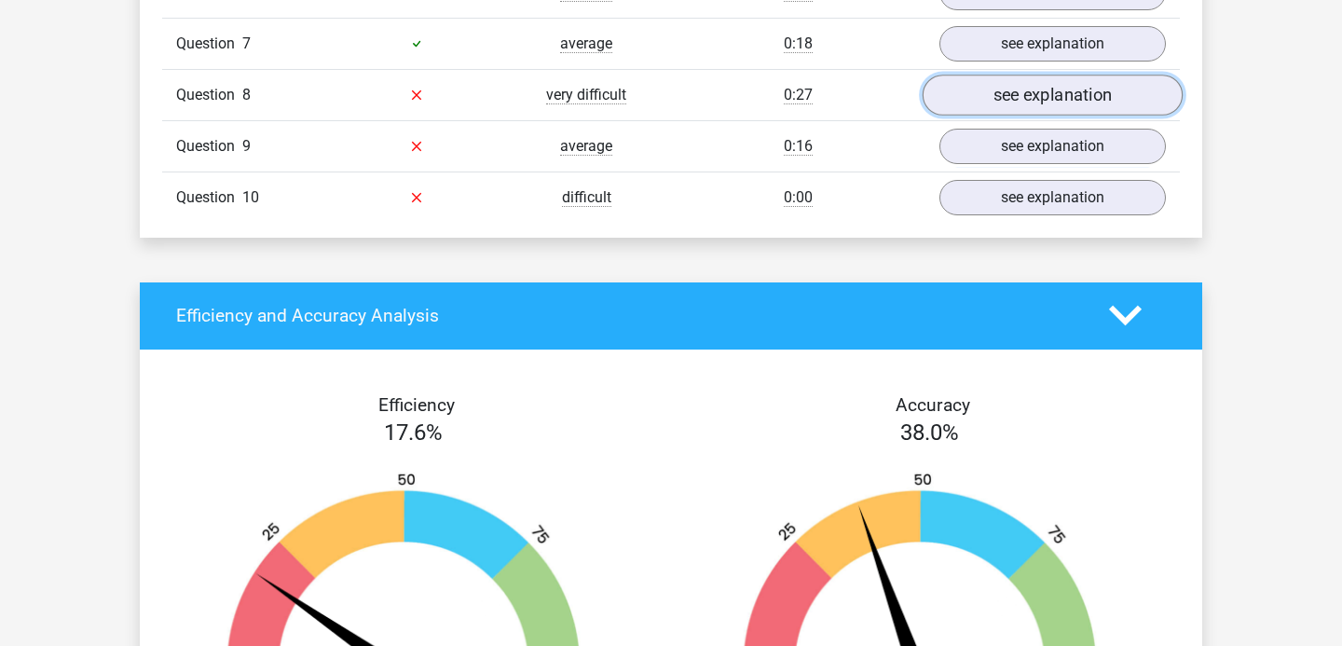
click at [1032, 104] on link "see explanation" at bounding box center [1053, 95] width 260 height 41
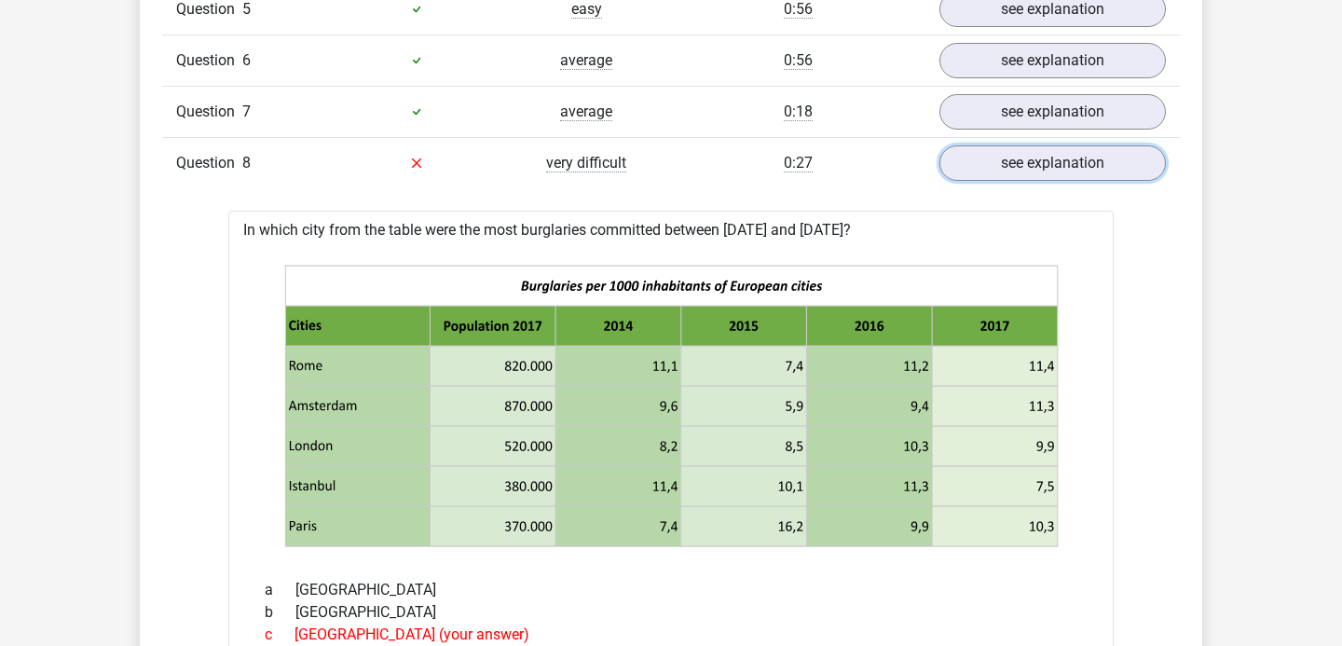
scroll to position [1765, 0]
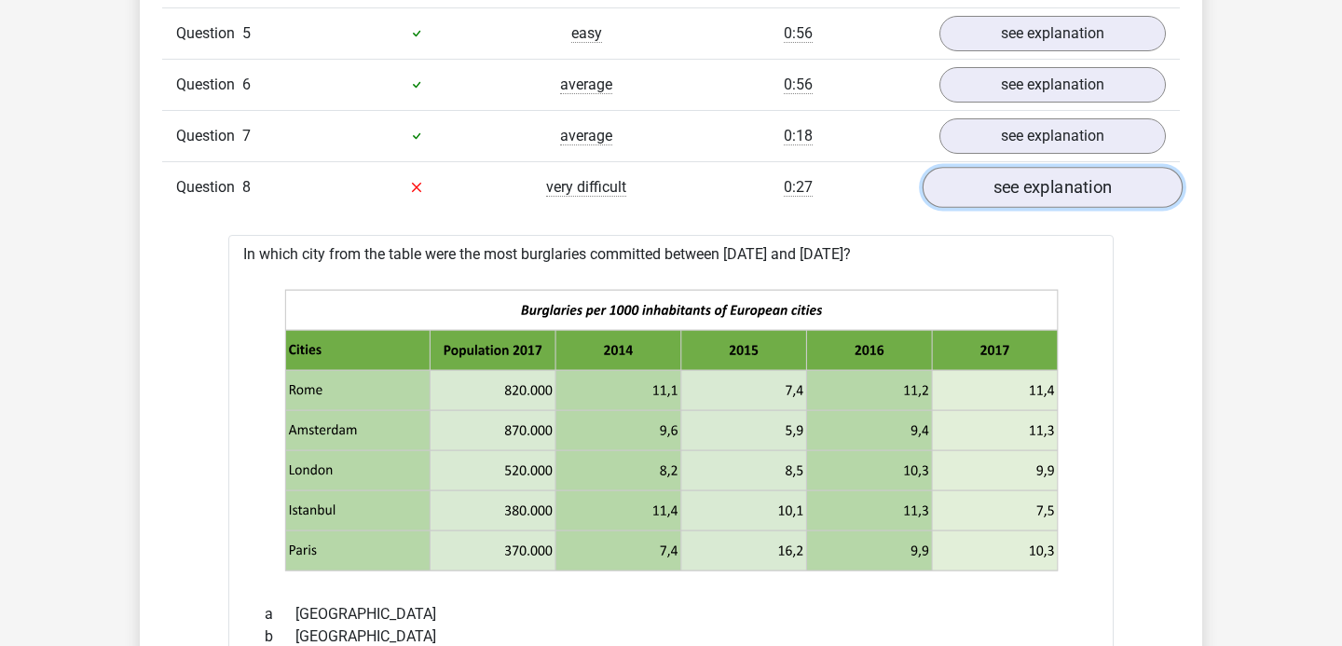
click at [1035, 171] on link "see explanation" at bounding box center [1053, 187] width 260 height 41
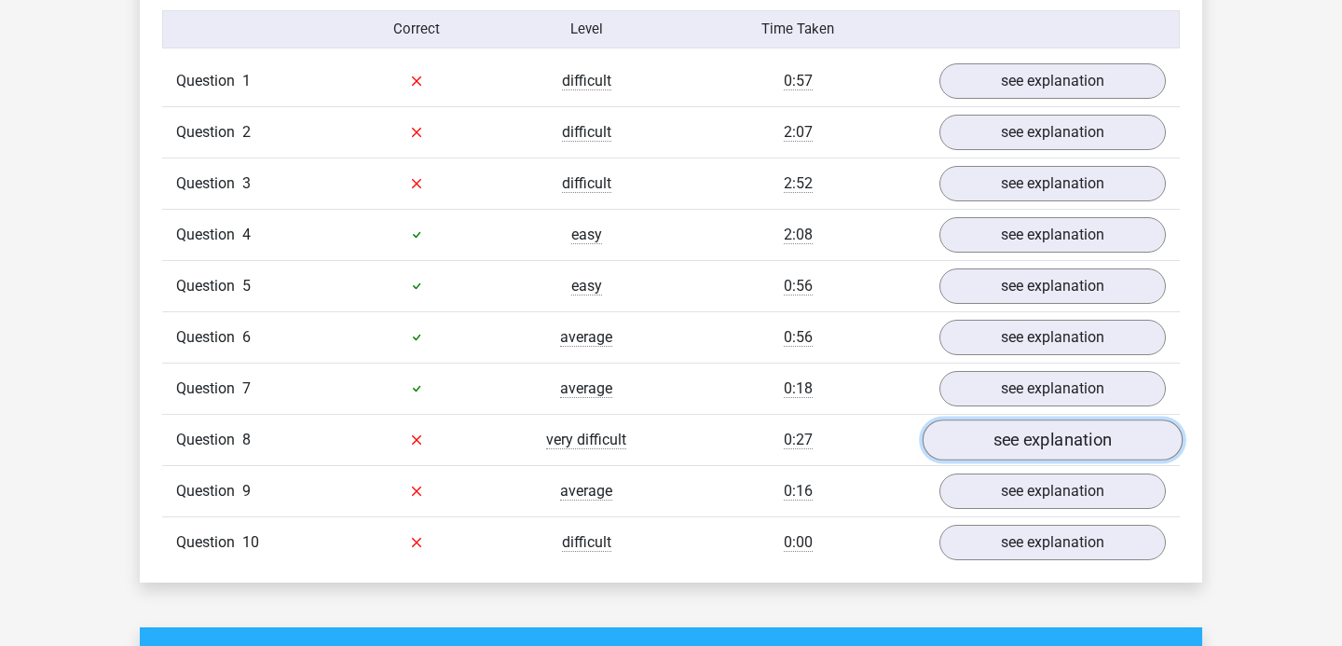
scroll to position [1506, 0]
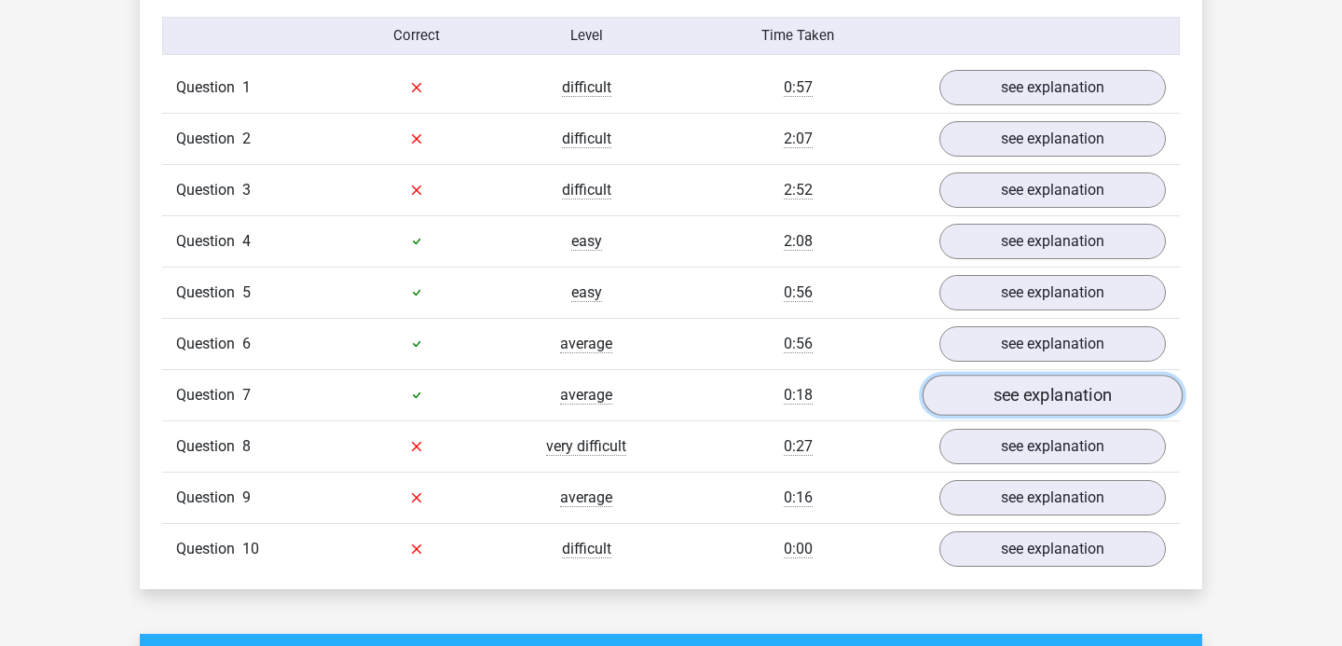
click at [983, 390] on link "see explanation" at bounding box center [1053, 395] width 260 height 41
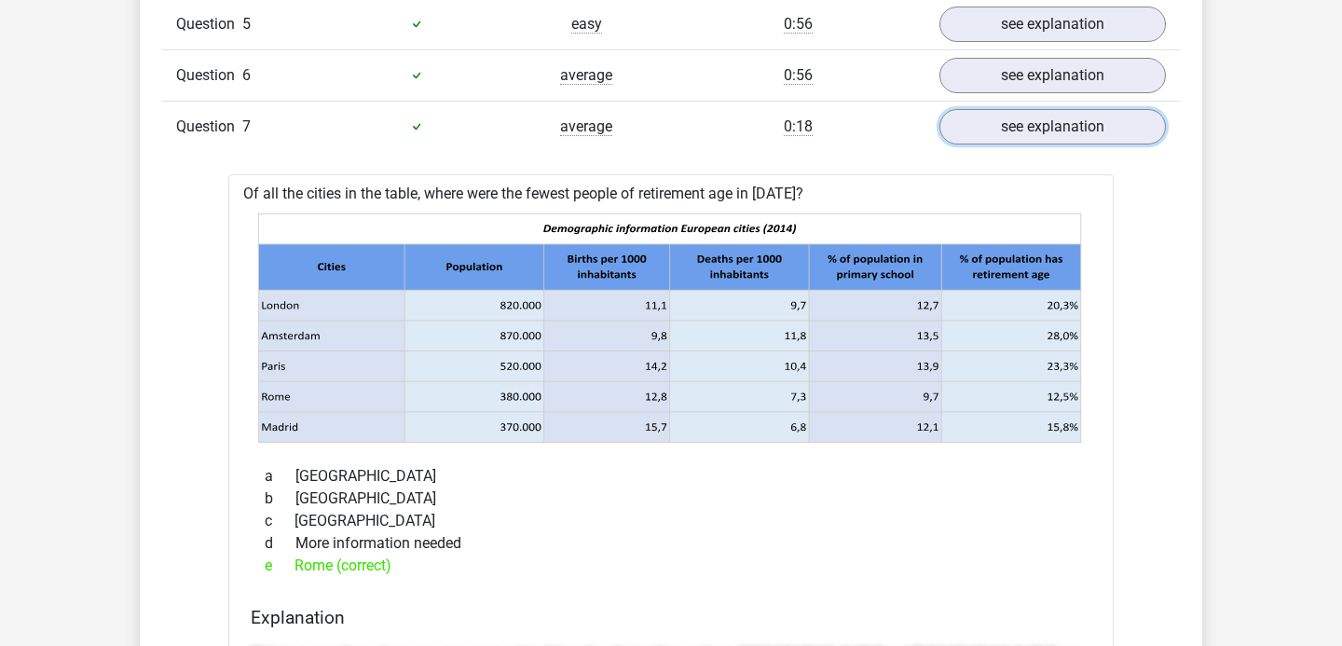
scroll to position [1732, 0]
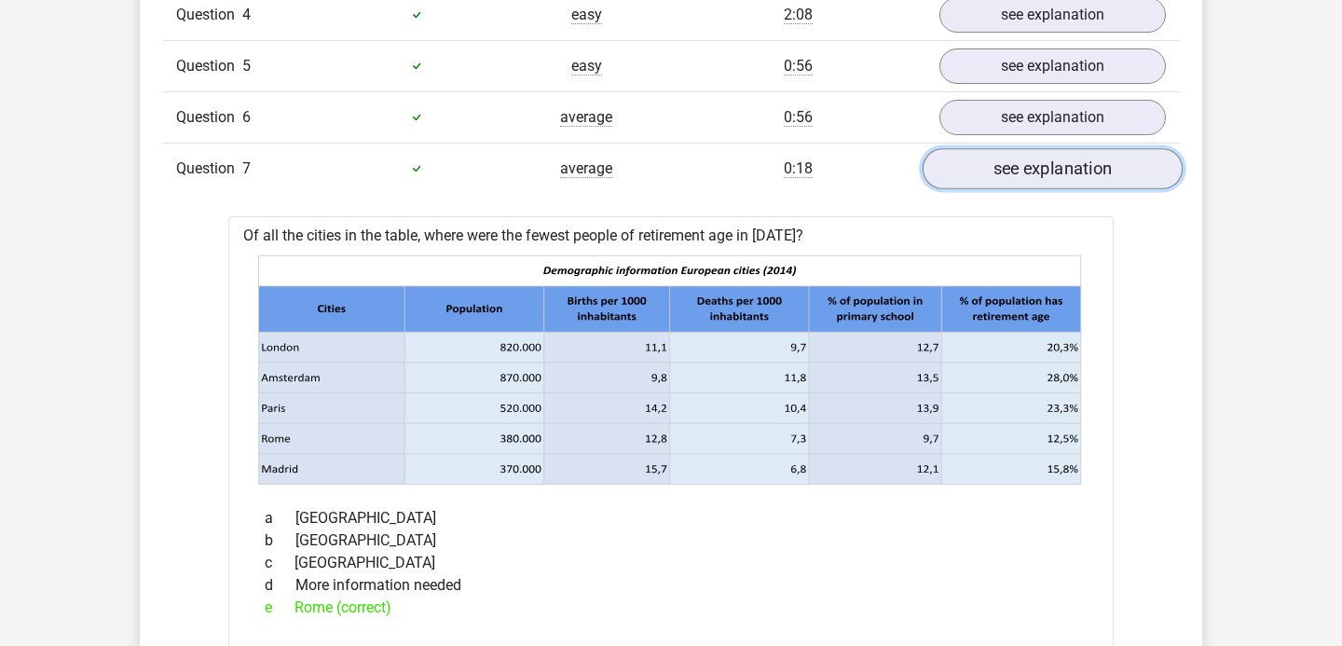
click at [1082, 176] on link "see explanation" at bounding box center [1053, 168] width 260 height 41
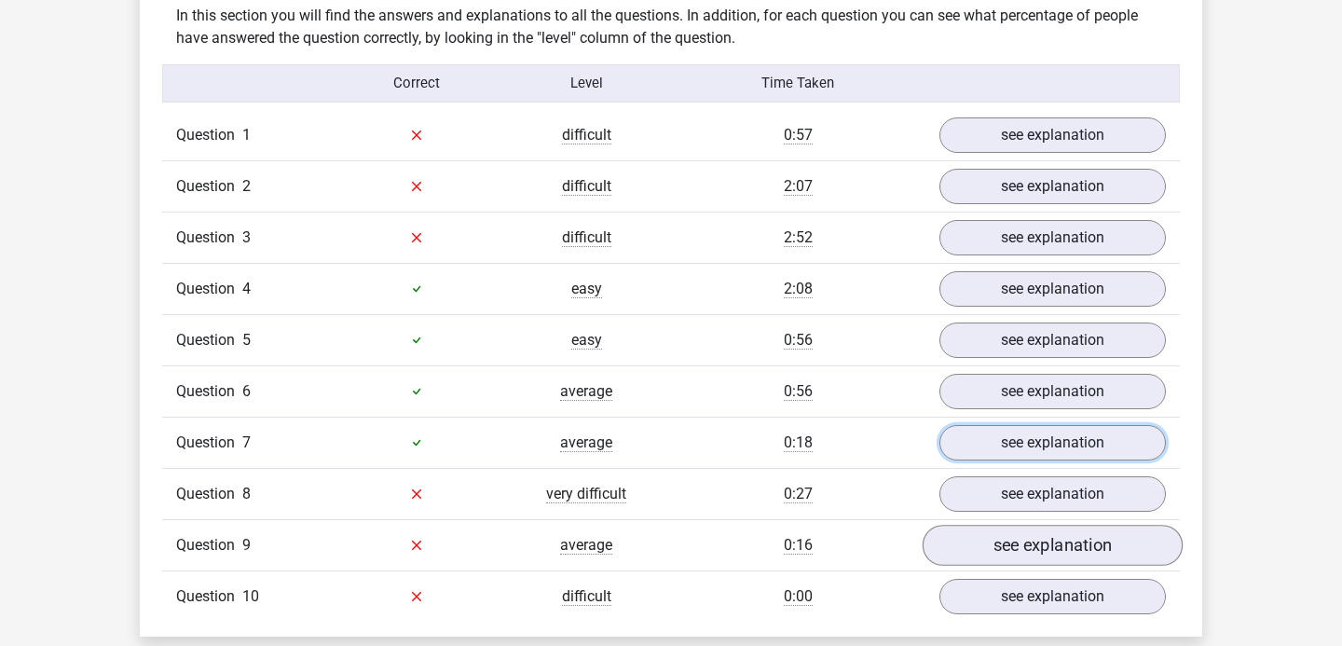
scroll to position [1638, 0]
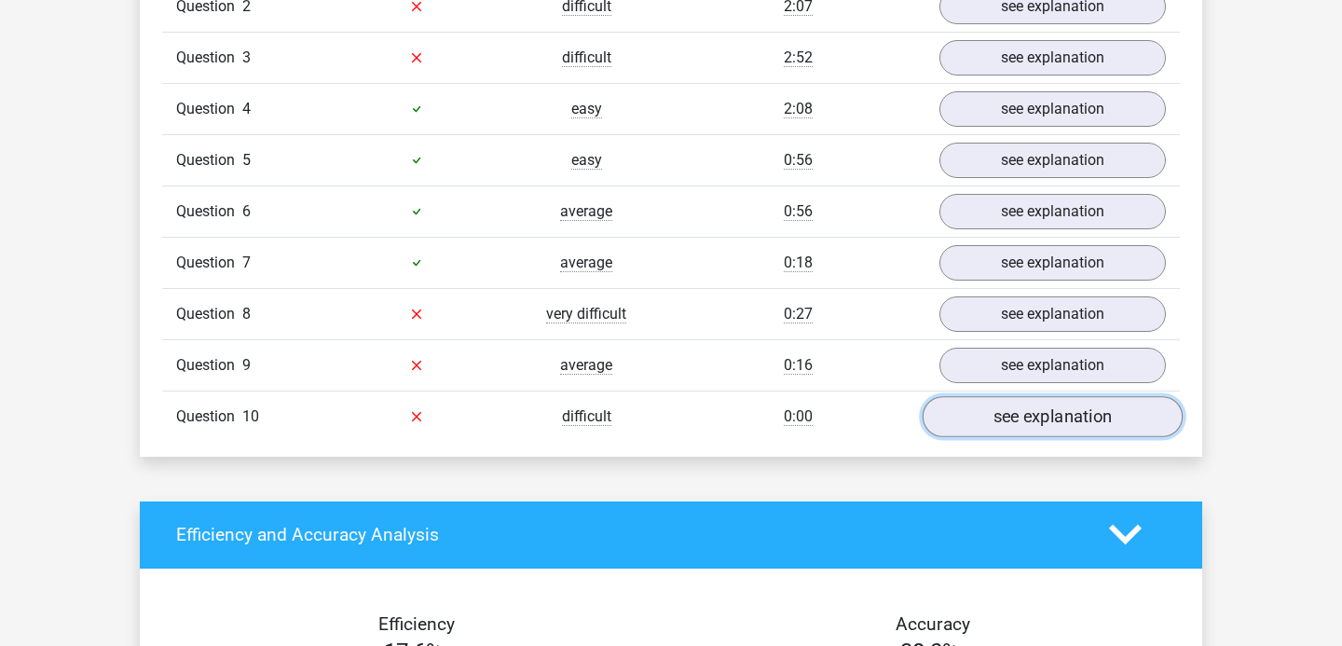
click at [1008, 409] on link "see explanation" at bounding box center [1053, 416] width 260 height 41
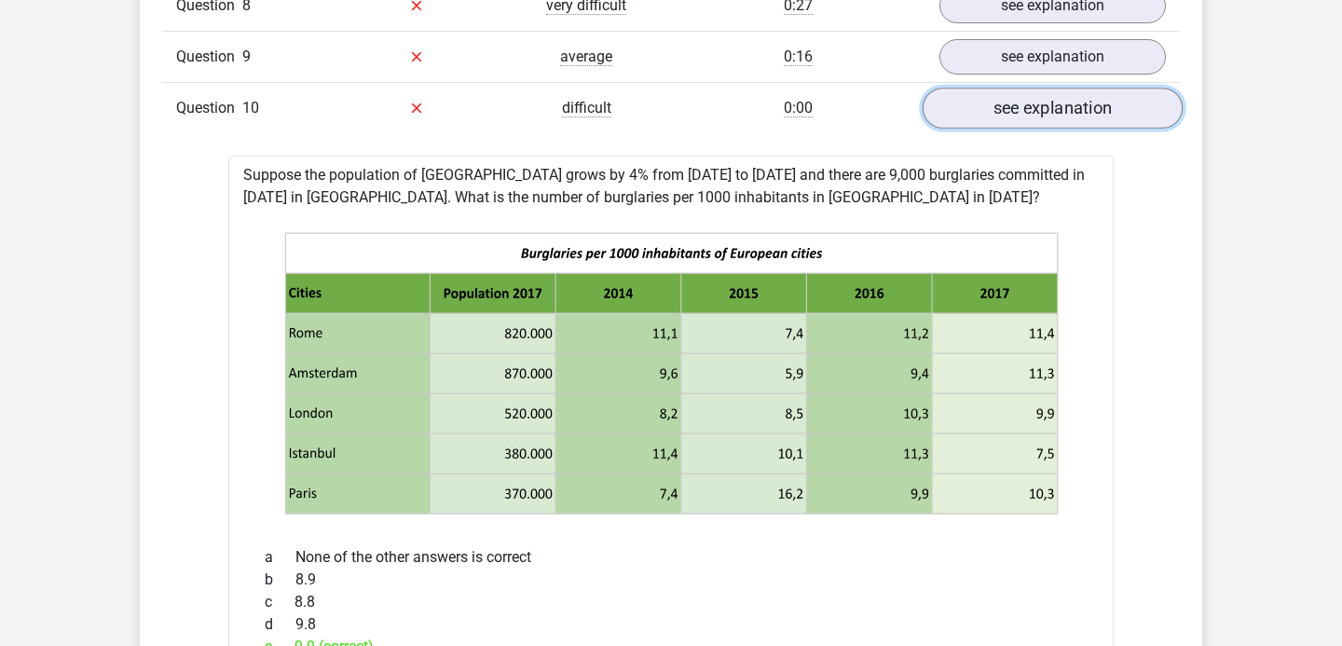
scroll to position [1929, 0]
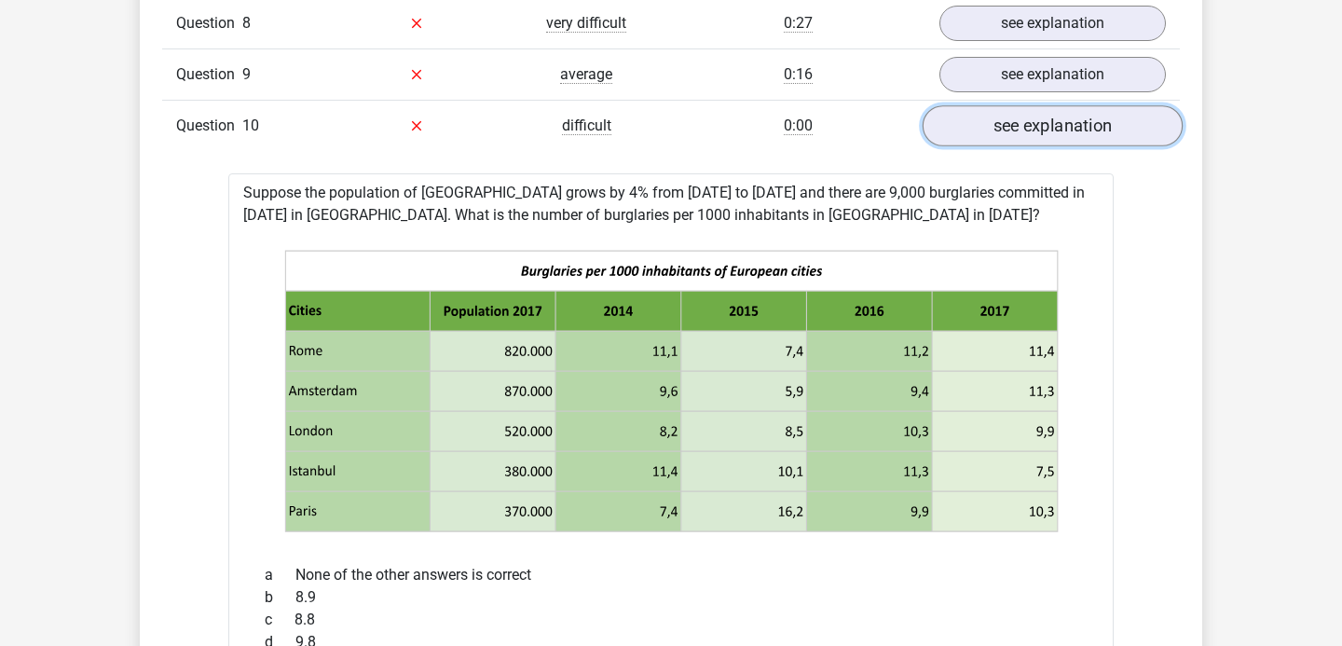
click at [1046, 137] on link "see explanation" at bounding box center [1053, 125] width 260 height 41
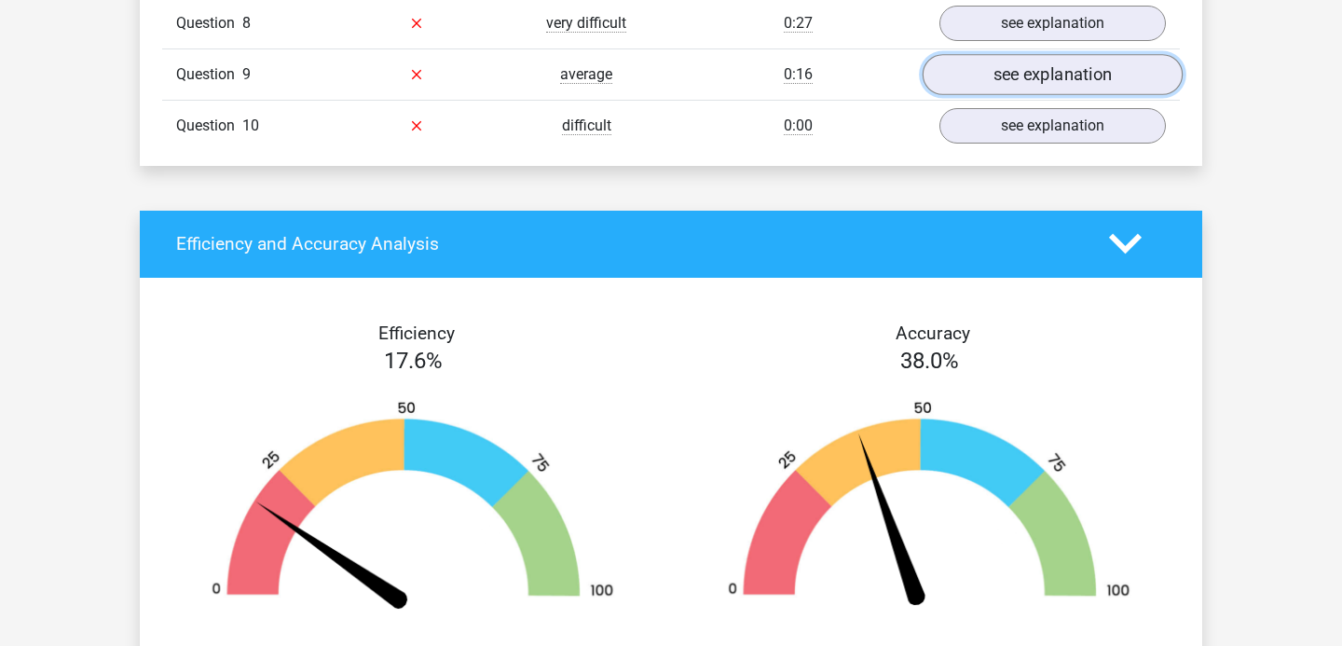
click at [1037, 87] on link "see explanation" at bounding box center [1053, 74] width 260 height 41
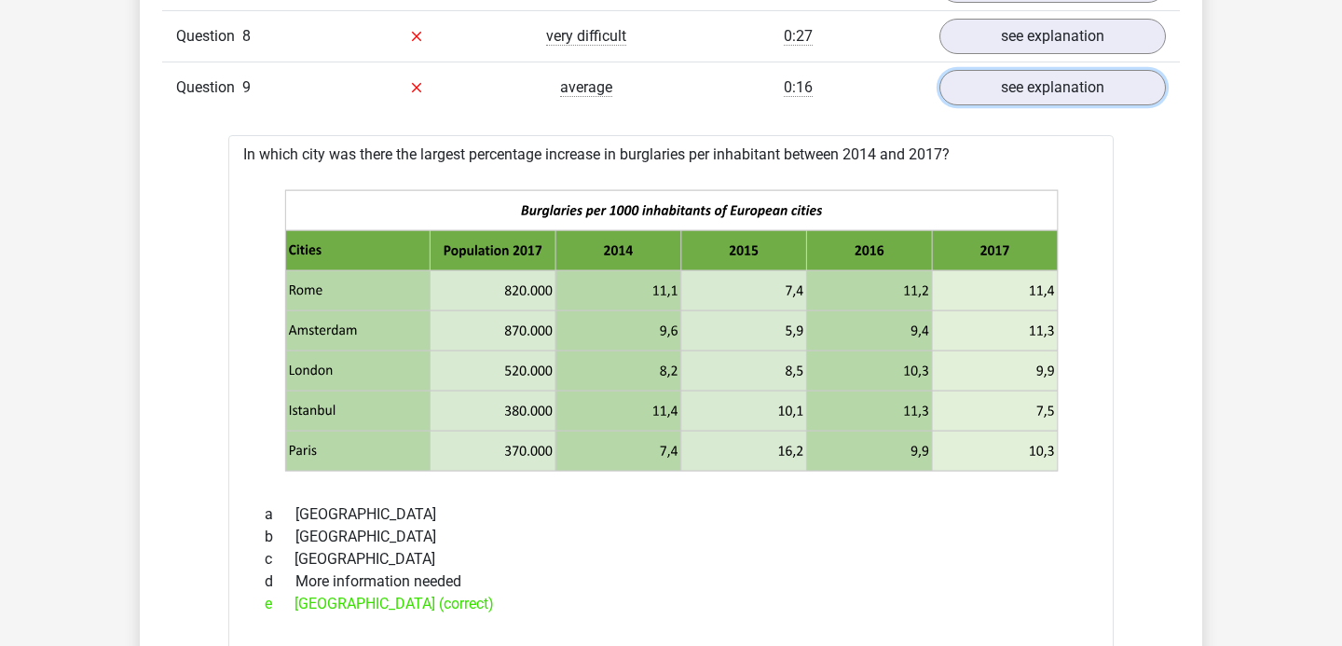
scroll to position [1795, 0]
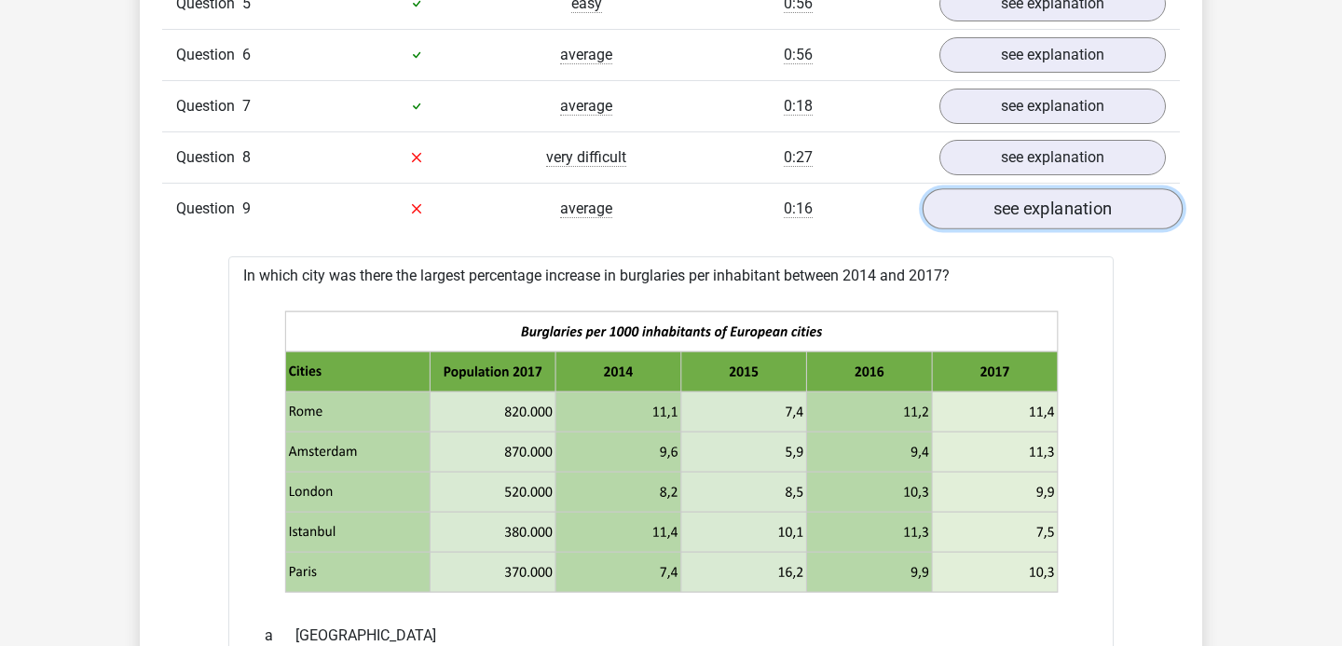
click at [1014, 212] on link "see explanation" at bounding box center [1053, 208] width 260 height 41
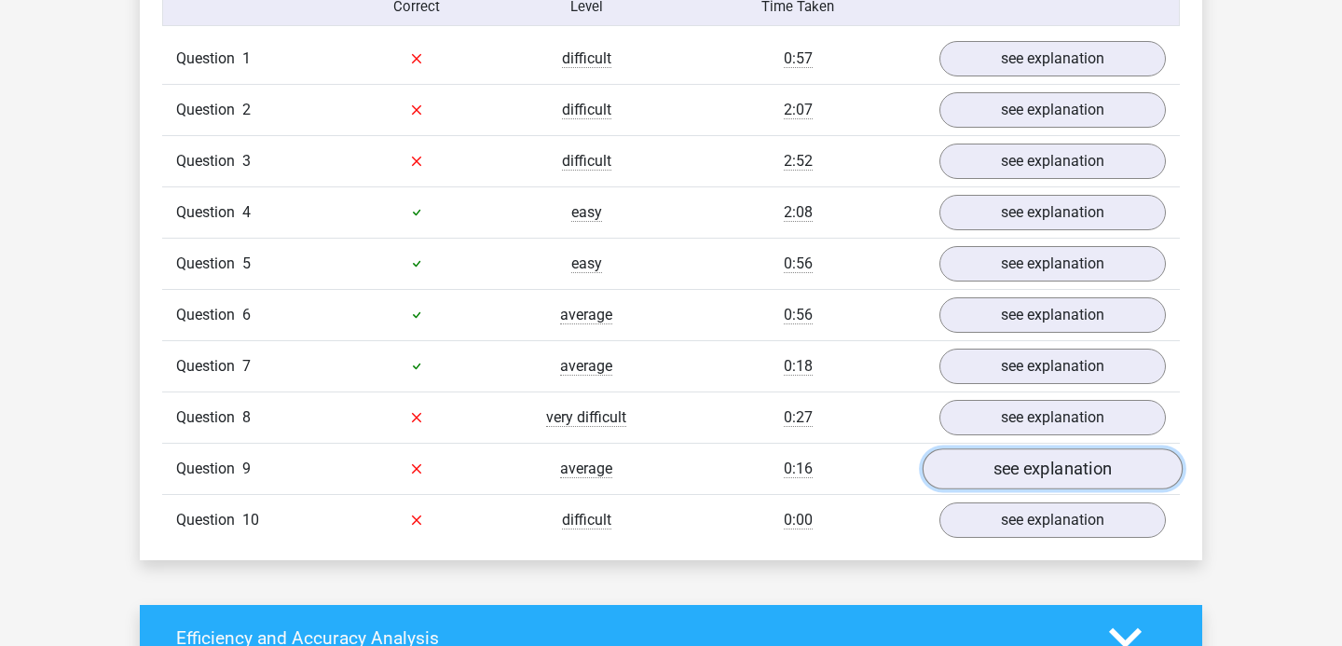
scroll to position [1511, 0]
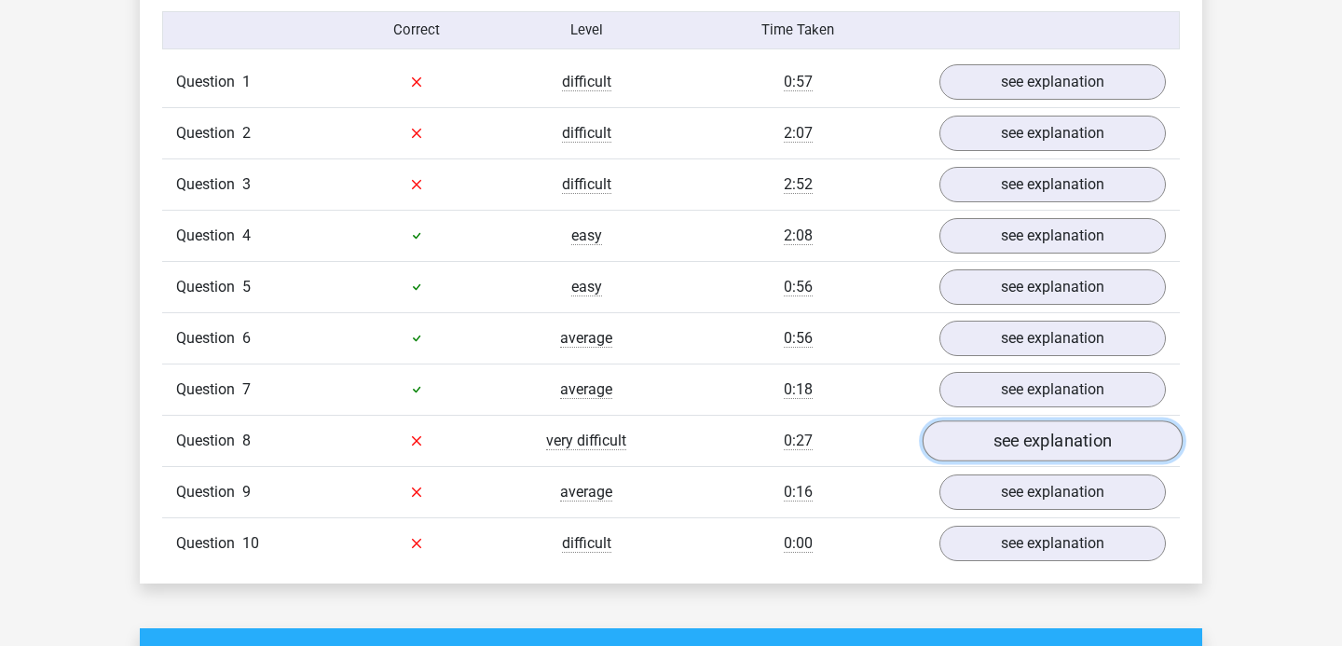
click at [997, 442] on link "see explanation" at bounding box center [1053, 440] width 260 height 41
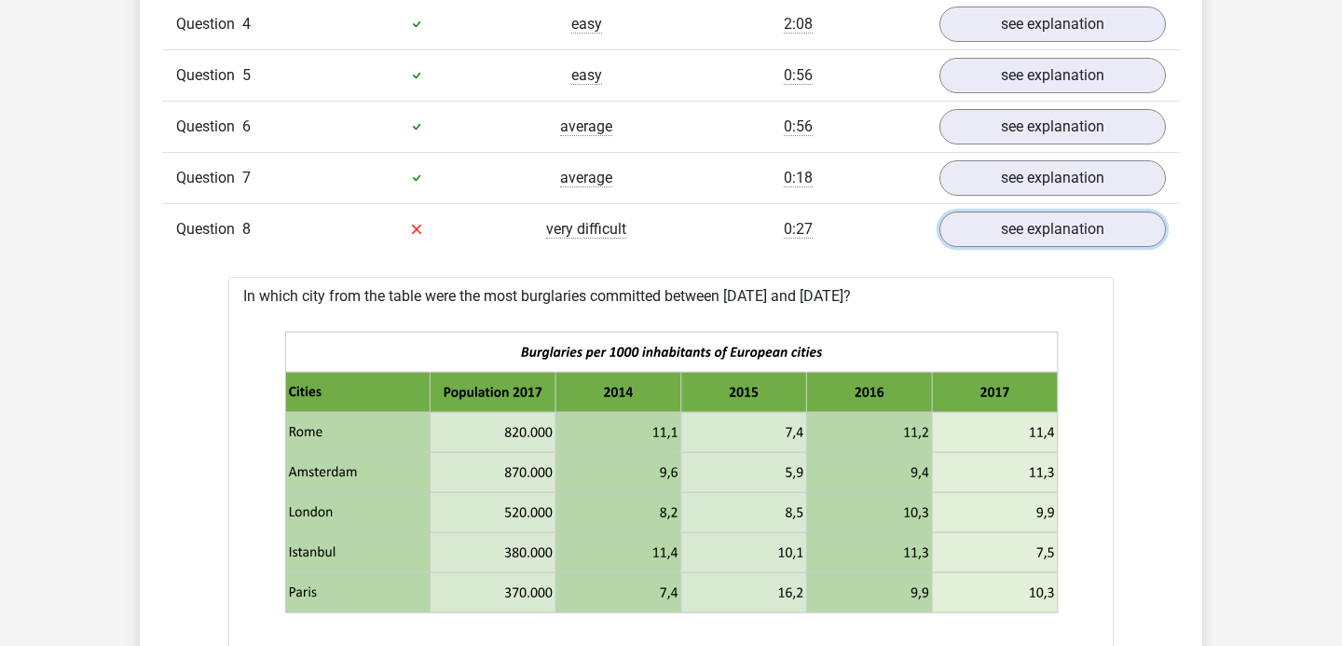
scroll to position [1714, 0]
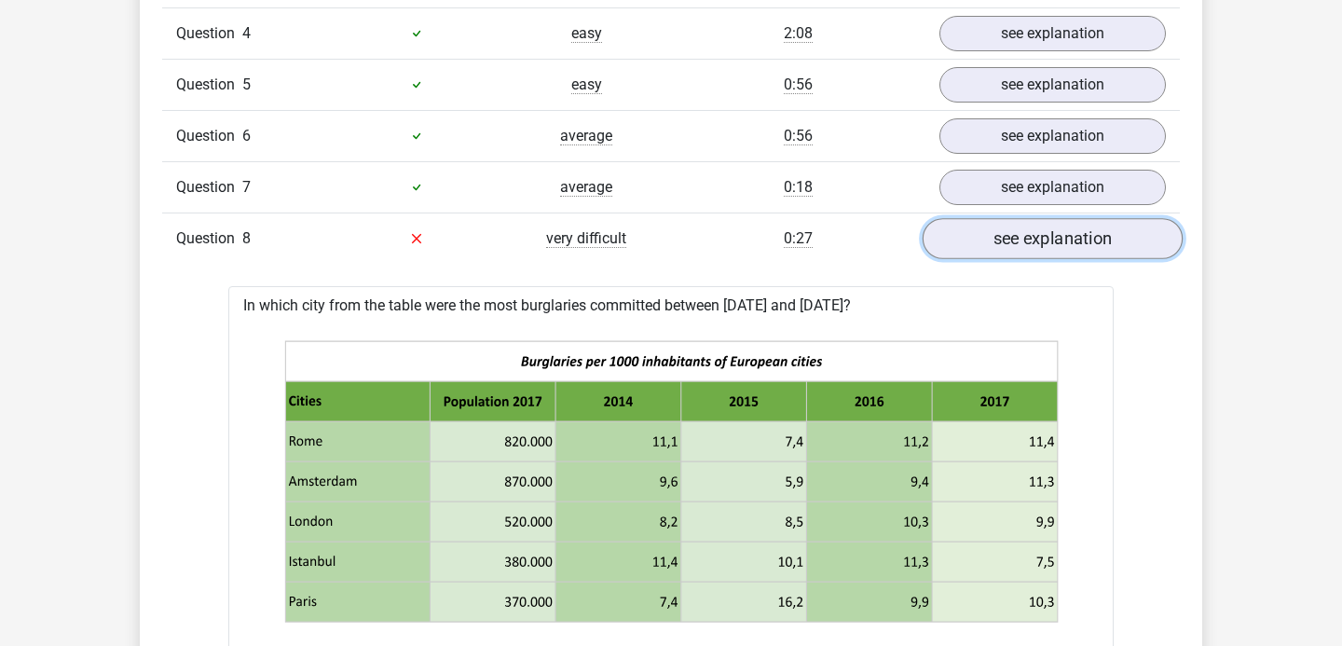
click at [1024, 251] on link "see explanation" at bounding box center [1053, 238] width 260 height 41
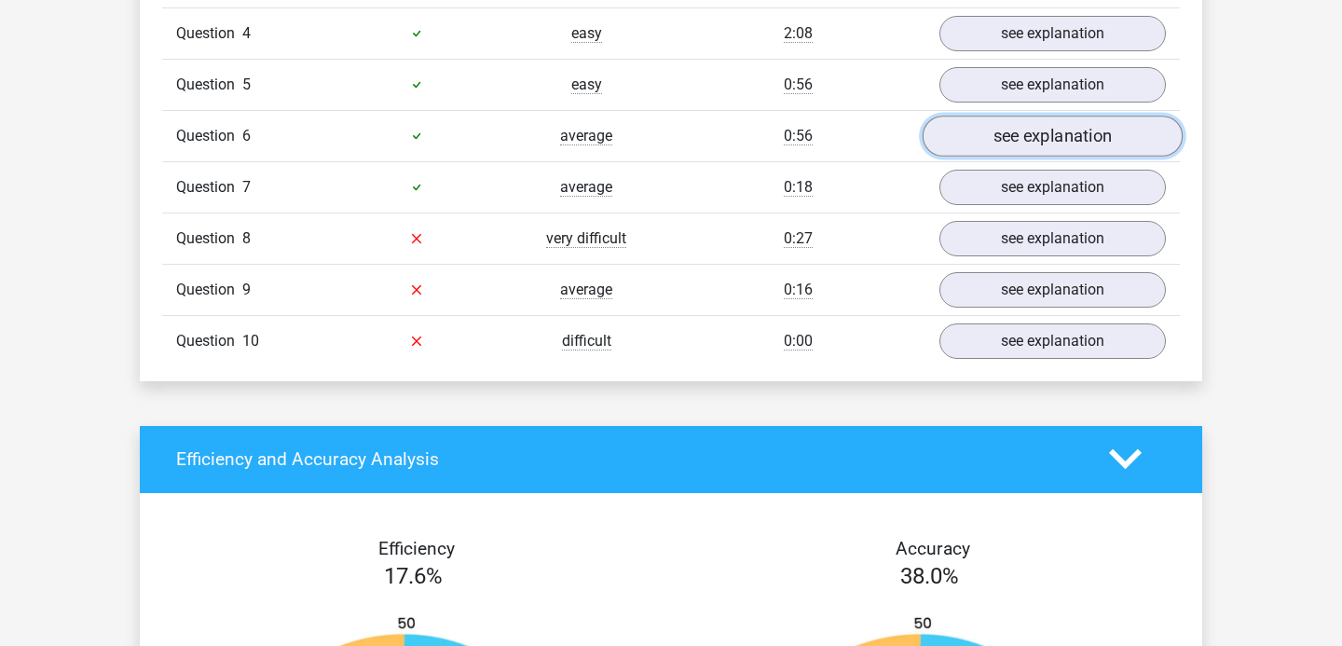
click at [1022, 136] on link "see explanation" at bounding box center [1053, 136] width 260 height 41
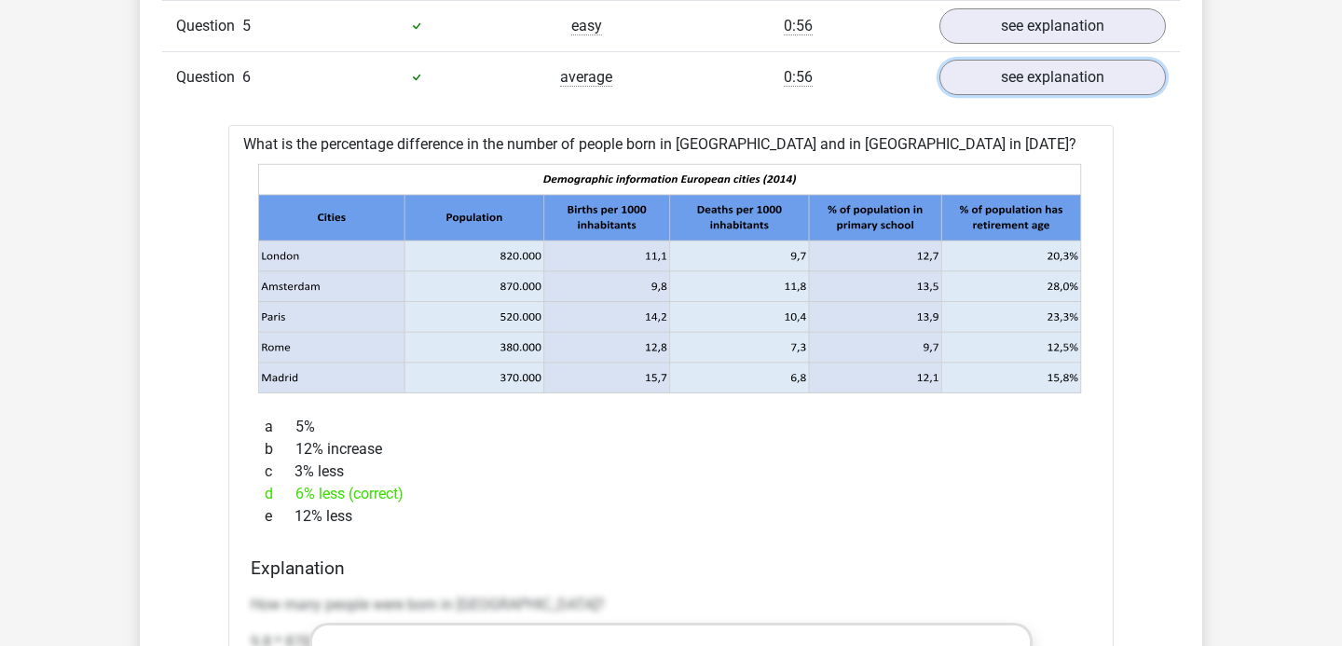
scroll to position [1775, 0]
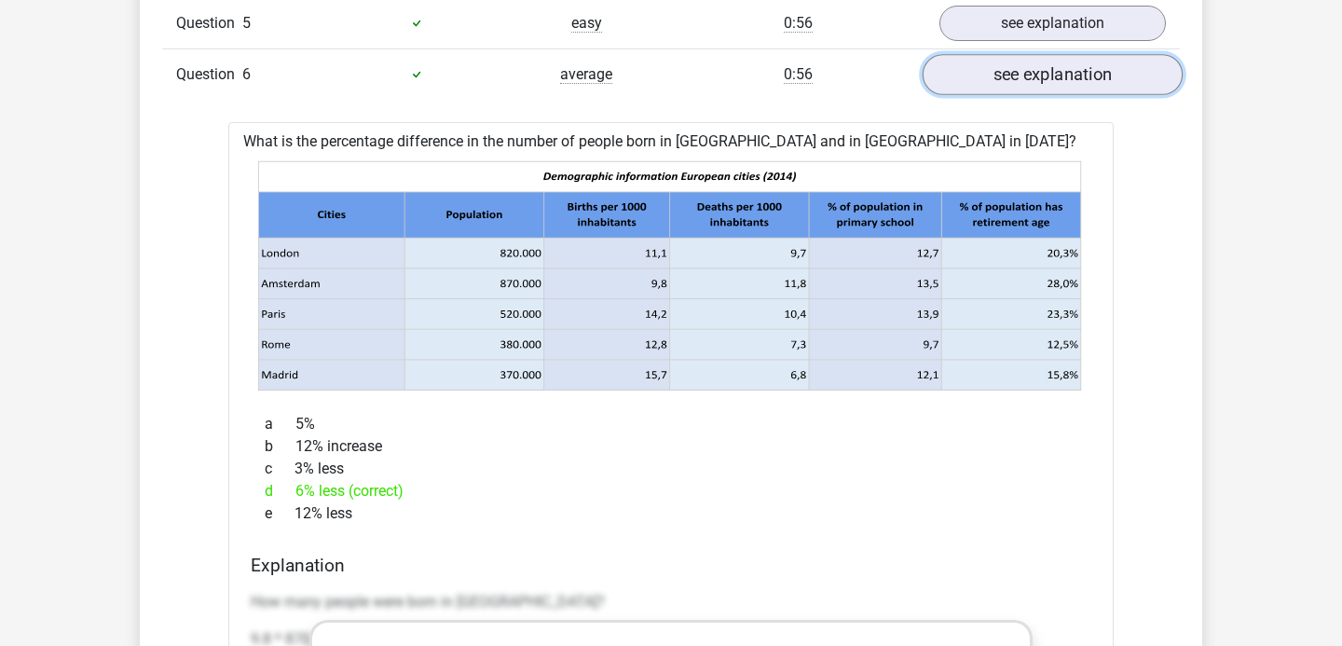
click at [1071, 62] on link "see explanation" at bounding box center [1053, 74] width 260 height 41
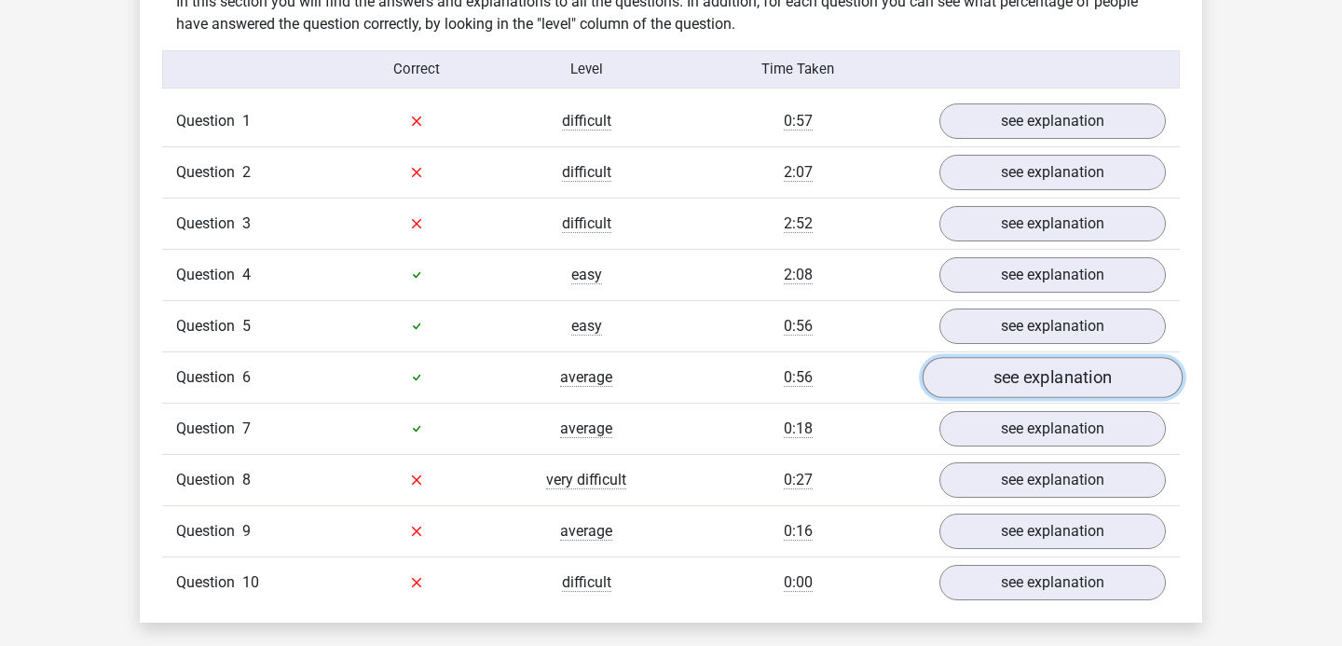
scroll to position [1437, 0]
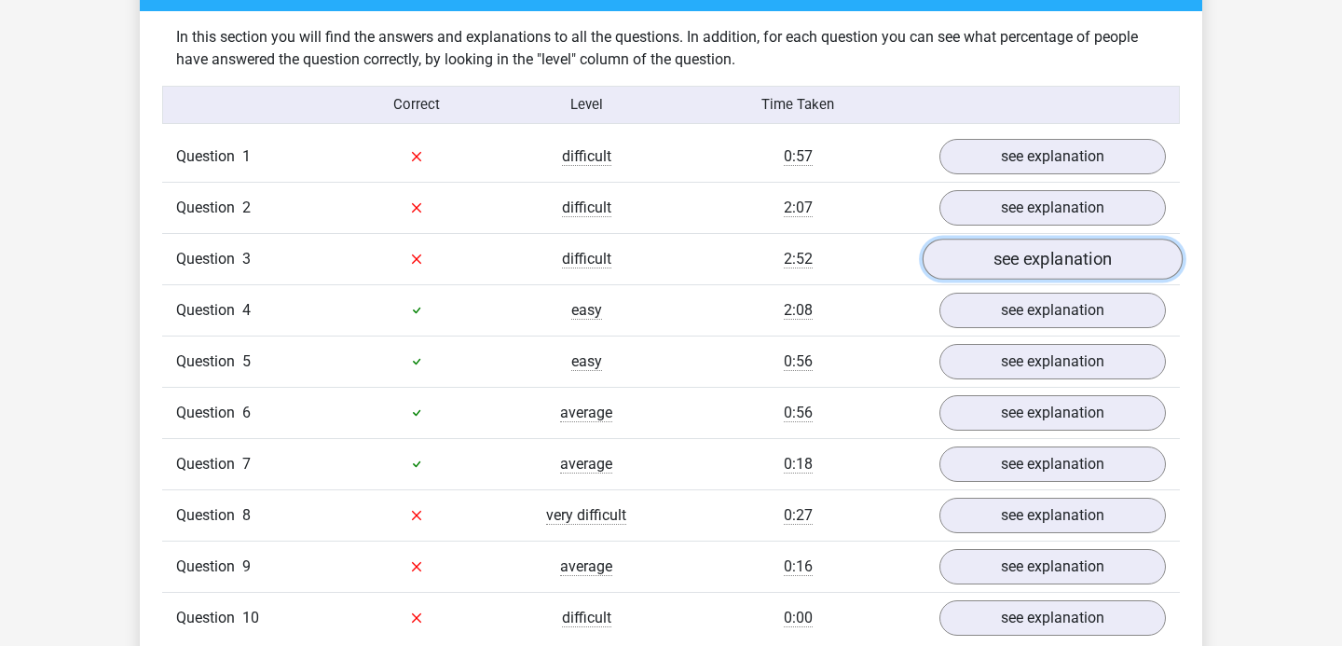
click at [1018, 250] on link "see explanation" at bounding box center [1053, 259] width 260 height 41
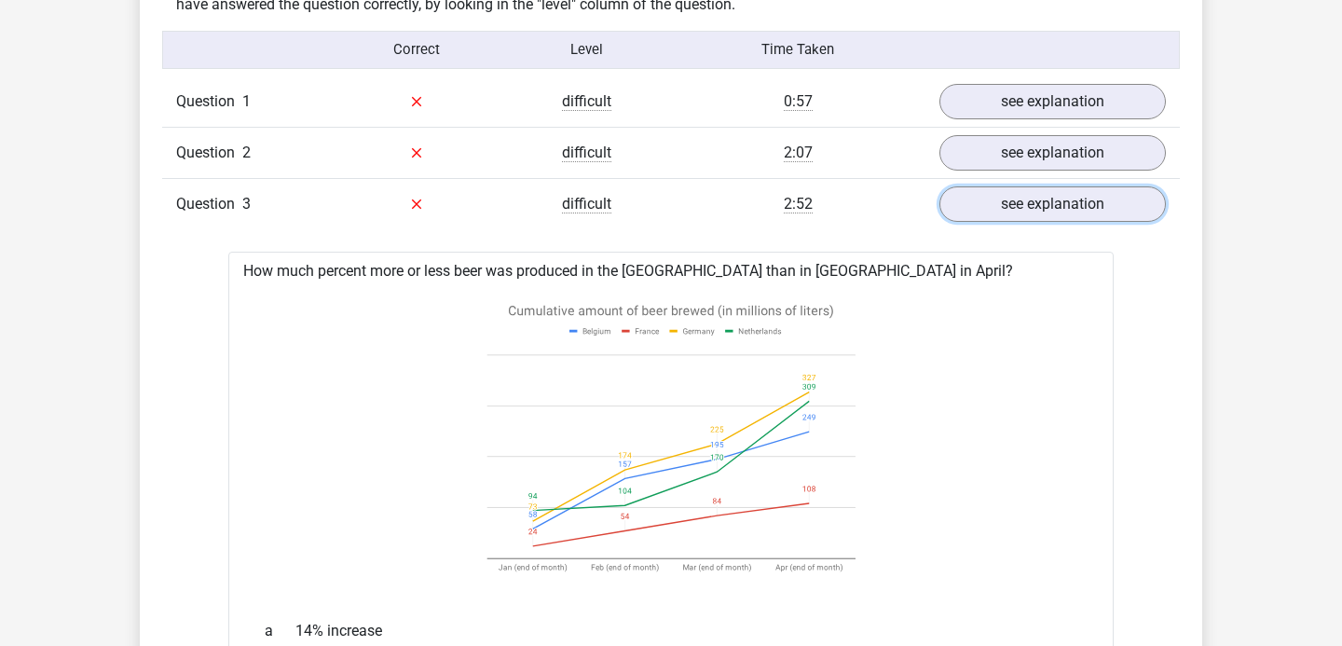
scroll to position [1393, 0]
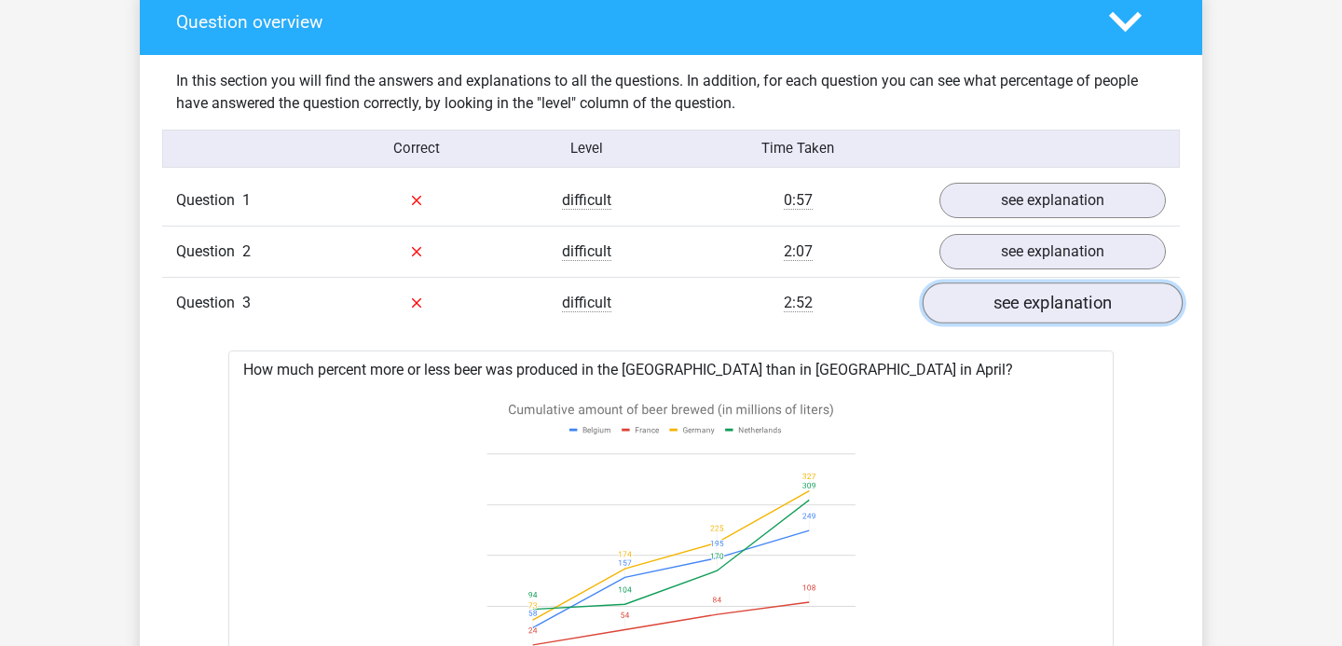
click at [1012, 287] on link "see explanation" at bounding box center [1053, 302] width 260 height 41
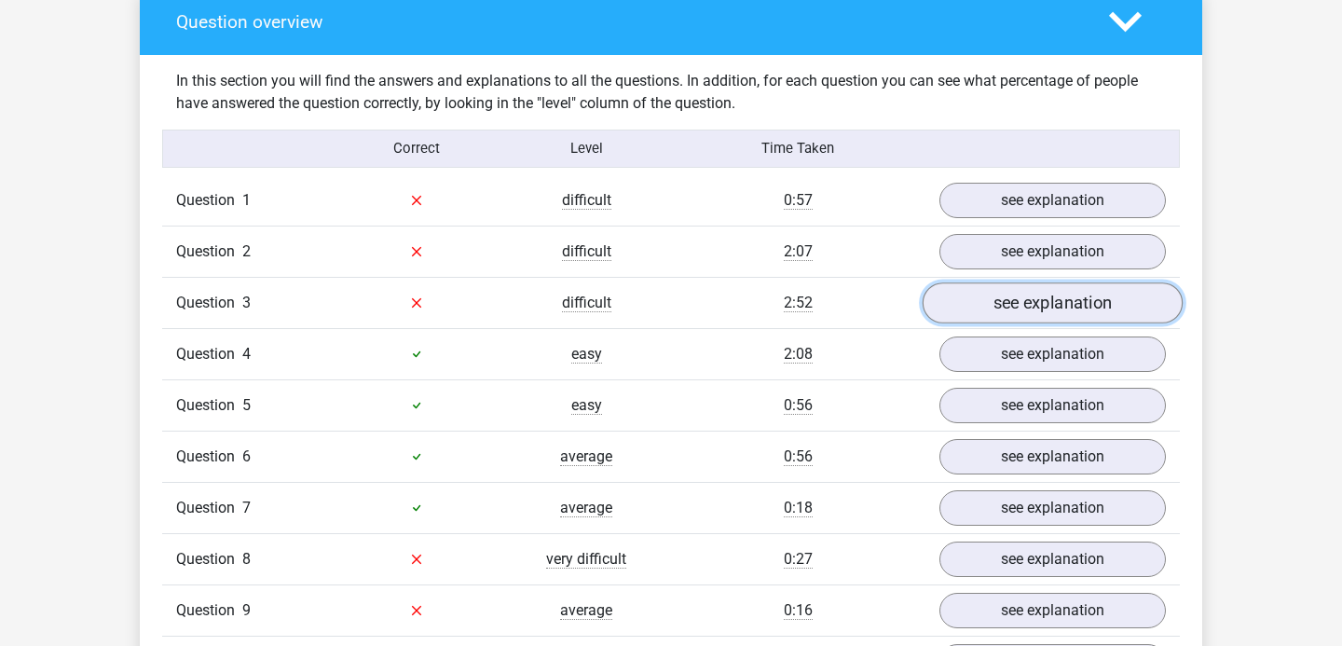
click at [1007, 290] on link "see explanation" at bounding box center [1053, 302] width 260 height 41
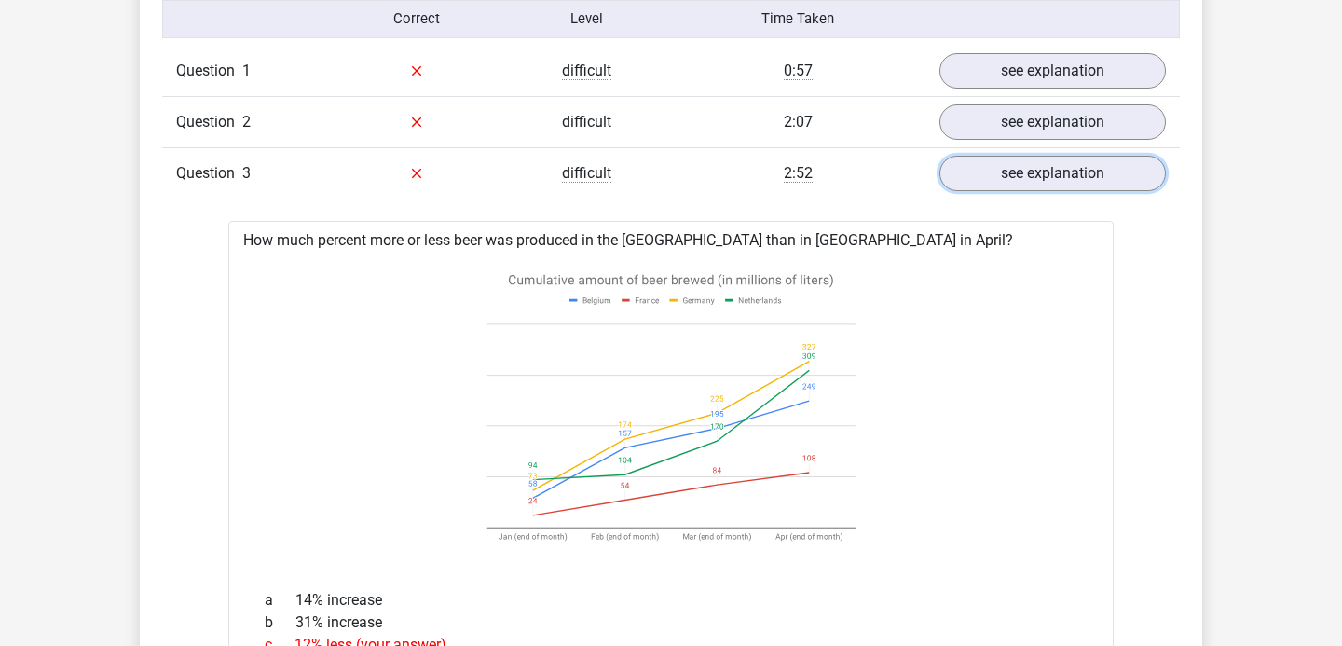
scroll to position [1510, 0]
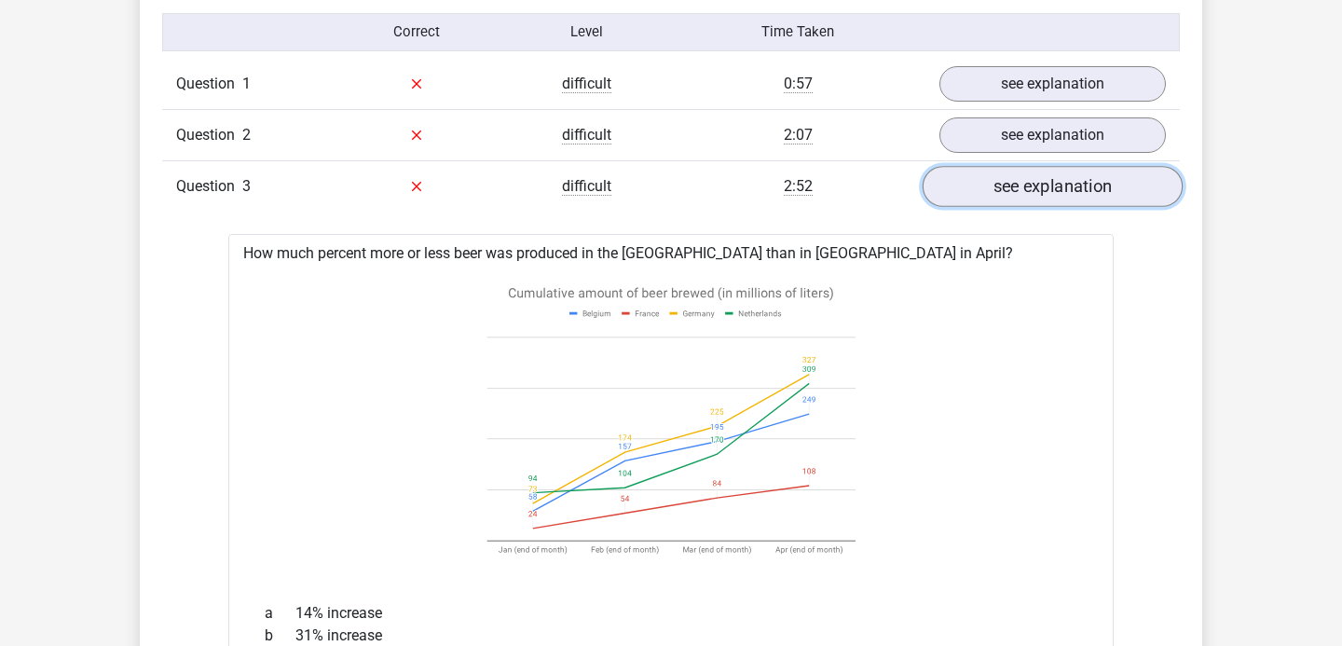
click at [950, 191] on link "see explanation" at bounding box center [1053, 186] width 260 height 41
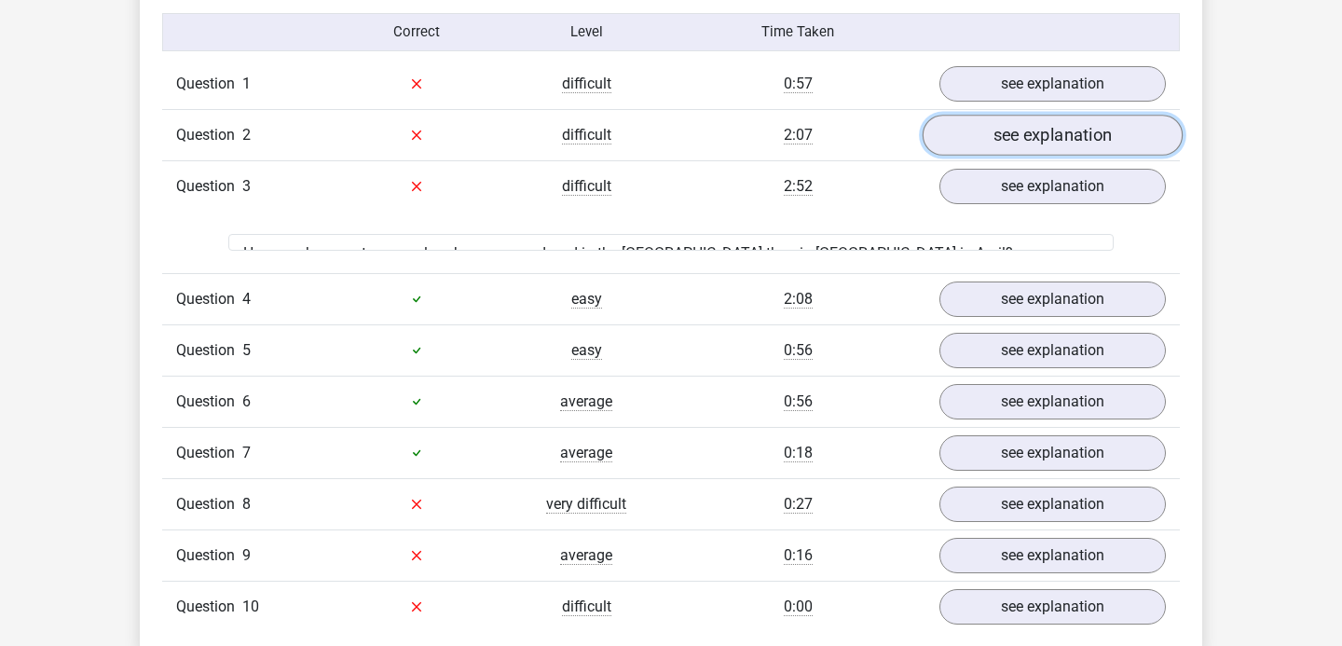
click at [994, 132] on link "see explanation" at bounding box center [1053, 135] width 260 height 41
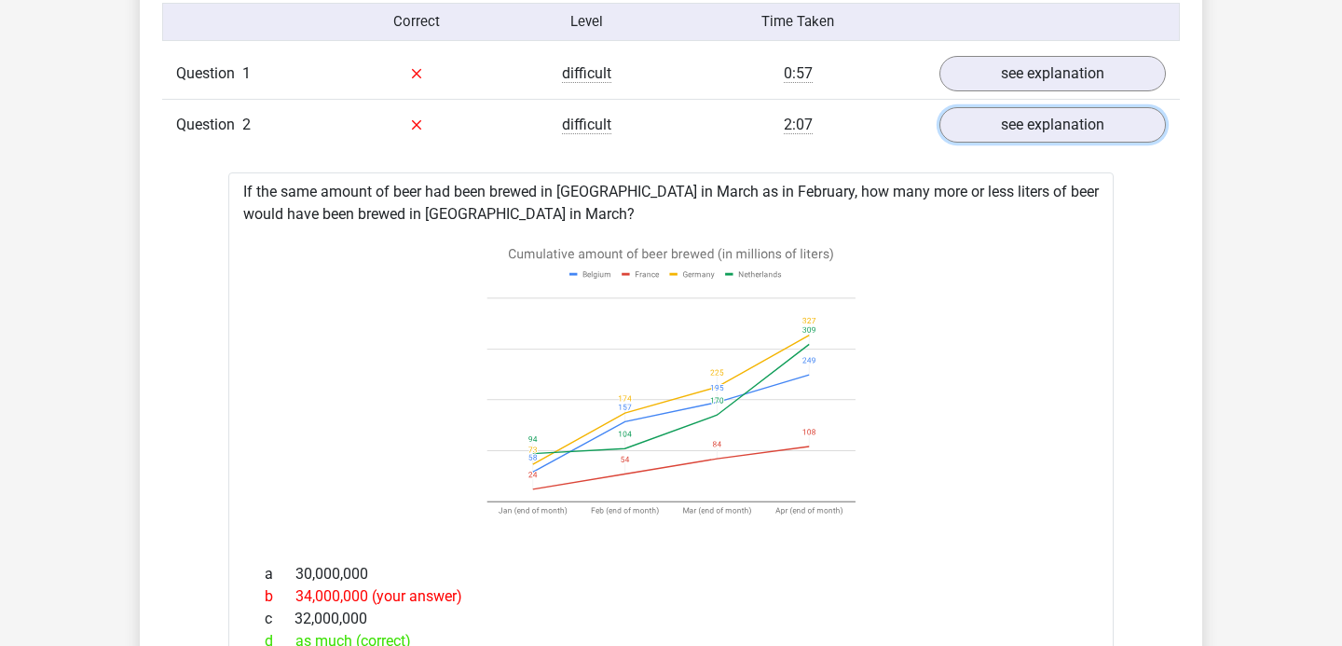
scroll to position [1418, 0]
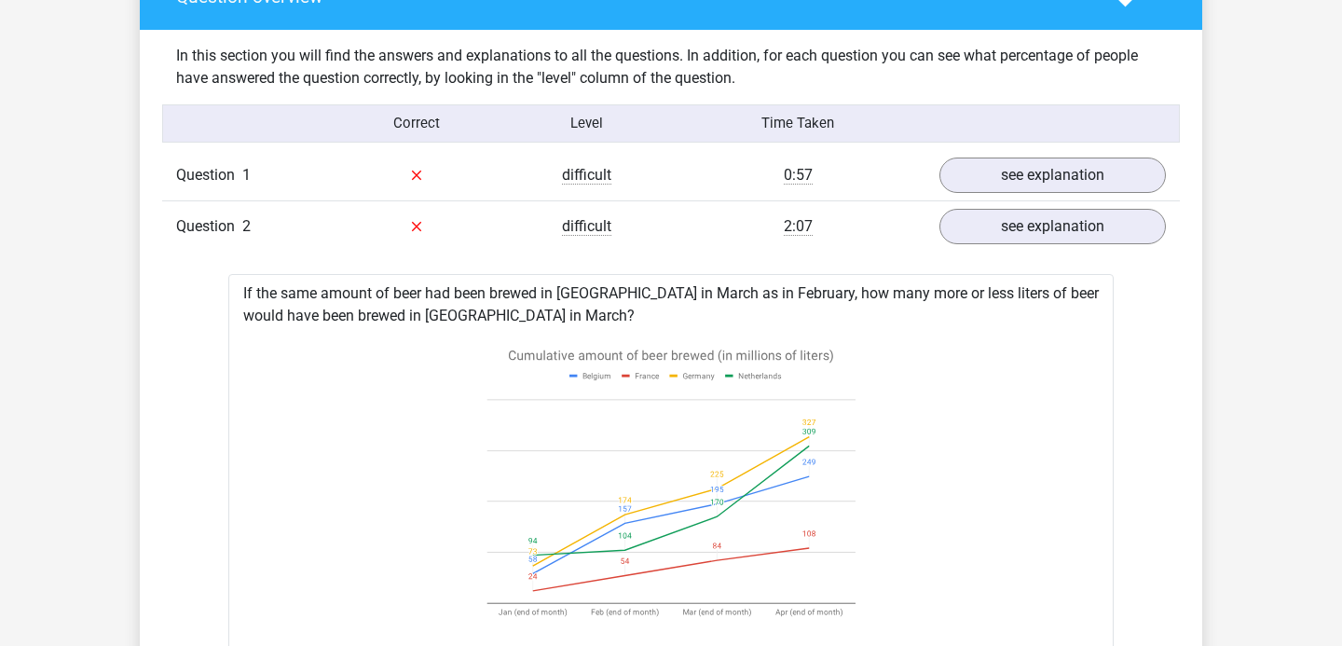
click at [1011, 200] on div "Question 2 difficult 2:07 see explanation" at bounding box center [671, 225] width 1018 height 51
click at [1005, 215] on link "see explanation" at bounding box center [1053, 226] width 260 height 41
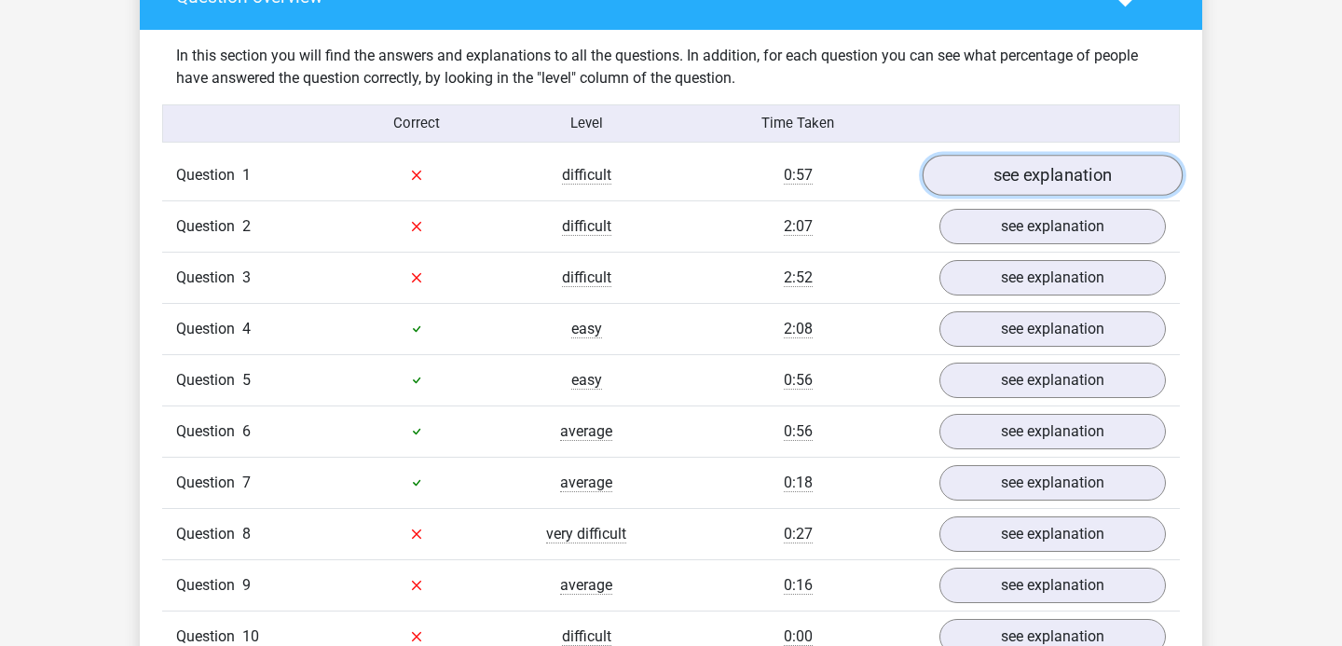
click at [1013, 178] on link "see explanation" at bounding box center [1053, 175] width 260 height 41
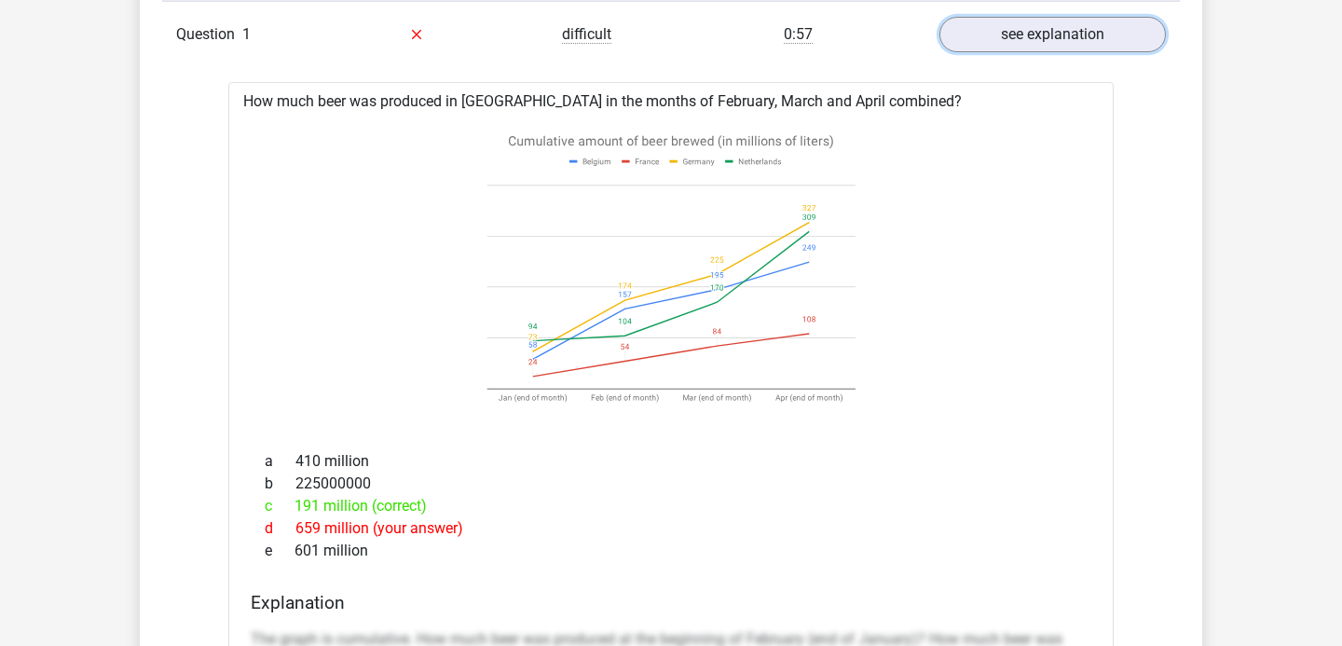
scroll to position [1330, 0]
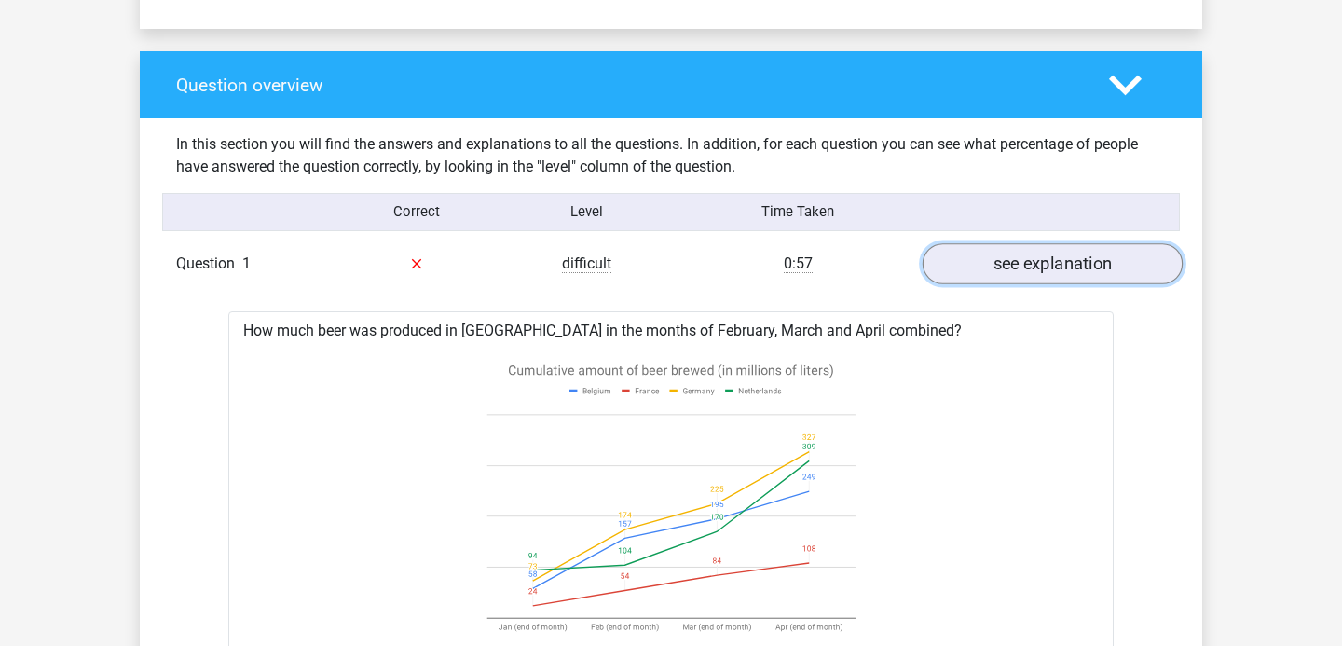
click at [1015, 257] on link "see explanation" at bounding box center [1053, 263] width 260 height 41
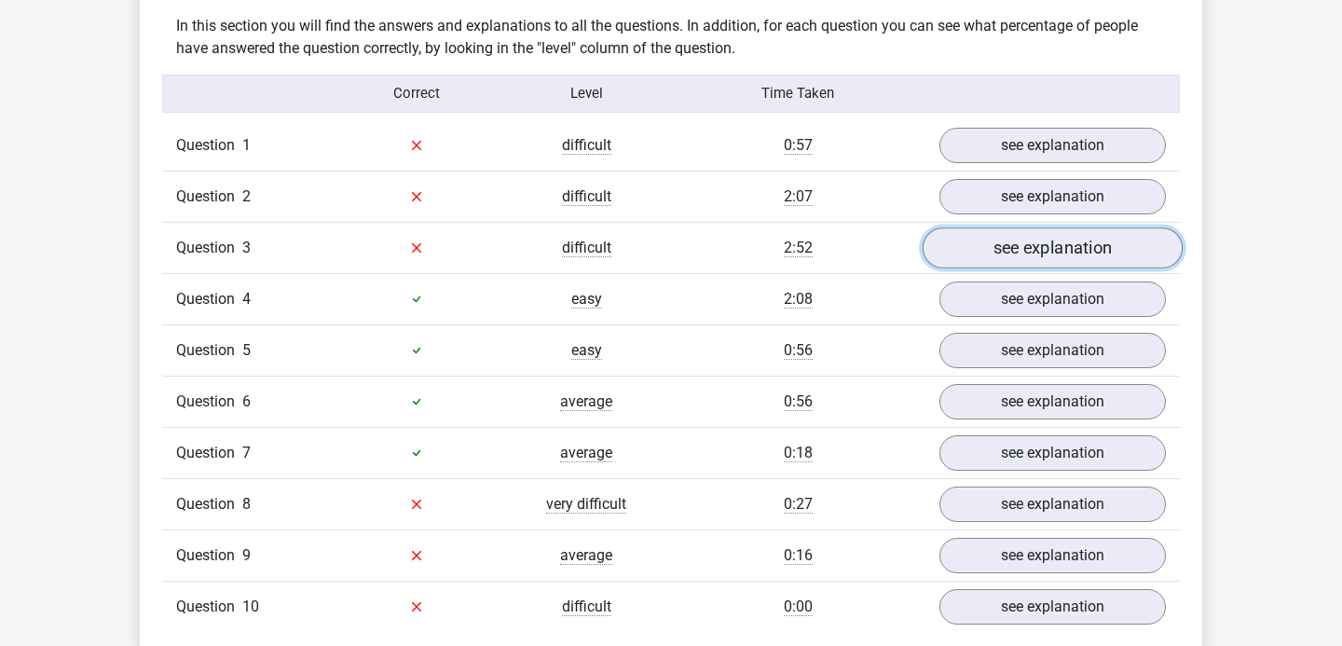
click at [1031, 260] on link "see explanation" at bounding box center [1053, 247] width 260 height 41
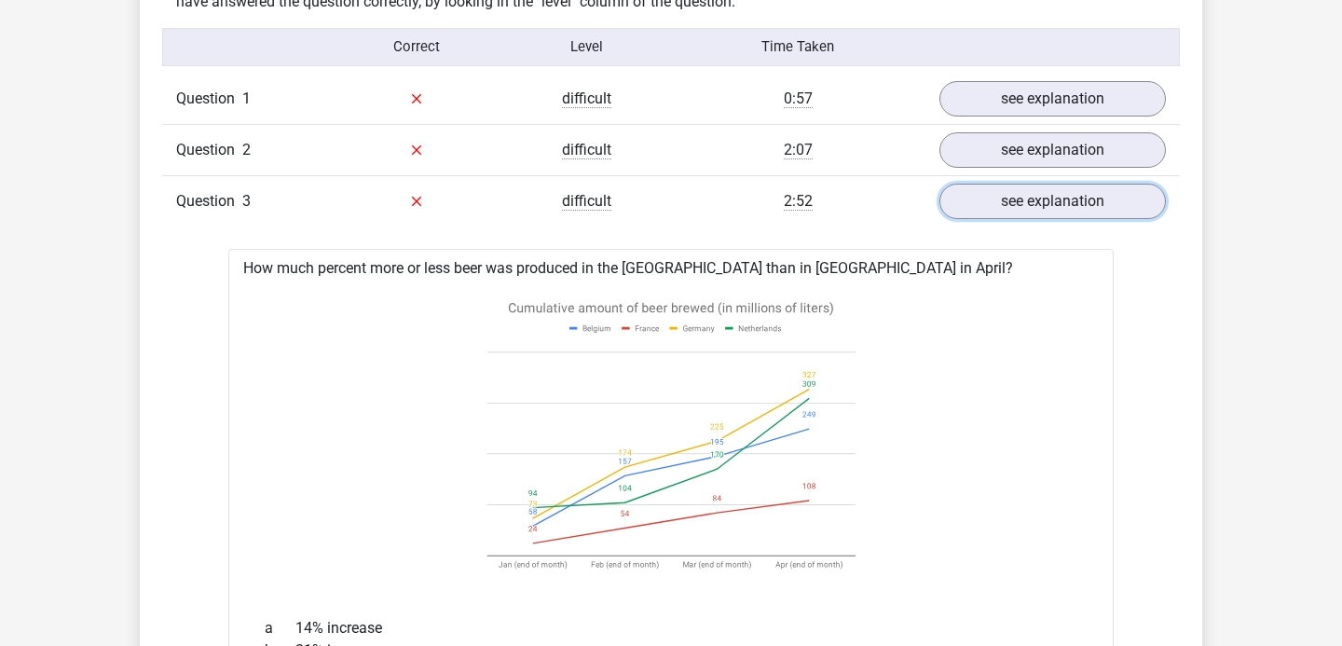
scroll to position [1488, 0]
